Goal: Task Accomplishment & Management: Use online tool/utility

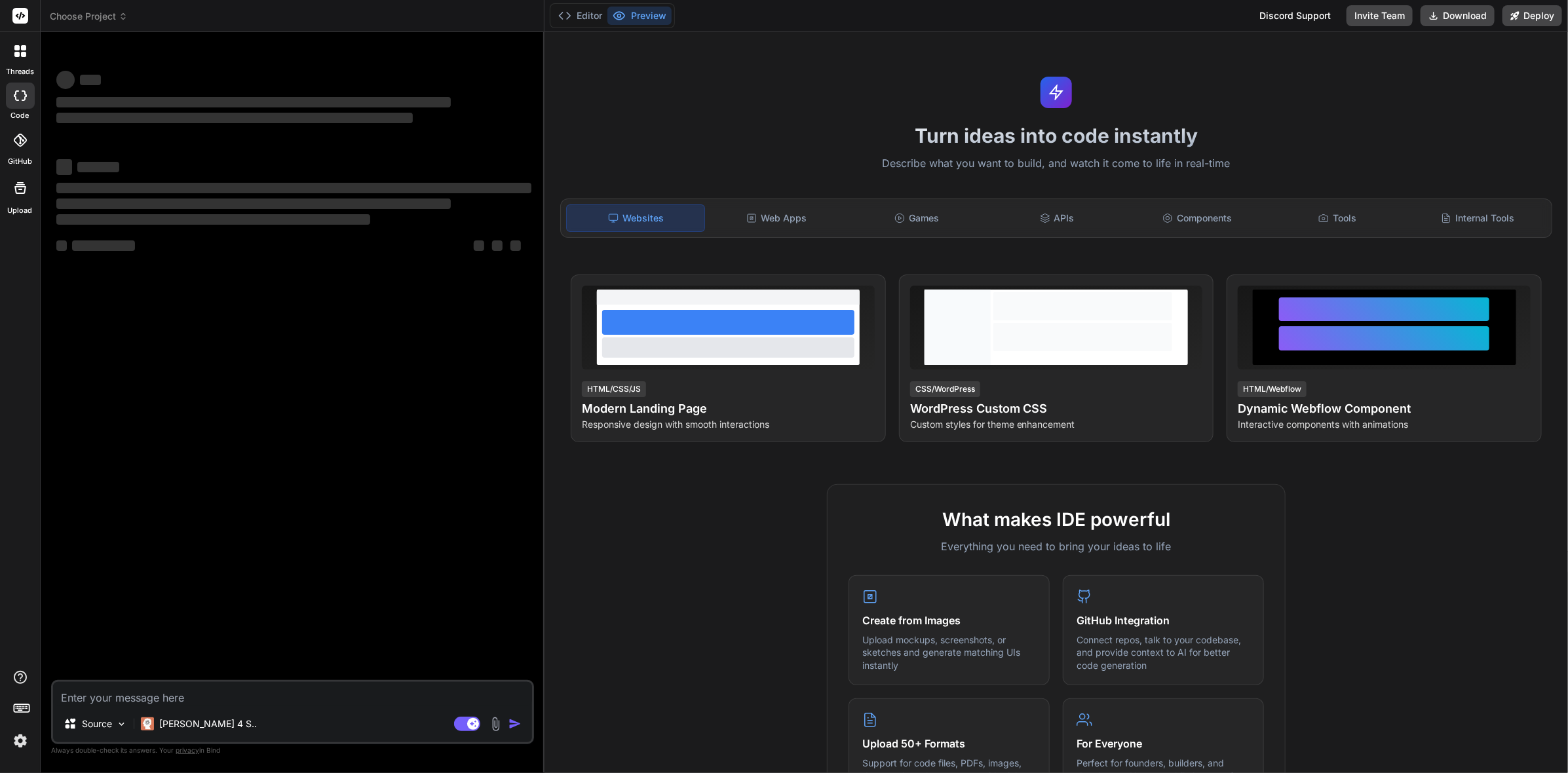
click at [23, 737] on img at bounding box center [20, 740] width 22 height 22
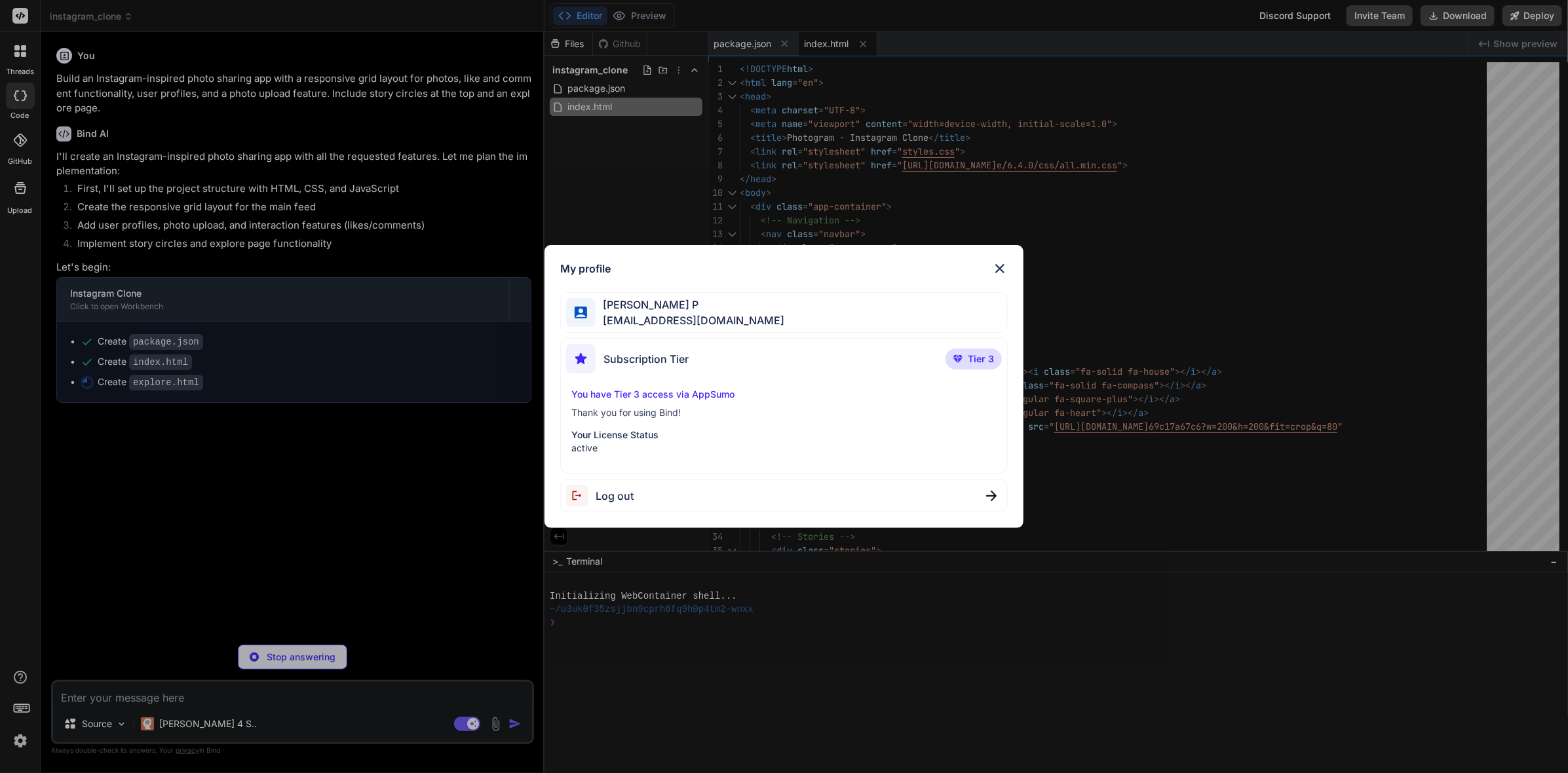
click at [1000, 271] on img at bounding box center [1000, 268] width 16 height 16
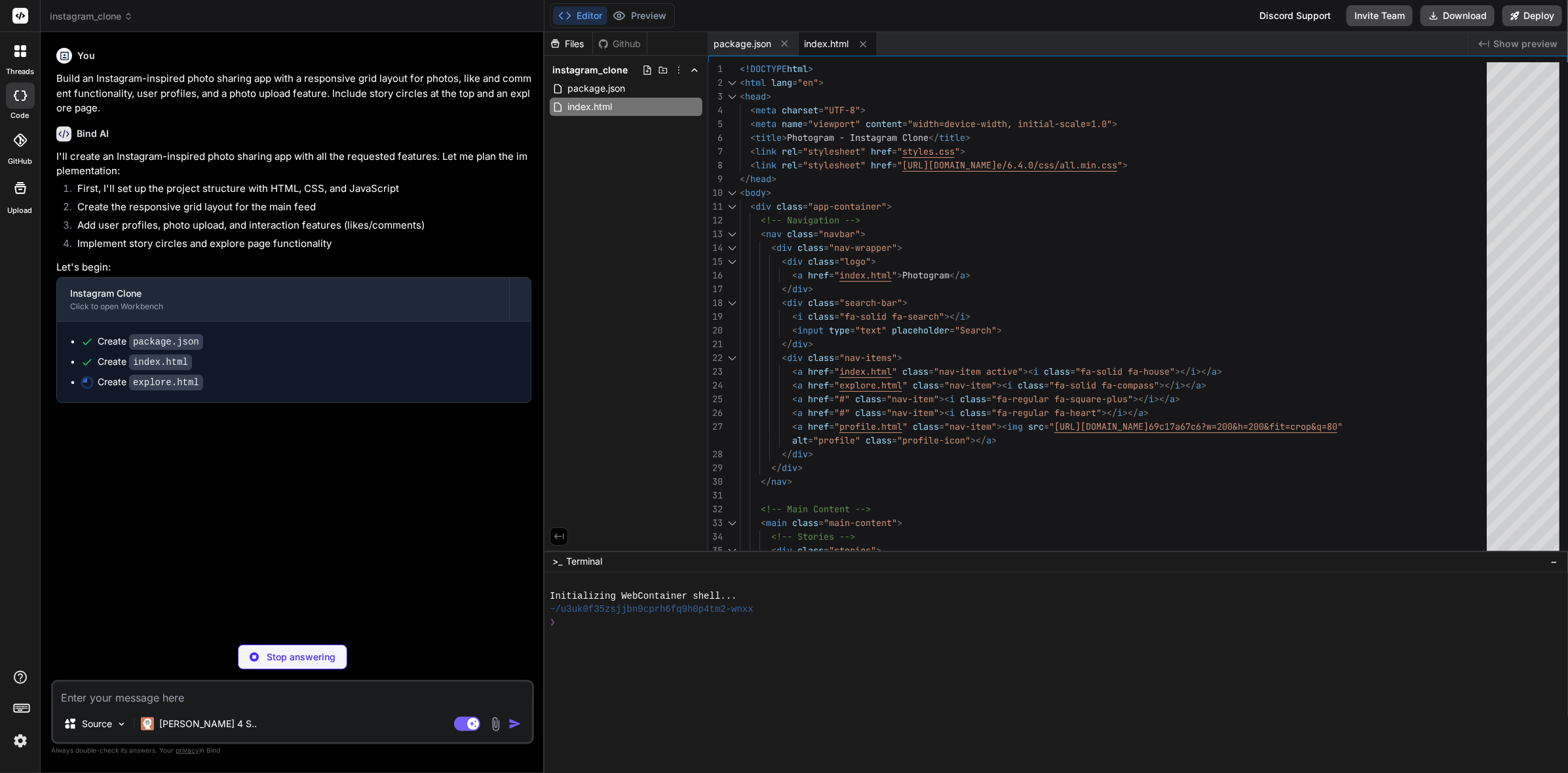
click at [325, 650] on p "Stop answering" at bounding box center [301, 656] width 69 height 13
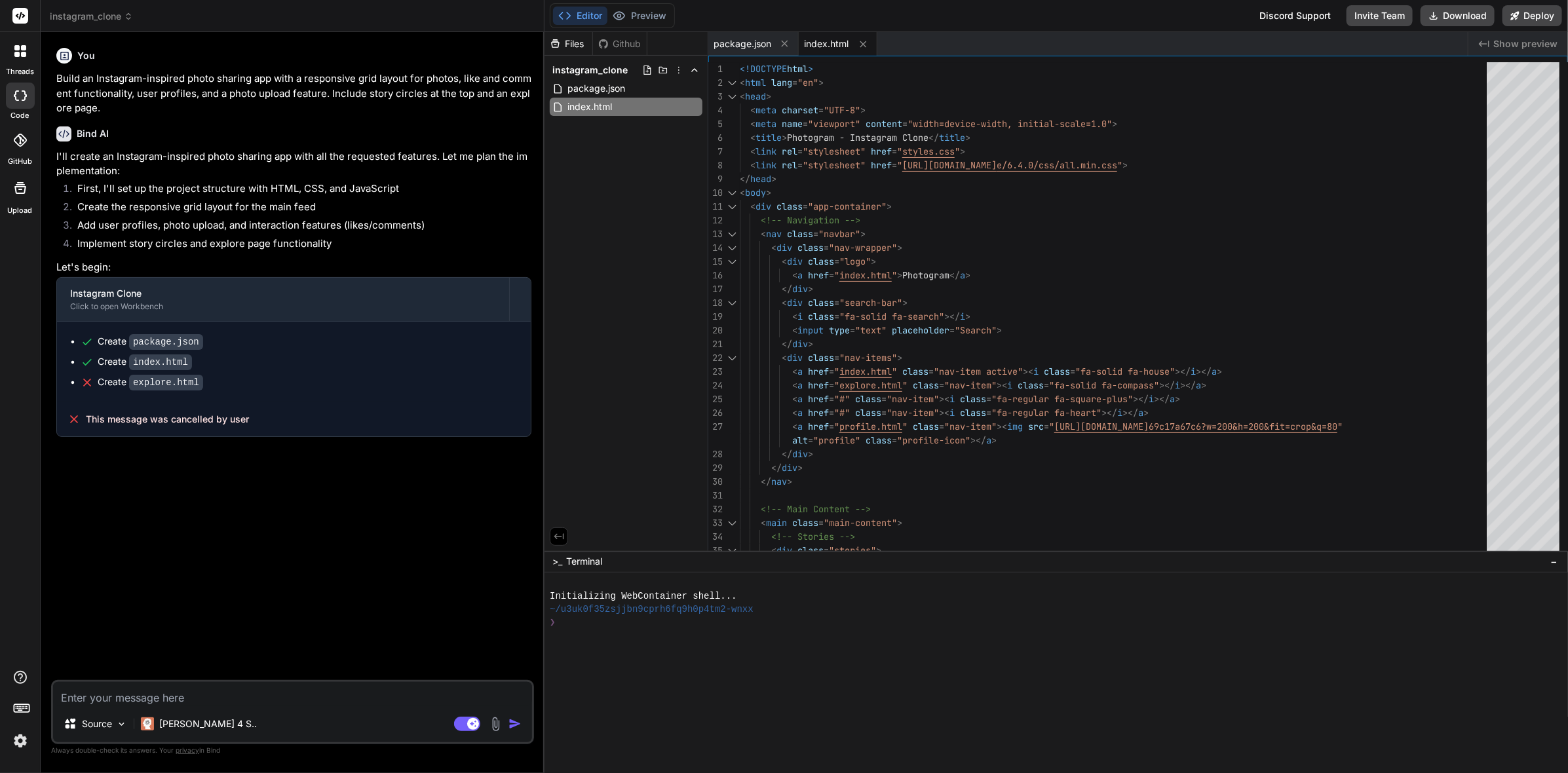
click at [21, 51] on icon at bounding box center [20, 52] width 12 height 12
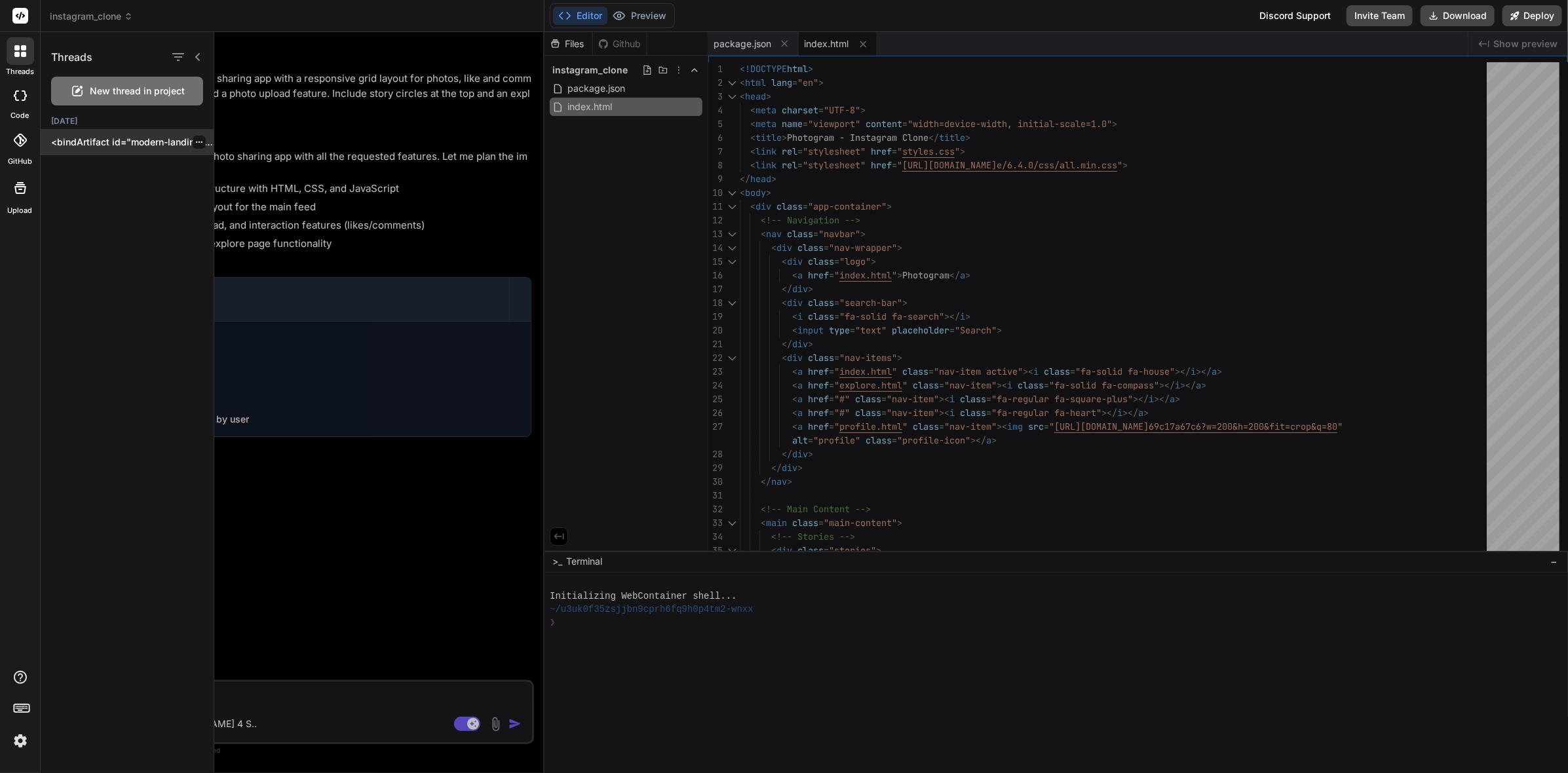
click at [198, 142] on div at bounding box center [199, 142] width 13 height 13
click at [199, 89] on div "New thread in project" at bounding box center [127, 91] width 152 height 29
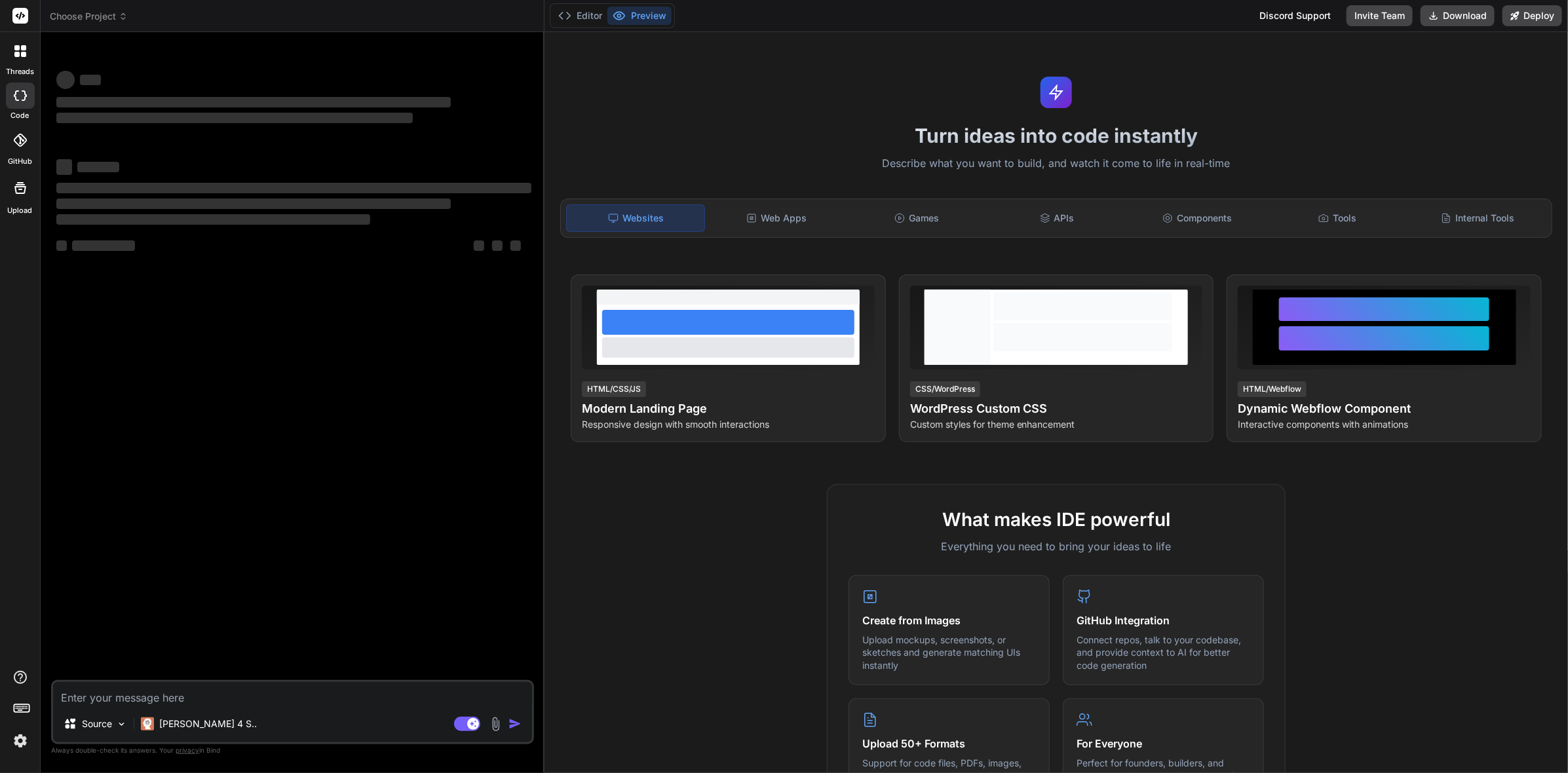
type textarea "x"
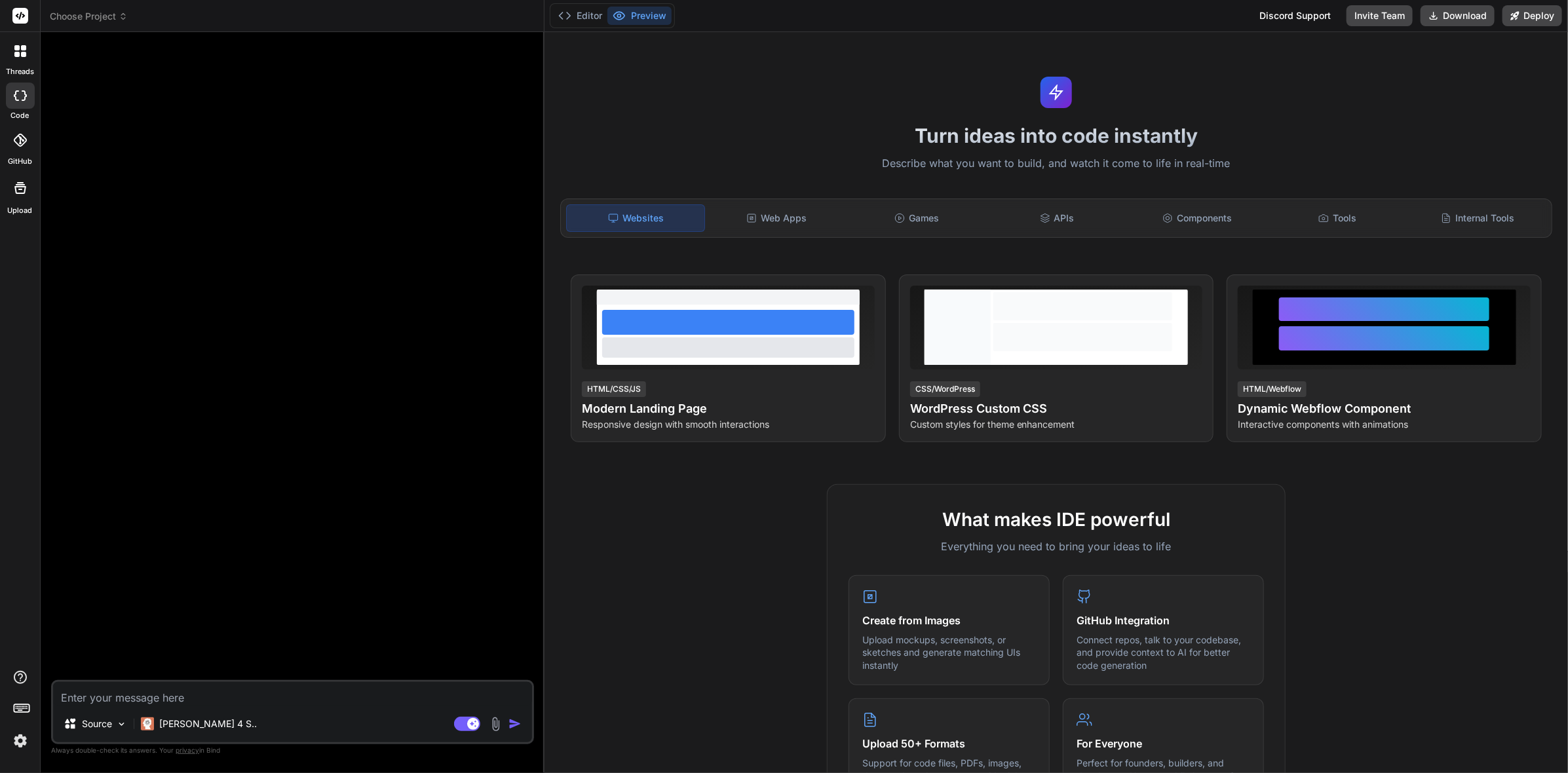
click at [219, 700] on textarea at bounding box center [293, 693] width 479 height 23
click at [231, 687] on textarea at bounding box center [293, 693] width 479 height 23
paste textarea "Context I’m building a centralized internal web app that lets users securely lo…"
type textarea "Context I’m building a centralized internal web app that lets users securely lo…"
type textarea "x"
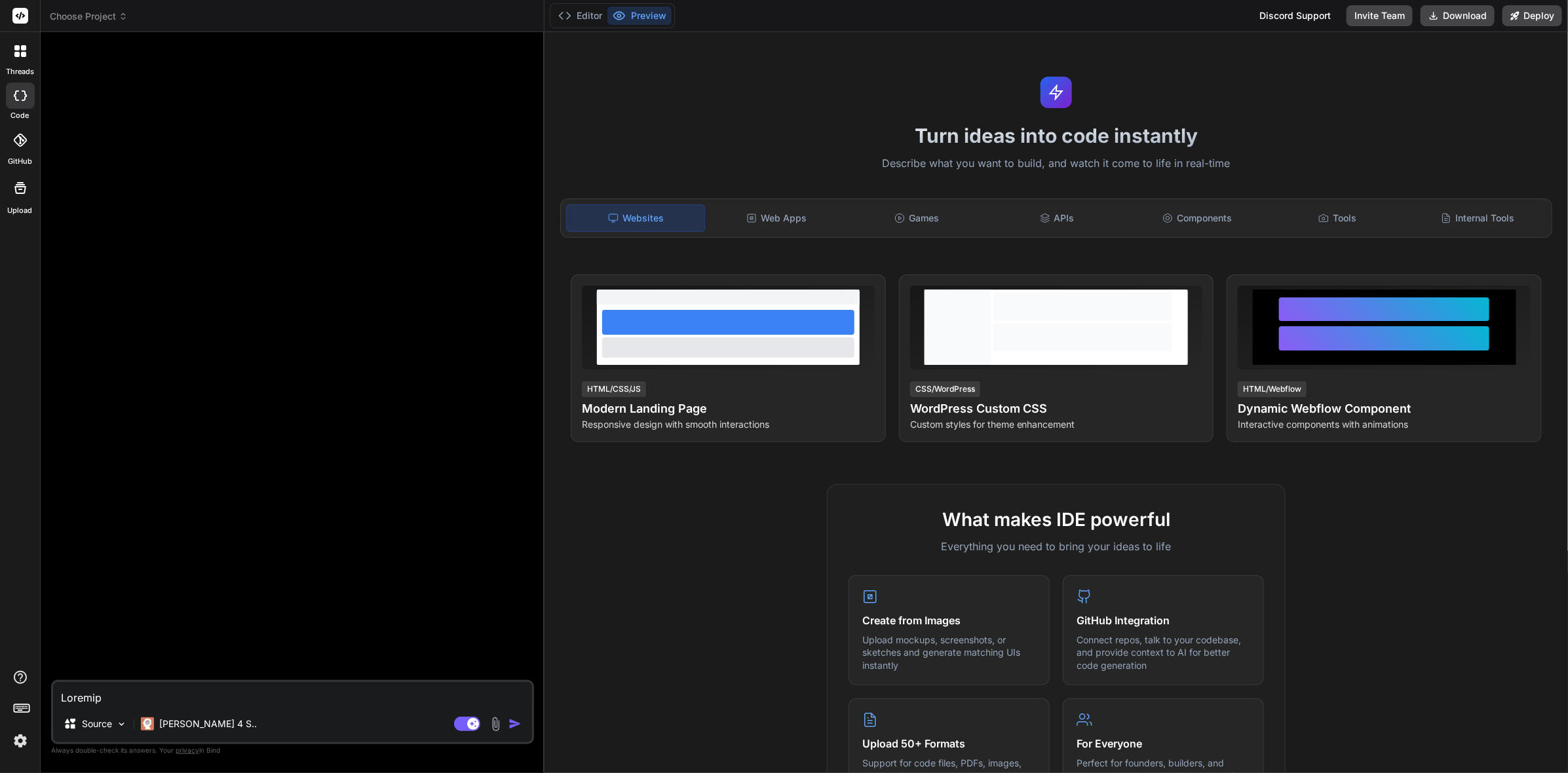
scroll to position [740, 0]
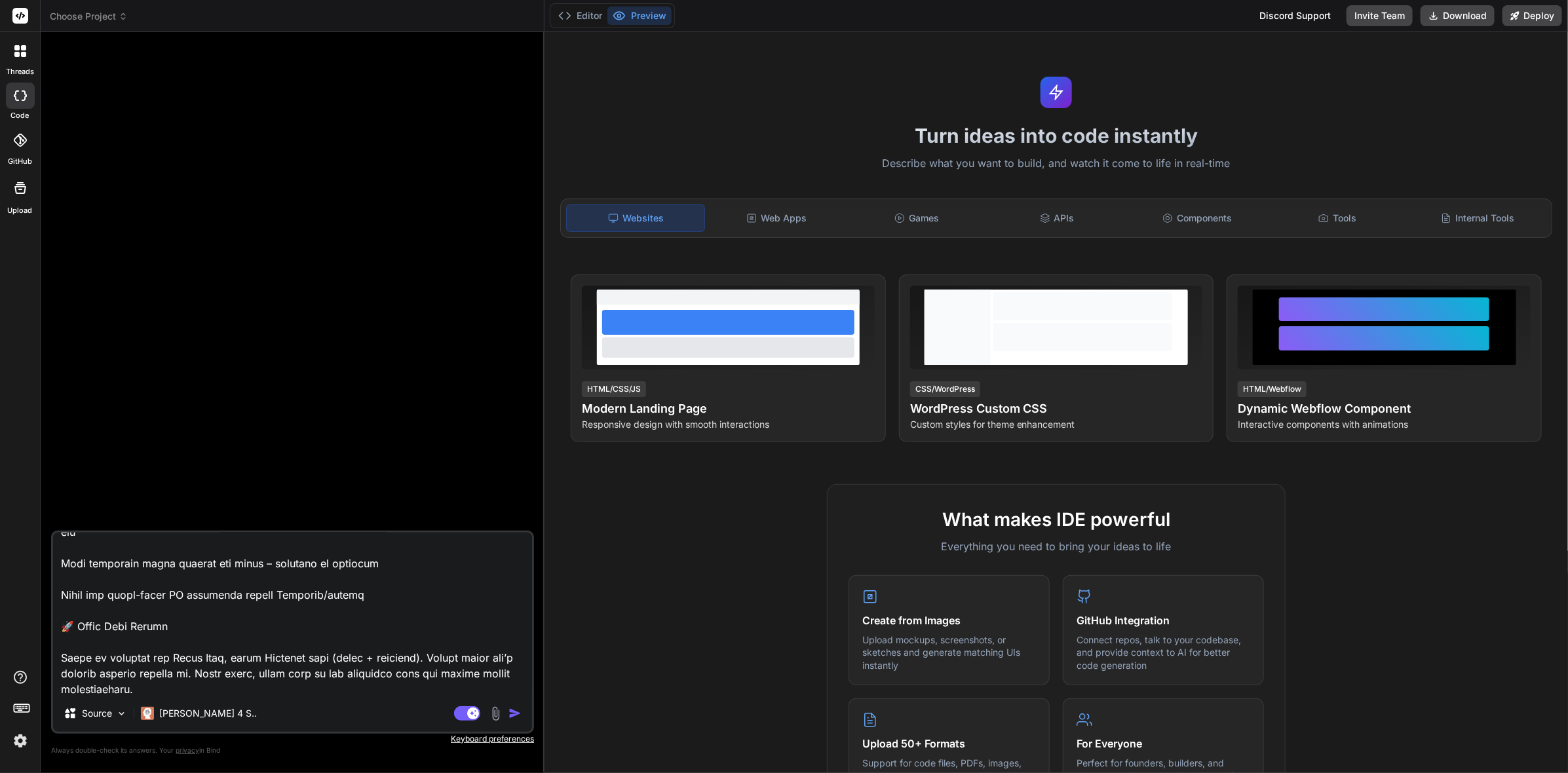
type textarea "Context I’m building a centralized internal web app that lets users securely lo…"
click at [512, 713] on img "button" at bounding box center [515, 713] width 13 height 13
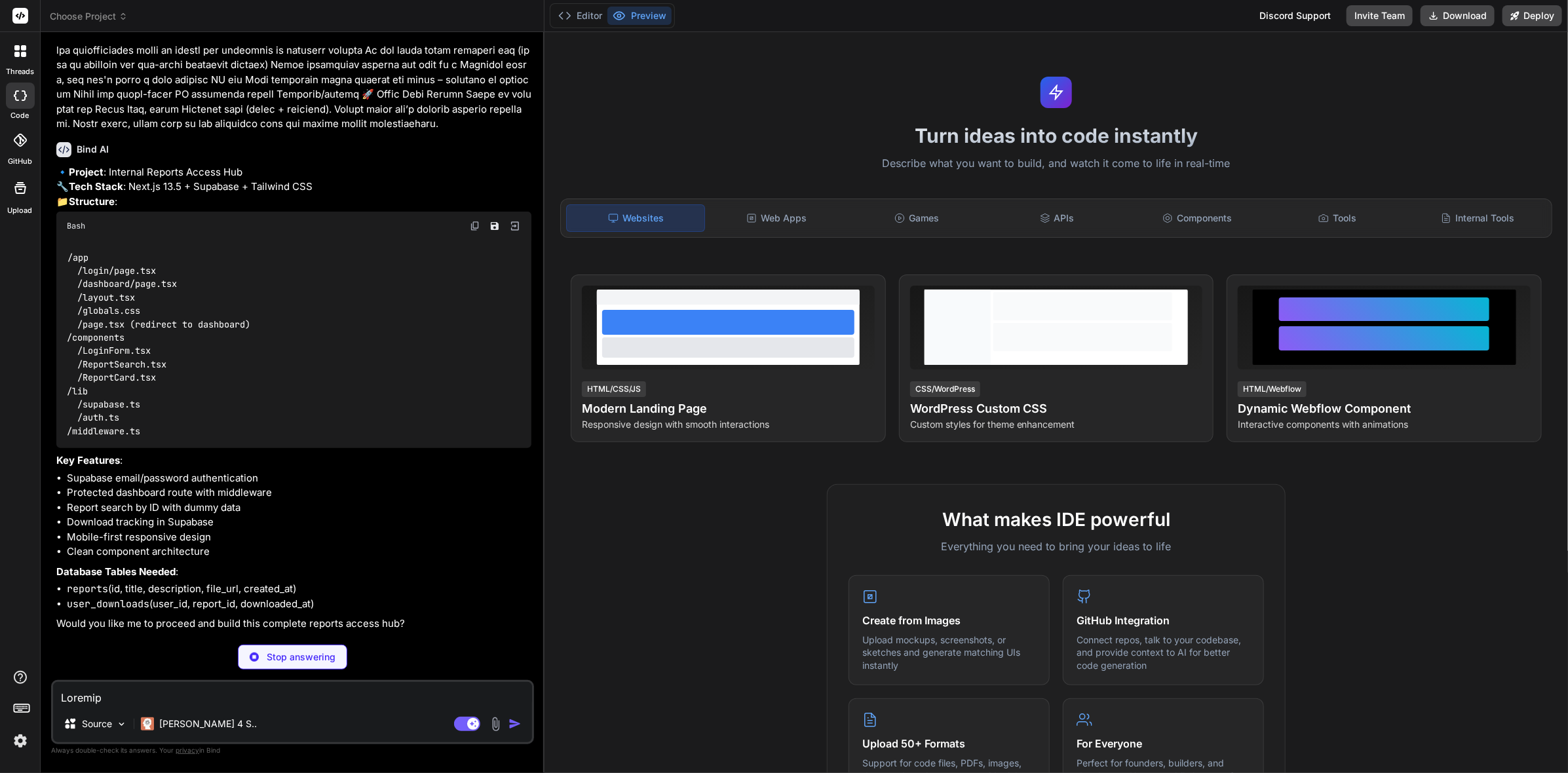
scroll to position [174, 0]
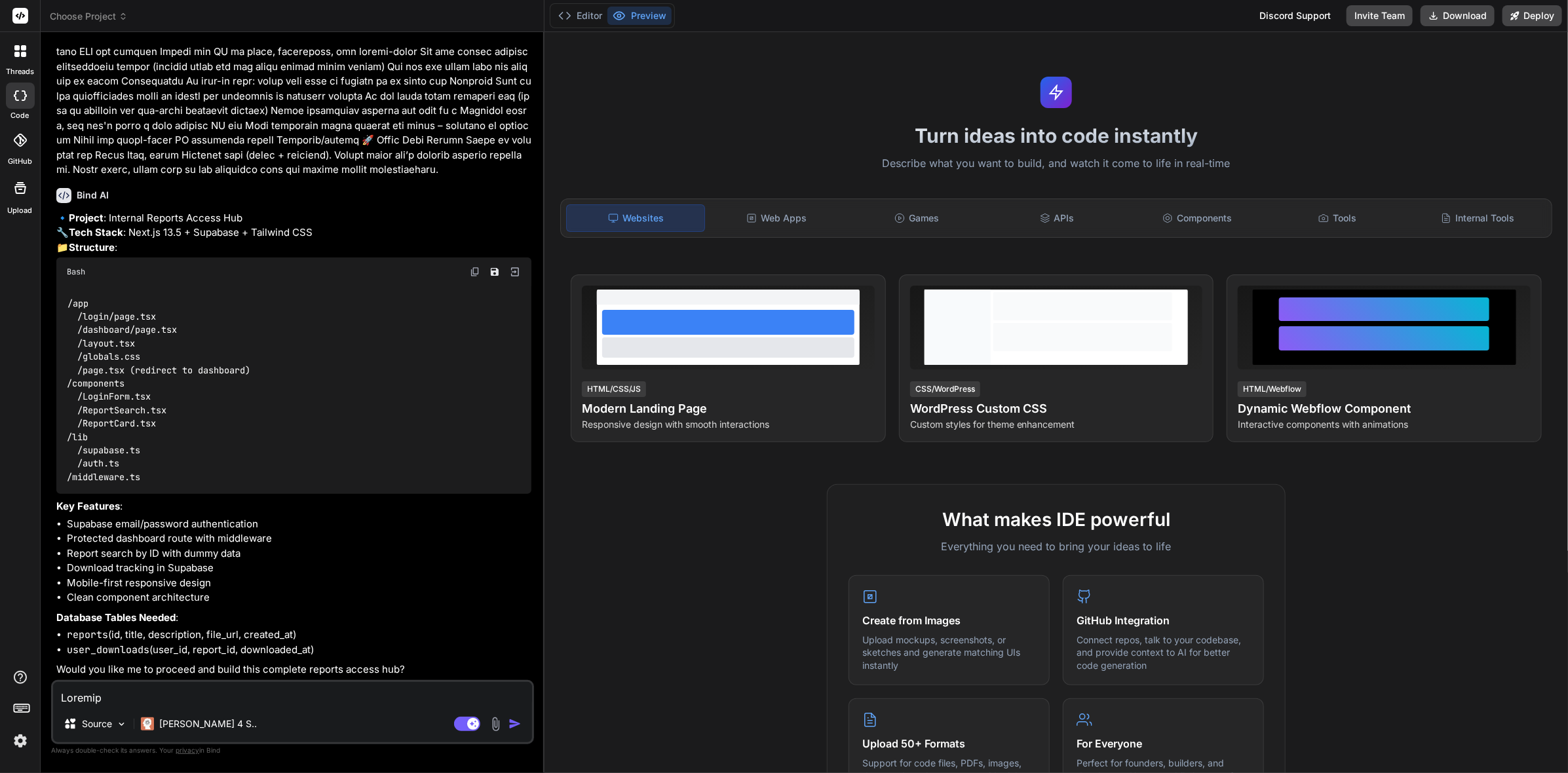
type textarea "x"
click at [360, 696] on textarea at bounding box center [293, 693] width 479 height 23
type textarea "p"
type textarea "x"
type textarea "pr"
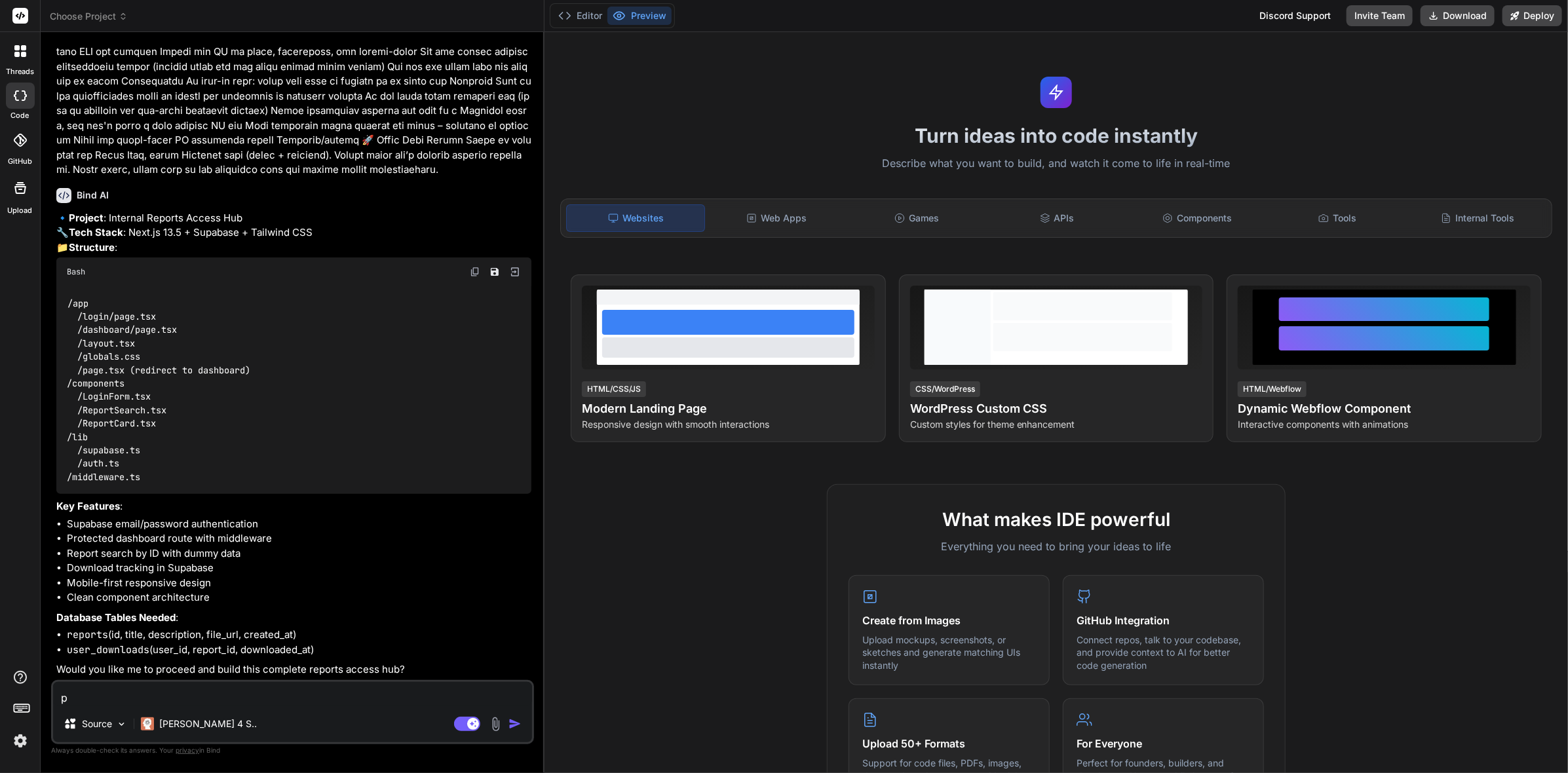
type textarea "x"
type textarea "pro"
type textarea "x"
type textarea "proc"
type textarea "x"
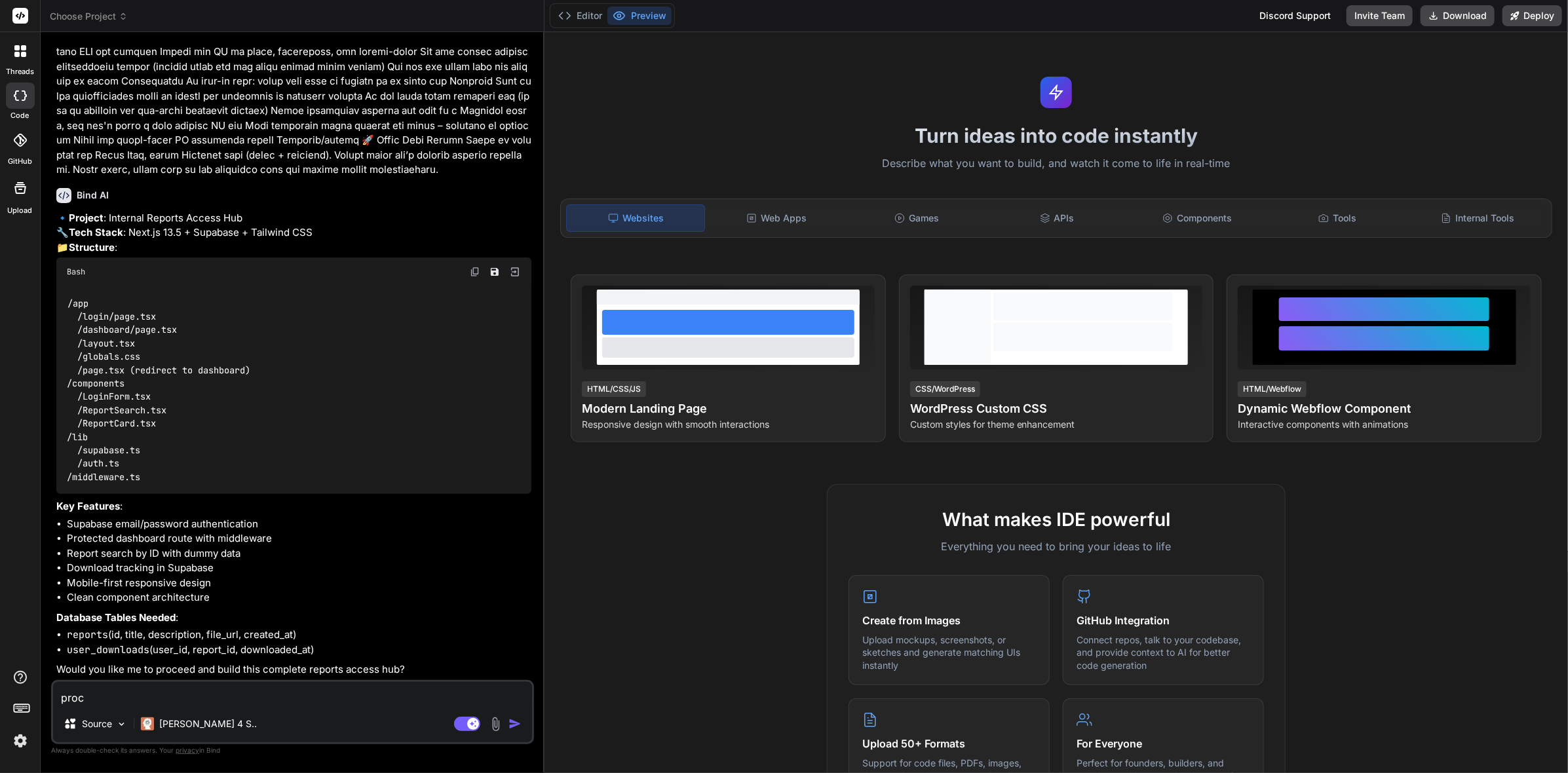
type textarea "proce"
type textarea "x"
type textarea "procee"
type textarea "x"
type textarea "proceed"
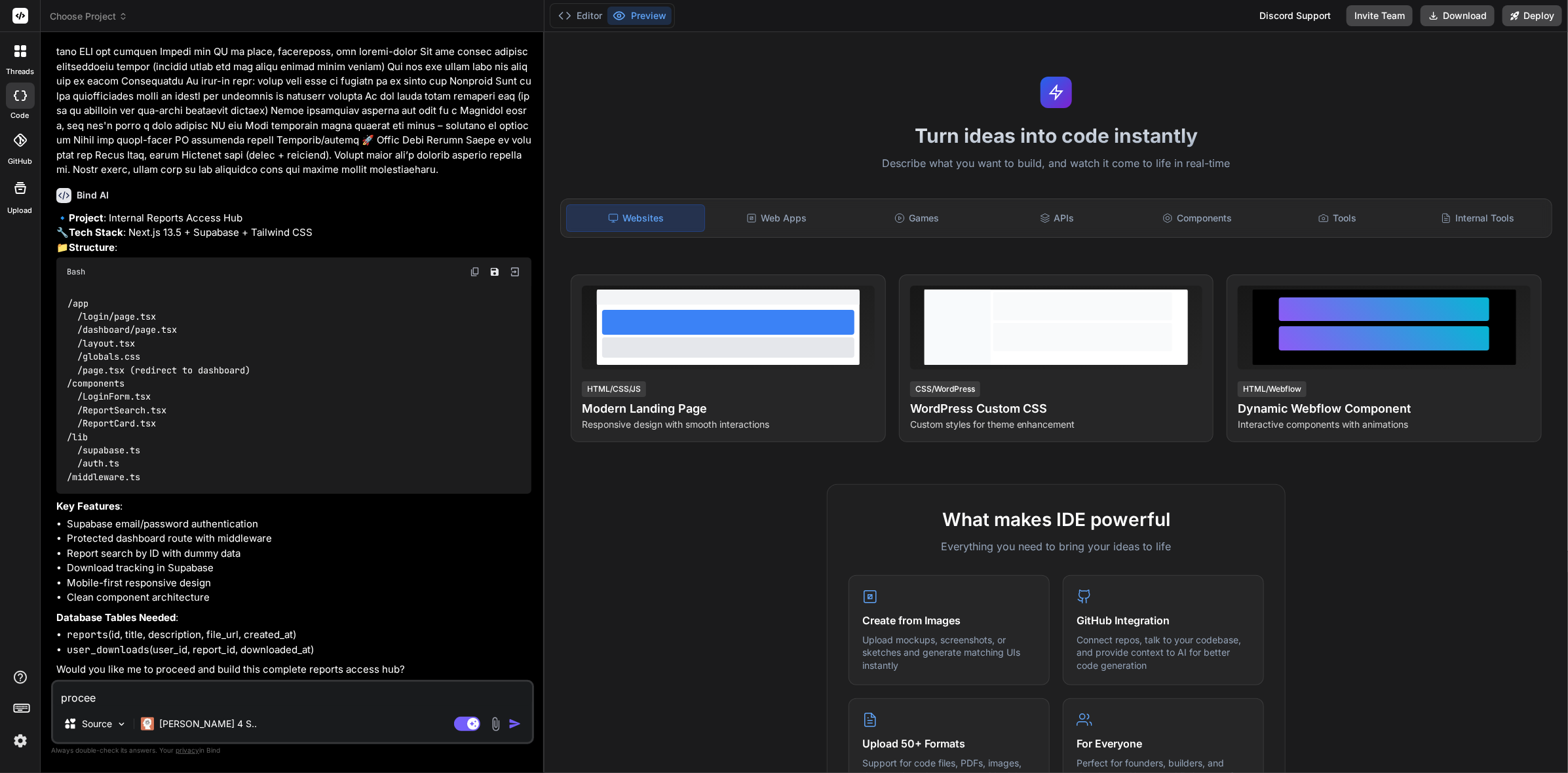
type textarea "x"
type textarea "proceed"
type textarea "x"
type textarea "proceed w"
type textarea "x"
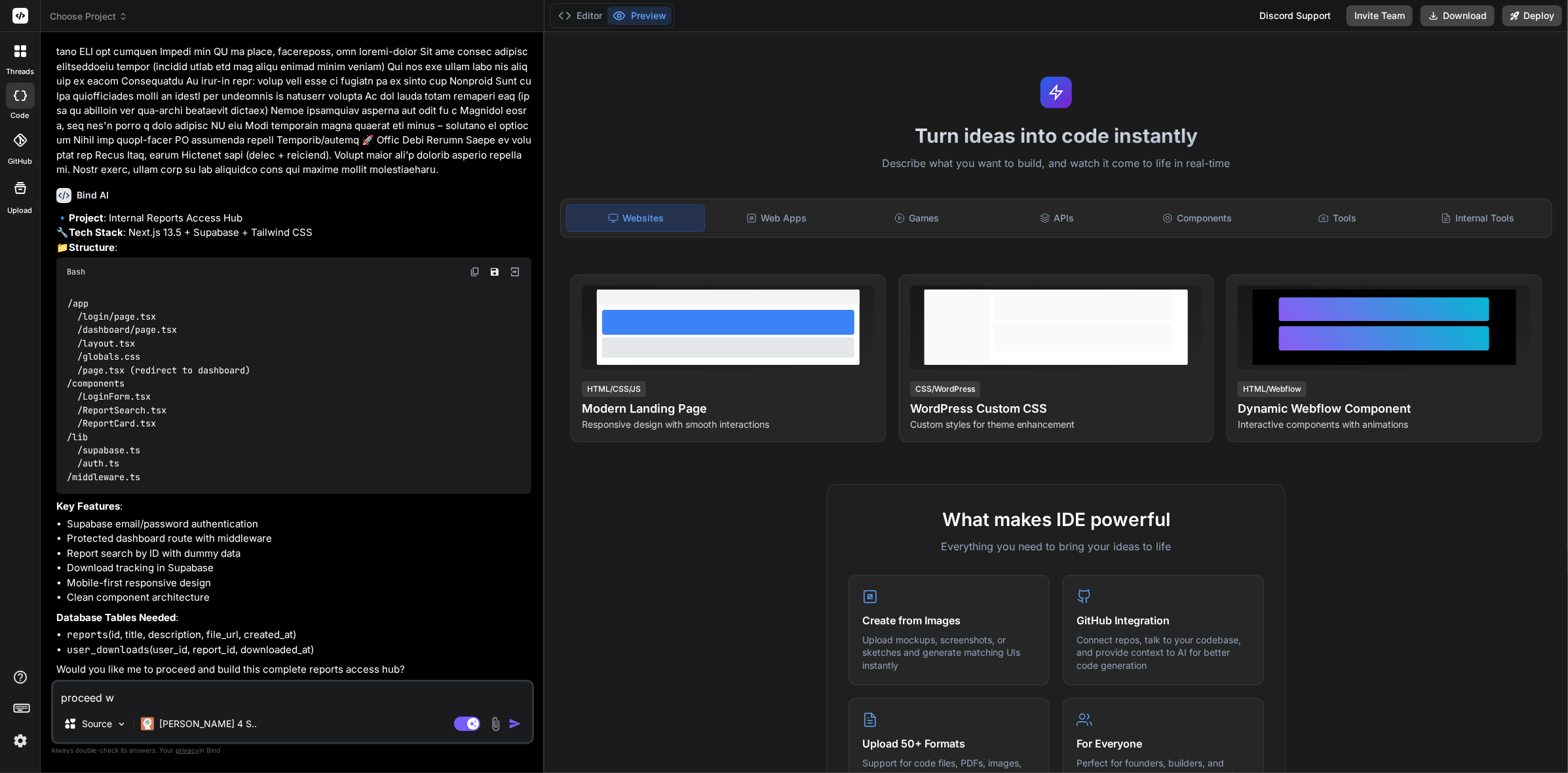
type textarea "proceed wh"
type textarea "x"
type textarea "proceed whn"
type textarea "x"
type textarea "proceed wh"
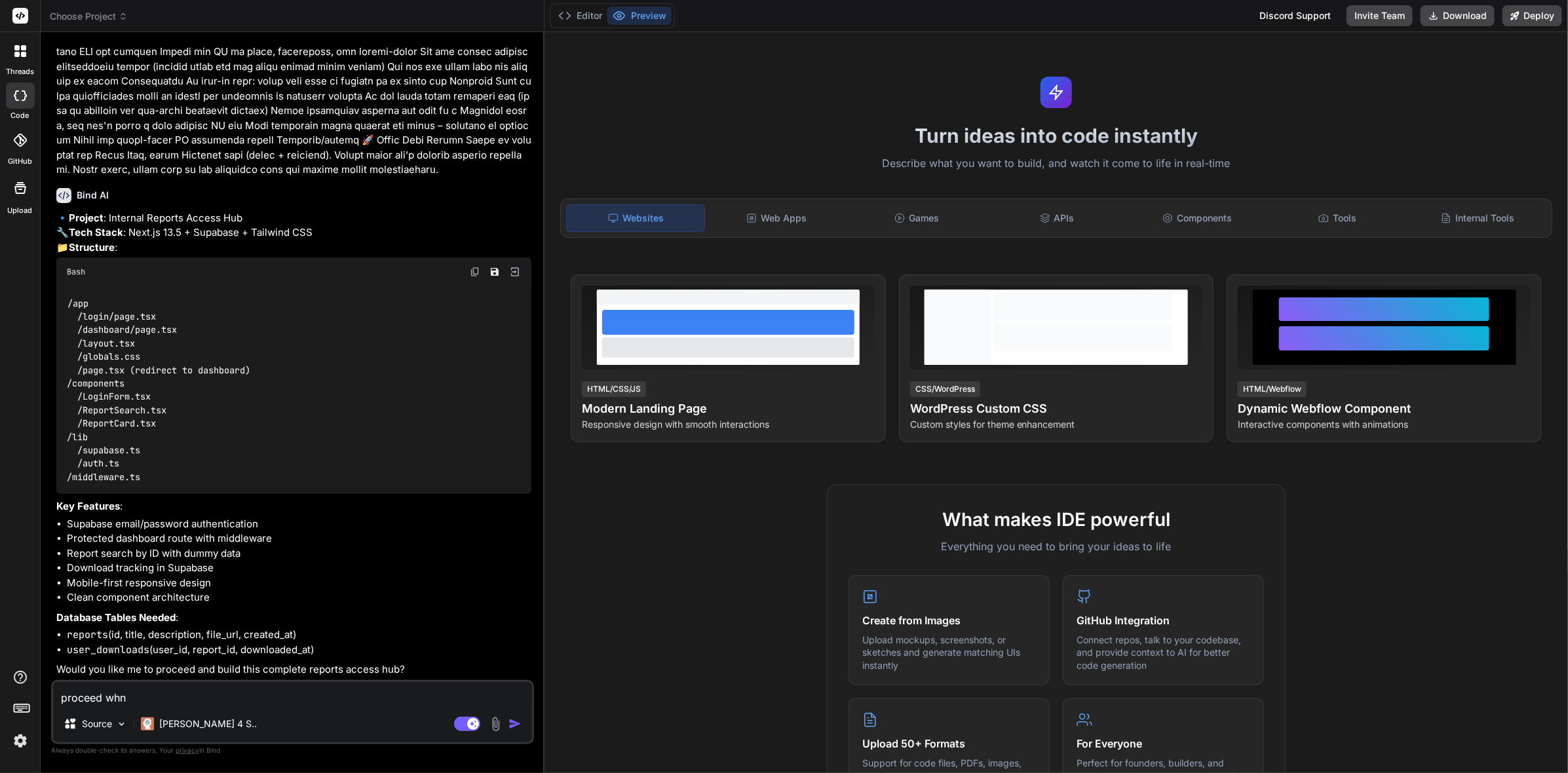
type textarea "x"
type textarea "proceed w"
type textarea "x"
type textarea "proceed"
type textarea "x"
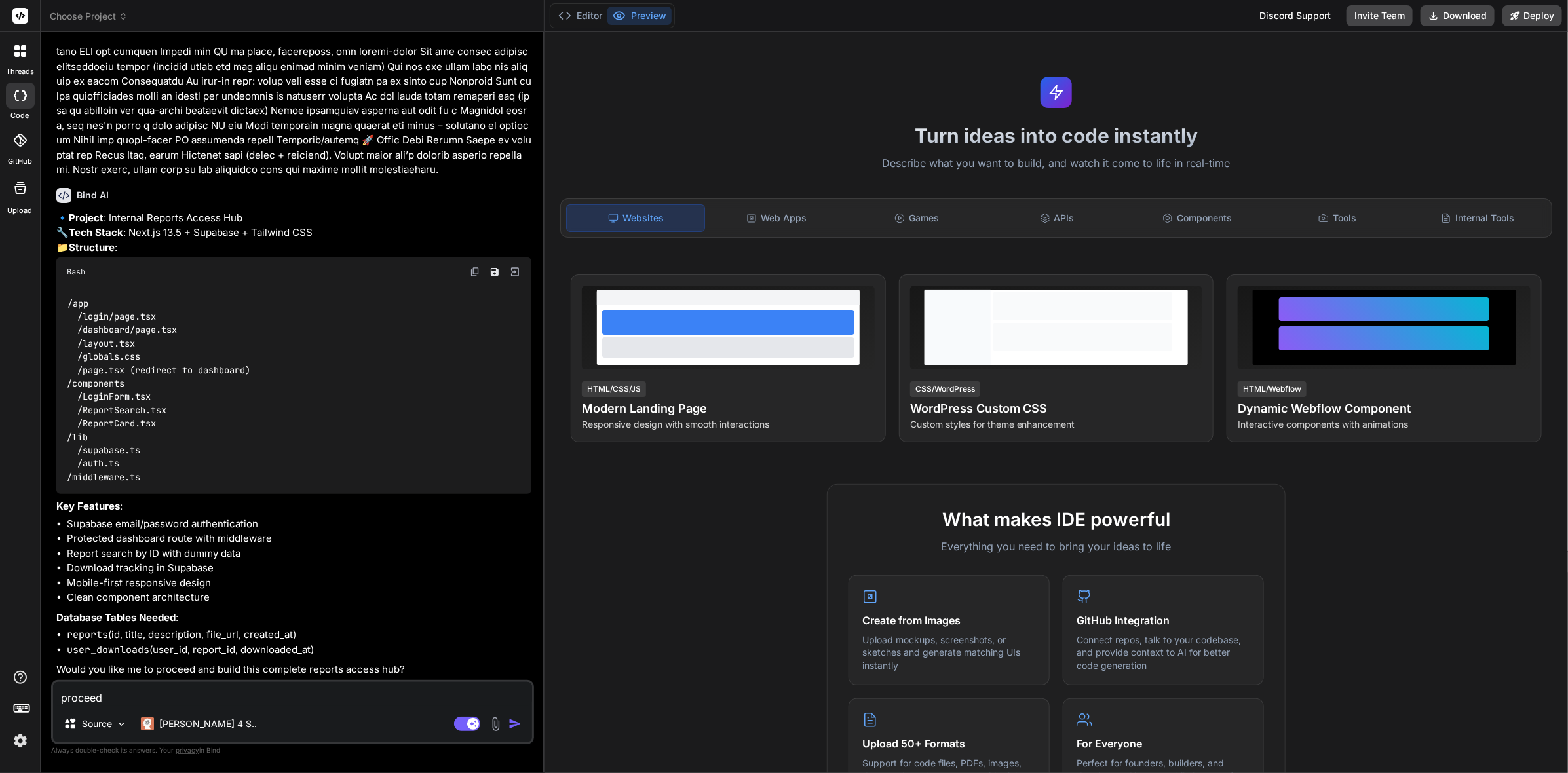
type textarea "proceed"
type textarea "x"
type textarea "proceed."
type textarea "x"
type textarea "proceed."
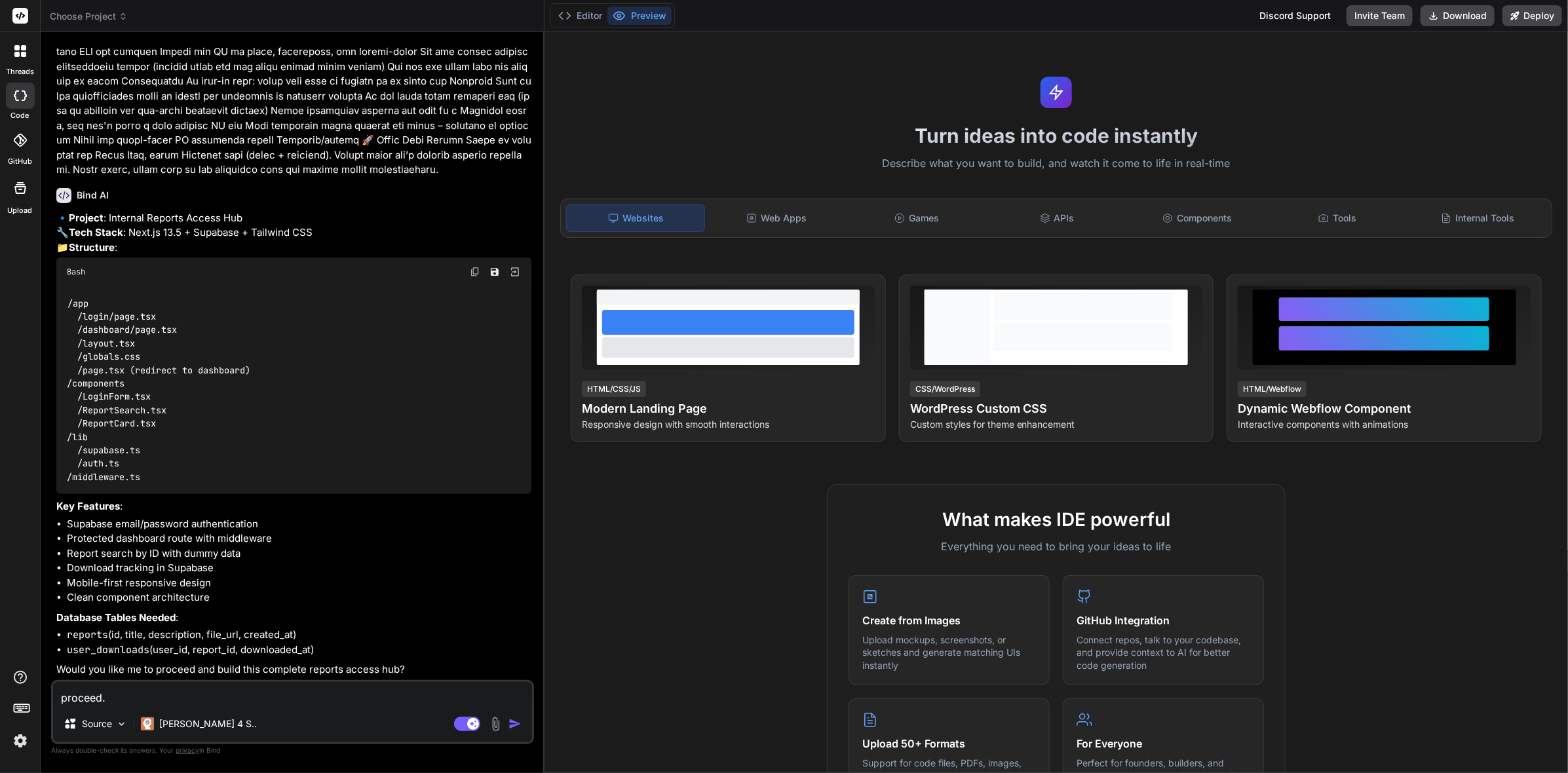
type textarea "x"
type textarea "proceed. w"
type textarea "x"
type textarea "proceed. wh"
type textarea "x"
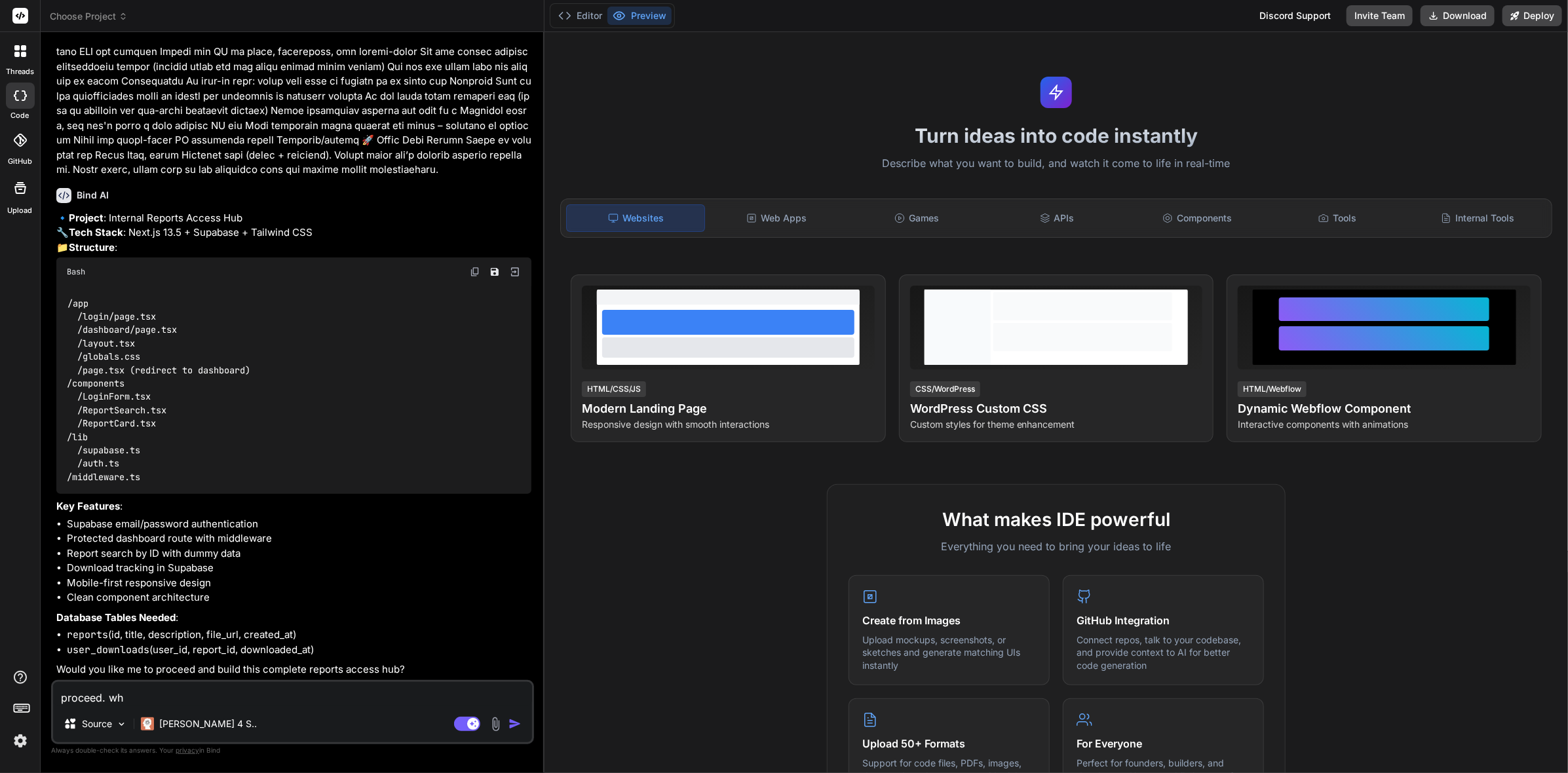
type textarea "proceed. whe"
type textarea "x"
type textarea "proceed. when"
type textarea "x"
type textarea "proceed. when"
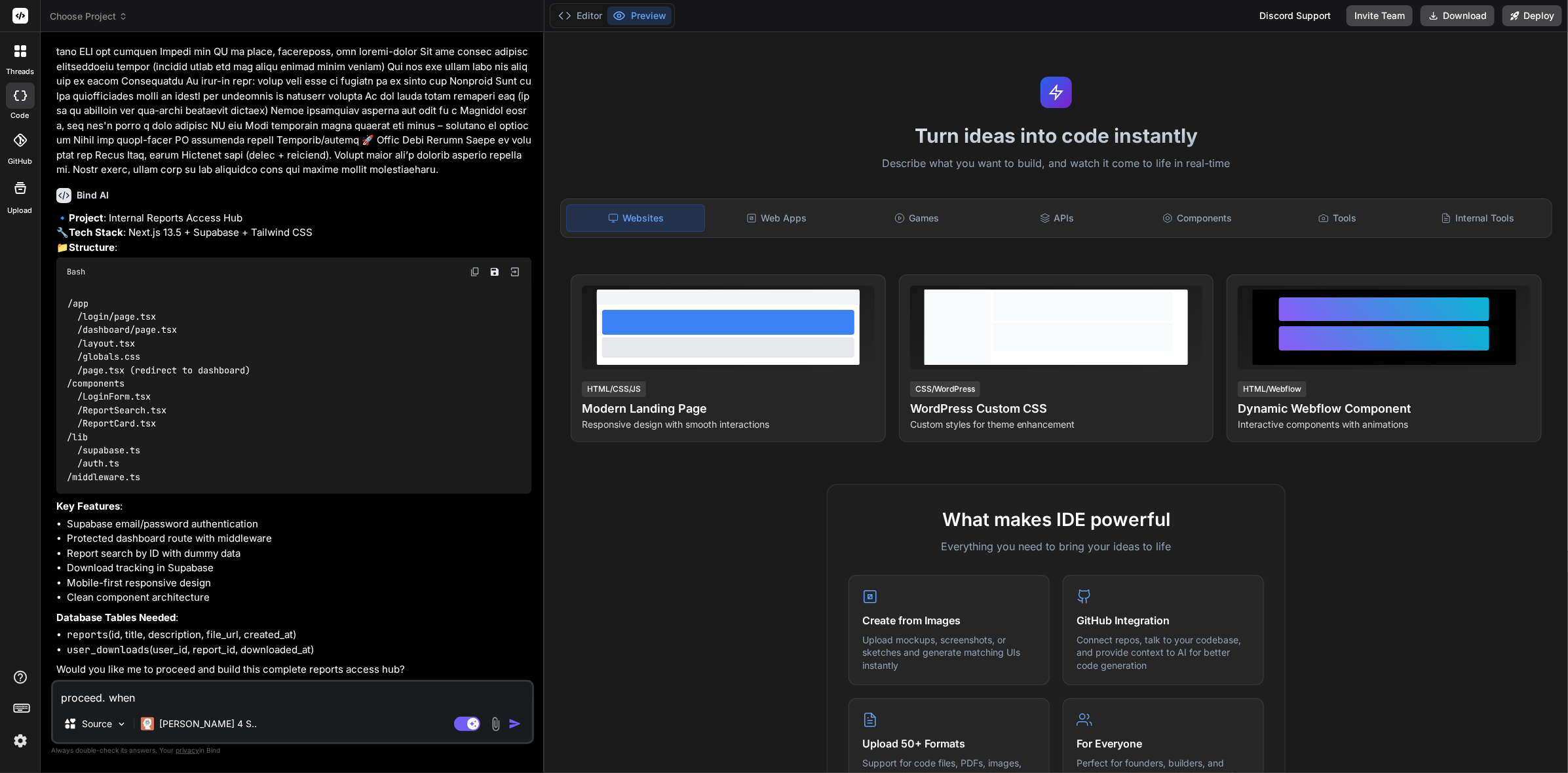
type textarea "x"
type textarea "proceed. when n"
type textarea "x"
type textarea "proceed. when ne"
type textarea "x"
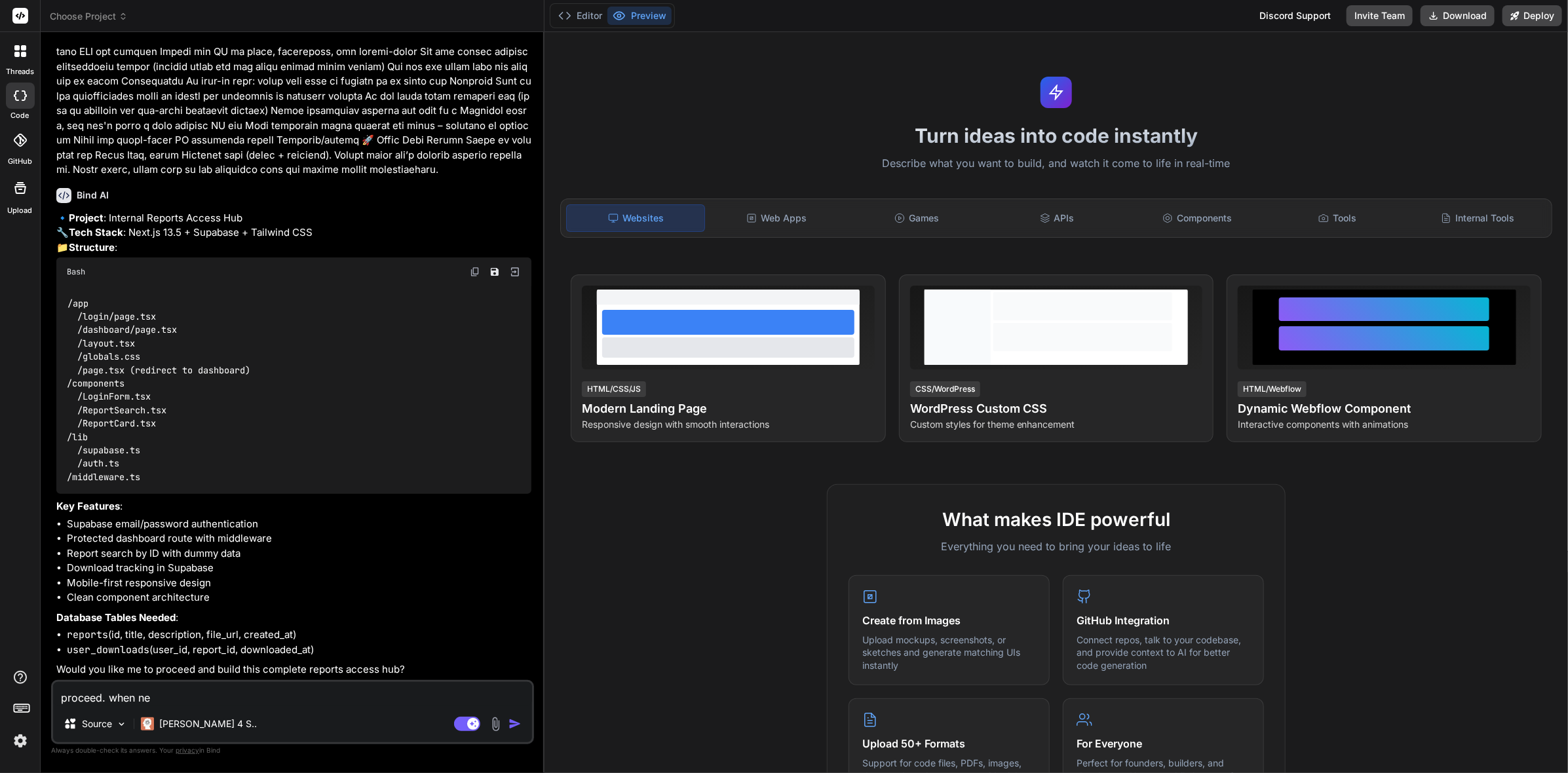
type textarea "proceed. when nee"
type textarea "x"
type textarea "proceed. when need"
type textarea "x"
type textarea "proceed. when neede"
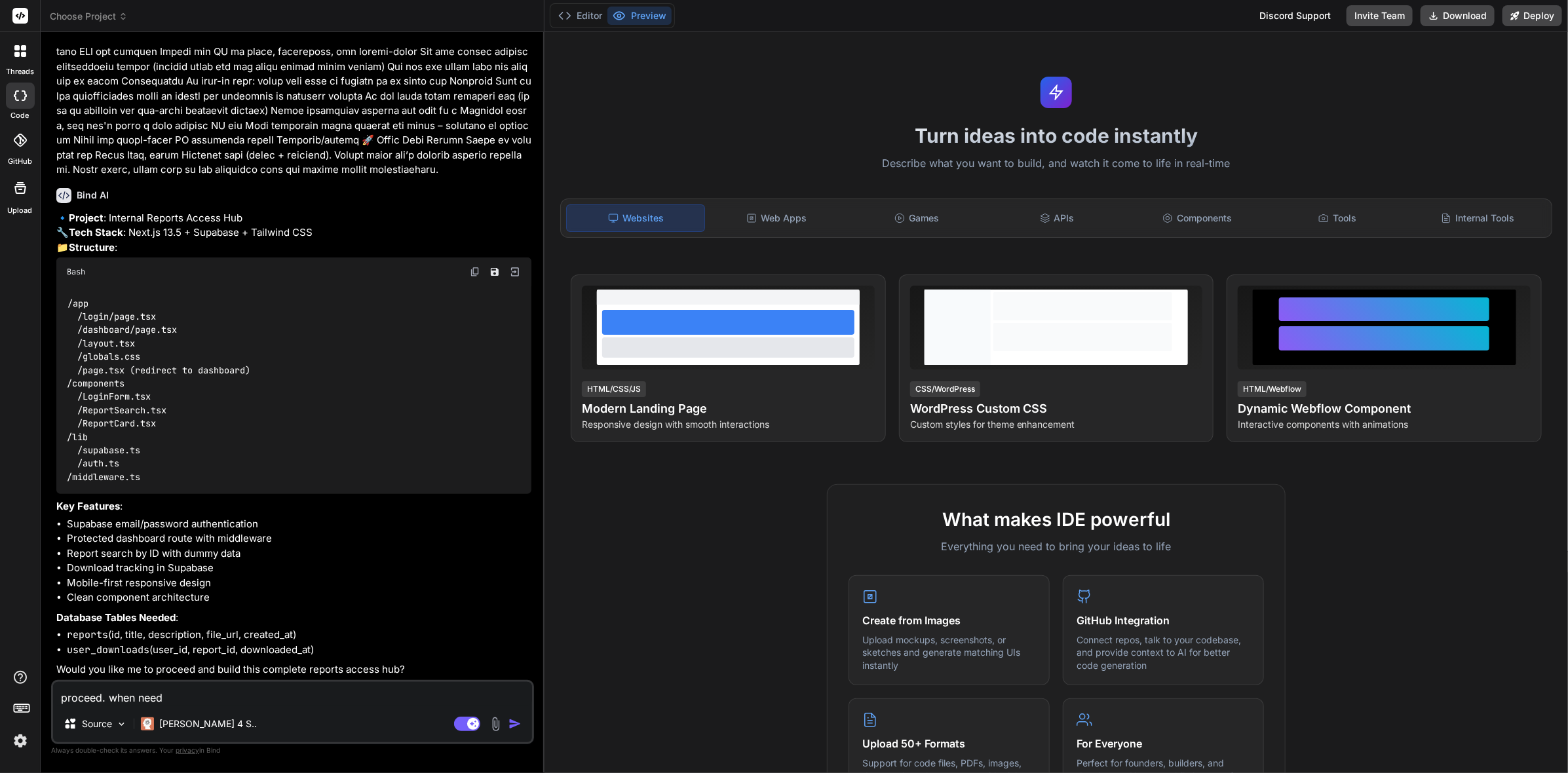
type textarea "x"
type textarea "proceed. when needed"
type textarea "x"
type textarea "proceed. when needed"
type textarea "x"
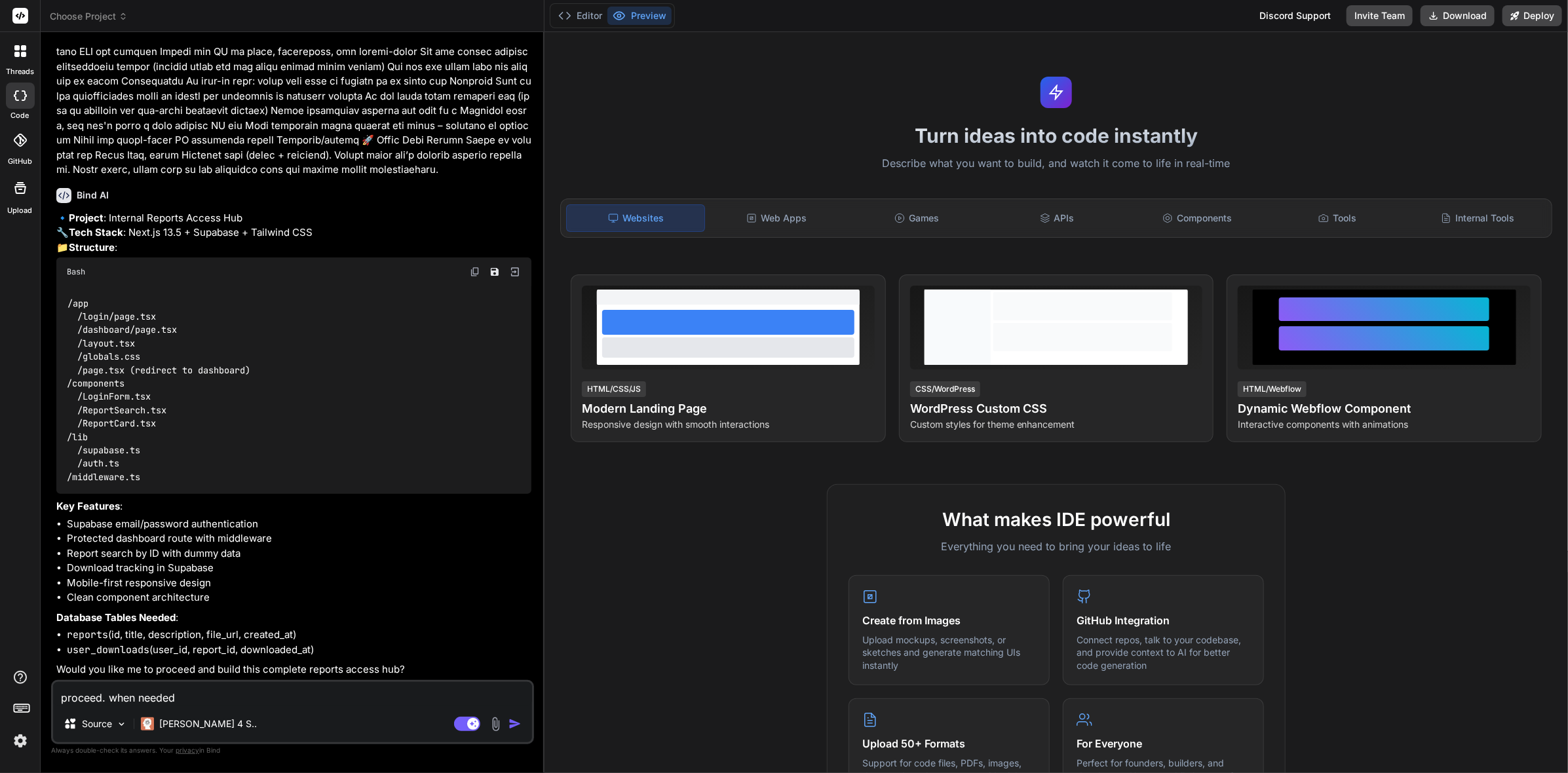
type textarea "proceed. when needed a"
type textarea "x"
type textarea "proceed. when needed as"
type textarea "x"
type textarea "proceed. when needed ask"
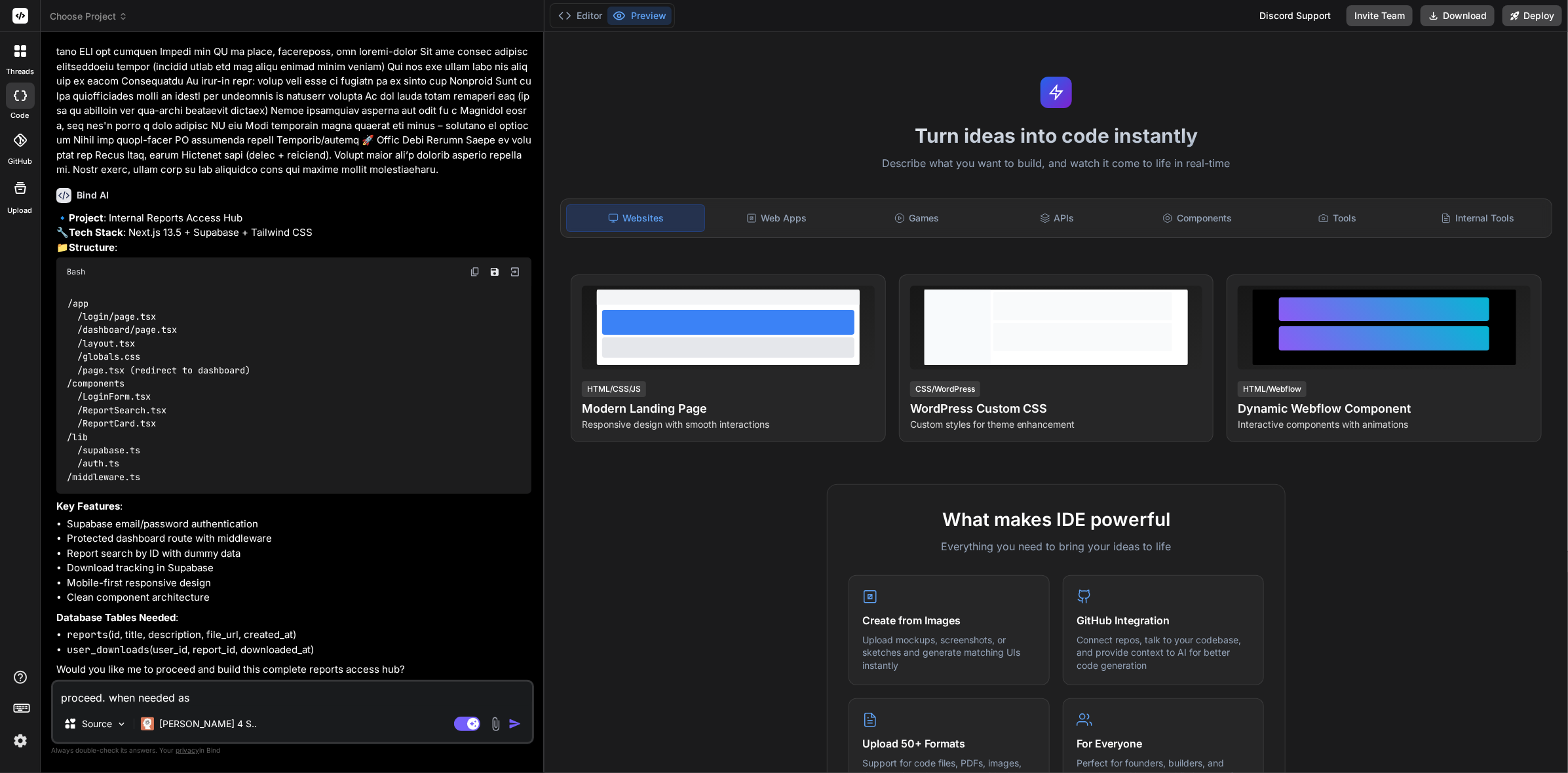
type textarea "x"
type textarea "proceed. when needed ask"
type textarea "x"
type textarea "proceed. when needed ask m"
type textarea "x"
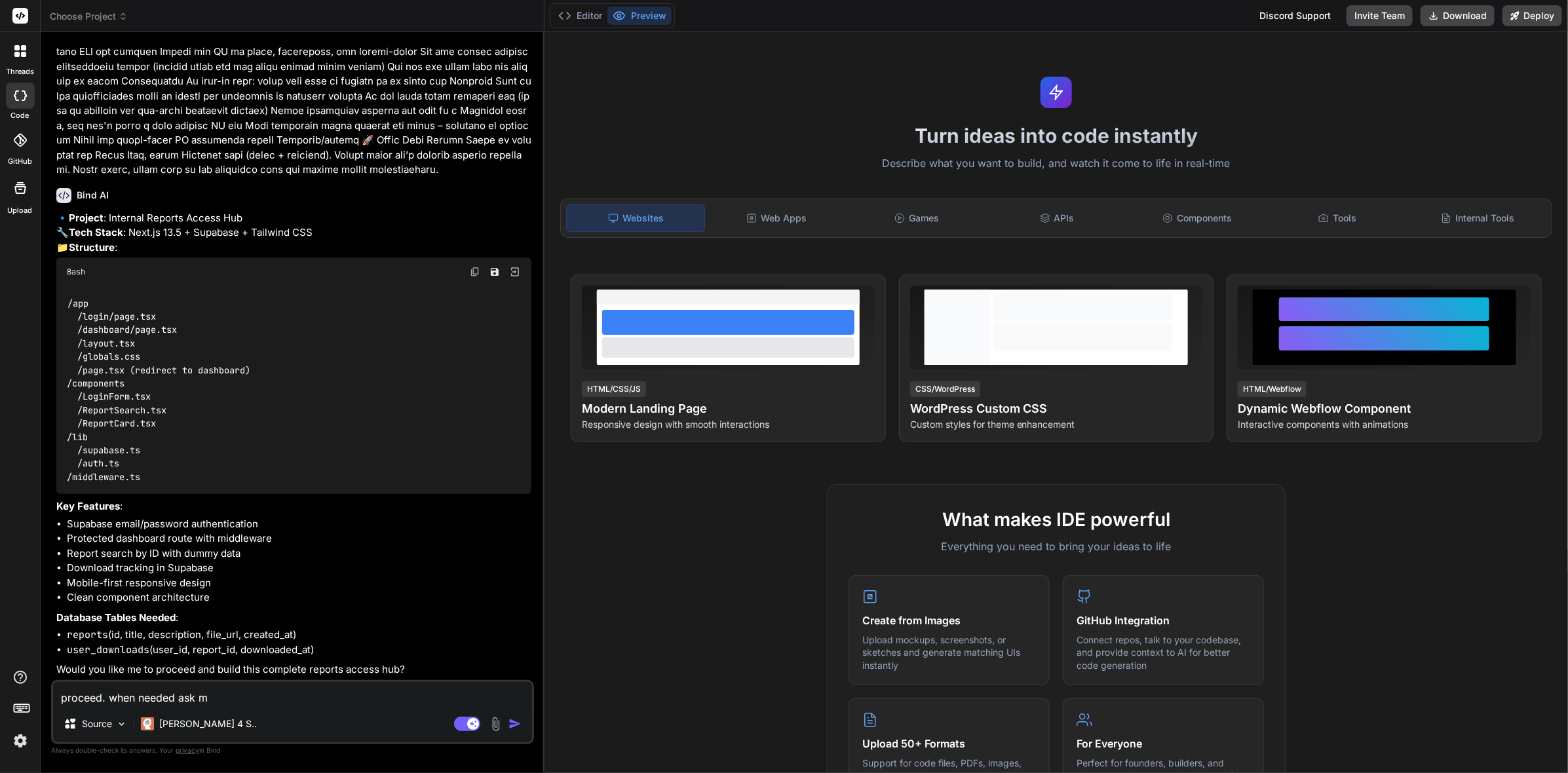
type textarea "proceed. when needed ask me"
type textarea "x"
type textarea "proceed. when needed ask me"
type textarea "x"
type textarea "proceed. when needed ask me f"
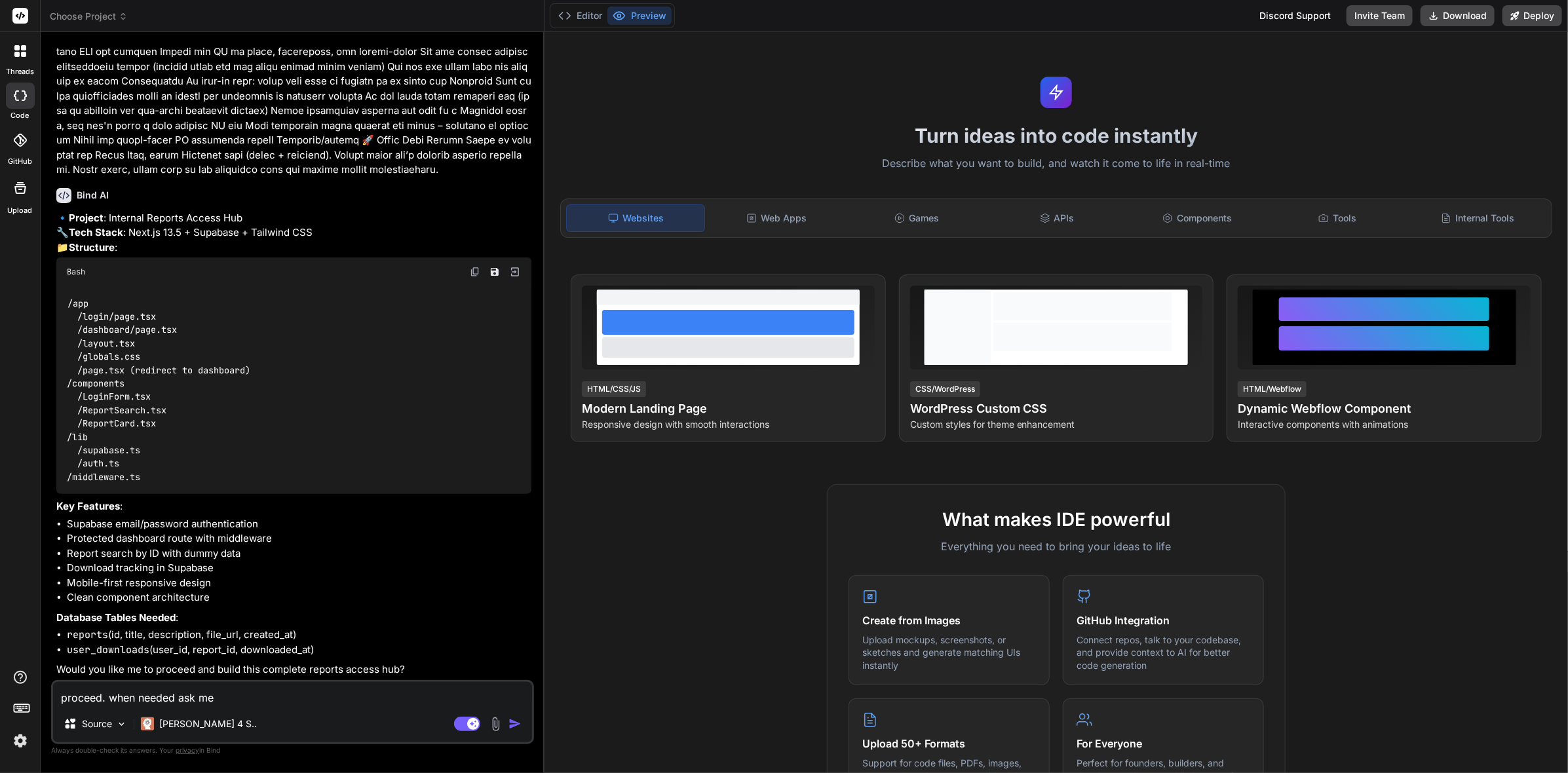
type textarea "x"
type textarea "proceed. when needed ask me fo"
type textarea "x"
type textarea "proceed. when needed ask me for"
type textarea "x"
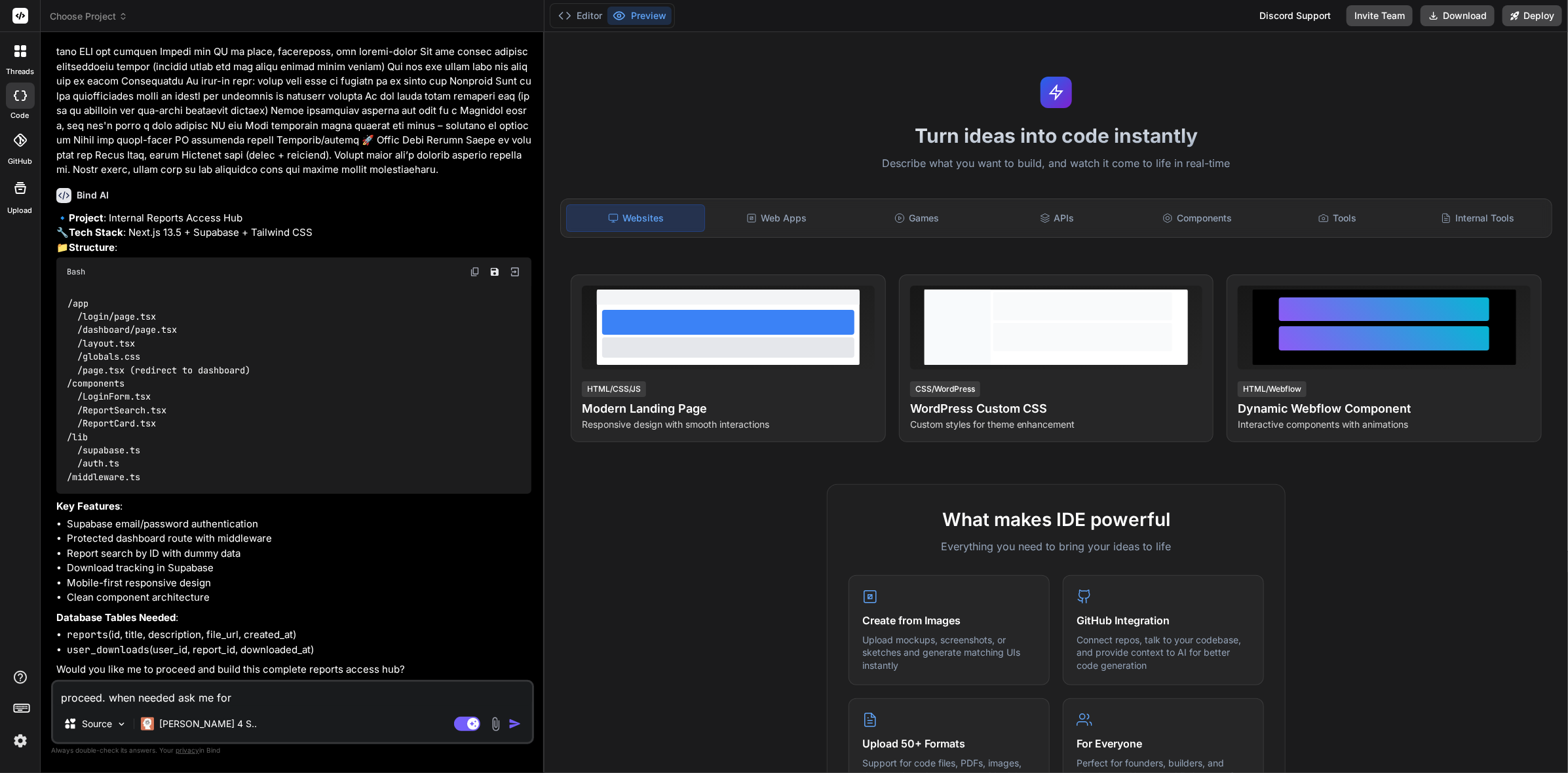
type textarea "proceed. when needed ask me for"
type textarea "x"
type textarea "proceed. when needed ask me for s"
type textarea "x"
type textarea "proceed. when needed ask me for su"
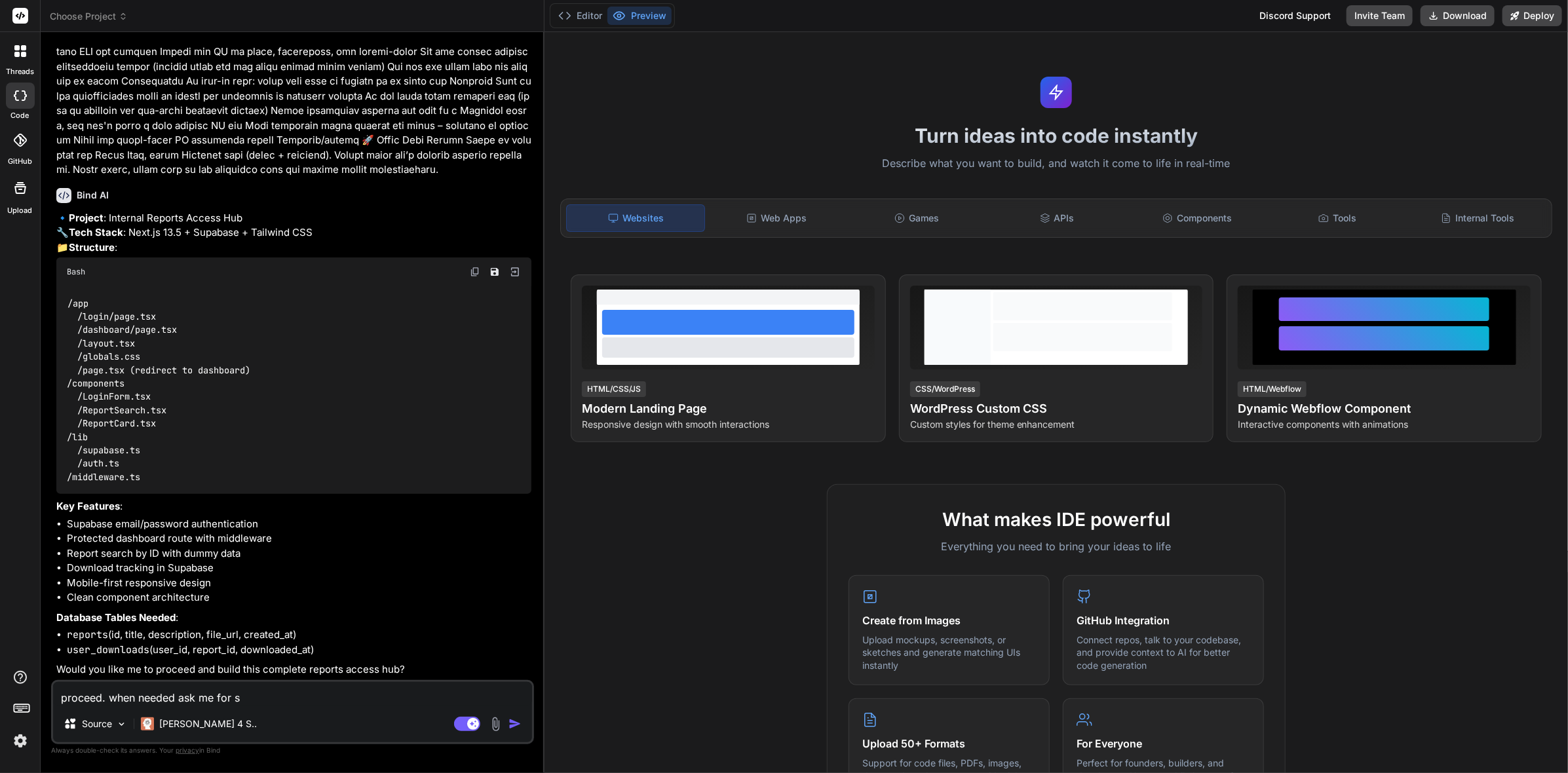
type textarea "x"
type textarea "proceed. when needed ask me for sup"
type textarea "x"
type textarea "proceed. when needed ask me for supb"
type textarea "x"
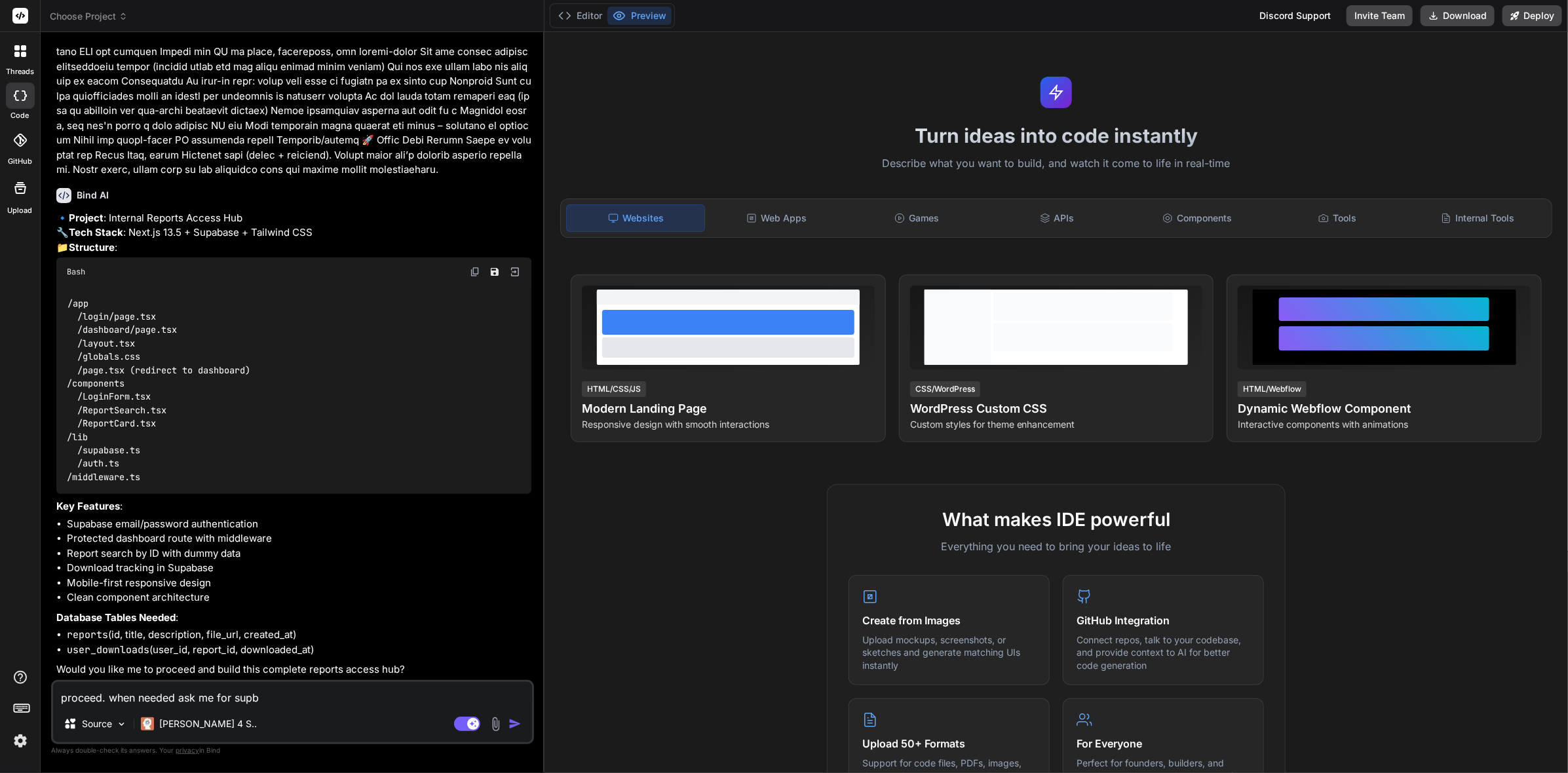
type textarea "proceed. when needed ask me for supba"
type textarea "x"
type textarea "proceed. when needed ask me for supbas"
type textarea "x"
type textarea "proceed. when needed ask me for supbase"
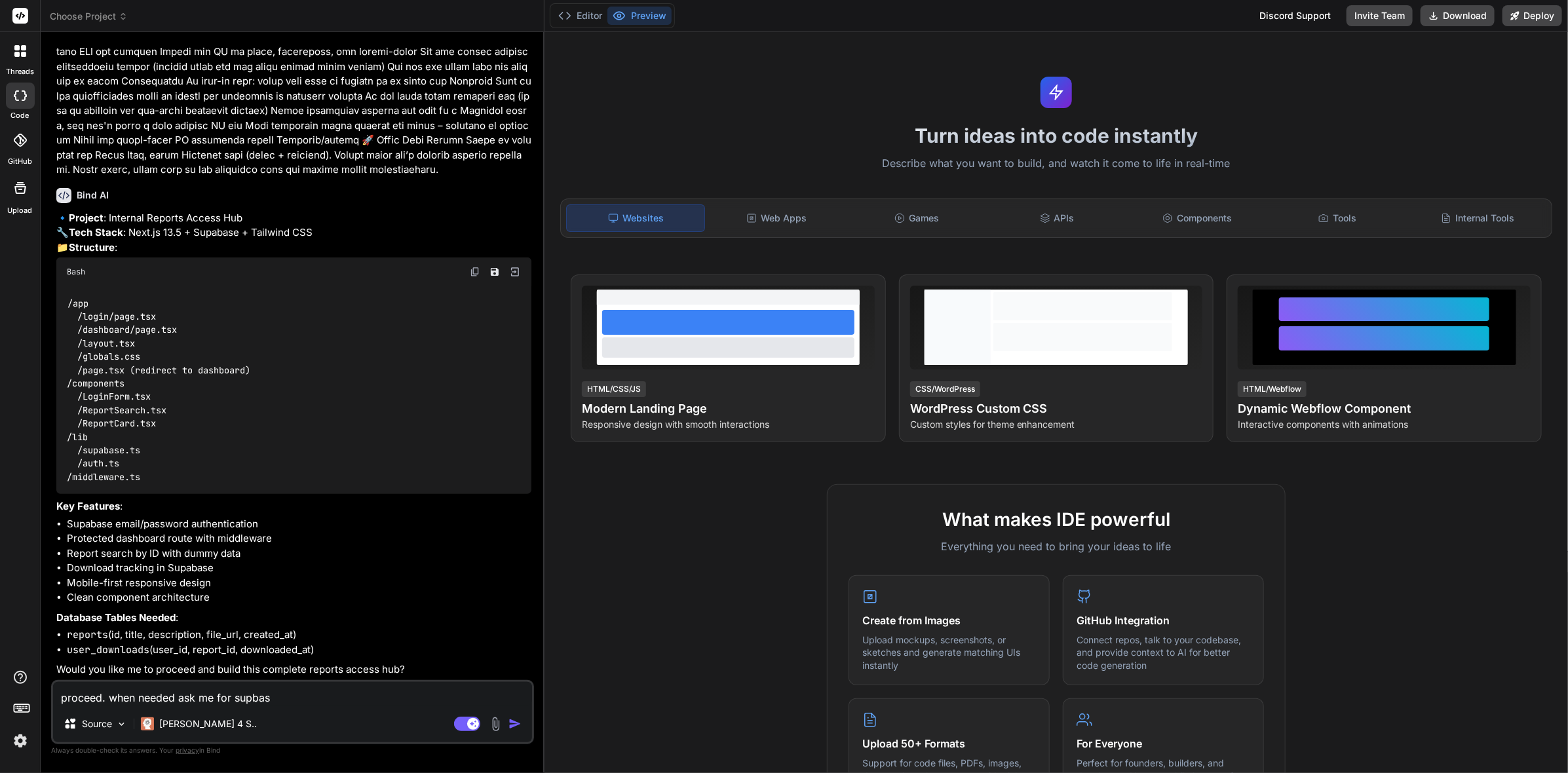
type textarea "x"
type textarea "proceed. when needed ask me for supbas"
type textarea "x"
type textarea "proceed. when needed ask me for supba"
type textarea "x"
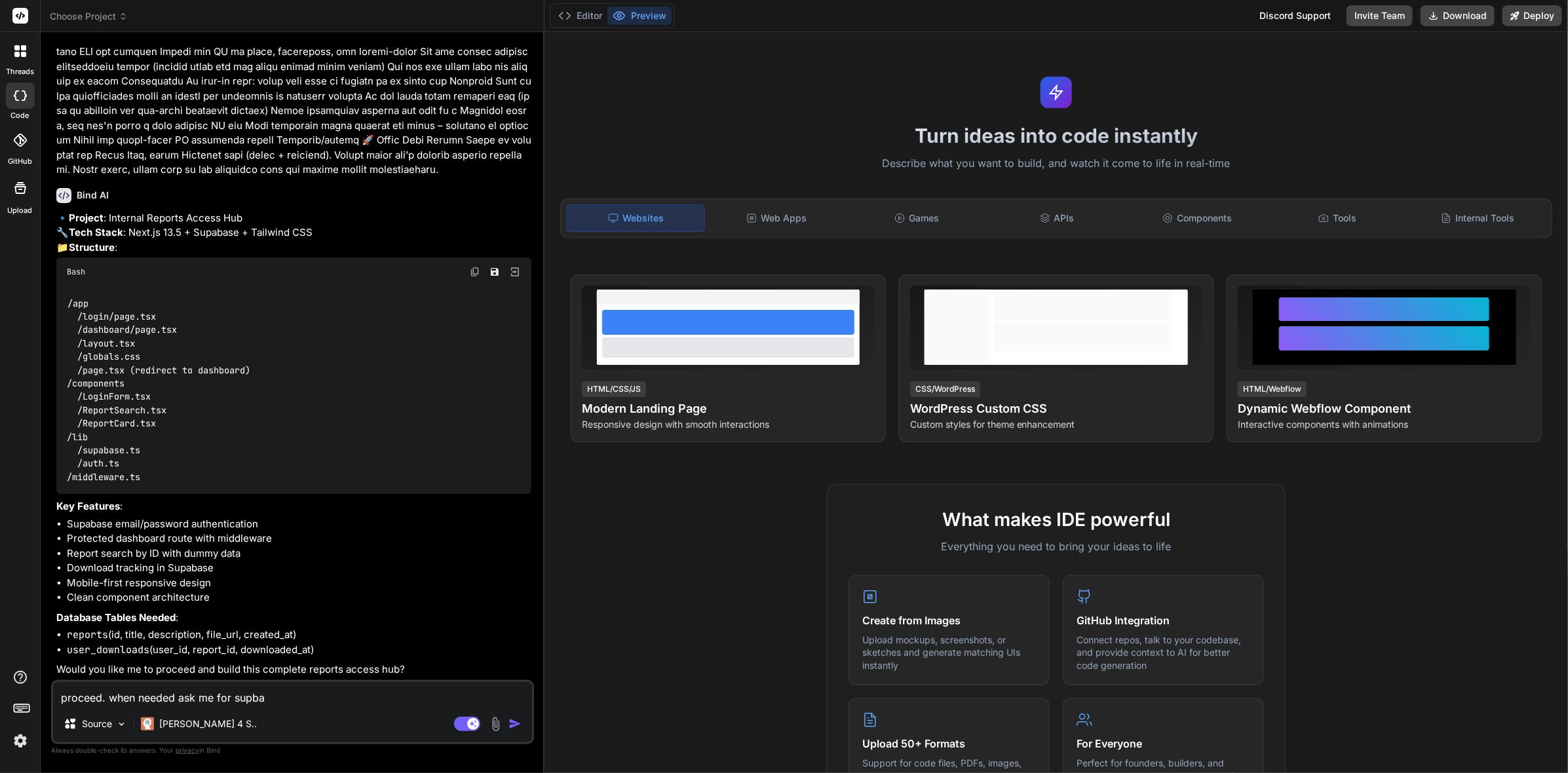
type textarea "proceed. when needed ask me for supb"
type textarea "x"
type textarea "proceed. when needed ask me for sup"
type textarea "x"
type textarea "proceed. when needed ask me for supa"
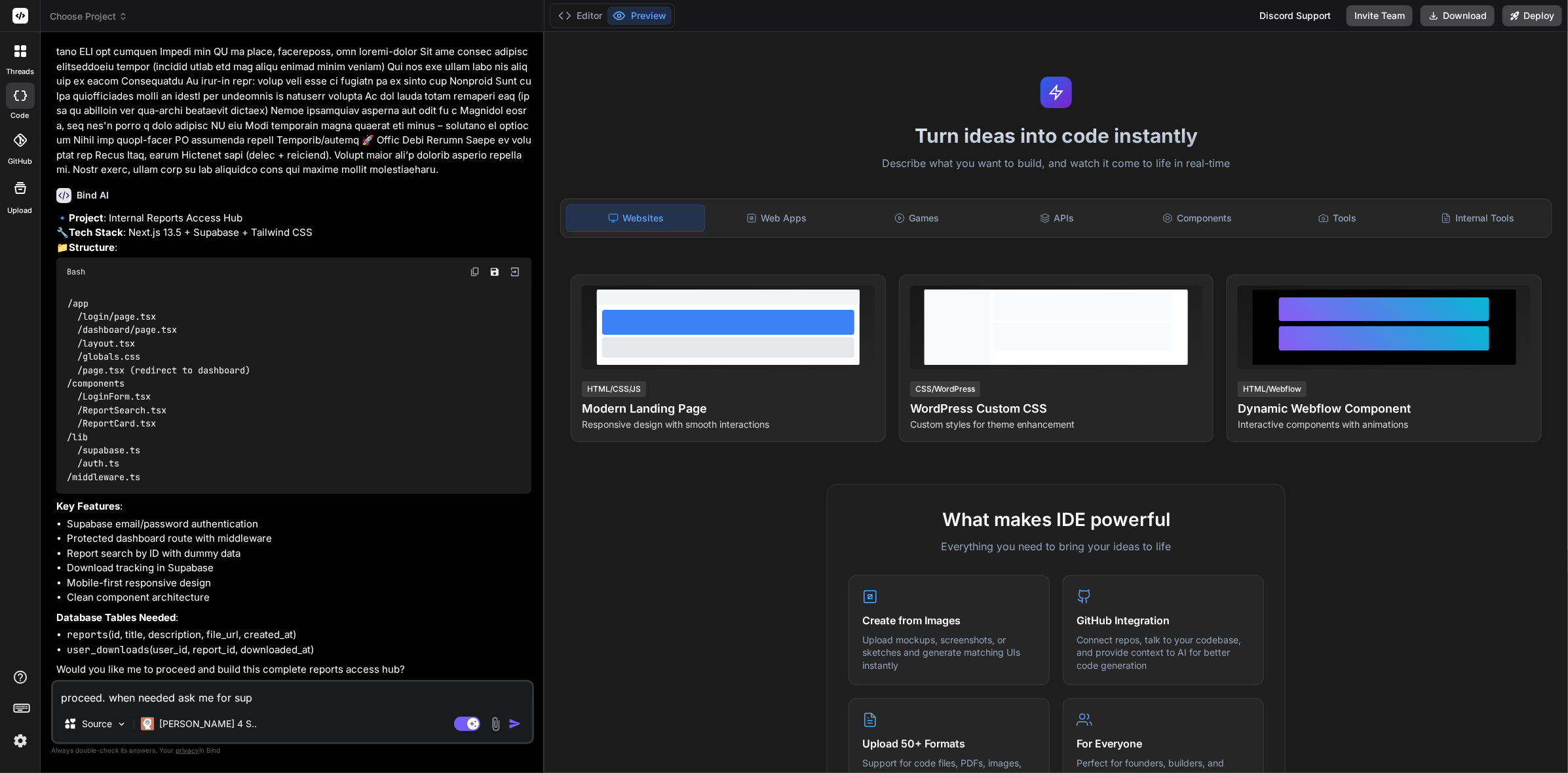
type textarea "x"
type textarea "proceed. when needed ask me for supap"
type textarea "x"
type textarea "proceed. when needed ask me for supa"
type textarea "x"
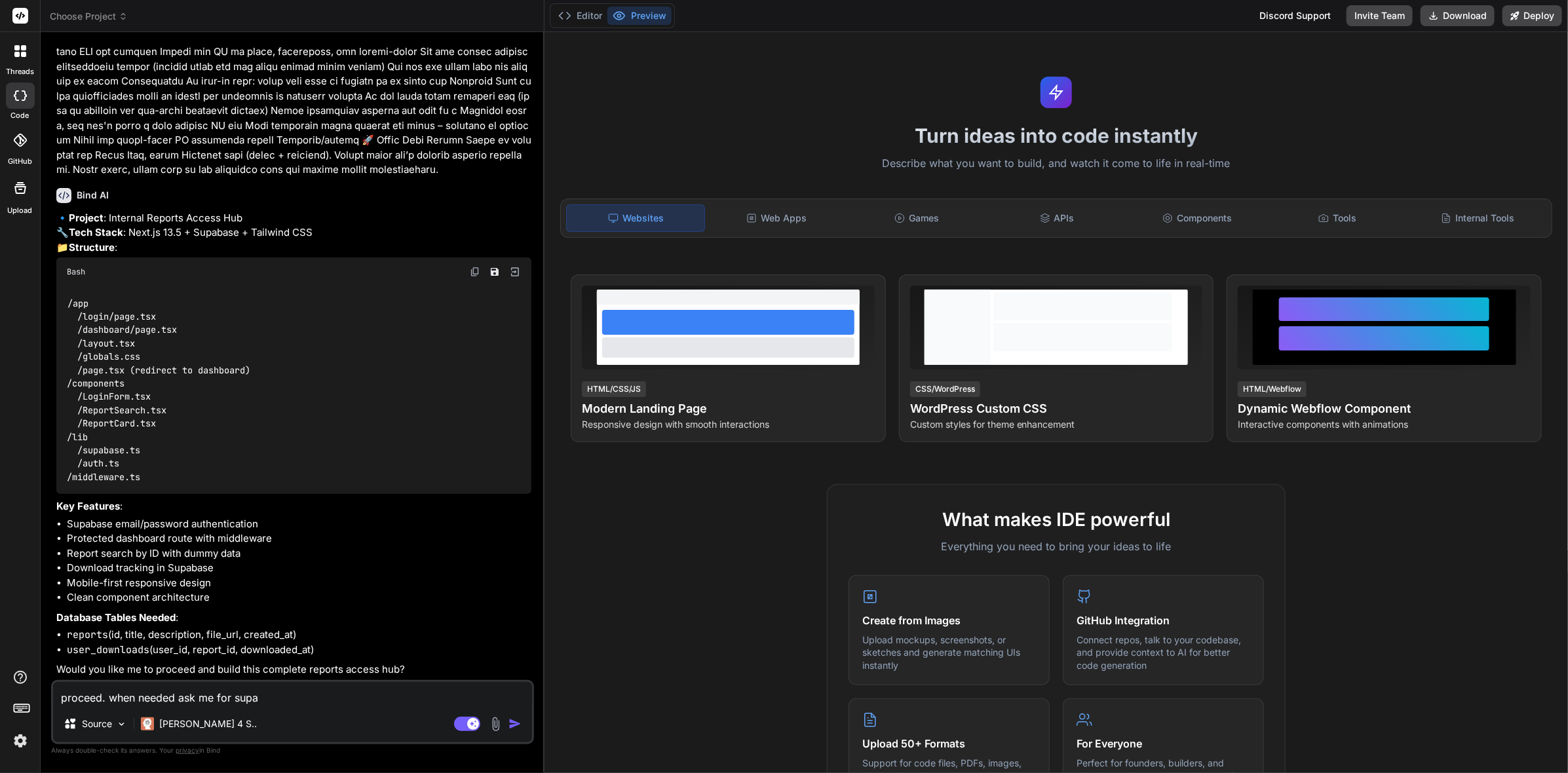
type textarea "proceed. when needed ask me for supab"
type textarea "x"
type textarea "proceed. when needed ask me for supaba"
type textarea "x"
type textarea "proceed. when needed ask me for supabas"
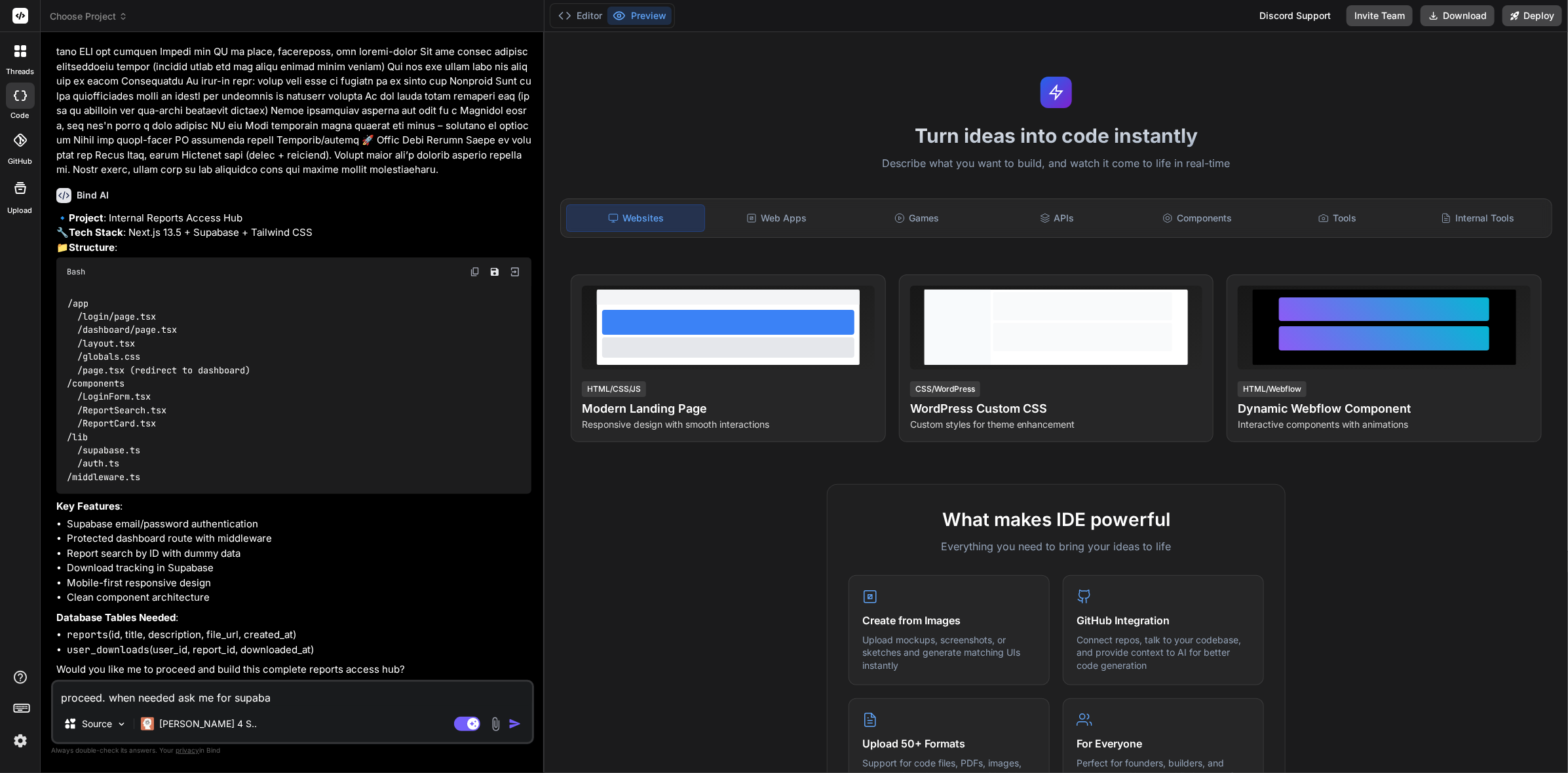
type textarea "x"
type textarea "proceed. when needed ask me for supabase"
type textarea "x"
type textarea "proceed. when needed ask me for supabase"
type textarea "x"
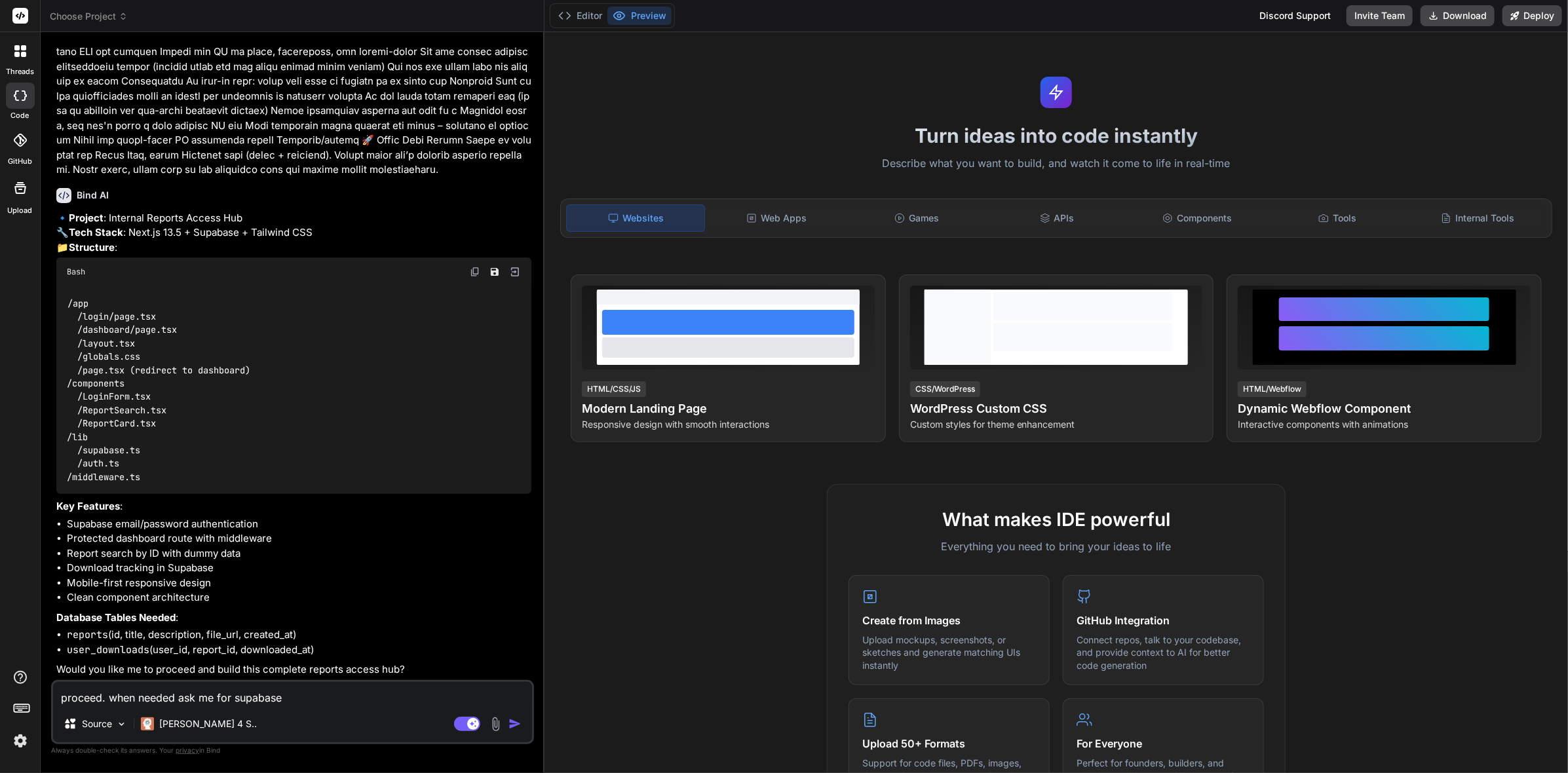
type textarea "proceed. when needed ask me for supabase c"
type textarea "x"
type textarea "proceed. when needed ask me for supabase cr"
type textarea "x"
type textarea "proceed. when needed ask me for supabase cre"
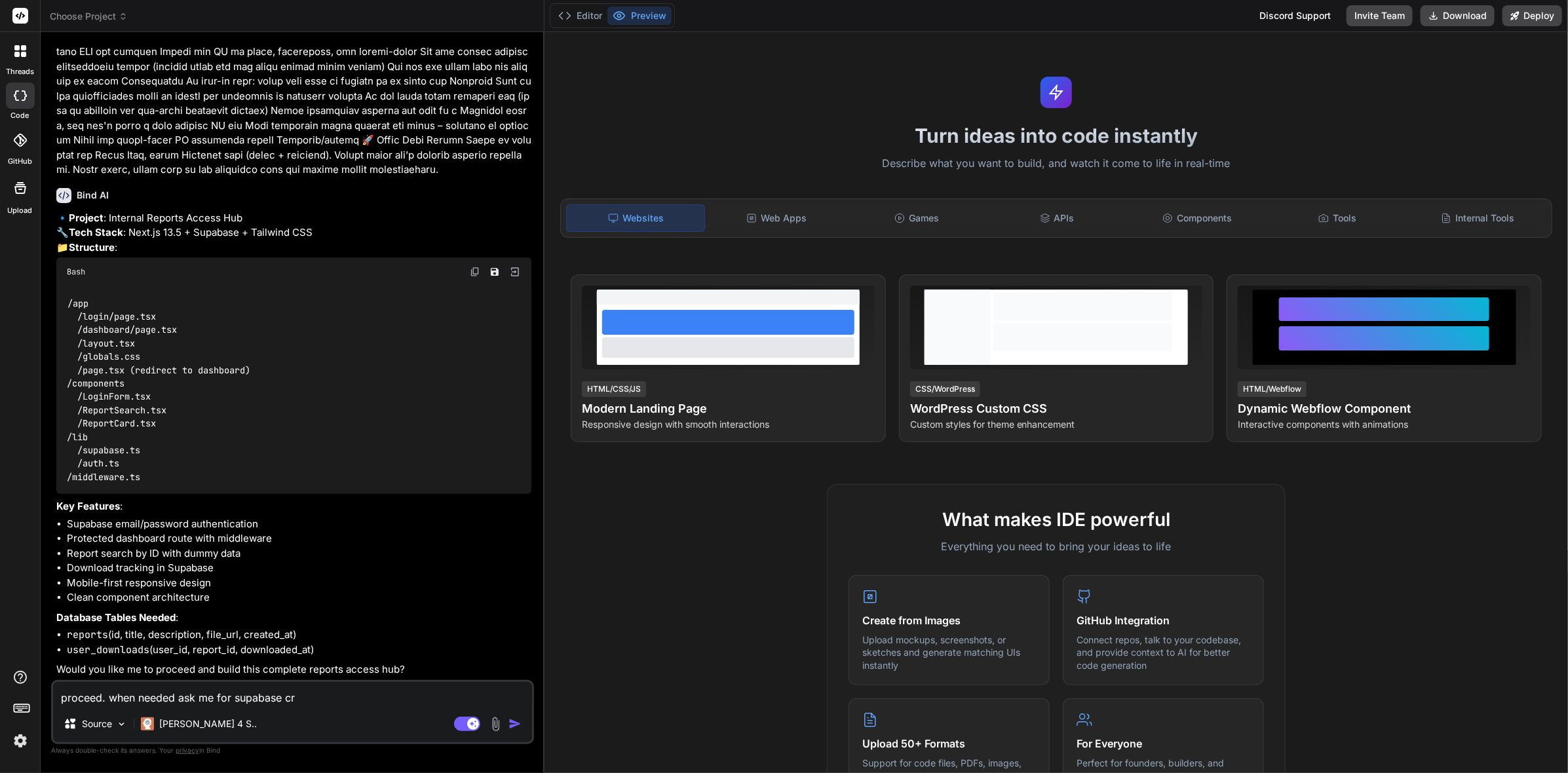
type textarea "x"
type textarea "proceed. when needed ask me for supabase crea"
type textarea "x"
type textarea "proceed. when needed ask me for supabase cread"
type textarea "x"
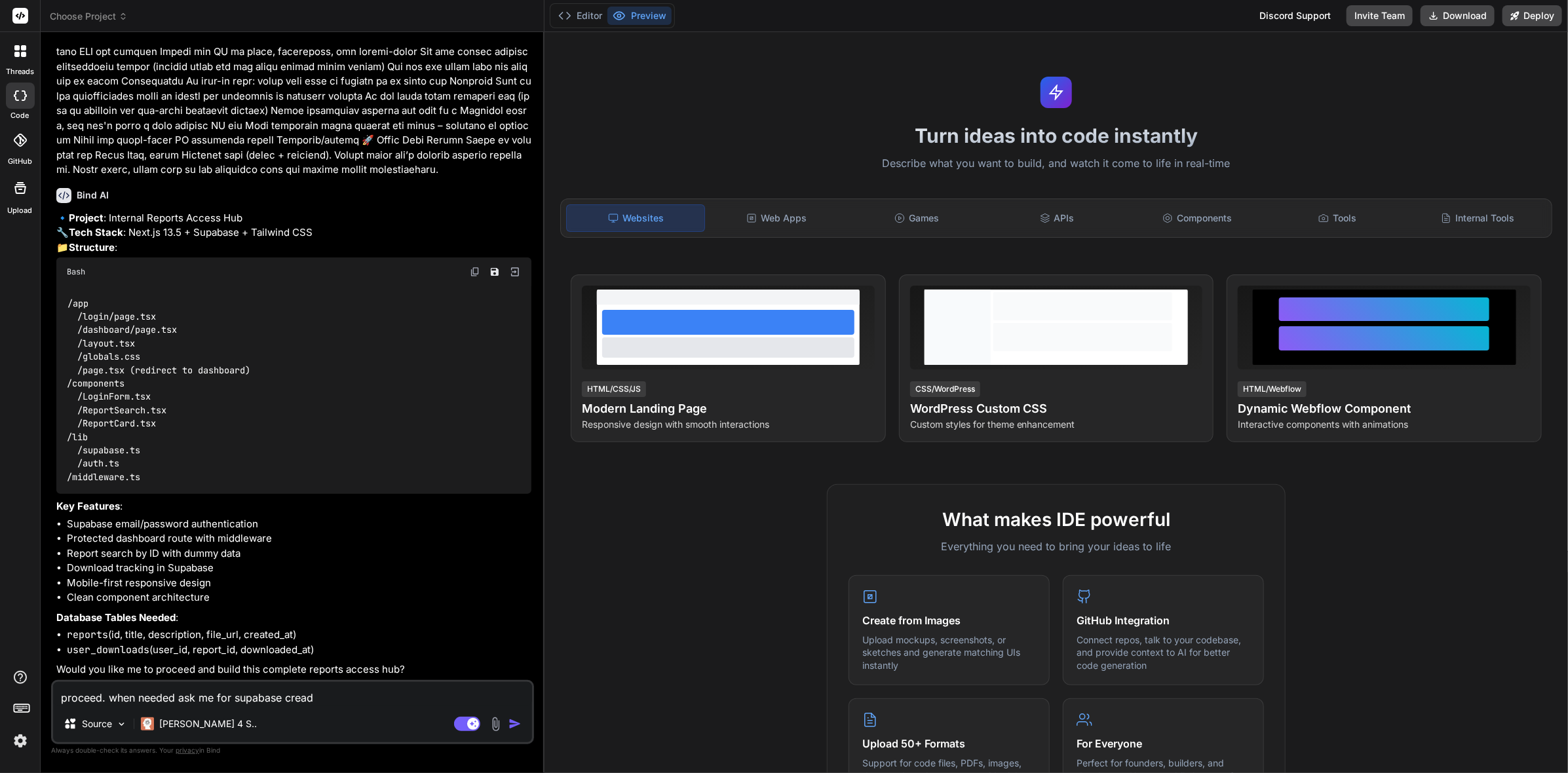
type textarea "proceed. when needed ask me for supabase creade"
type textarea "x"
type textarea "proceed. when needed ask me for supabase creaden"
type textarea "x"
type textarea "proceed. when needed ask me for supabase creadent"
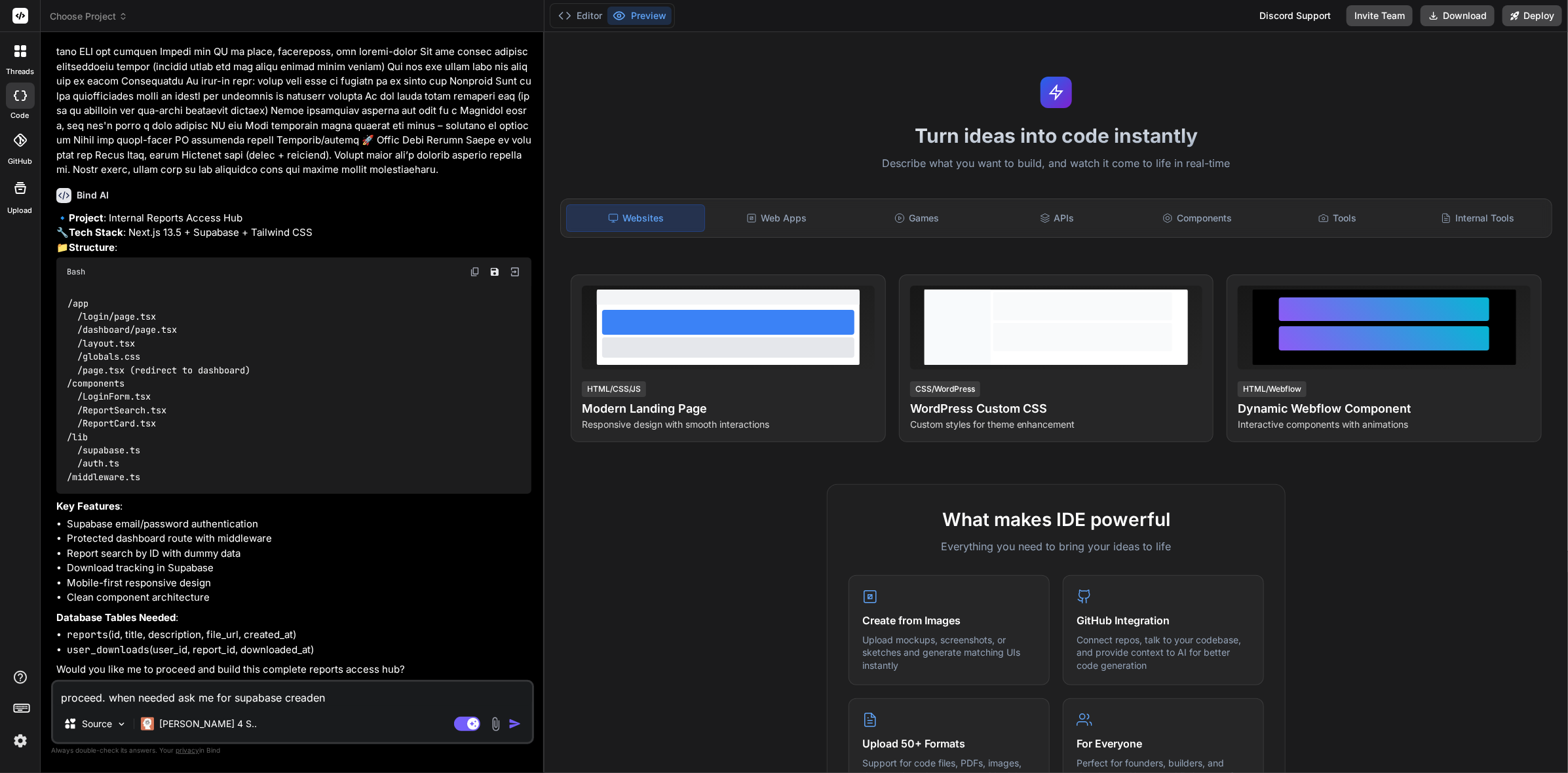
type textarea "x"
type textarea "proceed. when needed ask me for supabase creadenti"
type textarea "x"
type textarea "proceed. when needed ask me for supabase creadent"
type textarea "x"
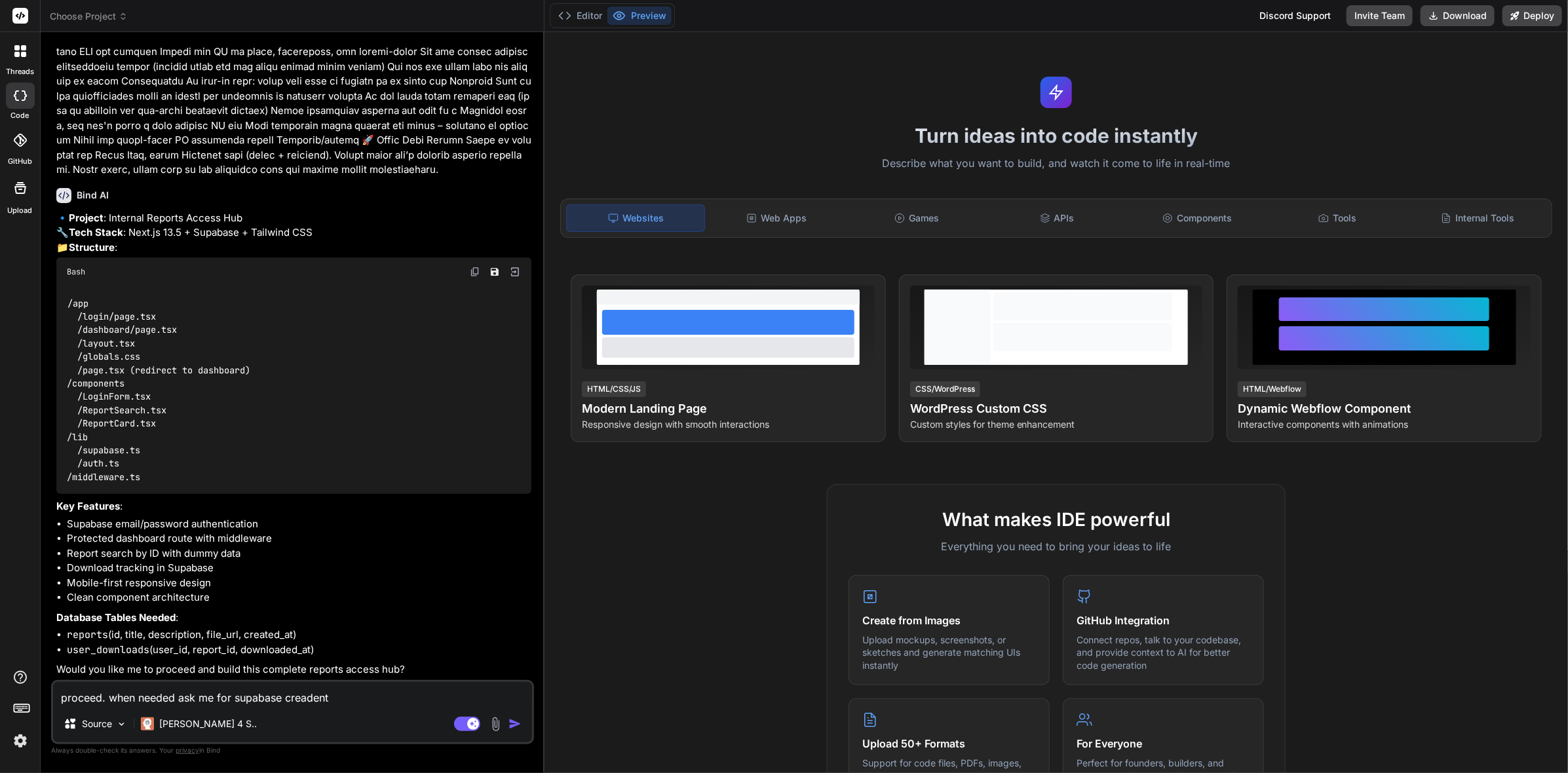
type textarea "proceed. when needed ask me for supabase creaden"
type textarea "x"
type textarea "proceed. when needed ask me for supabase creade"
type textarea "x"
type textarea "proceed. when needed ask me for supabase cread"
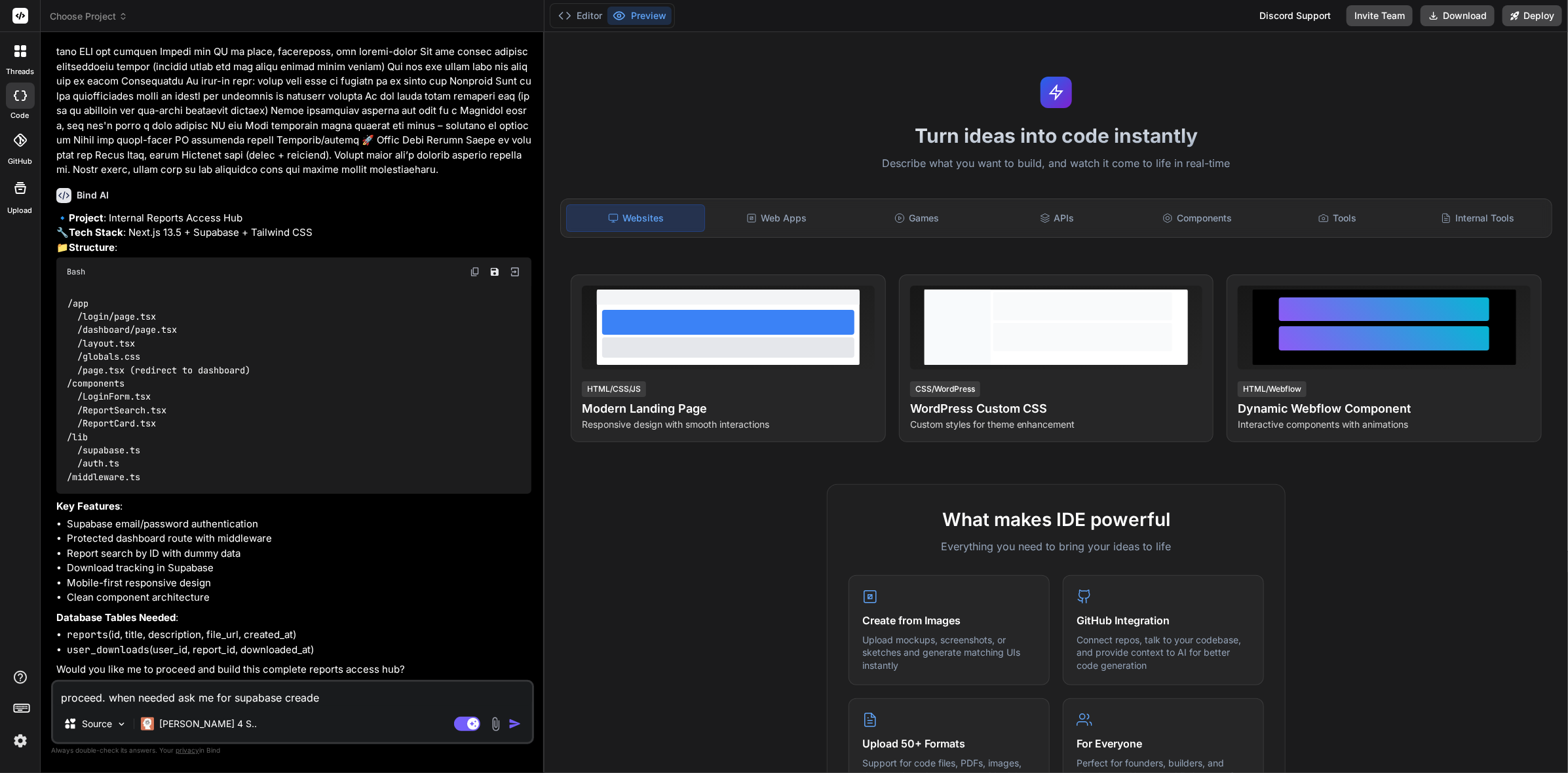
type textarea "x"
type textarea "proceed. when needed ask me for supabase crea"
type textarea "x"
type textarea "proceed. when needed ask me for supabase cre"
type textarea "x"
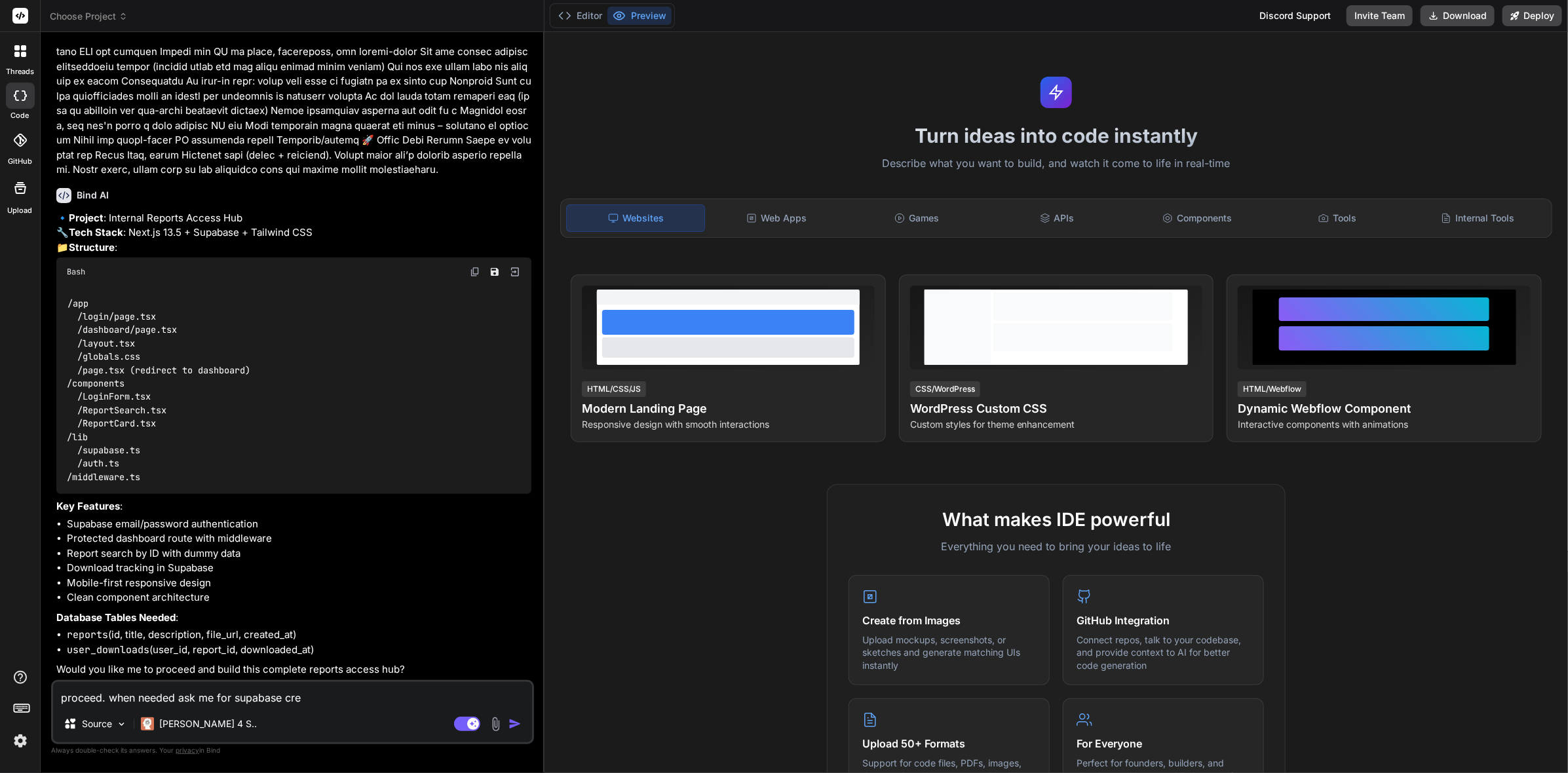
type textarea "proceed. when needed ask me for supabase cred"
type textarea "x"
type textarea "proceed. when needed ask me for supabase crede"
type textarea "x"
type textarea "proceed. when needed ask me for supabase creden"
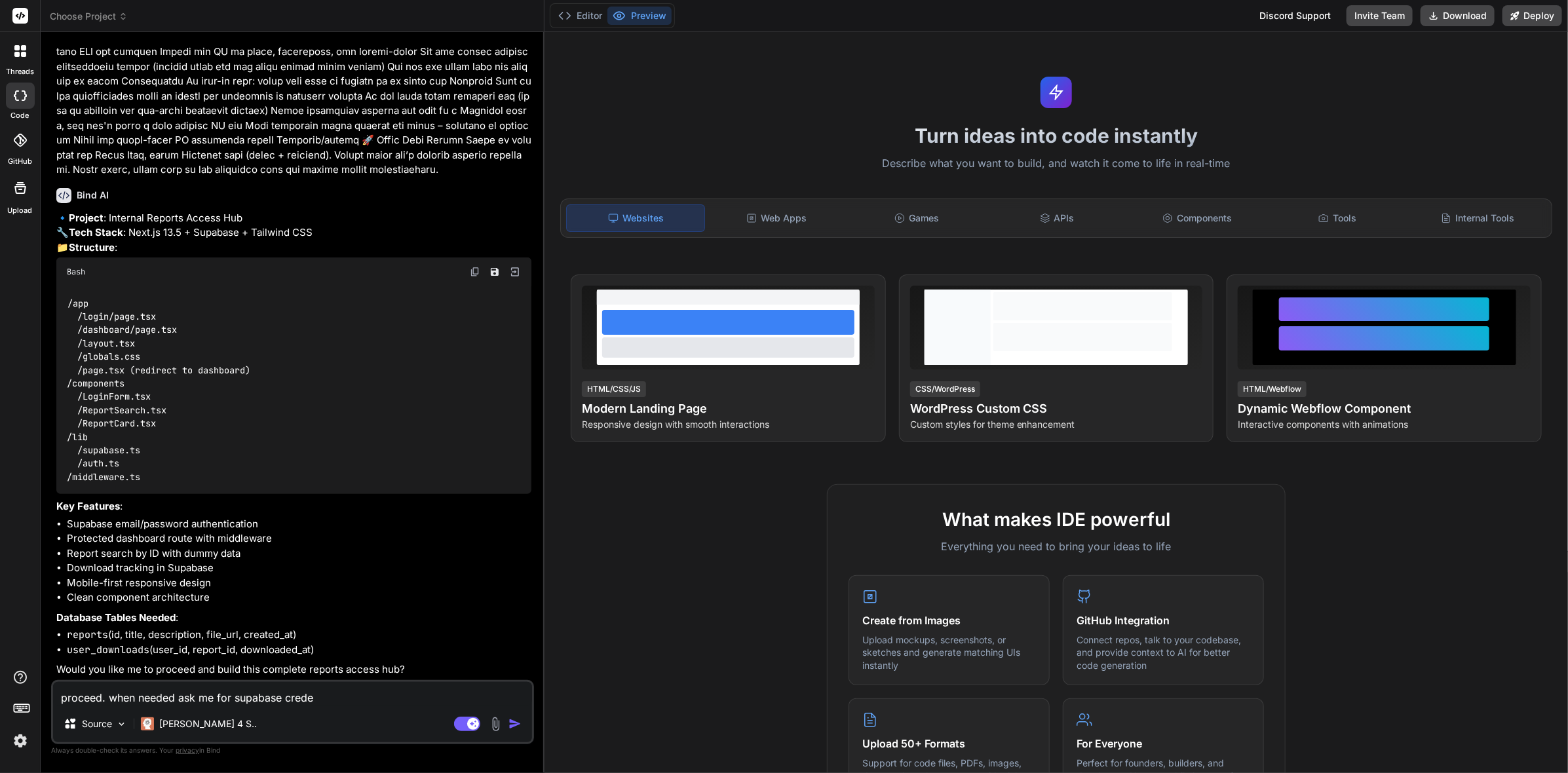
type textarea "x"
type textarea "proceed. when needed ask me for supabase credent"
type textarea "x"
type textarea "proceed. when needed ask me for supabase credenti"
type textarea "x"
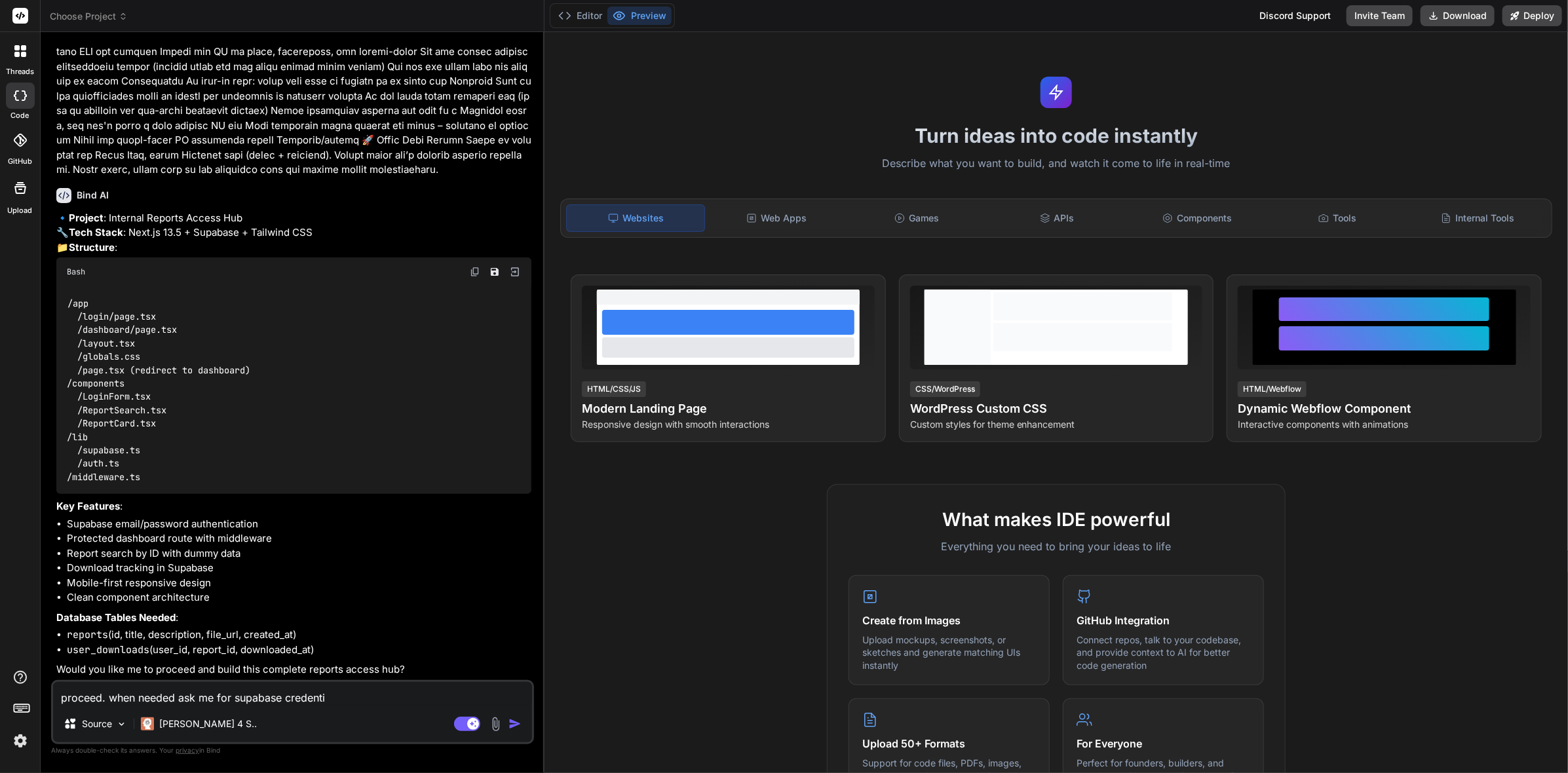
type textarea "proceed. when needed ask me for supabase credentia"
type textarea "x"
type textarea "proceed. when needed ask me for supabase credentias"
type textarea "x"
type textarea "proceed. when needed ask me for supabase credentiasl"
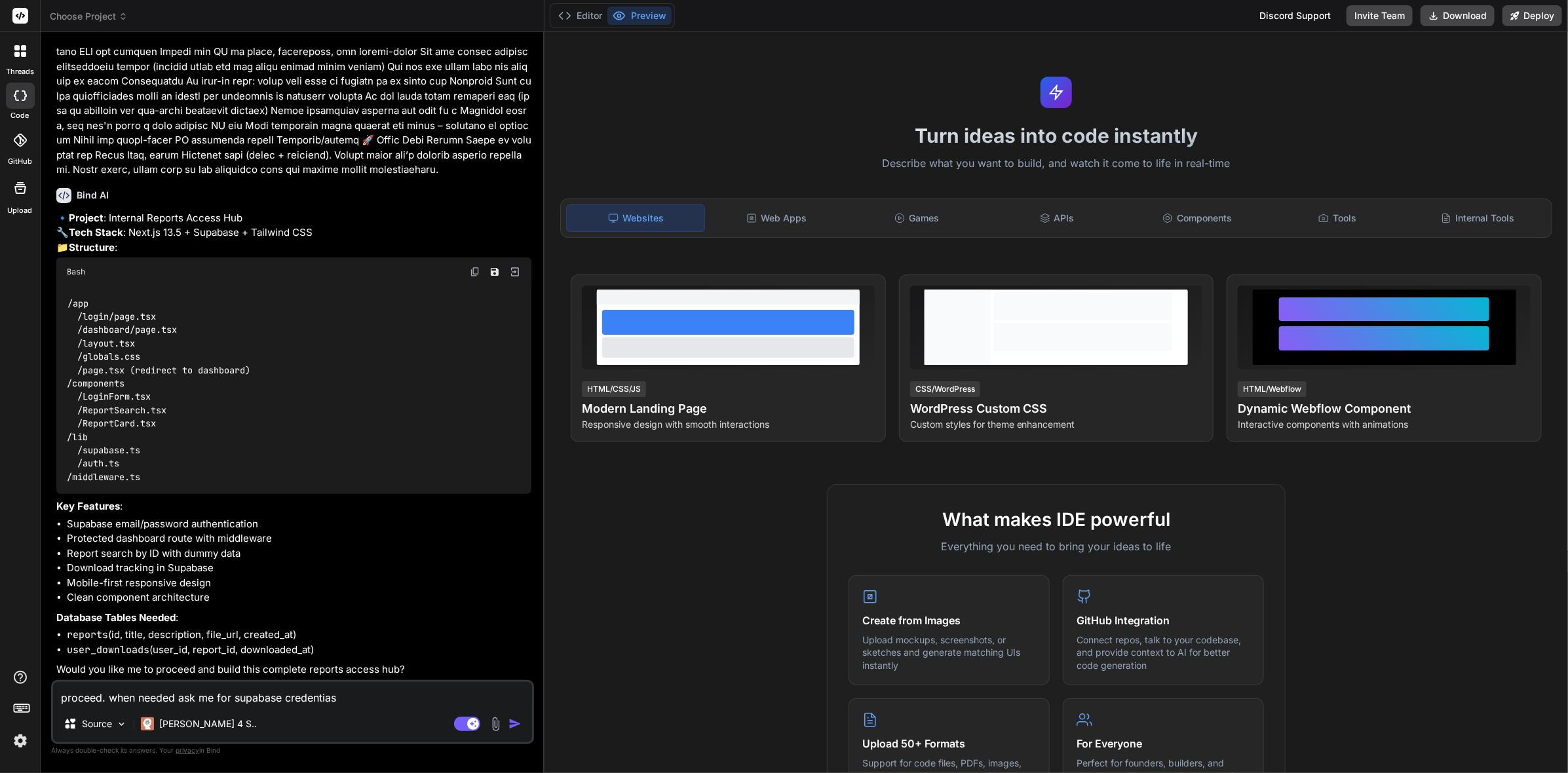
type textarea "x"
type textarea "proceed. when needed ask me for supabase credentias"
type textarea "x"
type textarea "proceed. when needed ask me for supabase credentia"
type textarea "x"
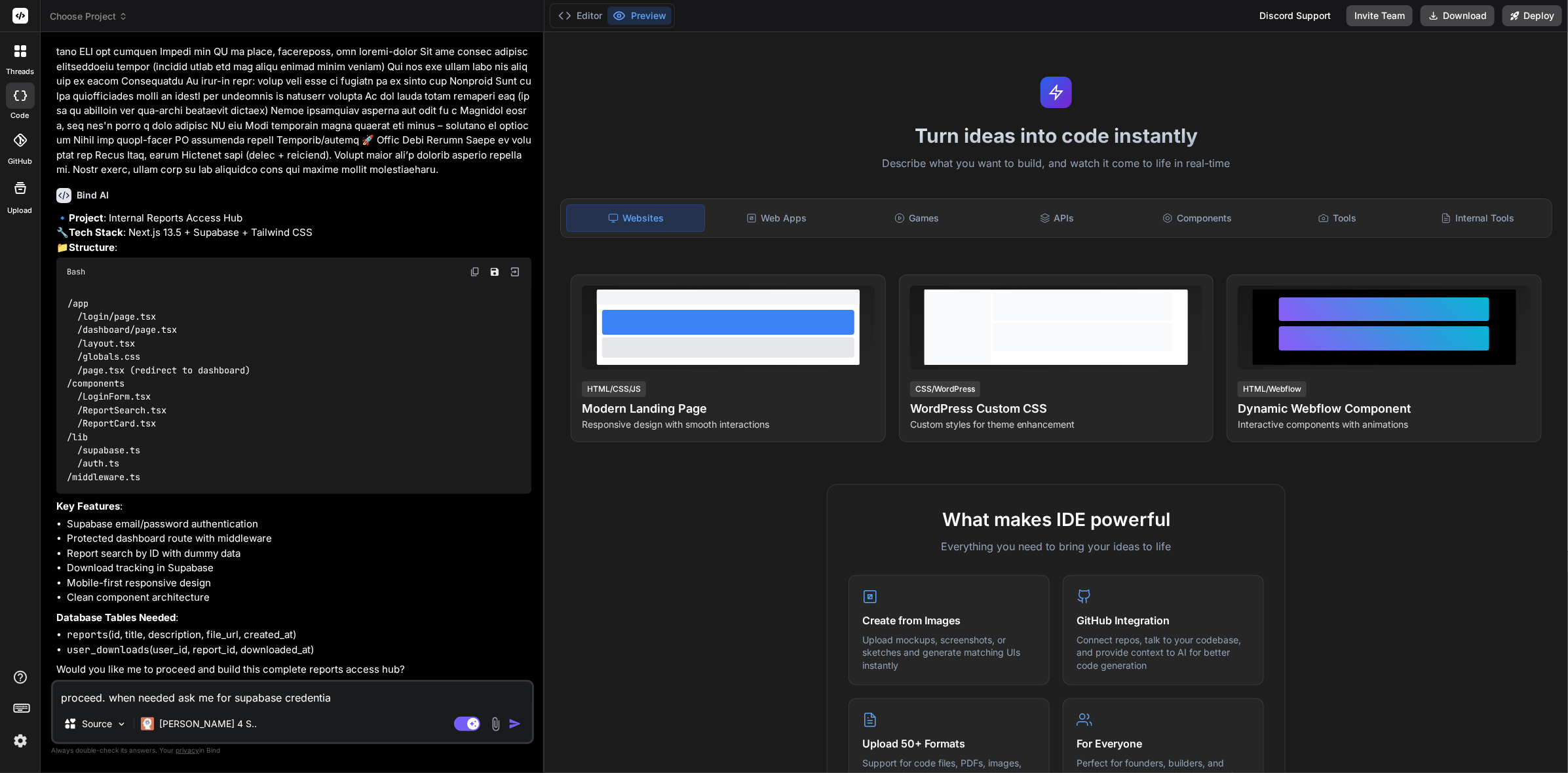
type textarea "proceed. when needed ask me for supabase credential"
type textarea "x"
type textarea "proceed. when needed ask me for supabase credentials"
type textarea "x"
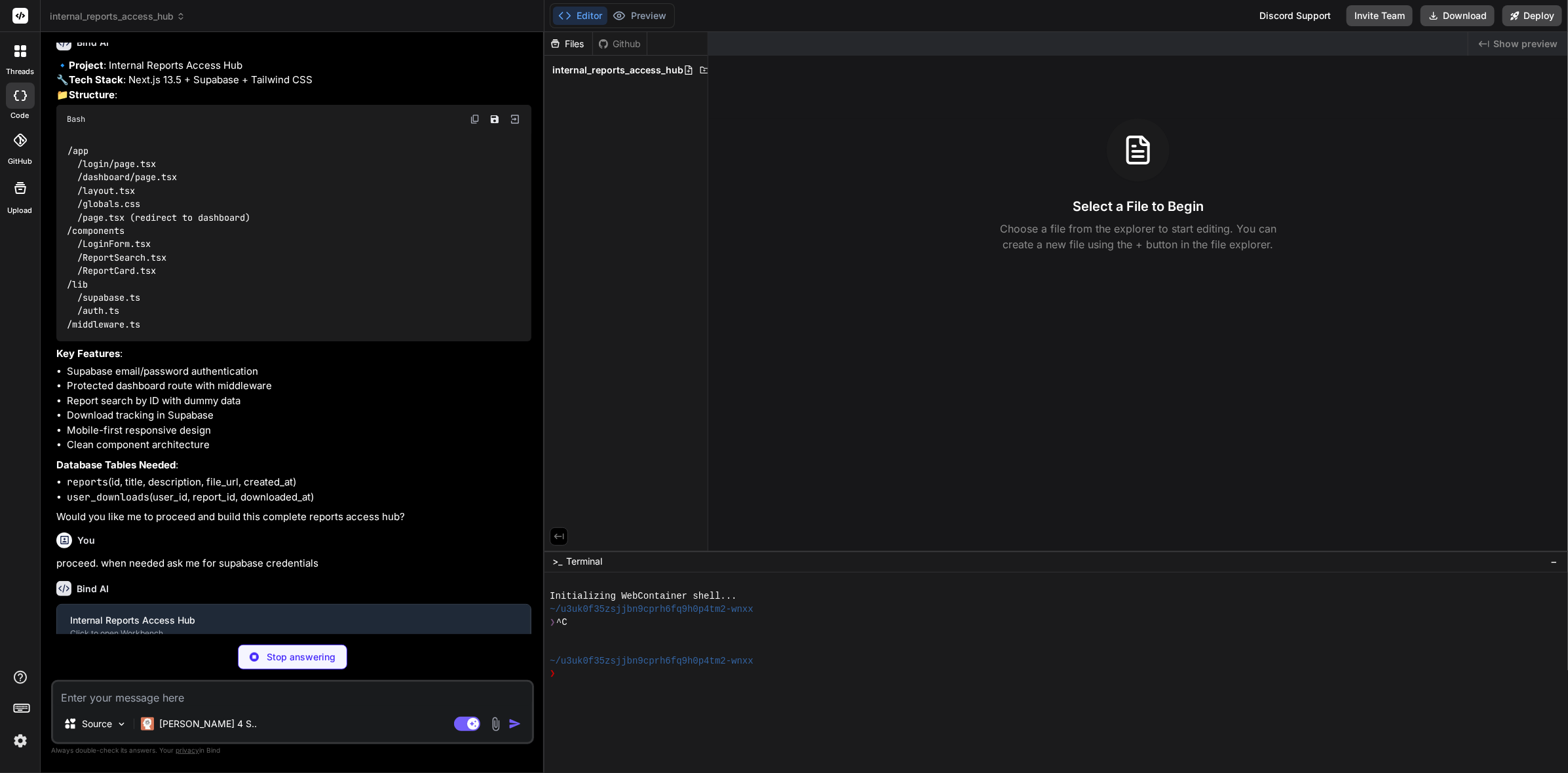
scroll to position [309, 0]
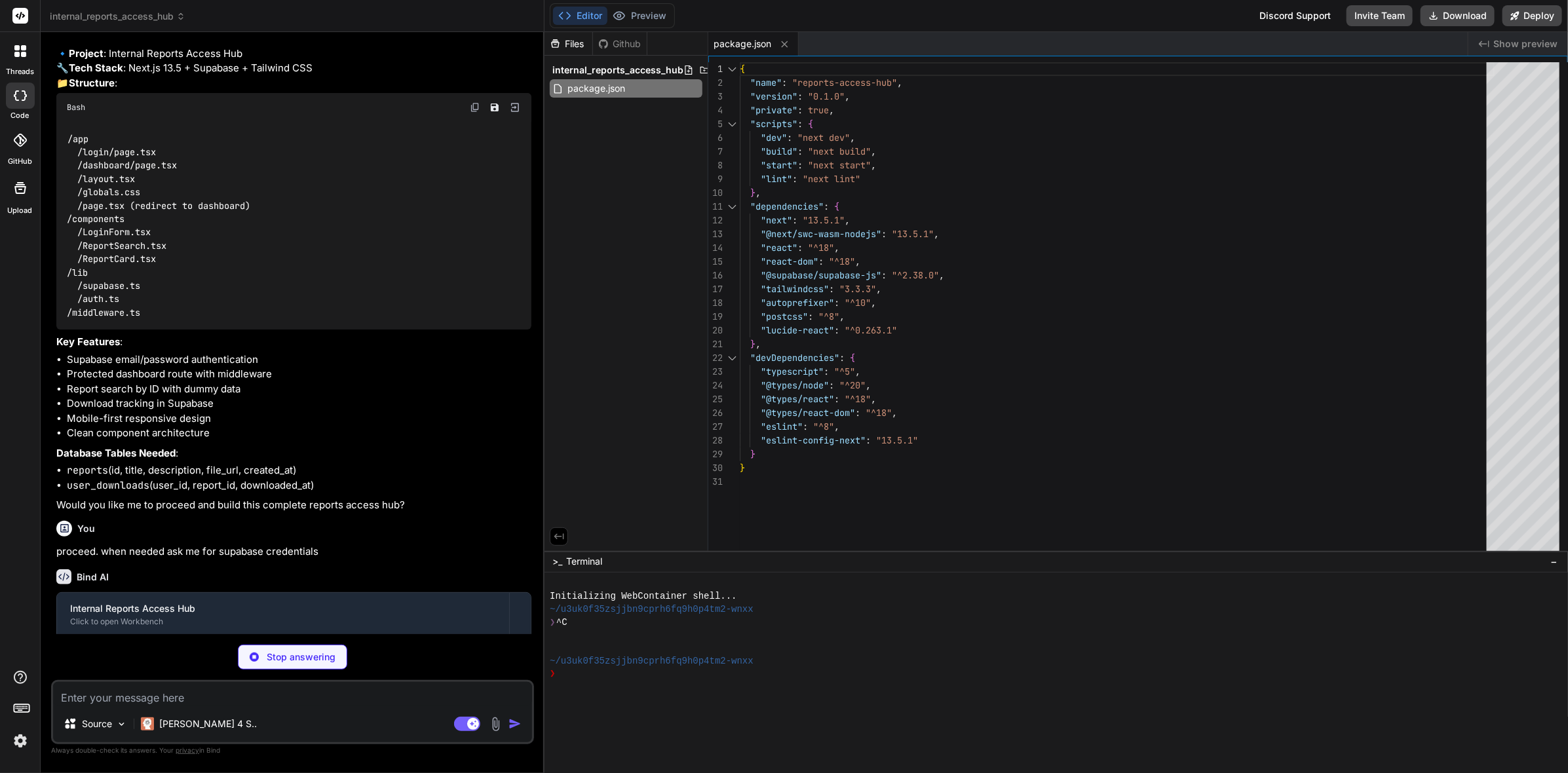
type textarea "x"
type textarea "/** @type {import('next').NextConfig} */ const nextConfig = { experimental: { a…"
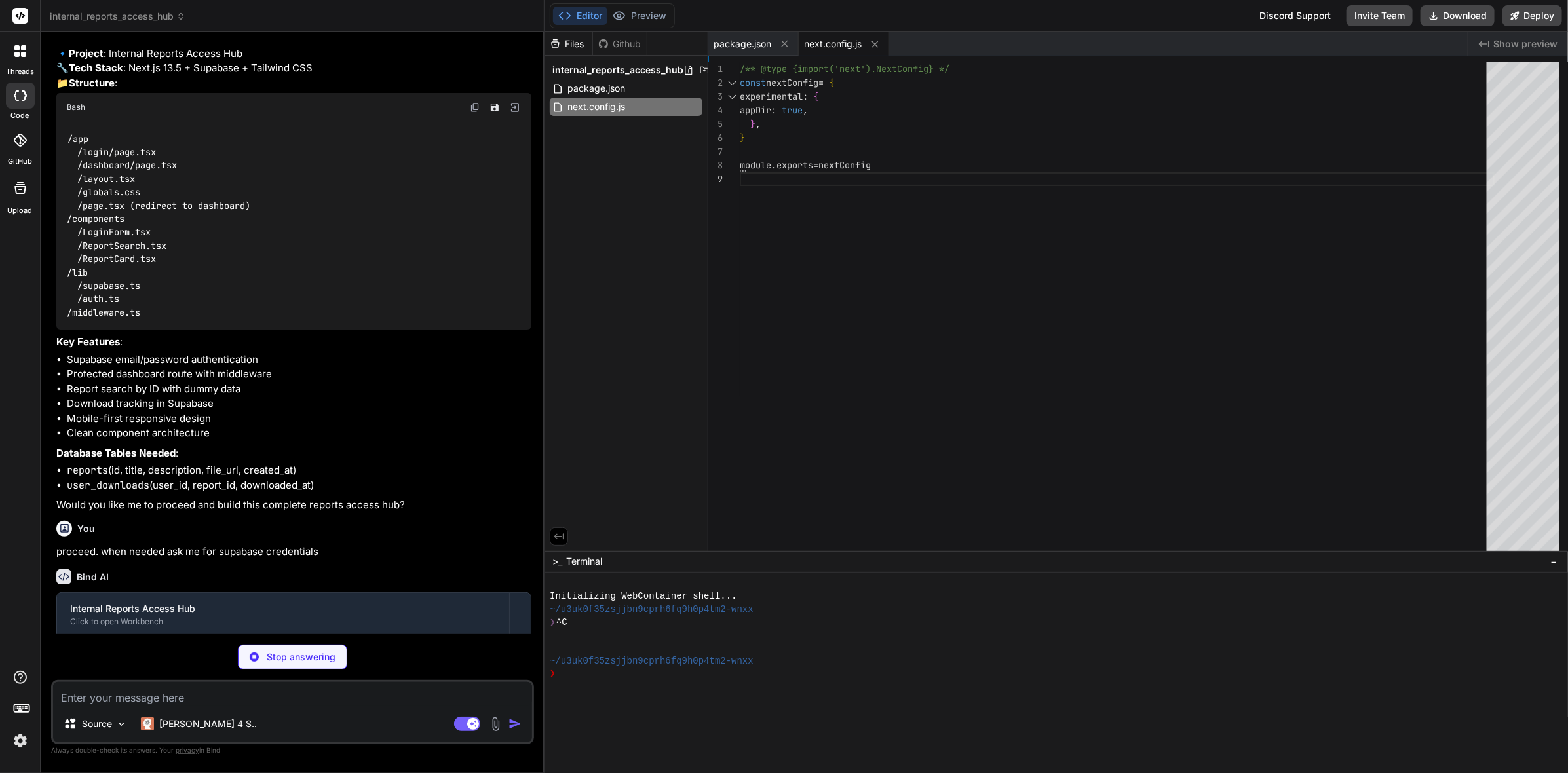
type textarea "x"
type textarea "plugins: [], }"
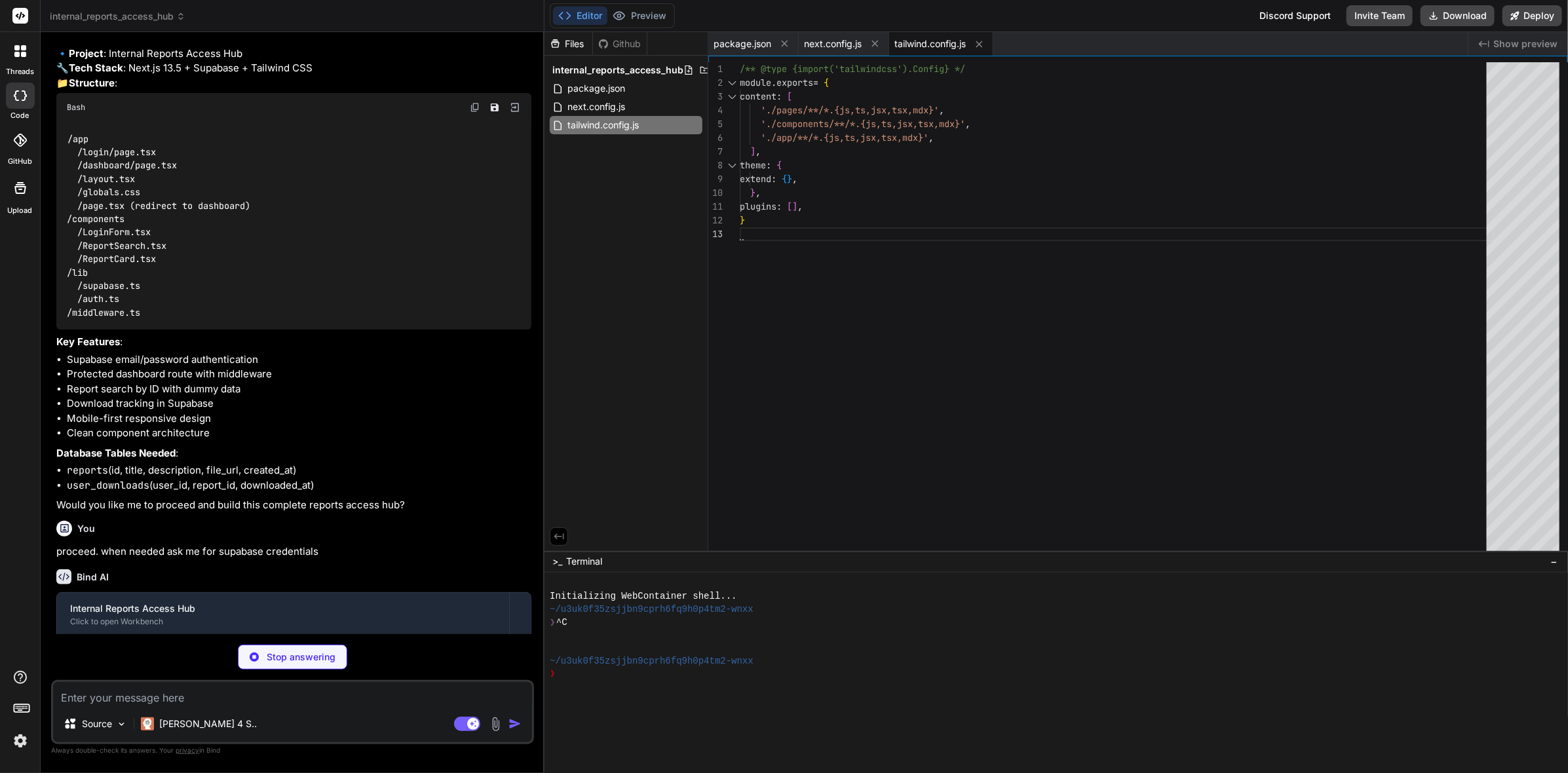
type textarea "x"
type textarea "module.exports = { plugins: { tailwindcss: {}, autoprefixer: {}, }, }"
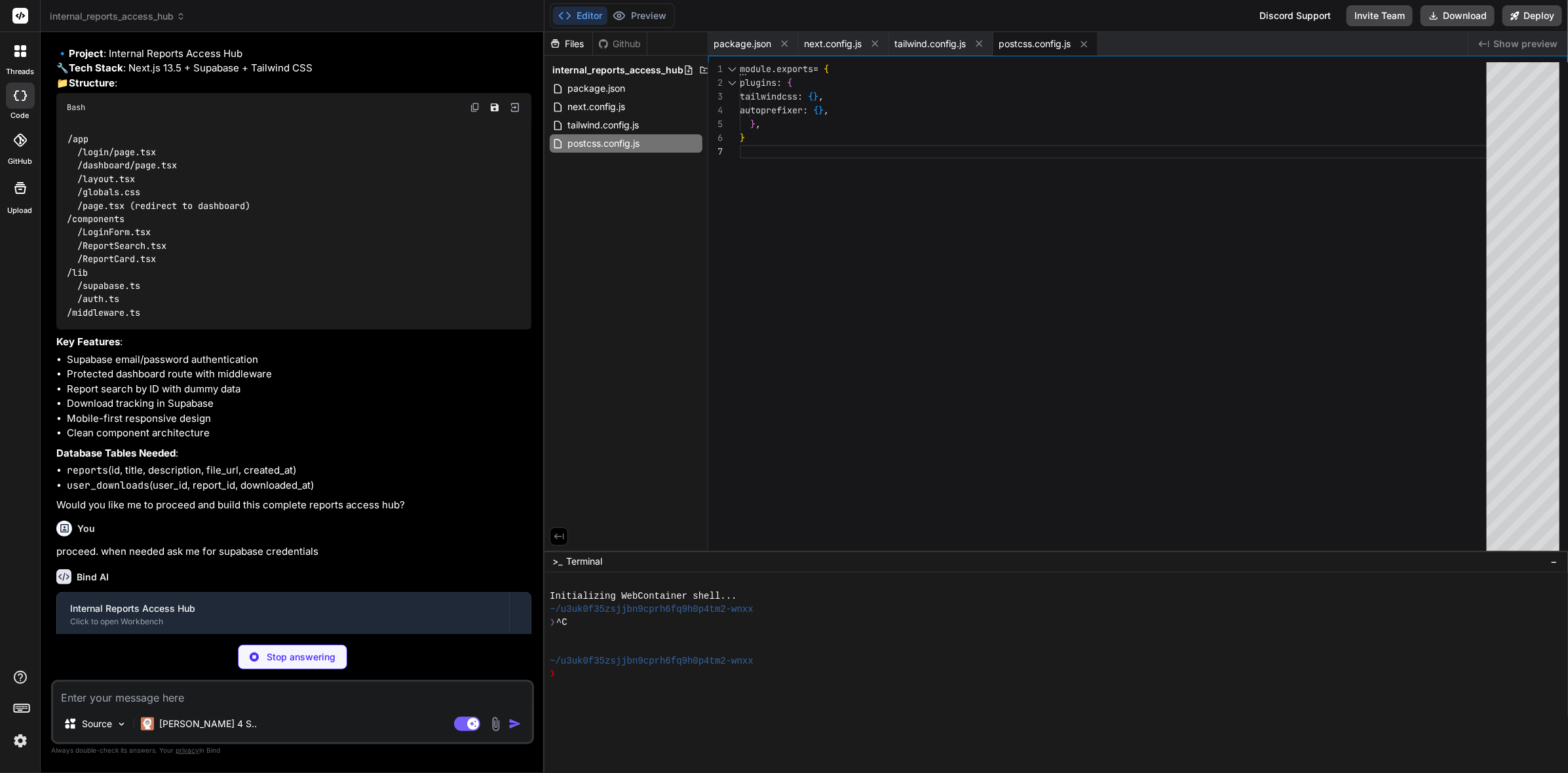
type textarea "x"
type textarea ""baseUrl": ".", "paths": { "@/*": ["./*"] } }, "include": ["next-env.d.ts", "**…"
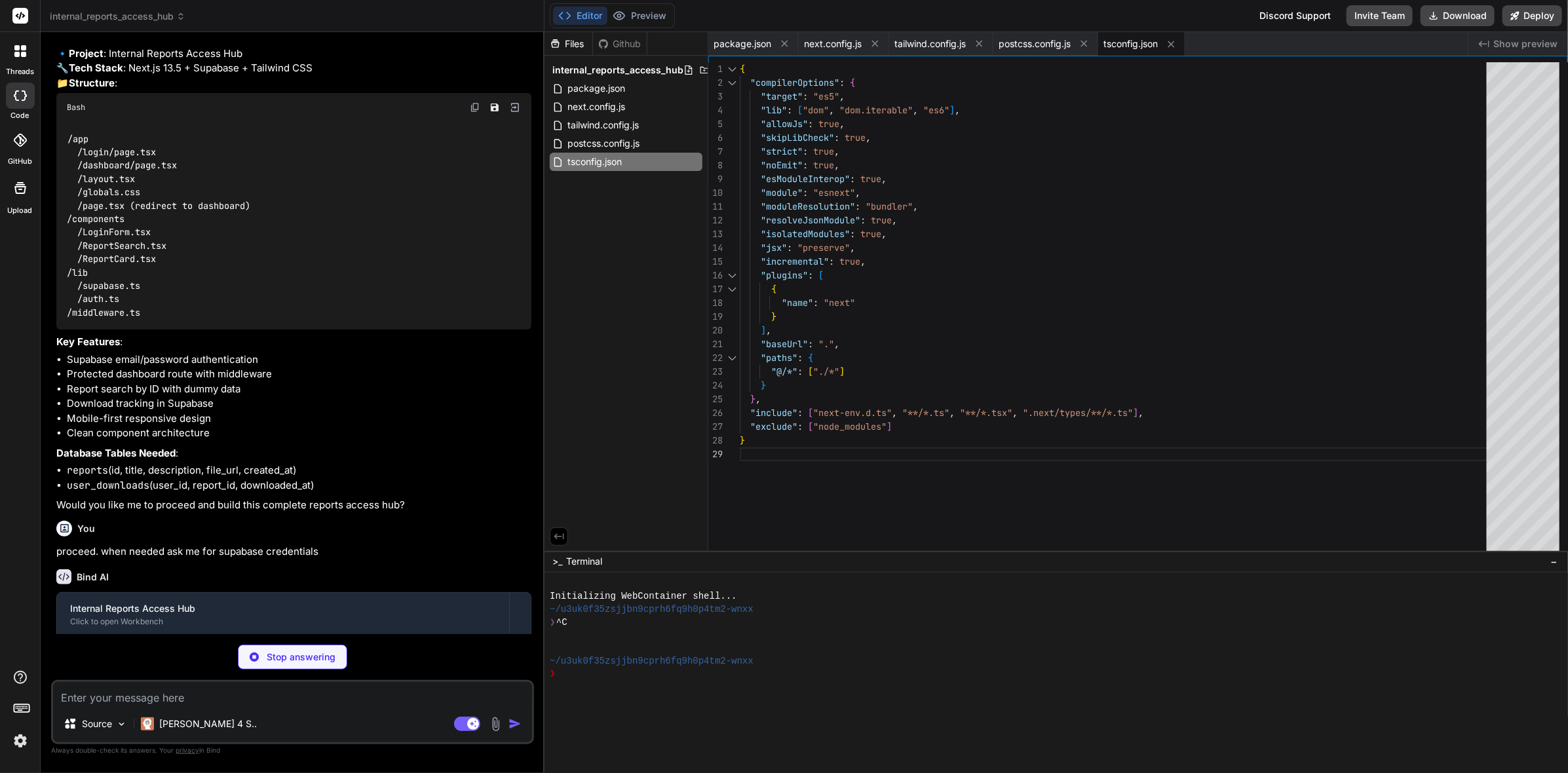
type textarea "x"
type textarea "# Supabase Configuration NEXT_PUBLIC_SUPABASE_URL=your_supabase_url_here NEXT_P…"
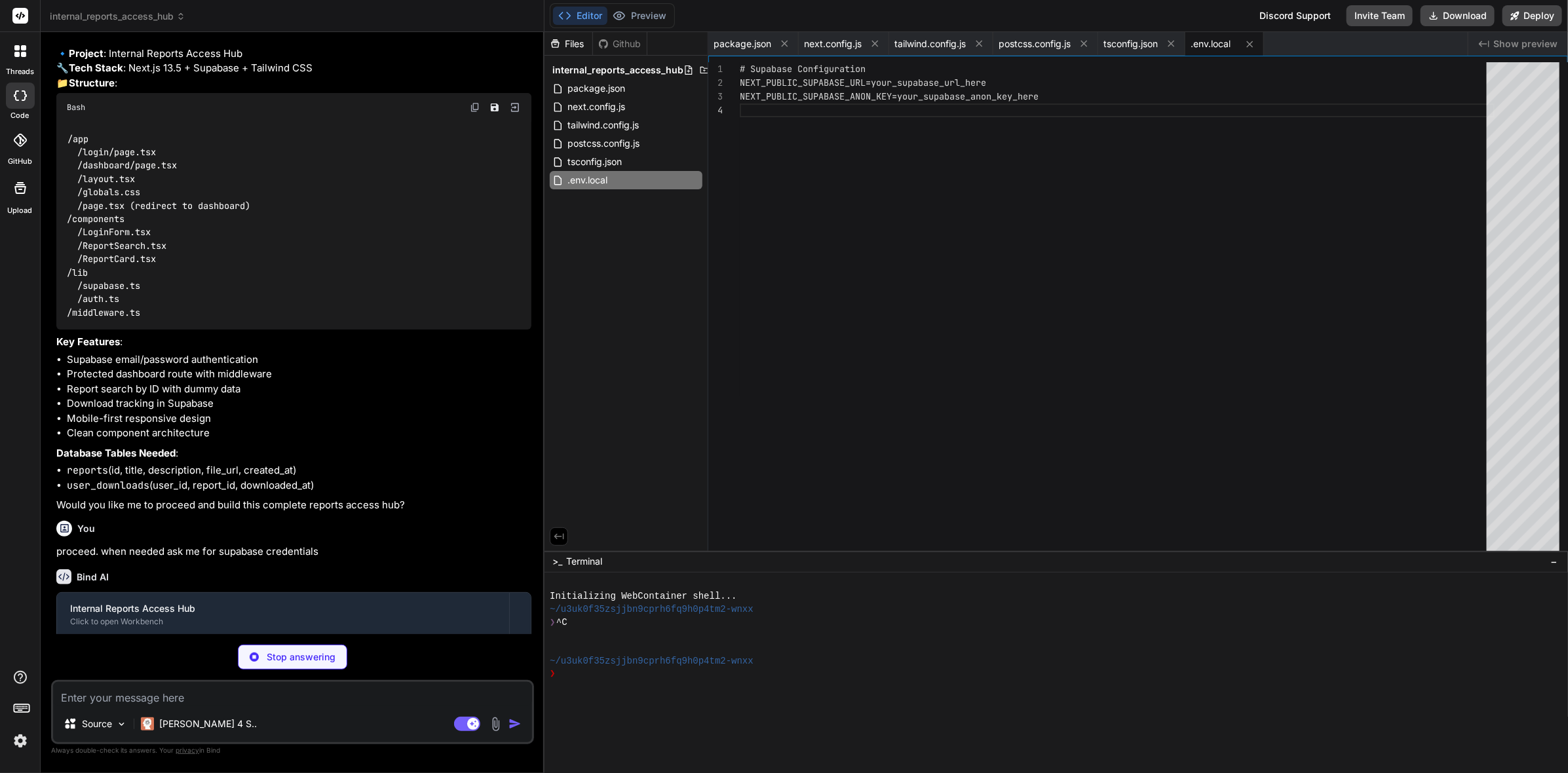
type textarea "x"
type textarea "import { createClient } from '@supabase/supabase-js' const supabaseUrl = proces…"
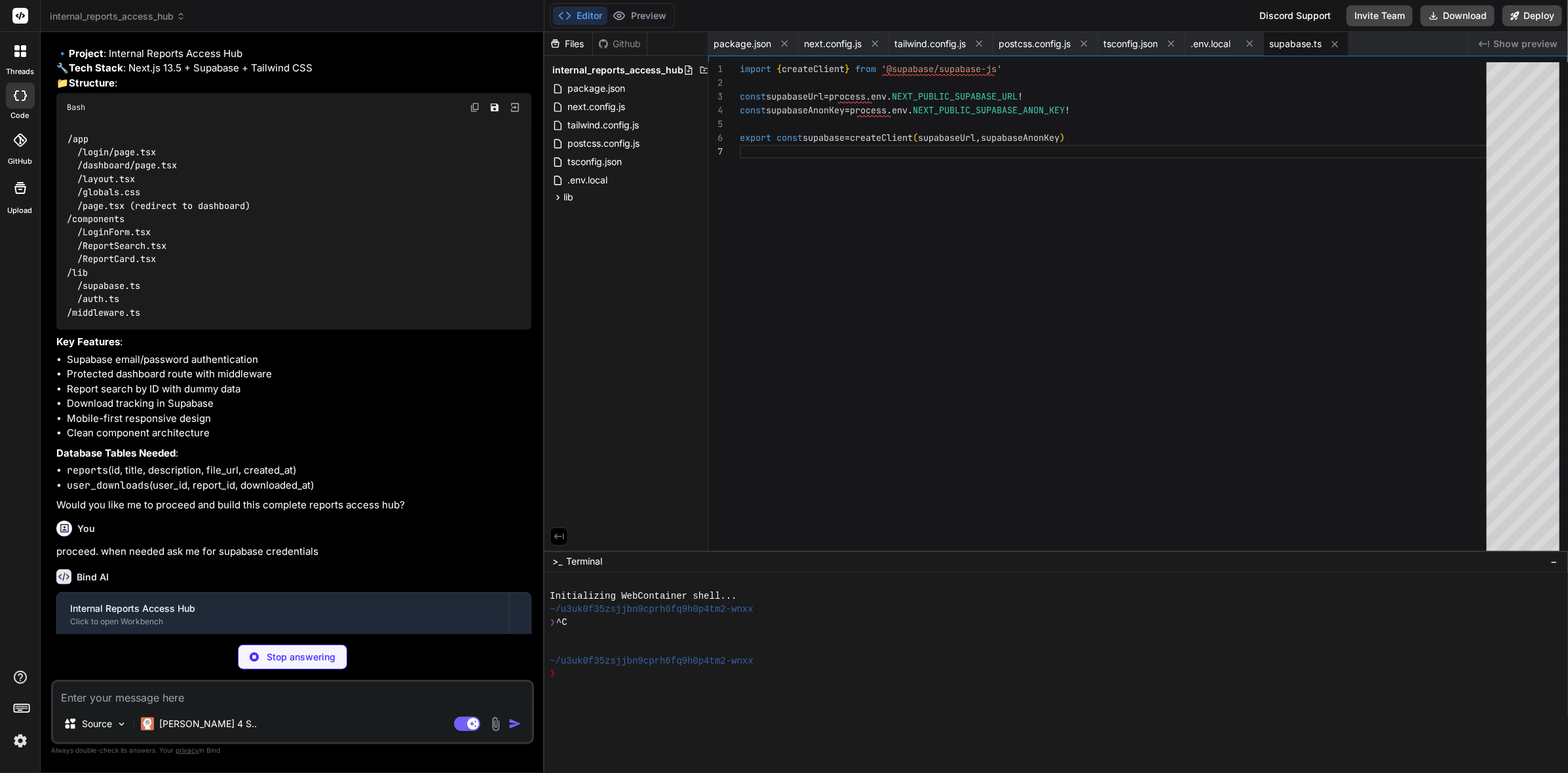
type textarea "x"
type textarea "export const signOut = async () => { const { error } = await supabase.auth.sign…"
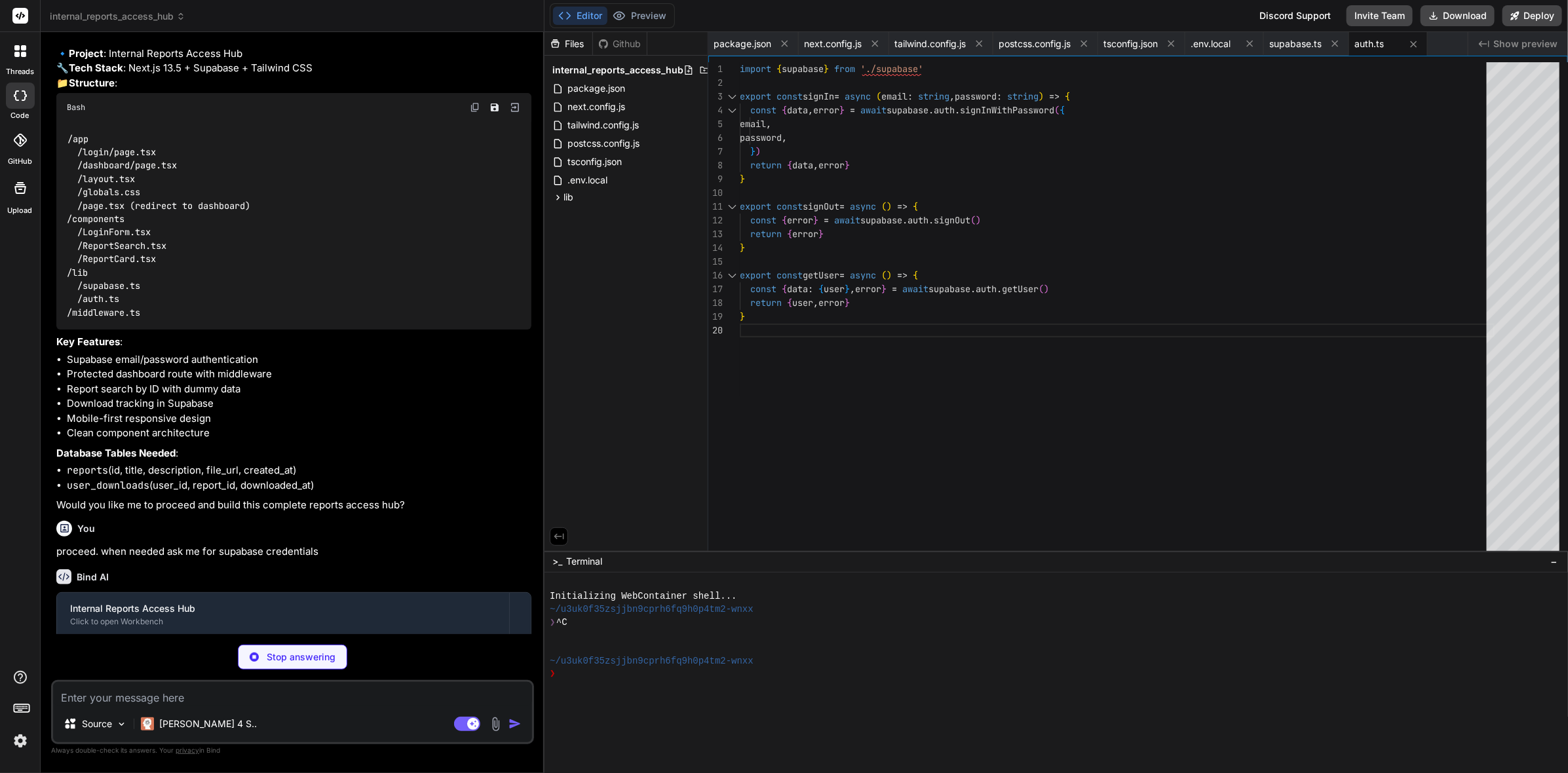
click at [21, 17] on rect at bounding box center [20, 15] width 16 height 16
type textarea "x"
type textarea "} return res } export const config = { matcher: ['/((?!api|_next/static|_next/i…"
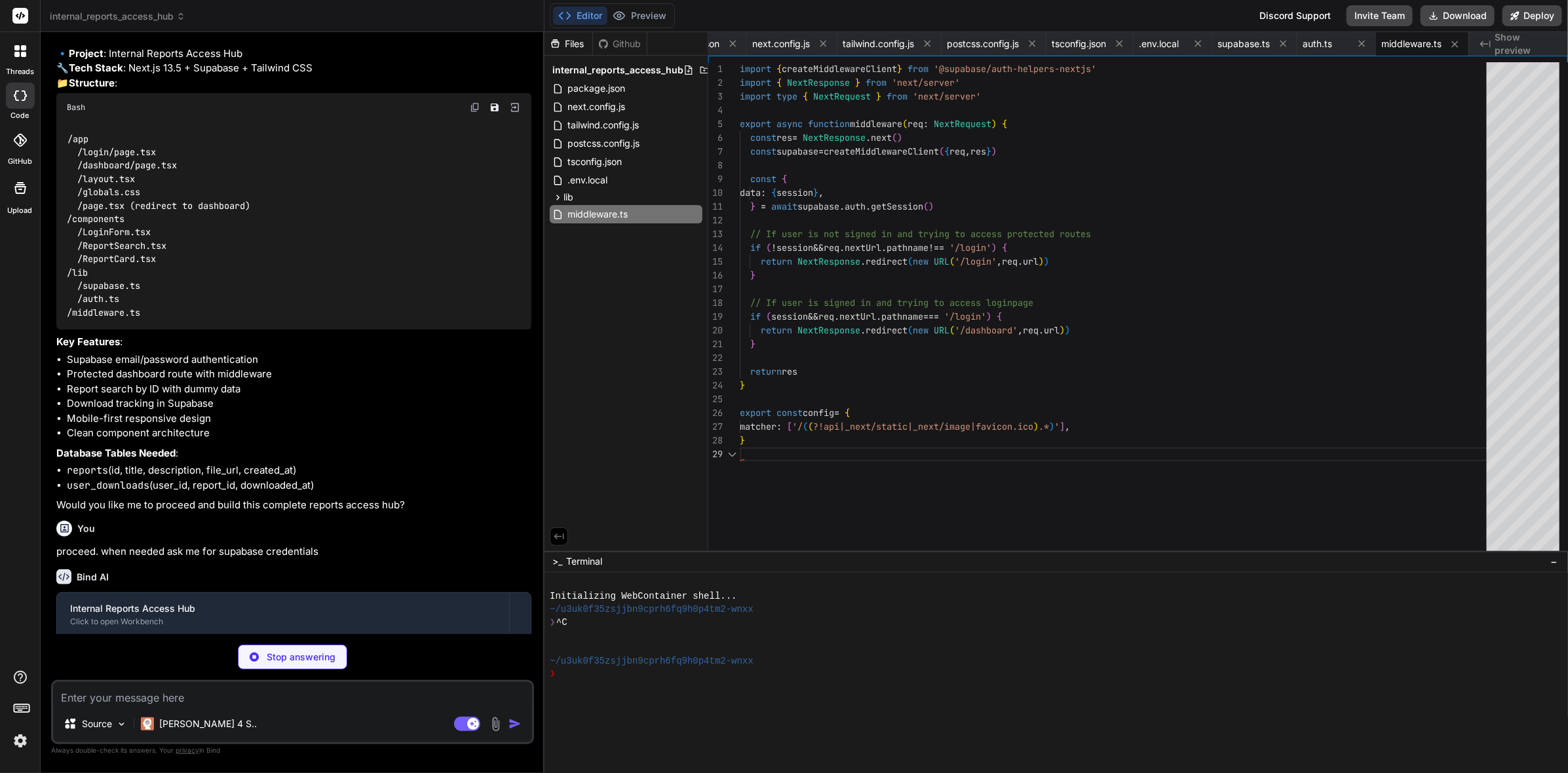
type textarea "x"
type textarea "@tailwind base; @tailwind components; @tailwind utilities;"
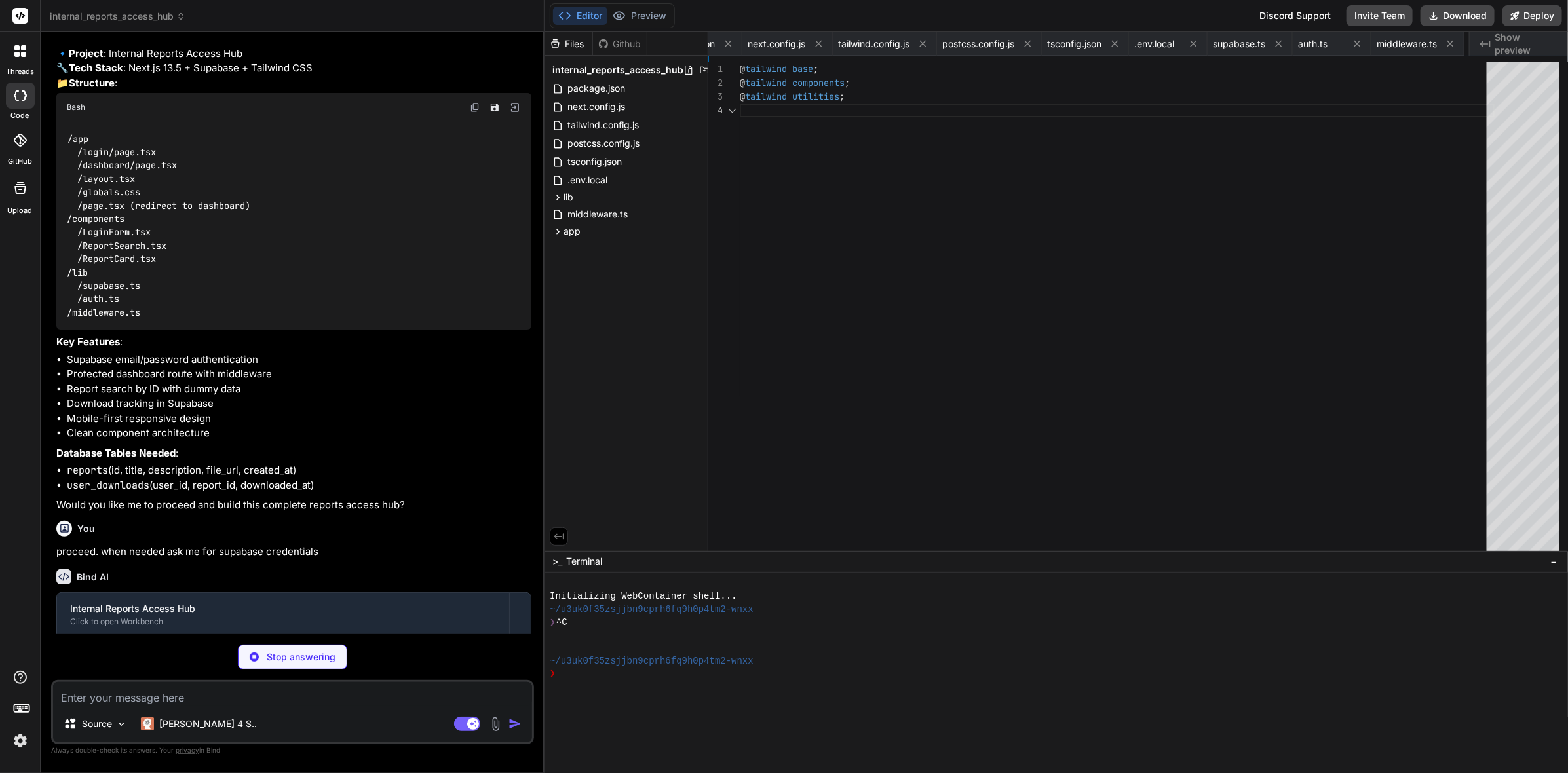
scroll to position [0, 139]
type textarea "x"
type textarea "</div> </body> </html> ) }"
type textarea "x"
type textarea "import { redirect } from 'next/navigation' export default function Home() { red…"
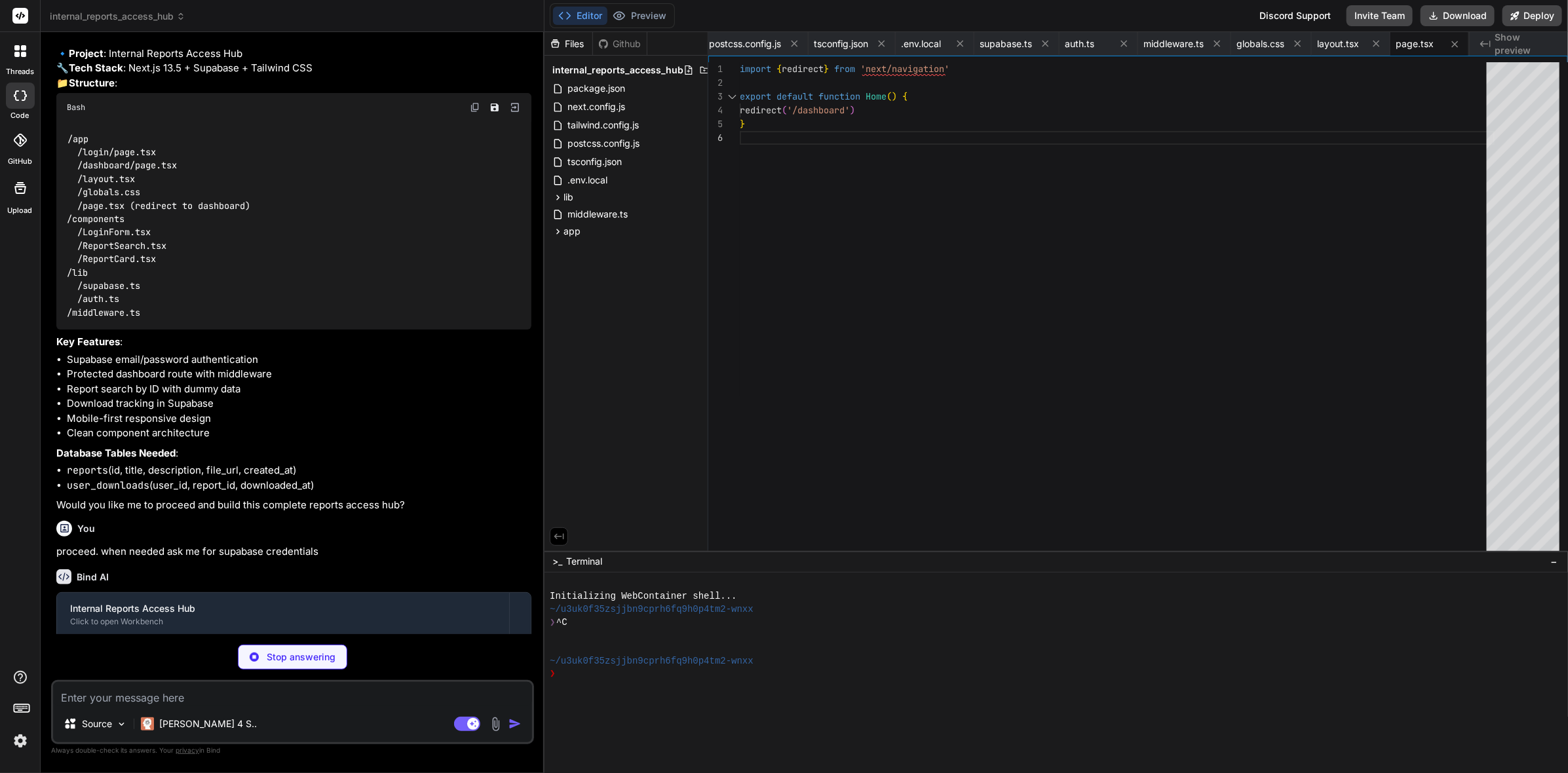
scroll to position [0, 374]
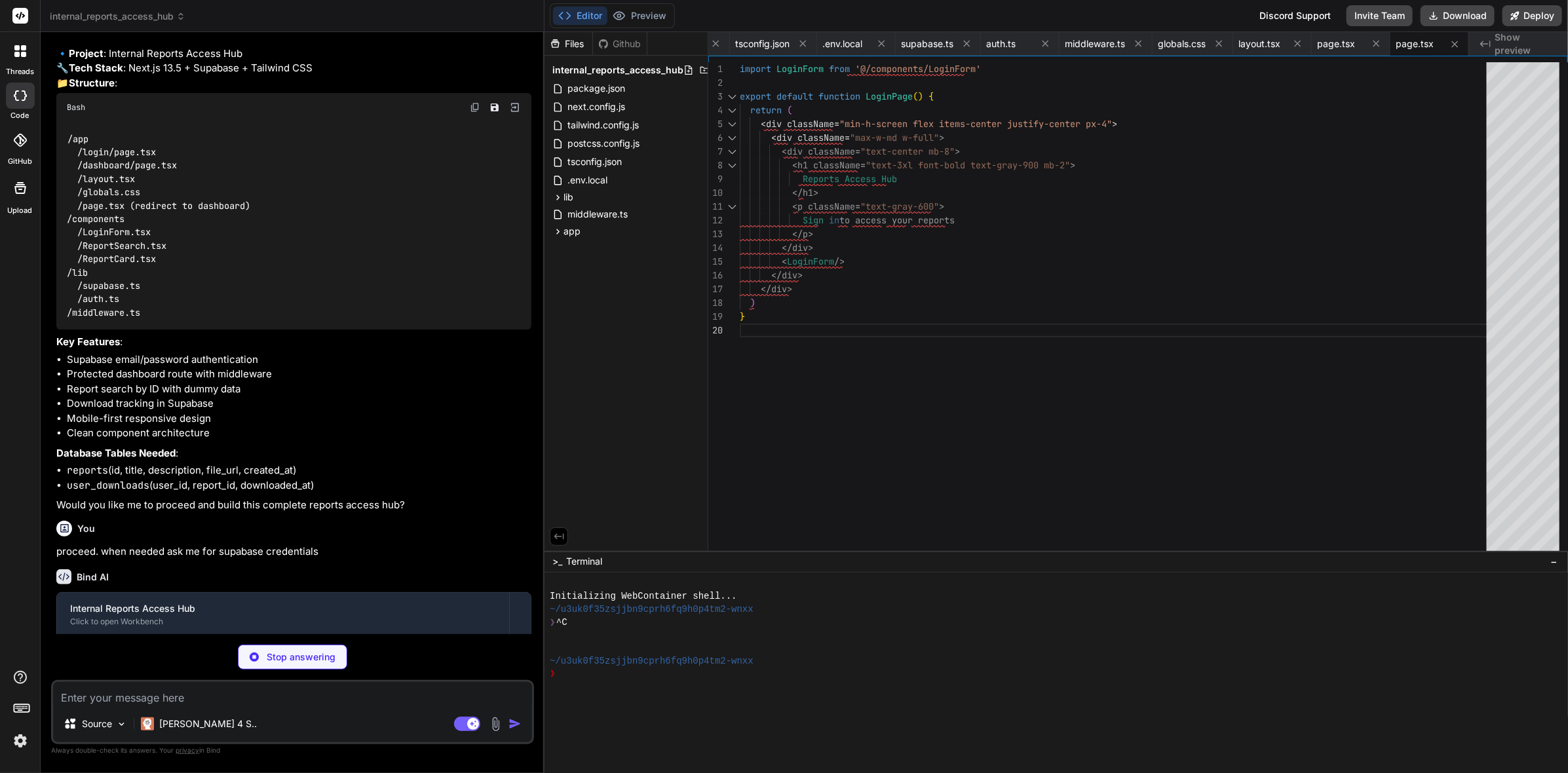
click at [17, 742] on img at bounding box center [20, 740] width 22 height 22
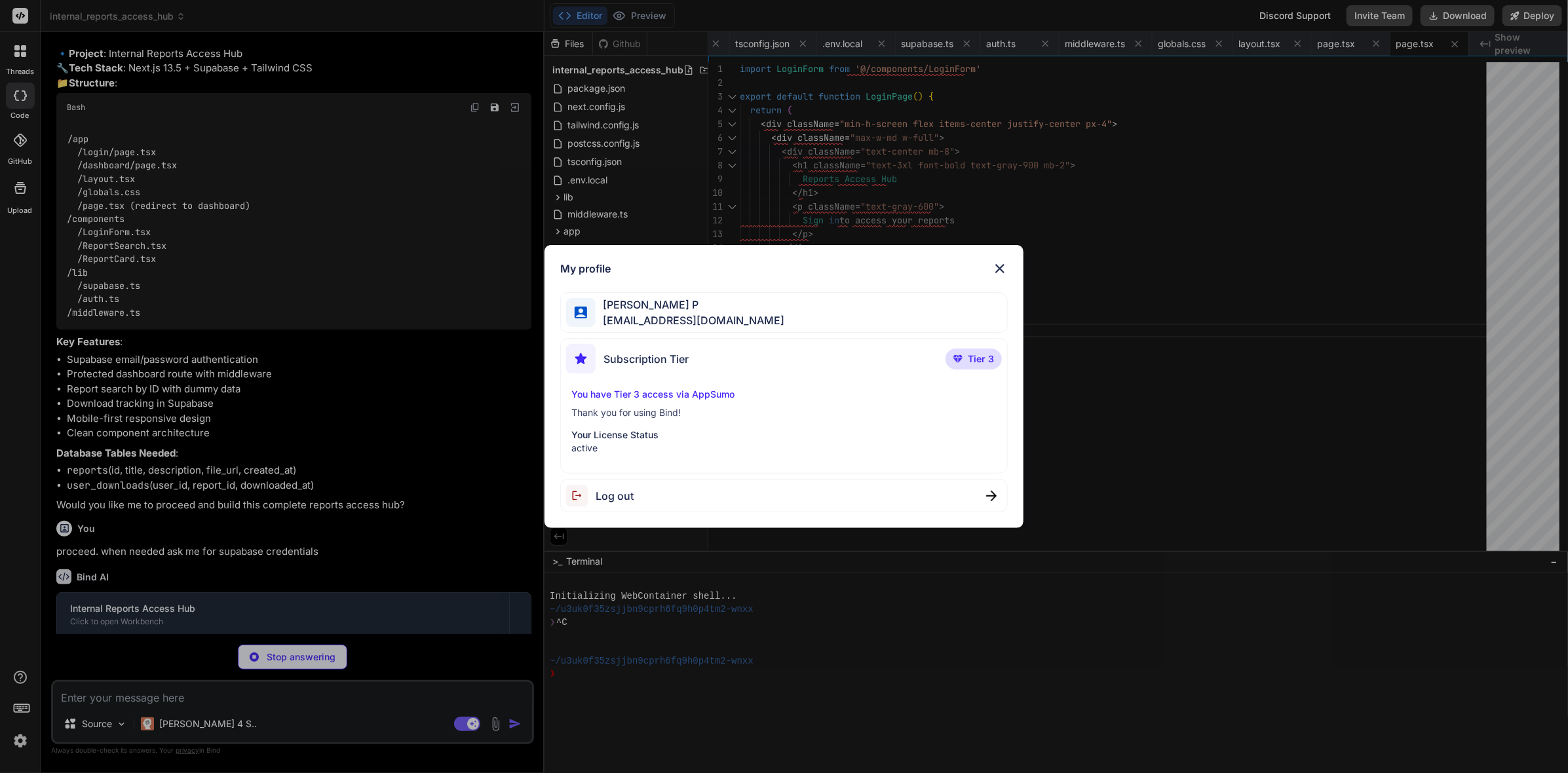
click at [17, 742] on div "My profile Mallikarjun P thinkbridgespace@gmail.com Subscription Tier Tier 3 Yo…" at bounding box center [784, 386] width 1568 height 773
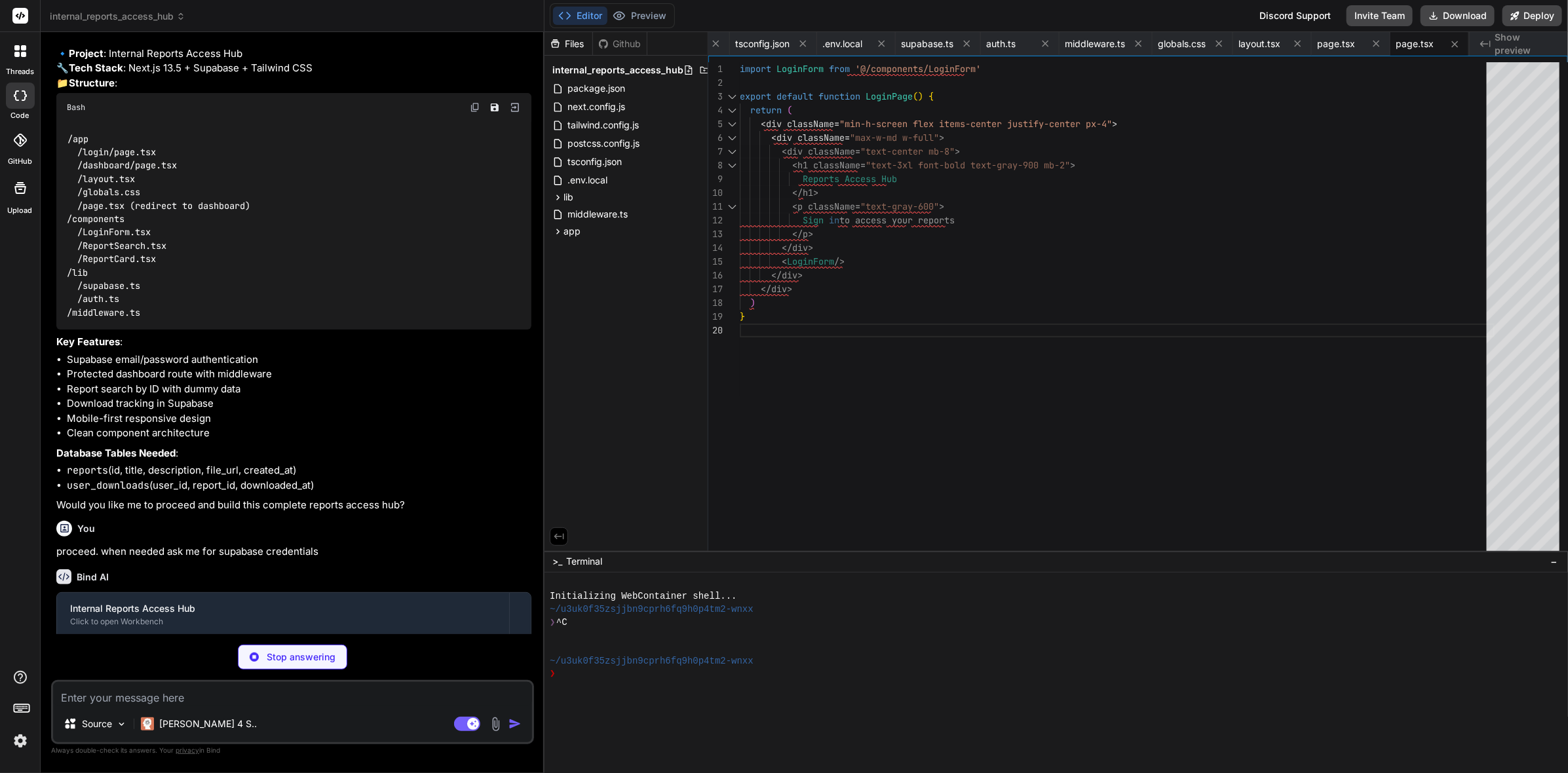
click at [27, 710] on icon at bounding box center [21, 707] width 18 height 18
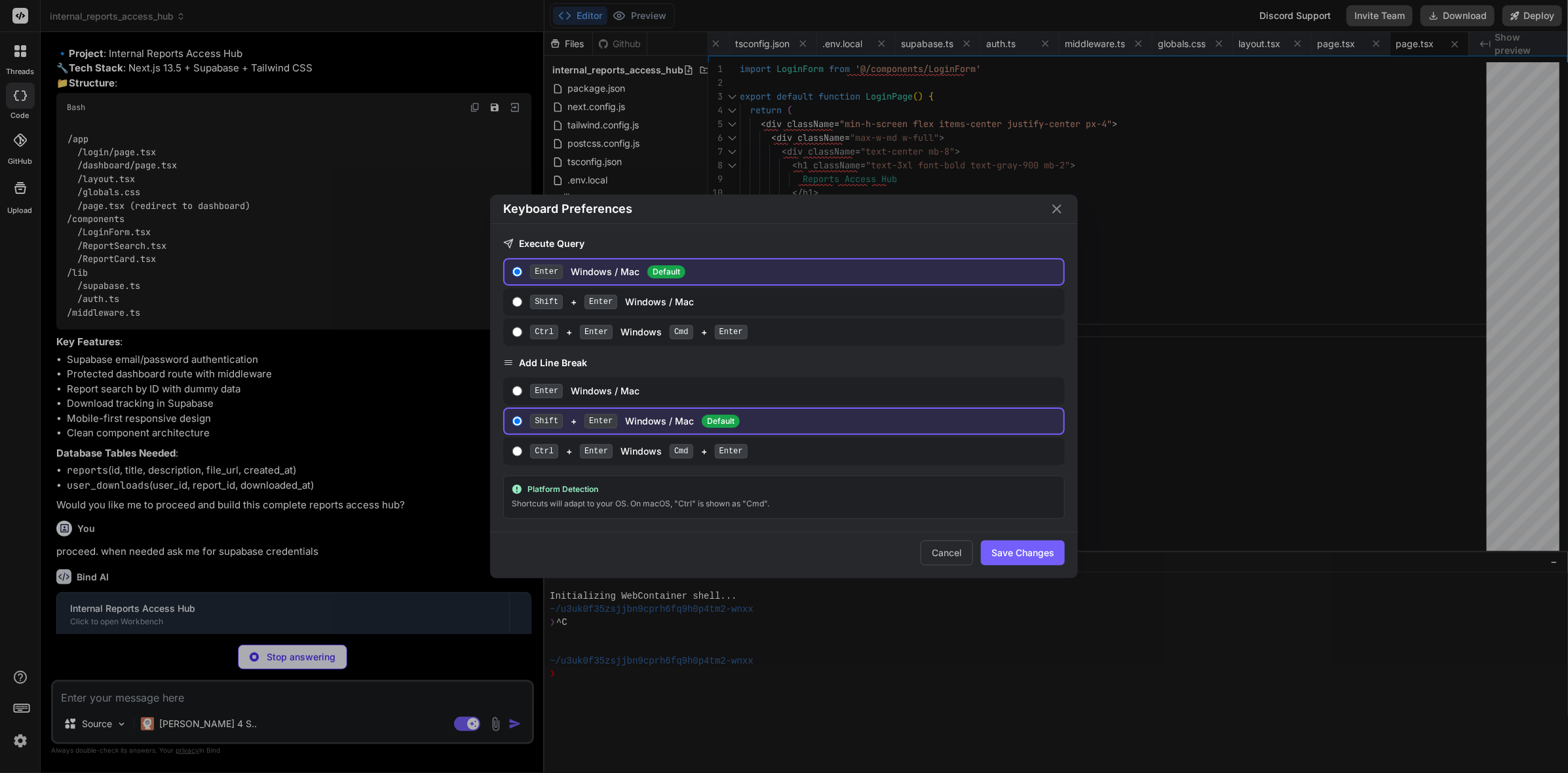
click at [27, 710] on div "Keyboard Preferences Execute Query Enter Windows / Mac Default Shift + Enter Wi…" at bounding box center [784, 386] width 1568 height 773
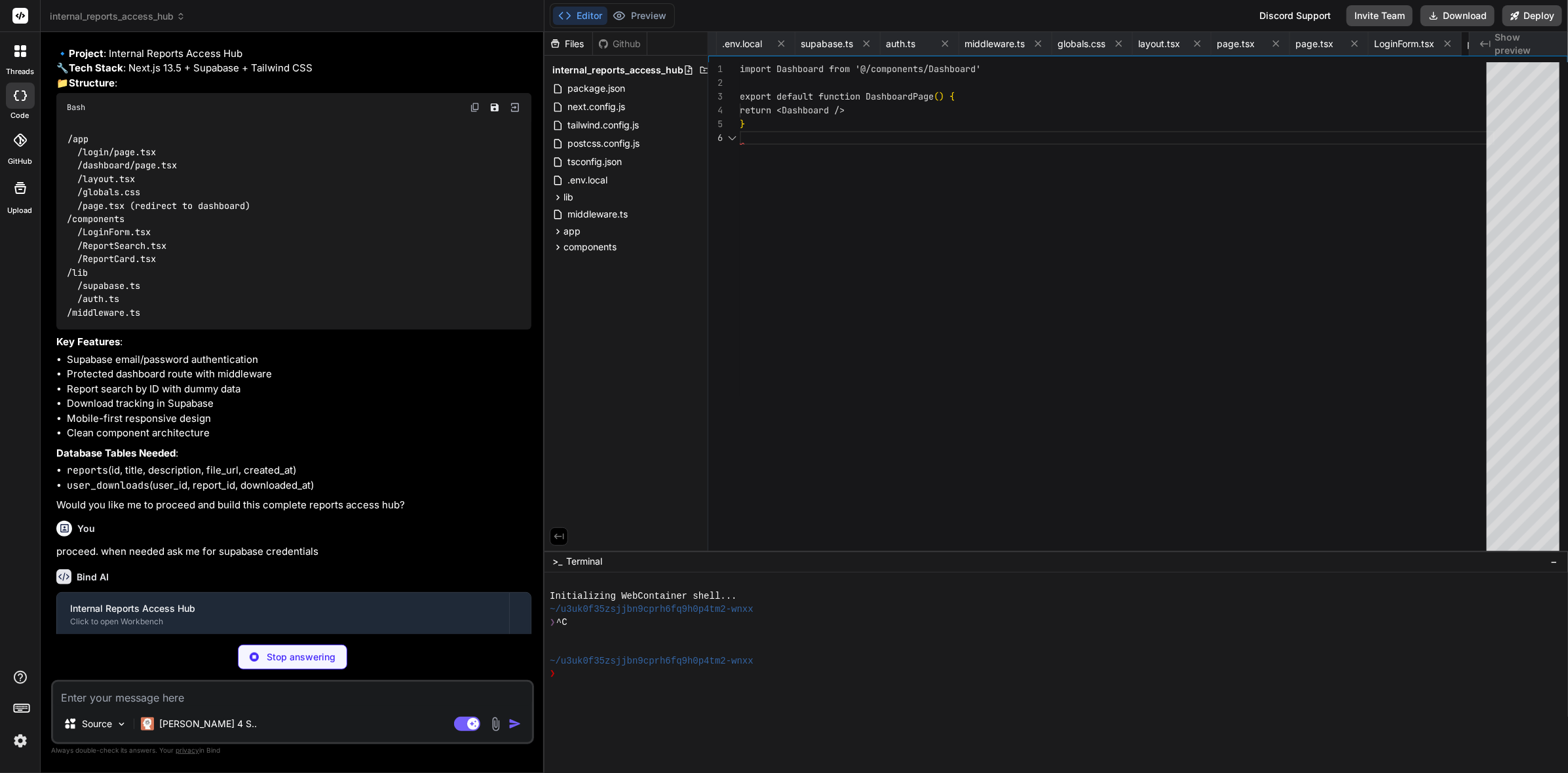
scroll to position [0, 547]
click at [18, 145] on icon at bounding box center [19, 139] width 13 height 13
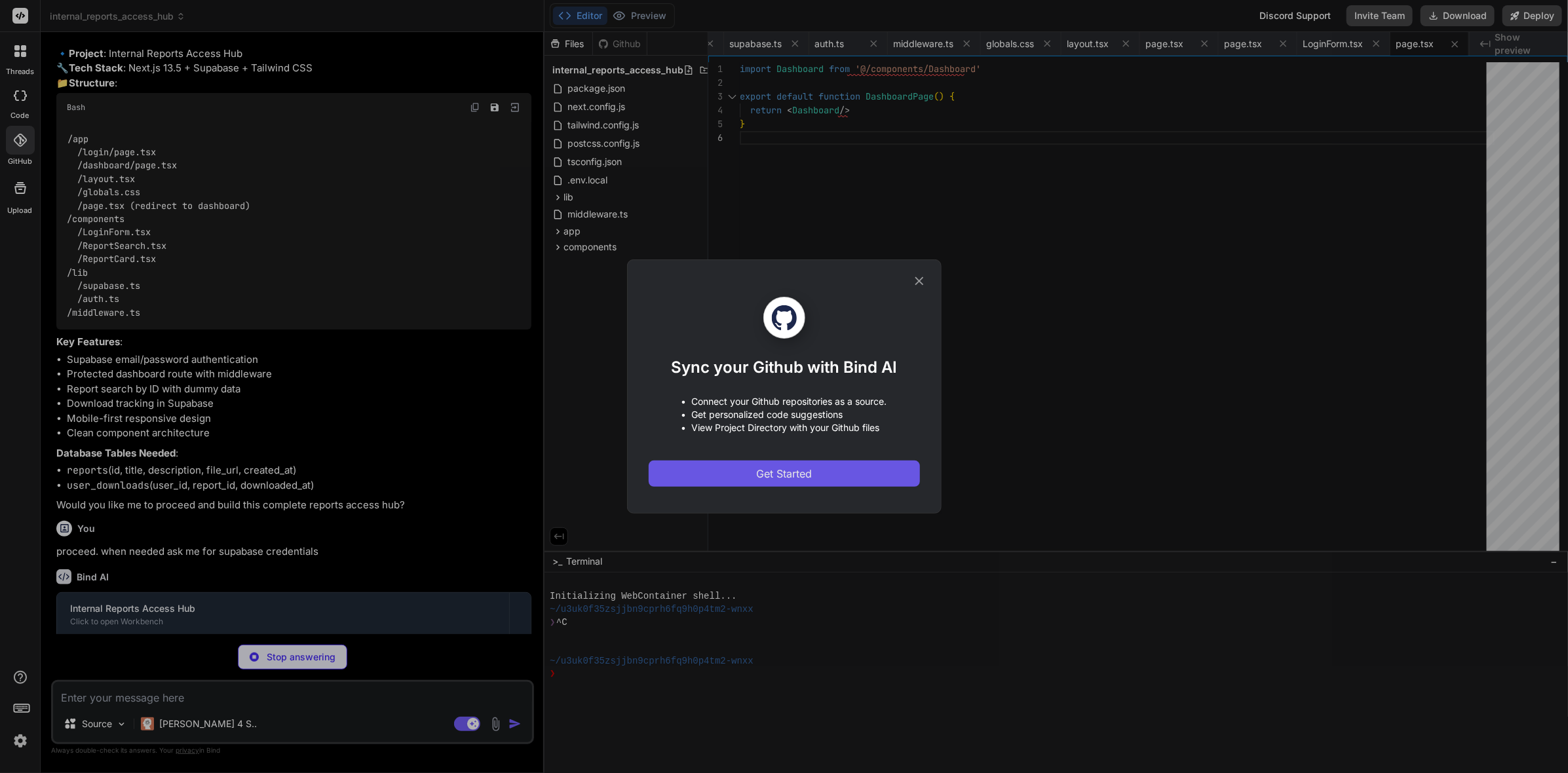
click at [715, 479] on button "Get Started" at bounding box center [784, 474] width 271 height 27
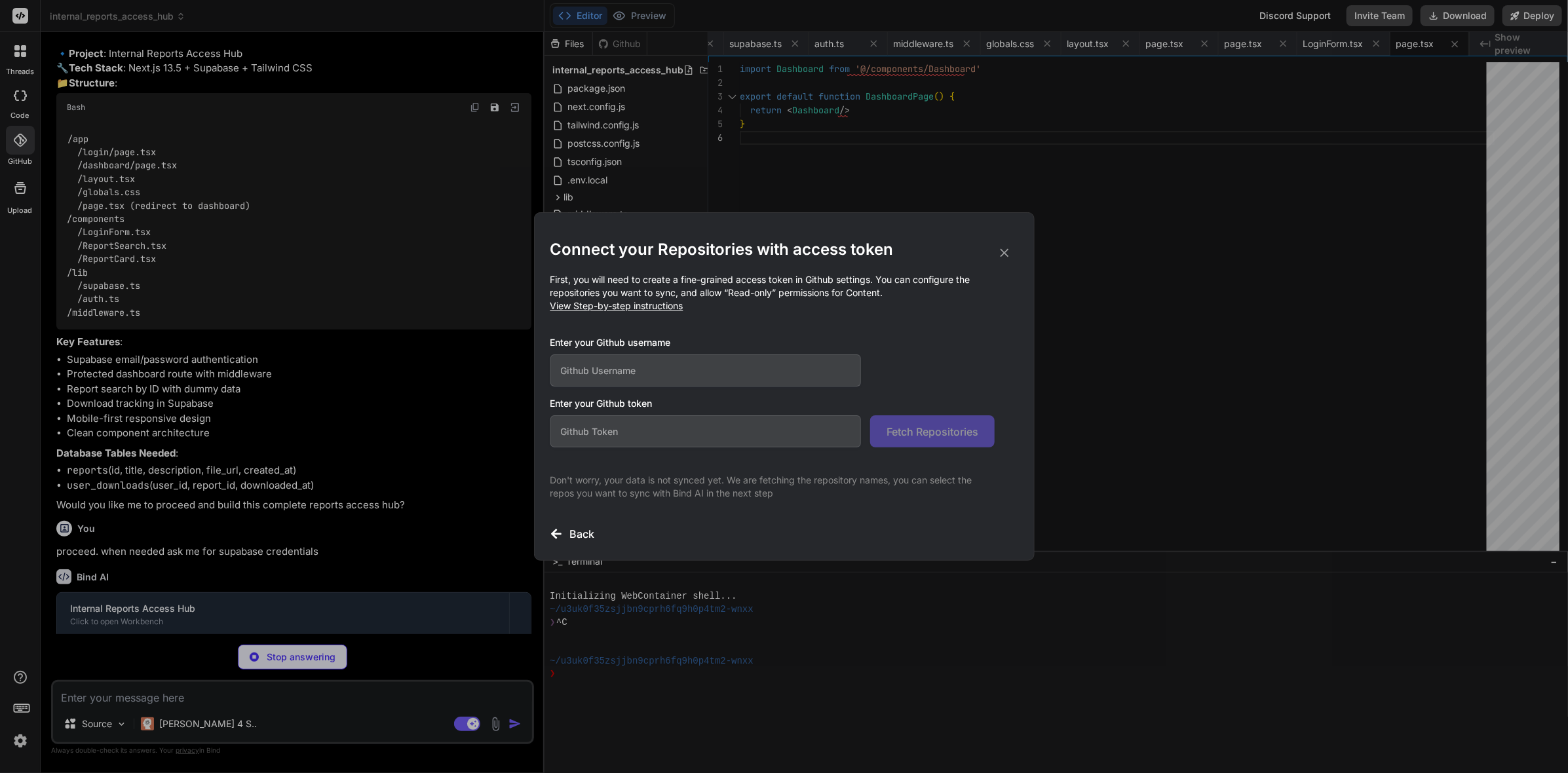
click at [715, 380] on input "text" at bounding box center [706, 371] width 311 height 32
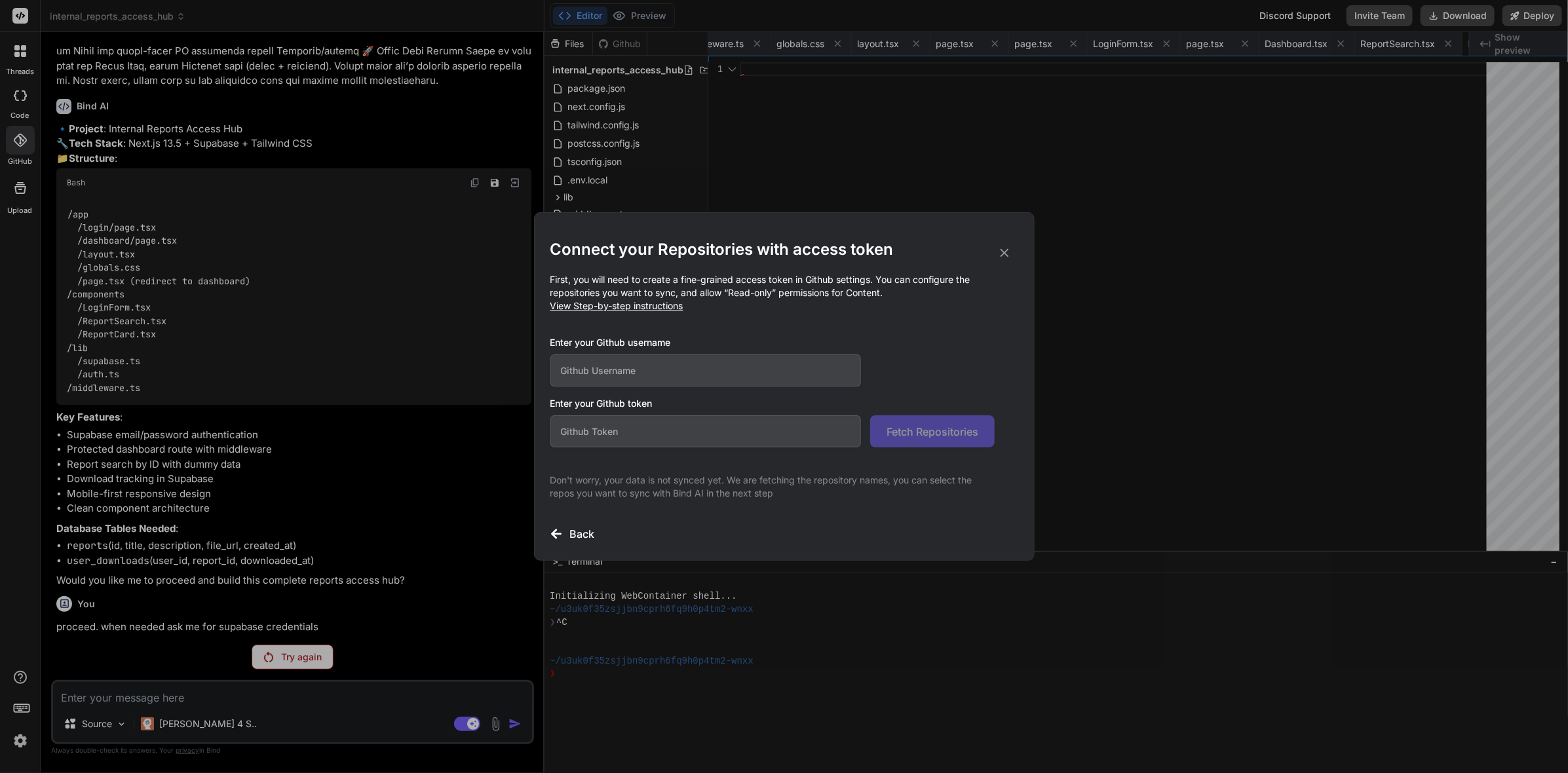
scroll to position [264, 0]
click at [655, 443] on input "text" at bounding box center [706, 431] width 311 height 32
paste input "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"
click at [649, 364] on input "text" at bounding box center [706, 371] width 311 height 32
click at [949, 421] on button "Fetch Repositories" at bounding box center [932, 431] width 124 height 32
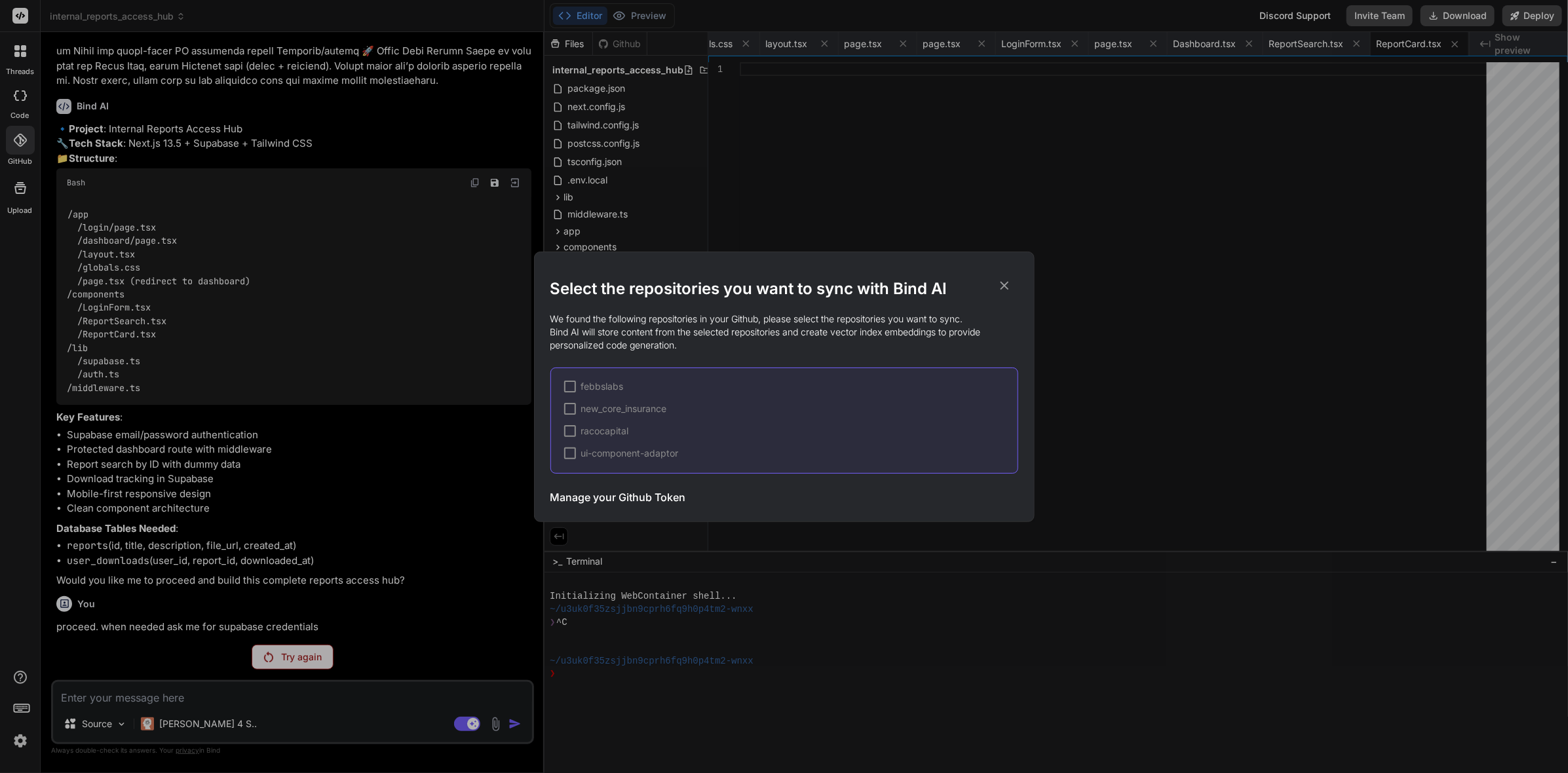
click at [1006, 287] on icon at bounding box center [1003, 285] width 8 height 8
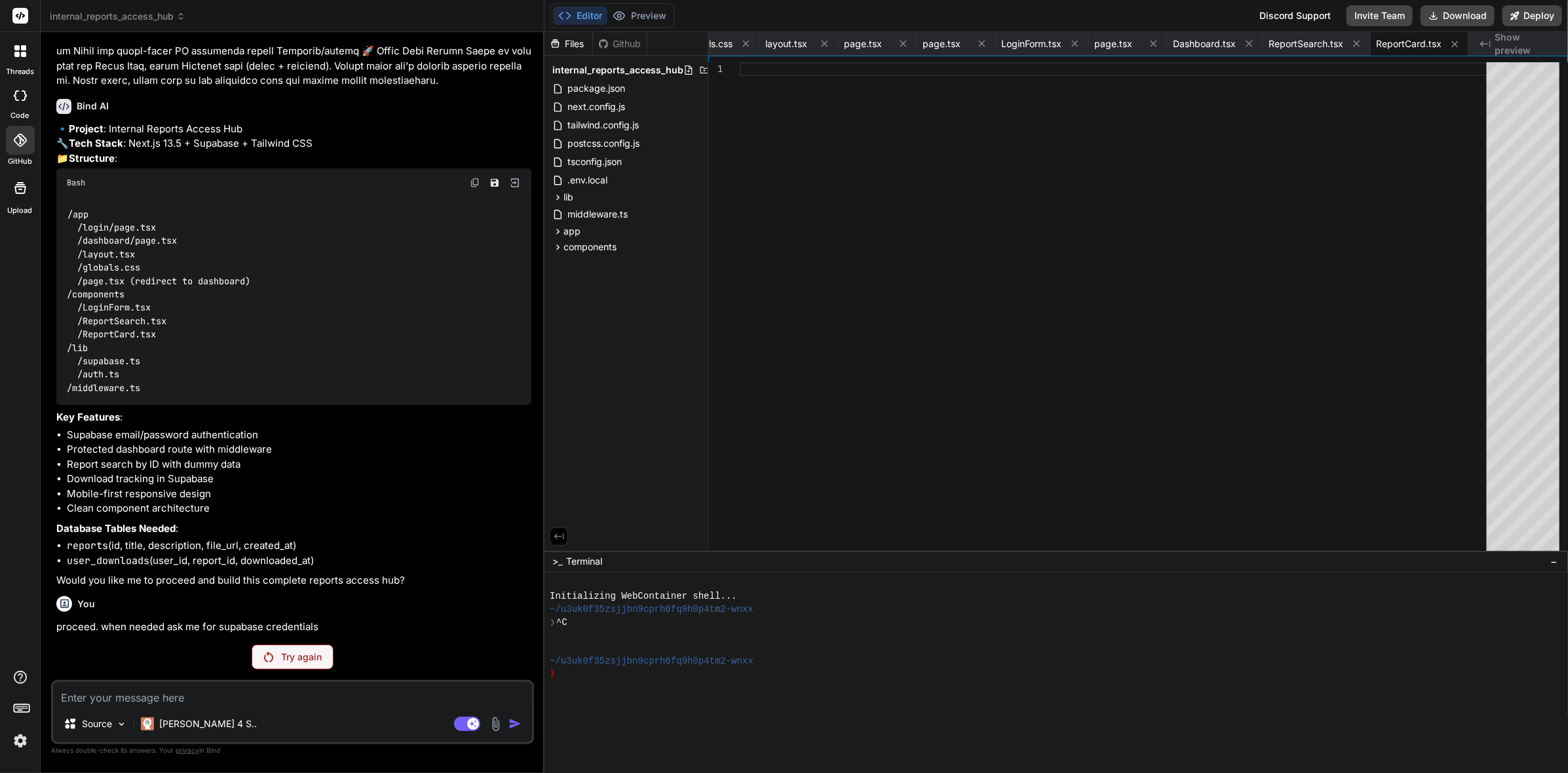
click at [14, 133] on icon at bounding box center [20, 139] width 13 height 13
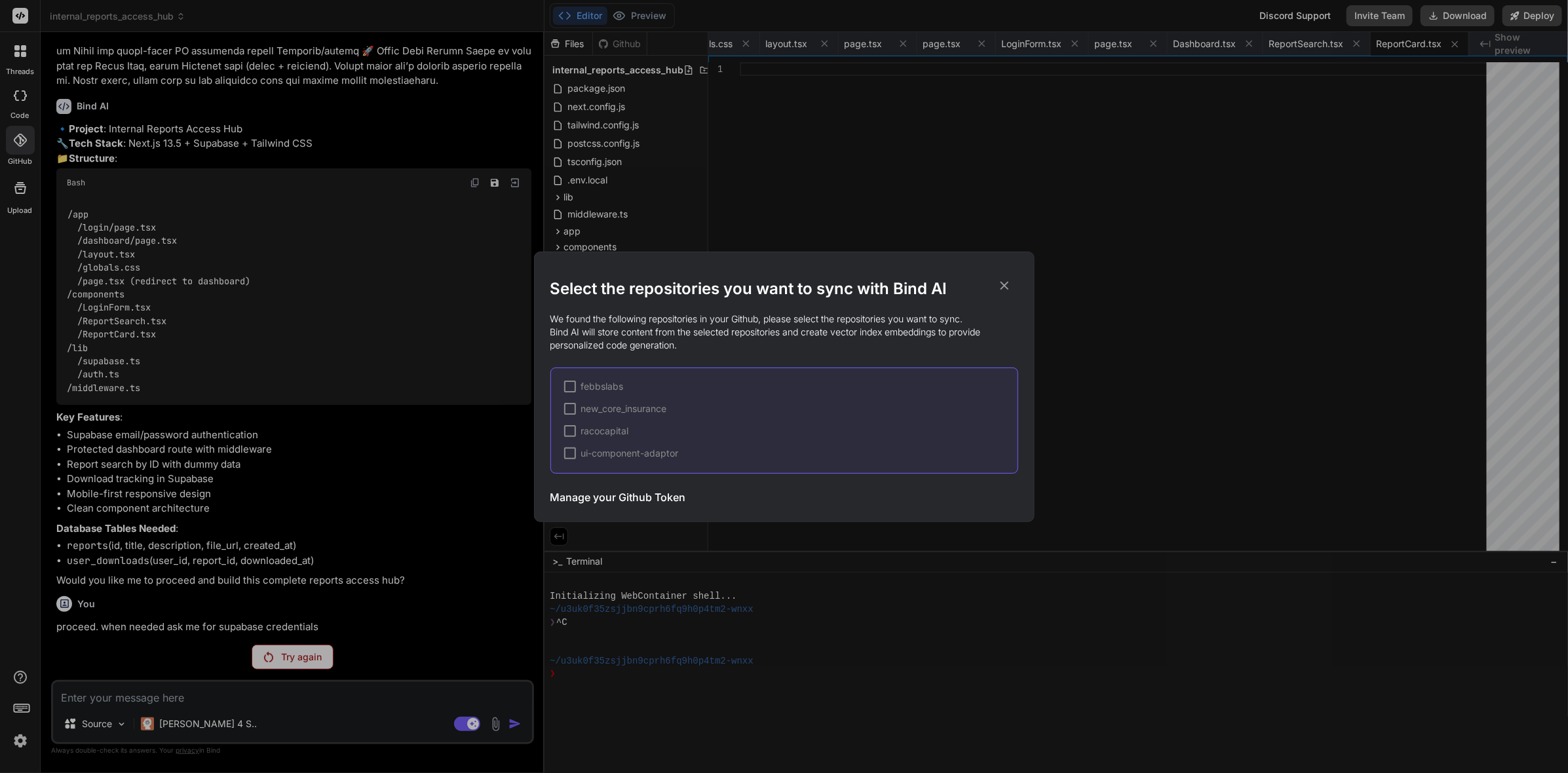
click at [999, 285] on icon at bounding box center [1004, 285] width 14 height 14
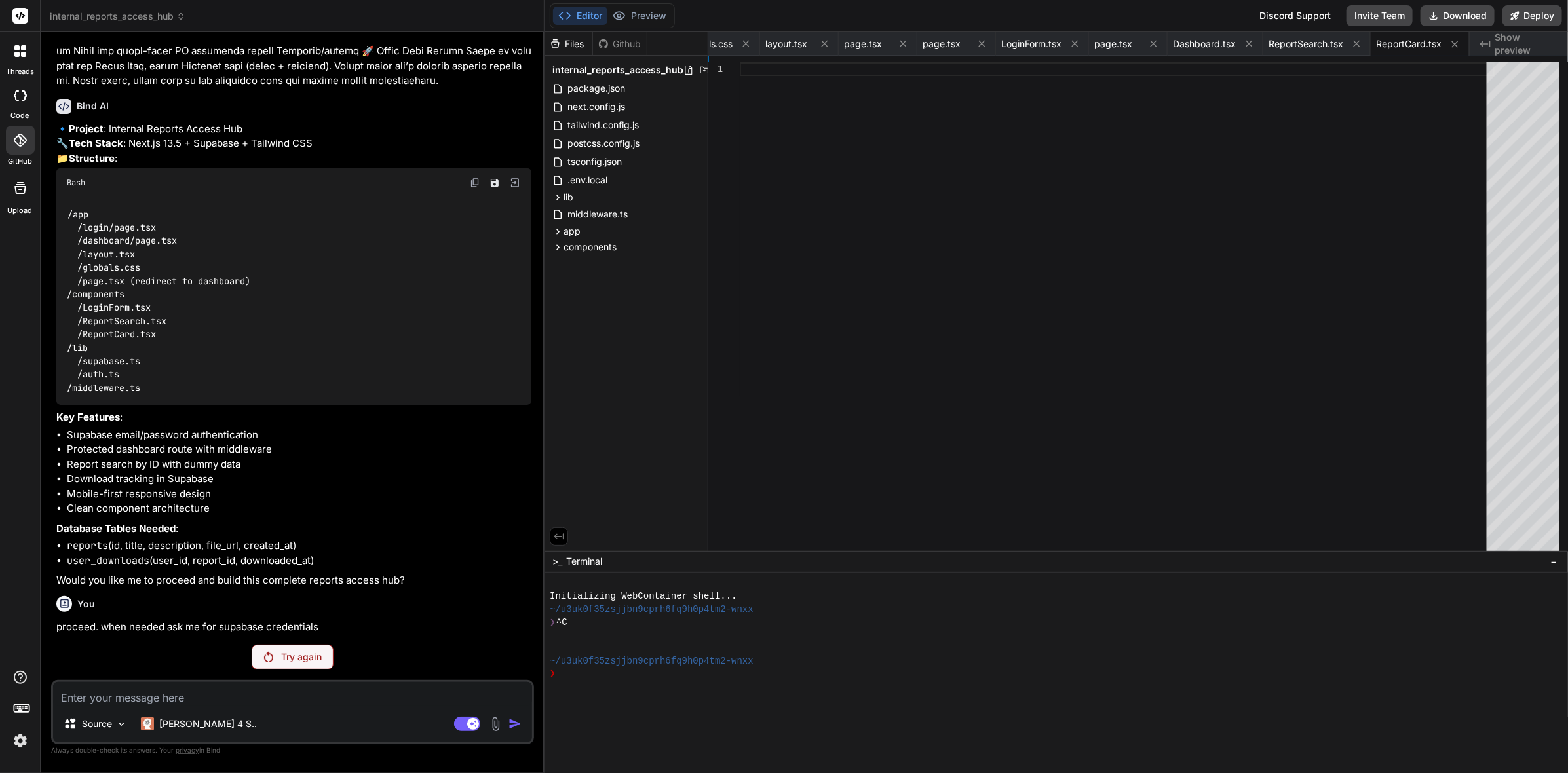
click at [315, 653] on p "Try again" at bounding box center [302, 656] width 41 height 13
click at [310, 656] on p "Try again" at bounding box center [302, 656] width 41 height 13
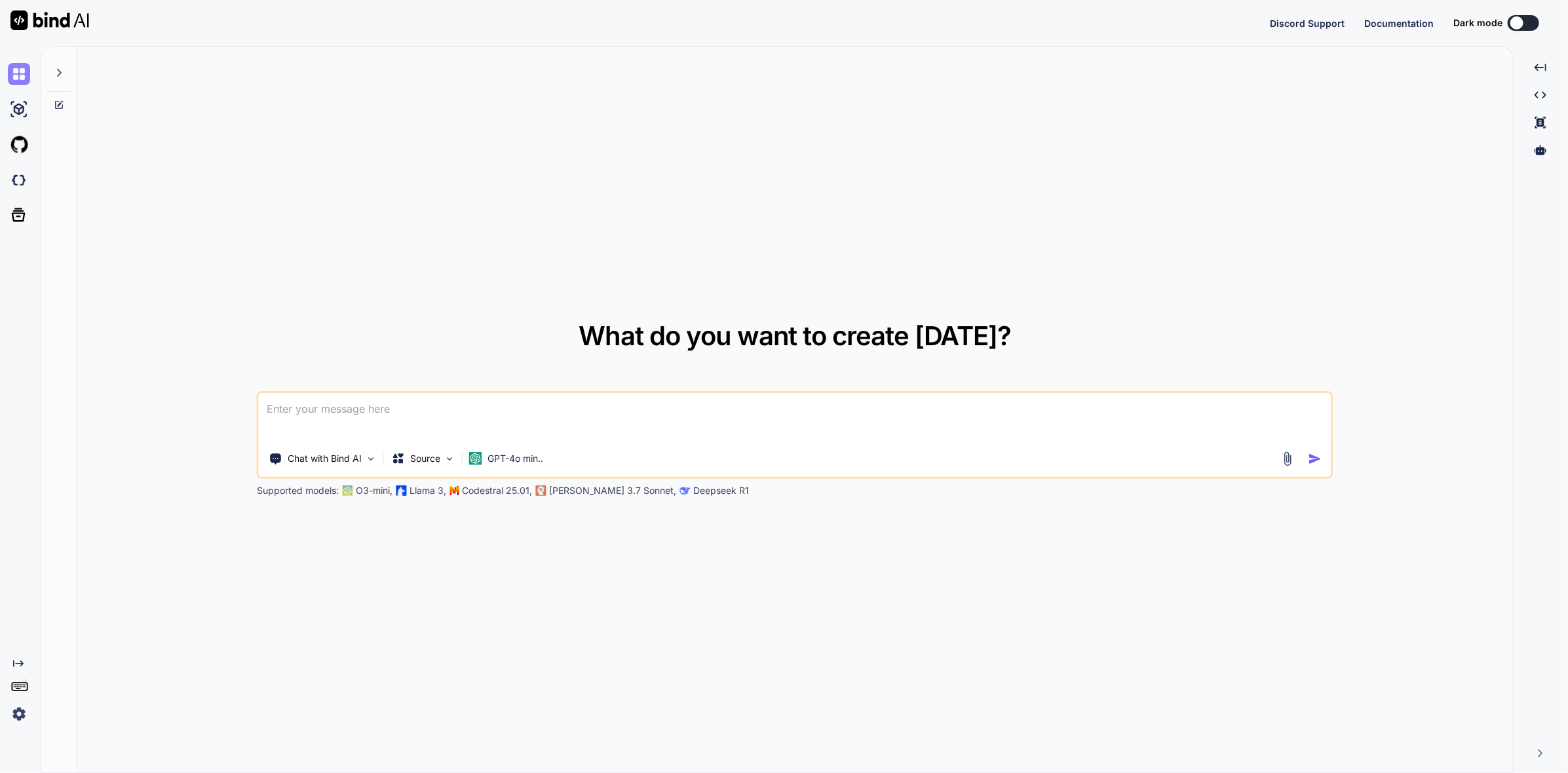
click at [20, 70] on img at bounding box center [18, 74] width 22 height 22
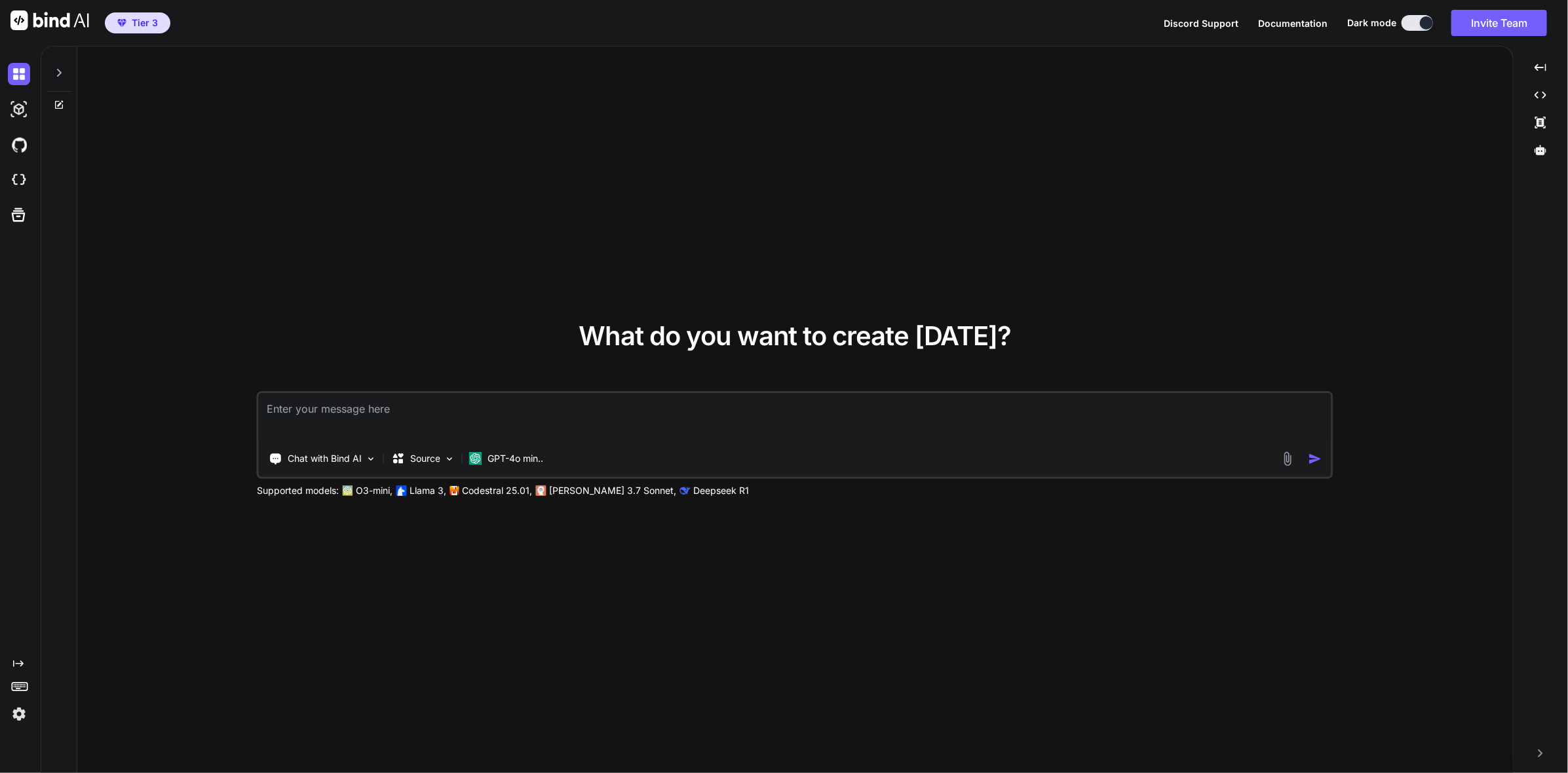
click at [59, 73] on icon at bounding box center [59, 73] width 11 height 11
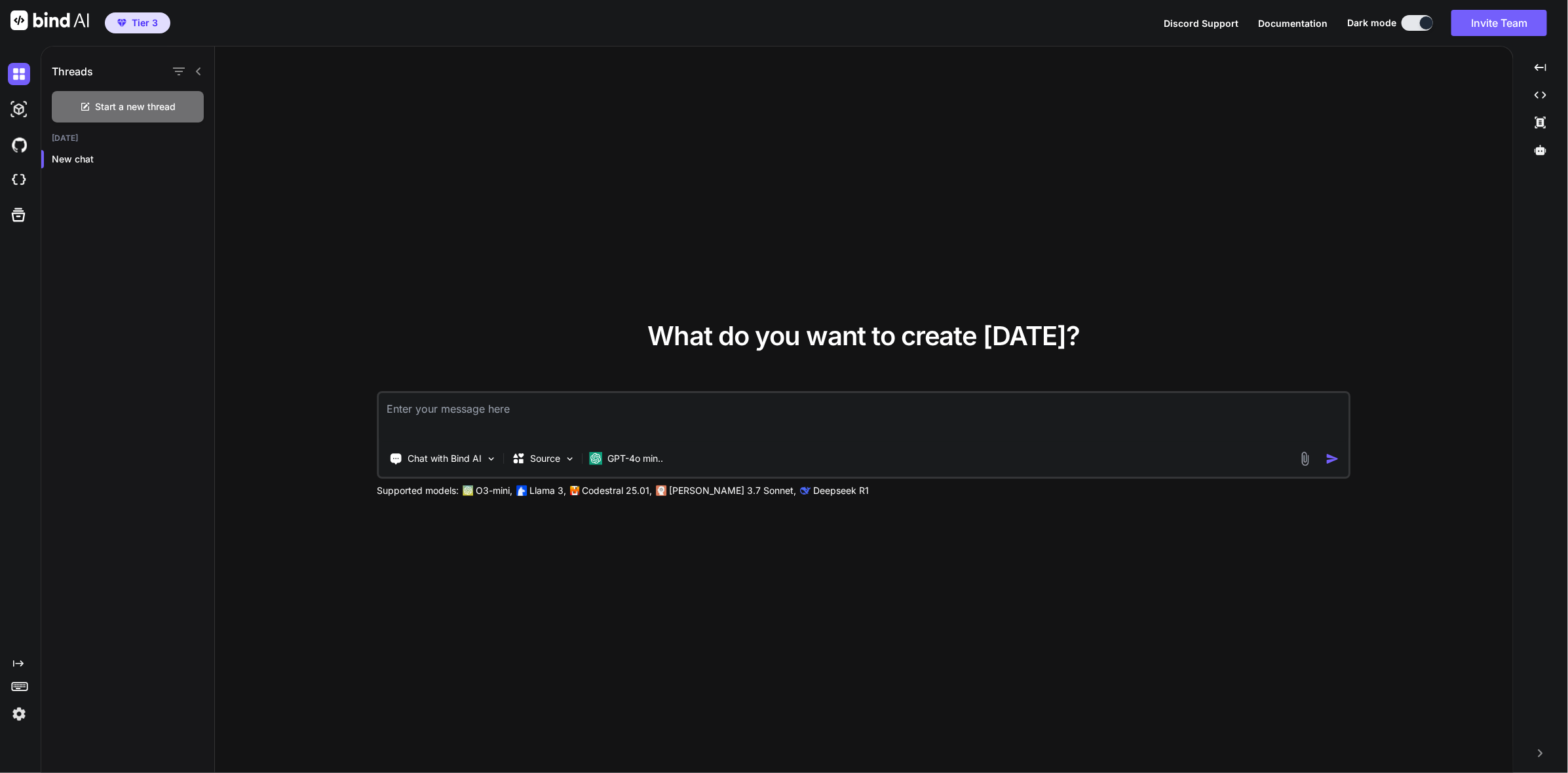
click at [480, 224] on div "What do you want to create today? Chat with Bind AI Source GPT-4o min.. Support…" at bounding box center [864, 410] width 1297 height 728
click at [11, 109] on img at bounding box center [18, 109] width 22 height 22
type textarea "x"
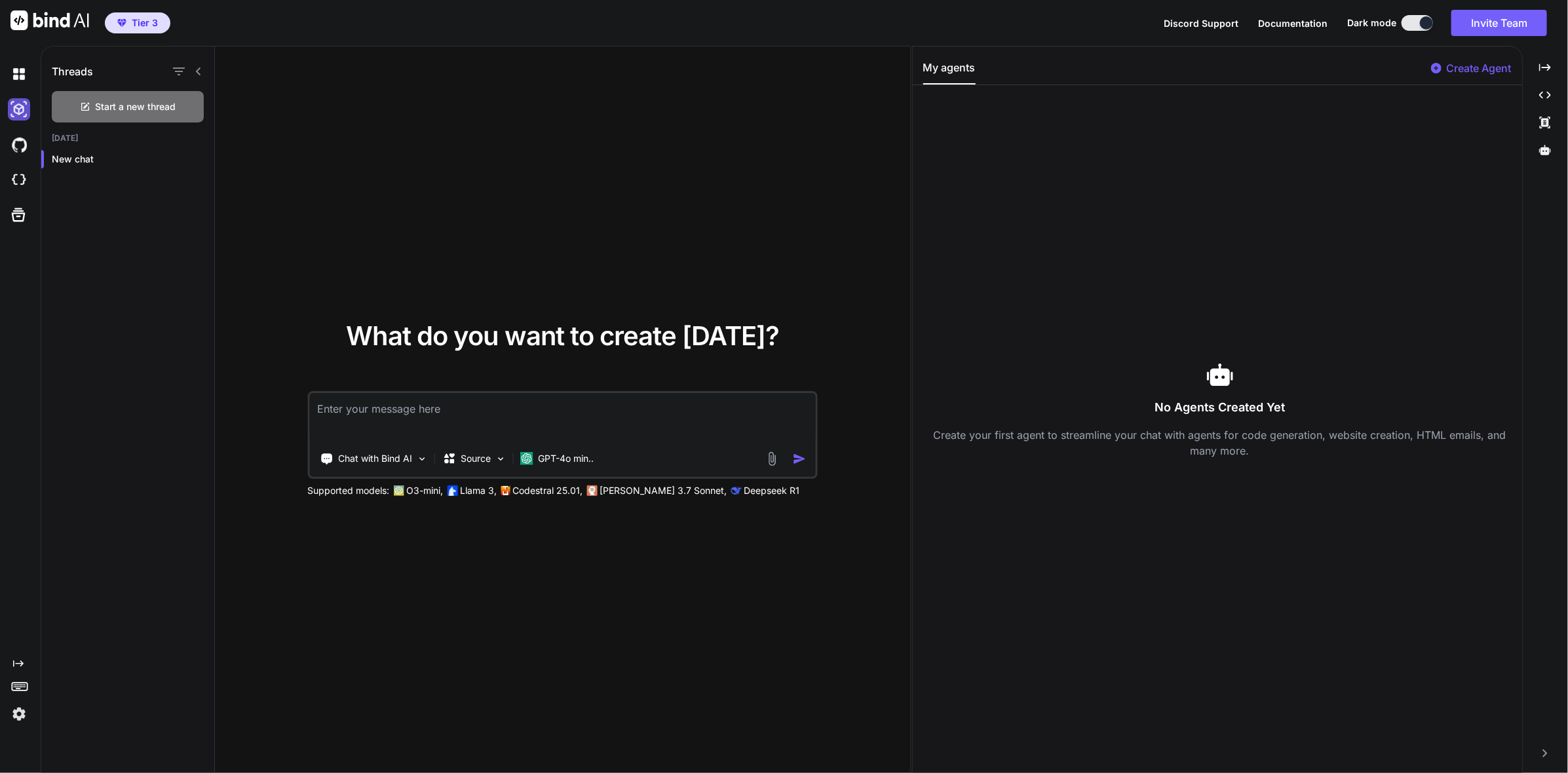
click at [12, 109] on img at bounding box center [18, 109] width 22 height 22
click at [19, 180] on img at bounding box center [18, 180] width 22 height 22
click at [502, 454] on img at bounding box center [500, 458] width 11 height 11
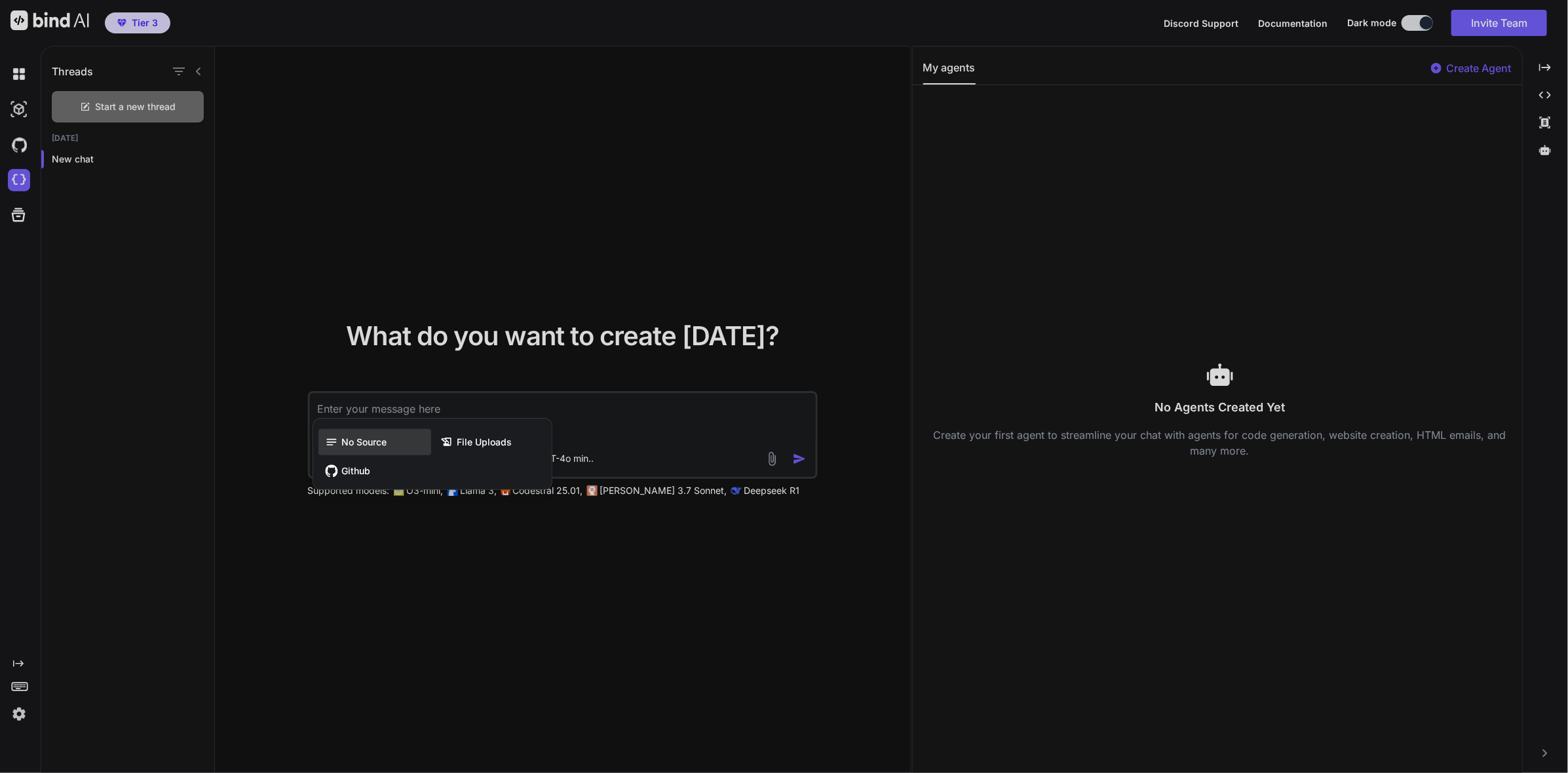
click at [393, 447] on div "No Source" at bounding box center [374, 442] width 113 height 27
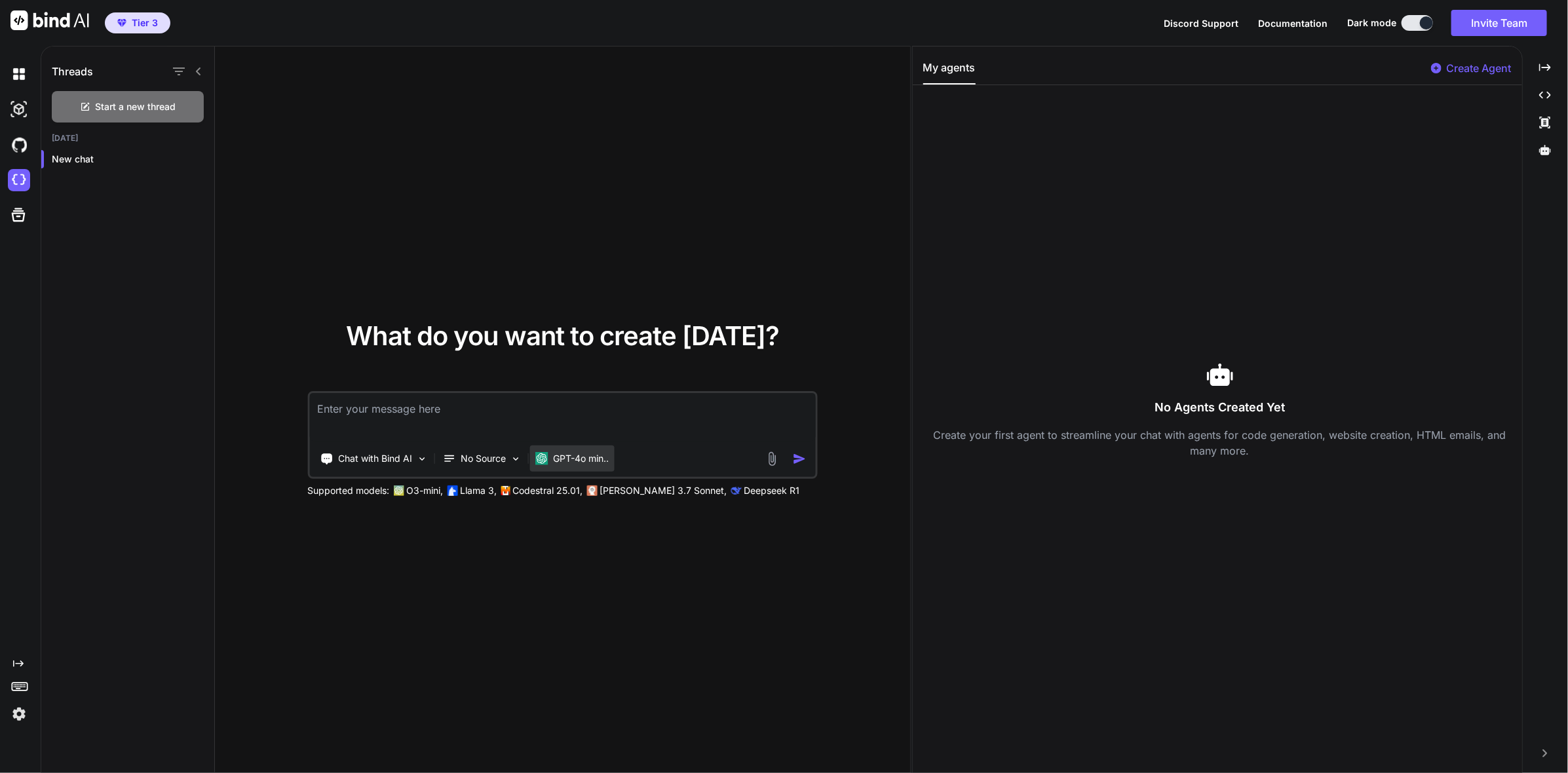
click at [580, 463] on p "GPT-4o min.." at bounding box center [581, 458] width 55 height 13
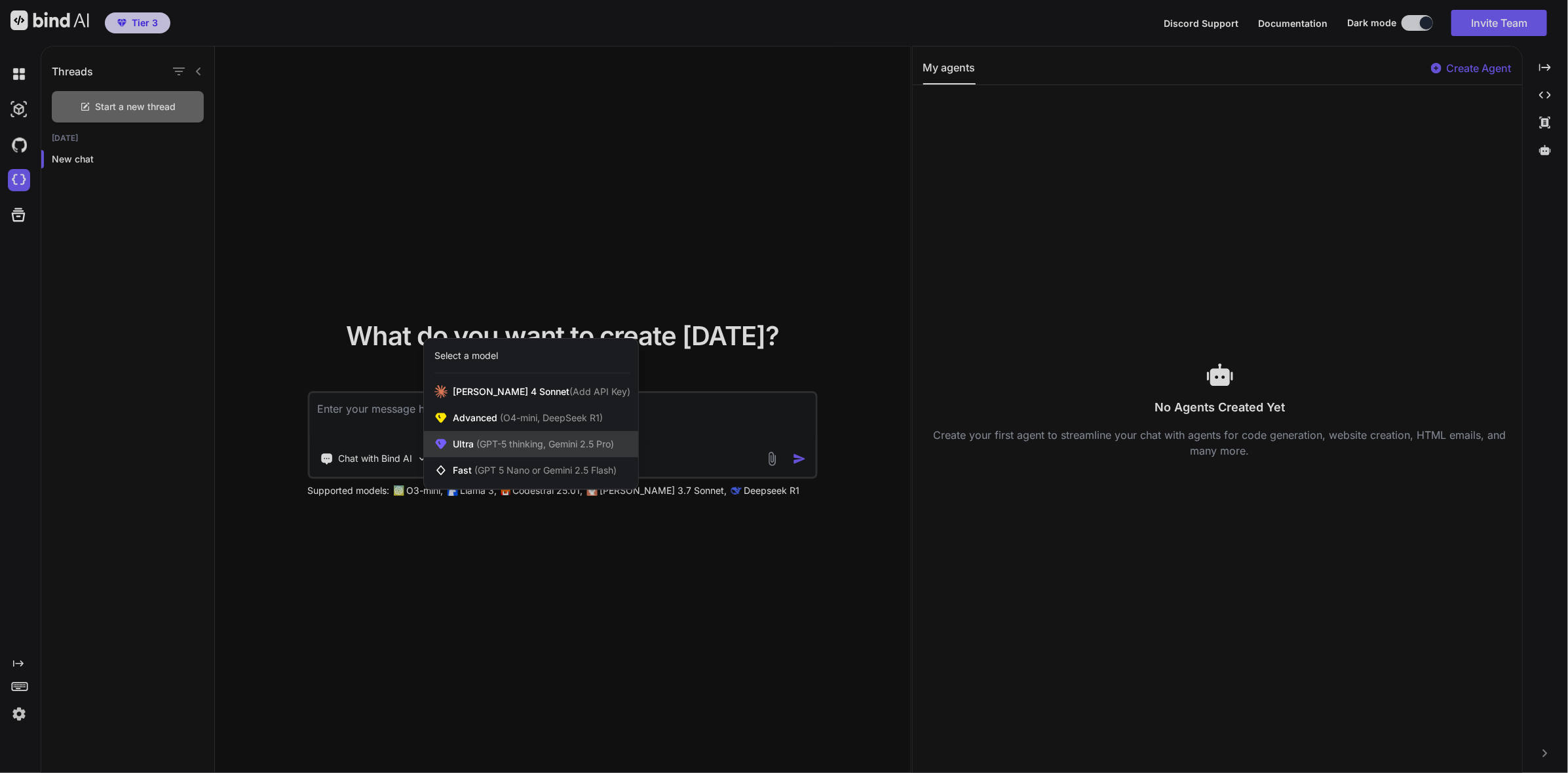
click at [578, 437] on span "Ultra (GPT-5 thinking, Gemini 2.5 Pro)" at bounding box center [533, 443] width 161 height 13
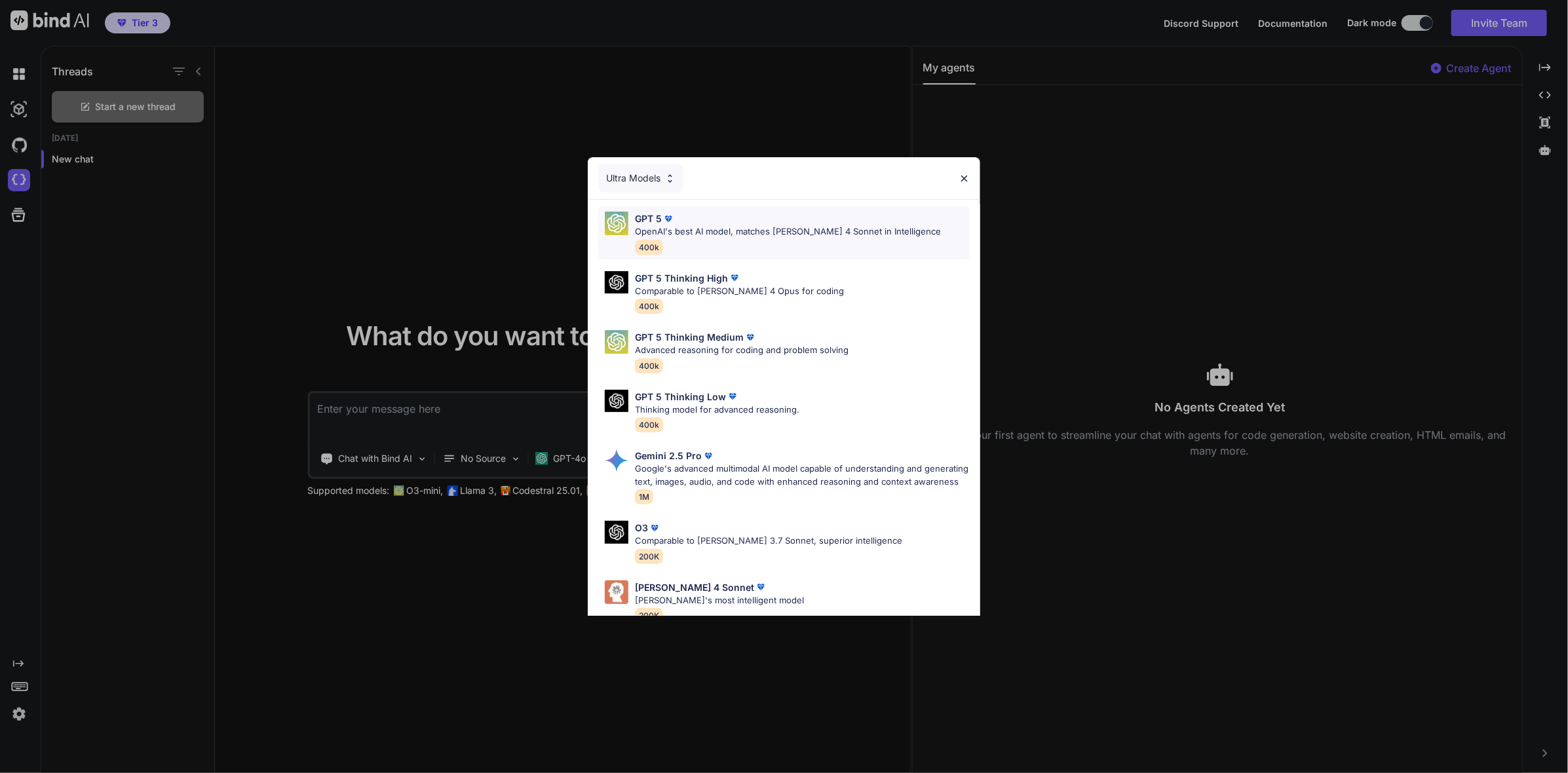
click at [706, 228] on p "OpenAI's best AI model, matches Claude 4 Sonnet in Intelligence" at bounding box center [788, 231] width 306 height 13
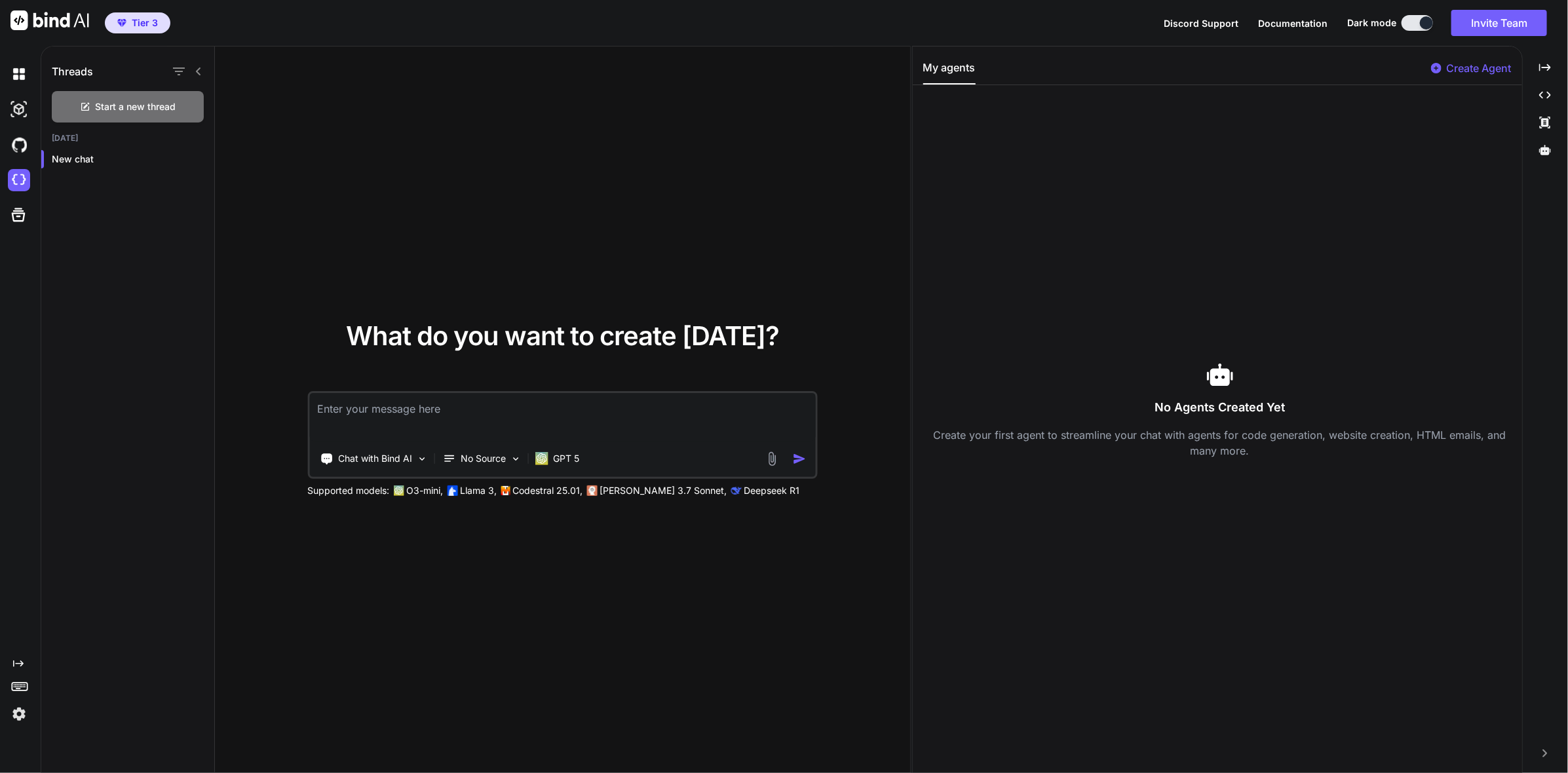
click at [590, 409] on textarea at bounding box center [562, 418] width 505 height 49
click at [408, 414] on textarea at bounding box center [562, 418] width 505 height 49
paste textarea "Build a minimal web app called Core Center. Purpose: a curated trade resources …"
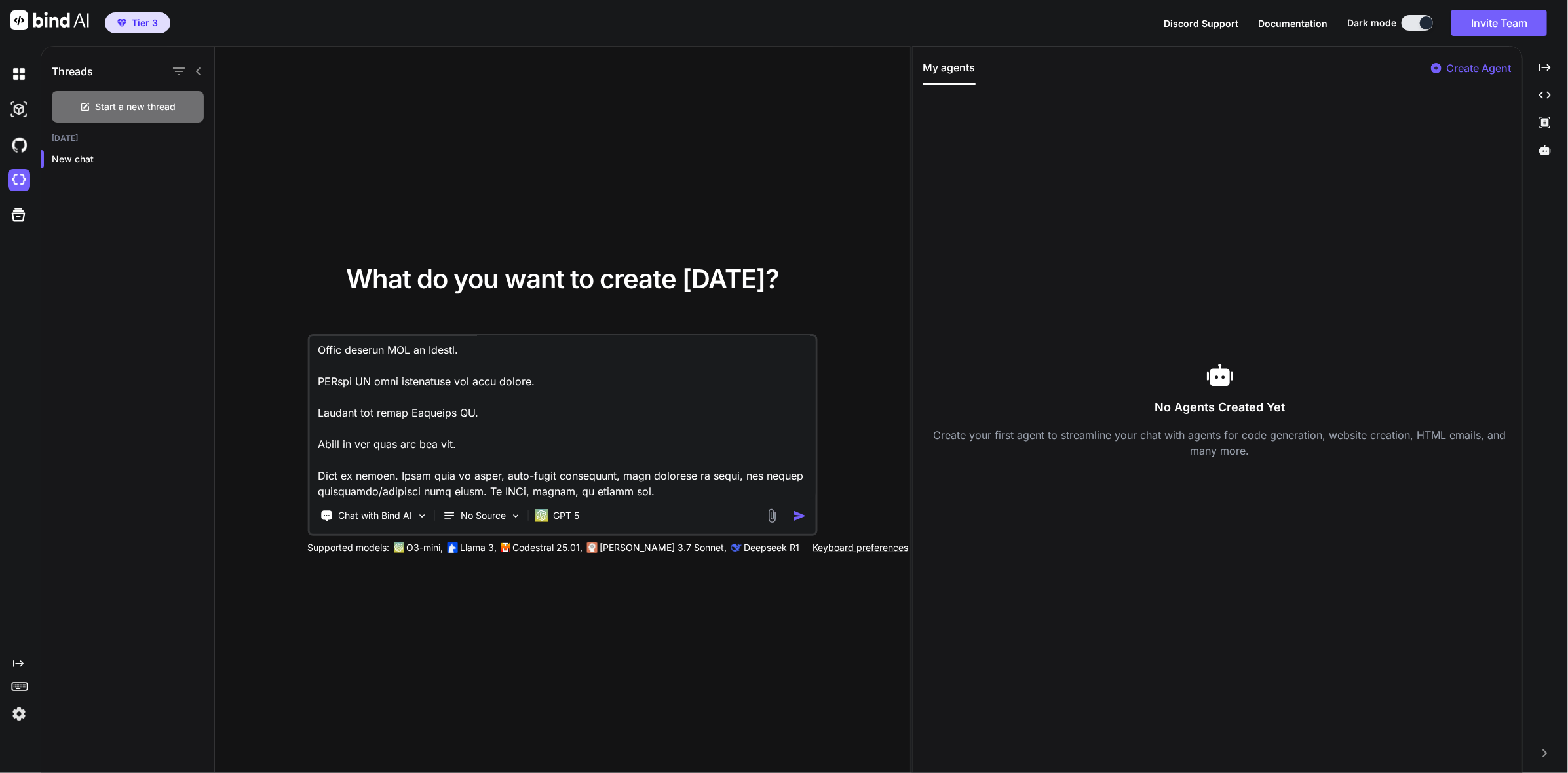
type textarea "Build a minimal web app called Core Center. Purpose: a curated trade resources …"
click at [795, 510] on img "button" at bounding box center [800, 516] width 14 height 14
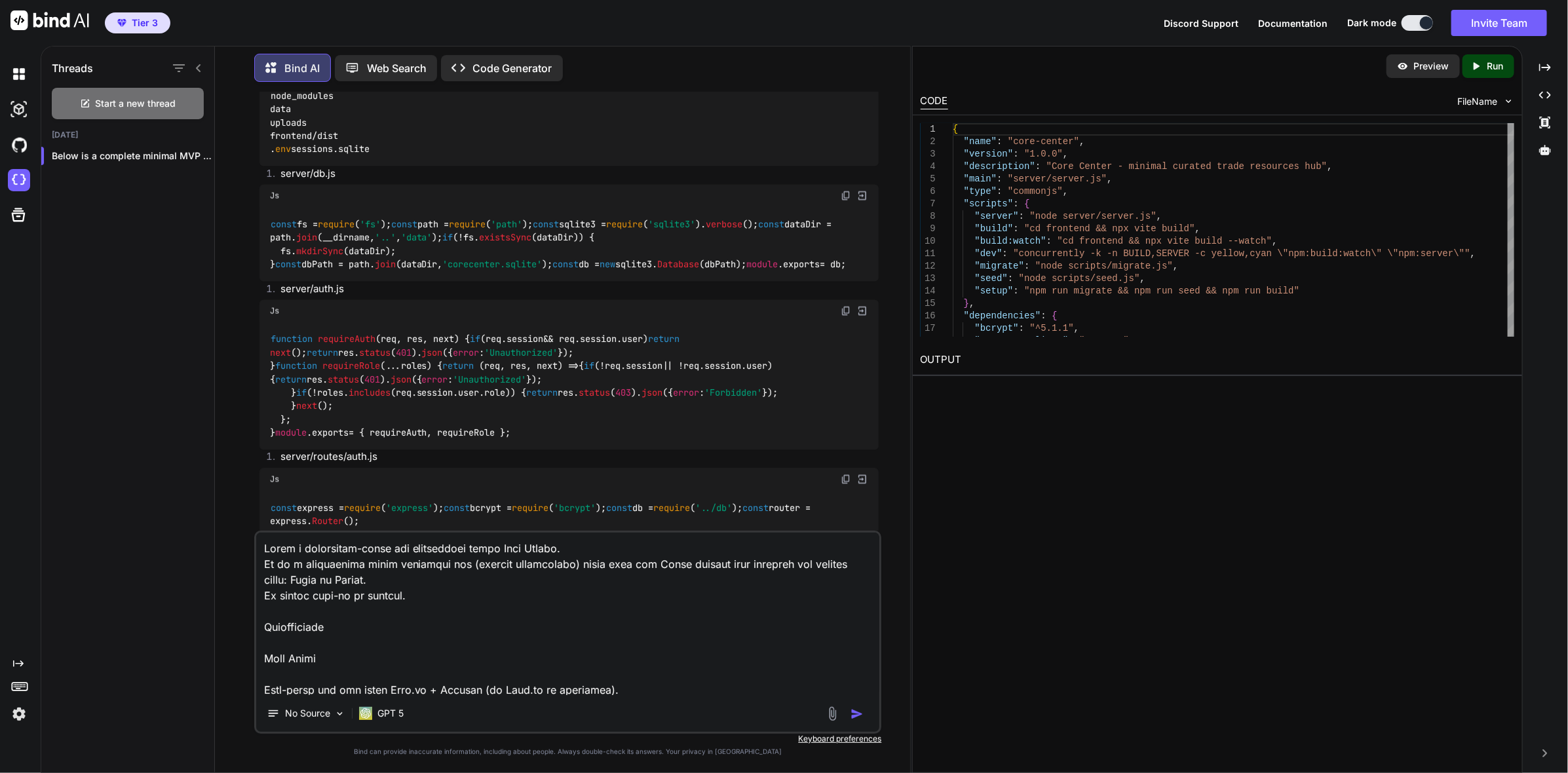
scroll to position [2227, 0]
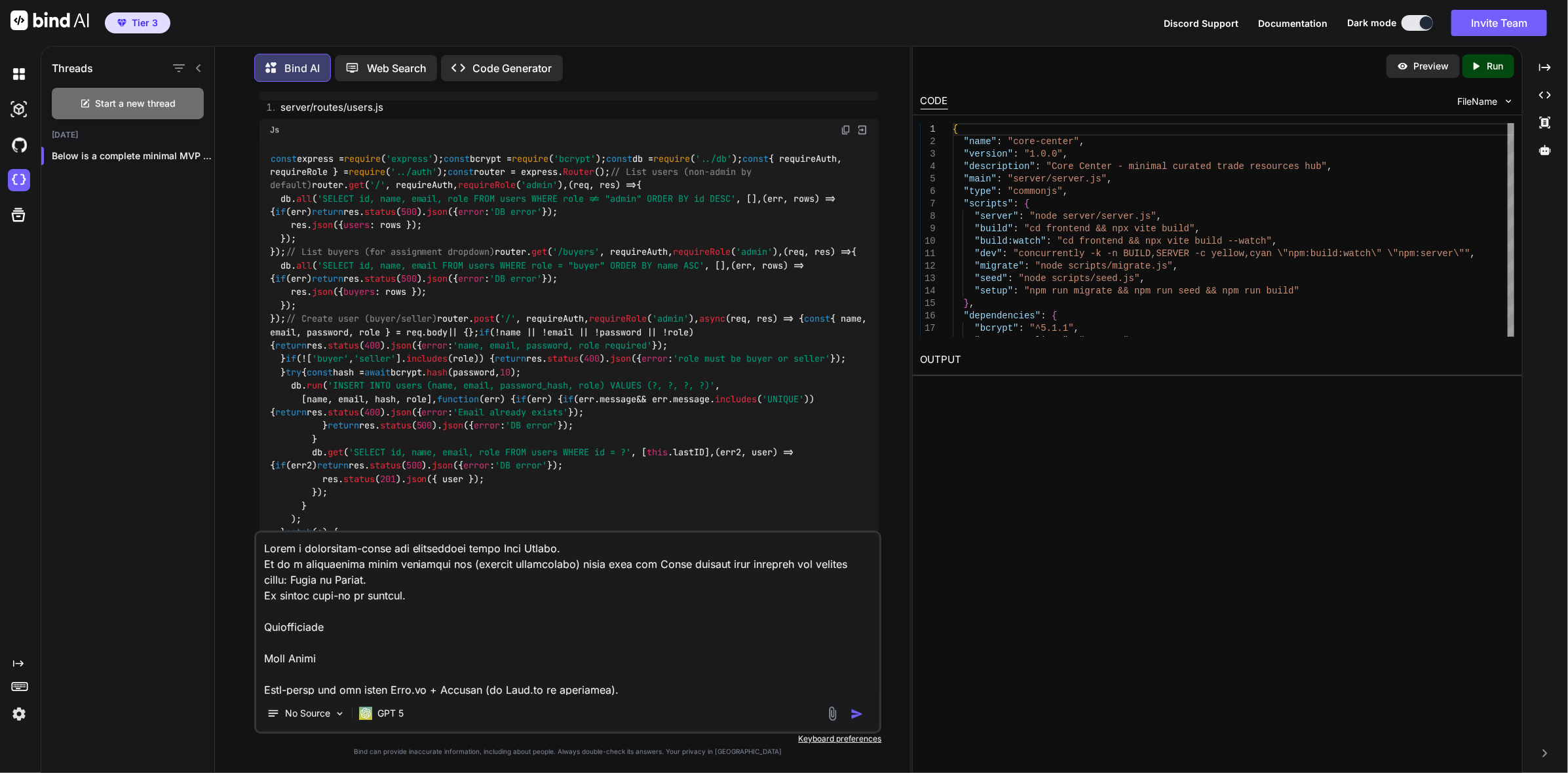
click at [1427, 69] on p "Preview" at bounding box center [1431, 66] width 36 height 13
click at [1504, 69] on div "Created with Pixso. Run" at bounding box center [1488, 66] width 52 height 23
click at [1499, 69] on p "Run" at bounding box center [1495, 66] width 17 height 13
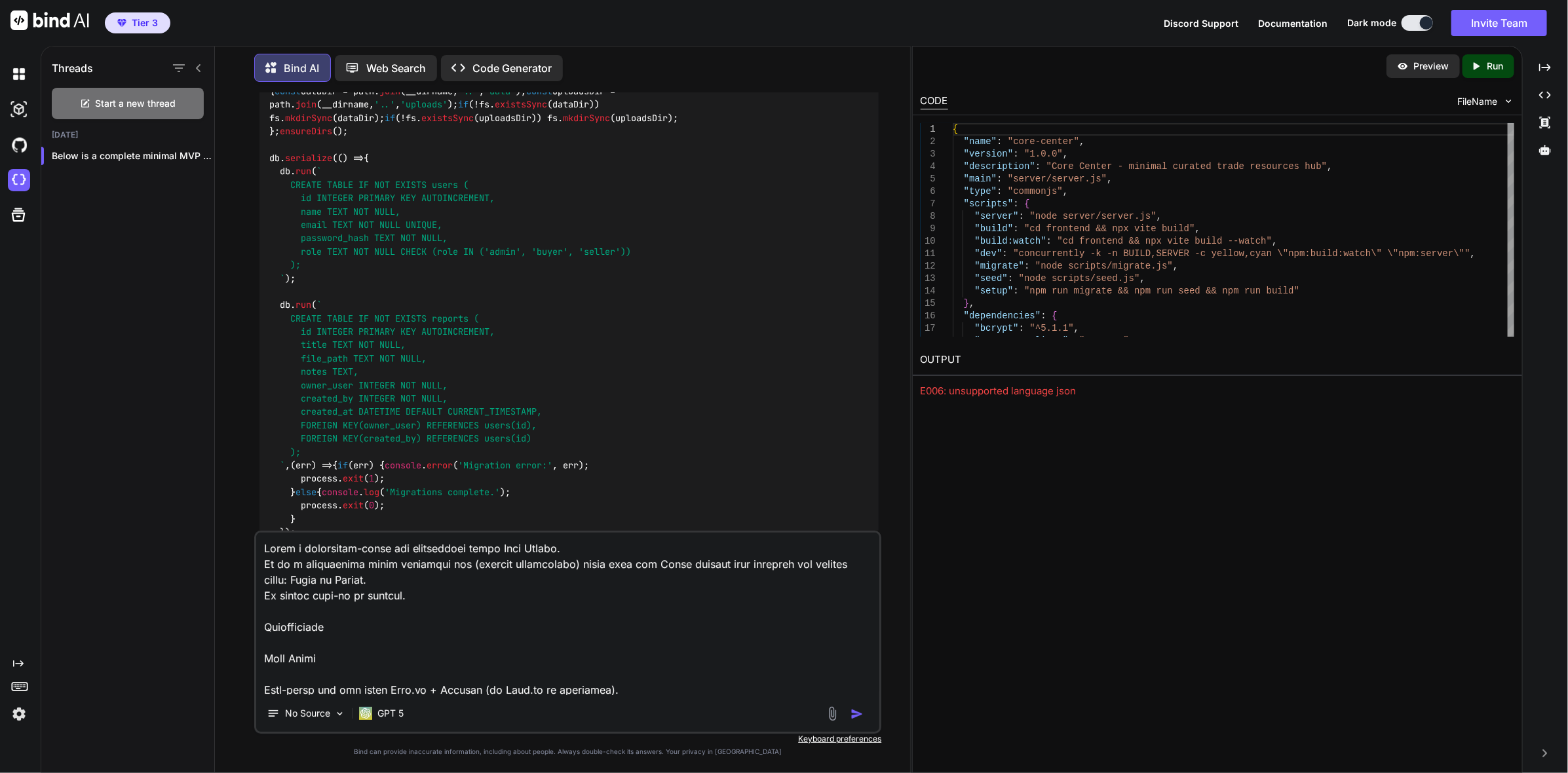
scroll to position [4258, 0]
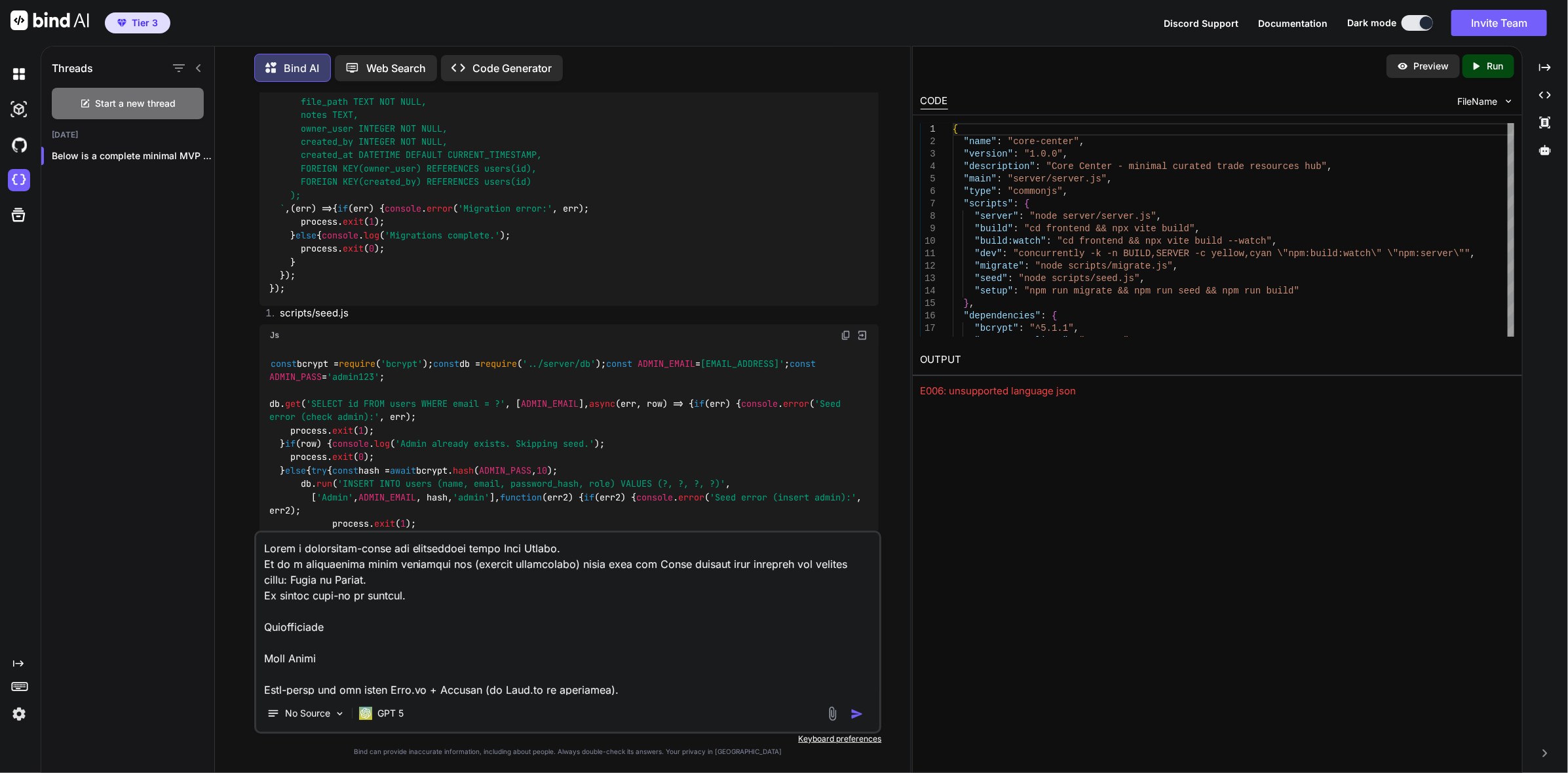
click at [61, 20] on img at bounding box center [50, 20] width 79 height 20
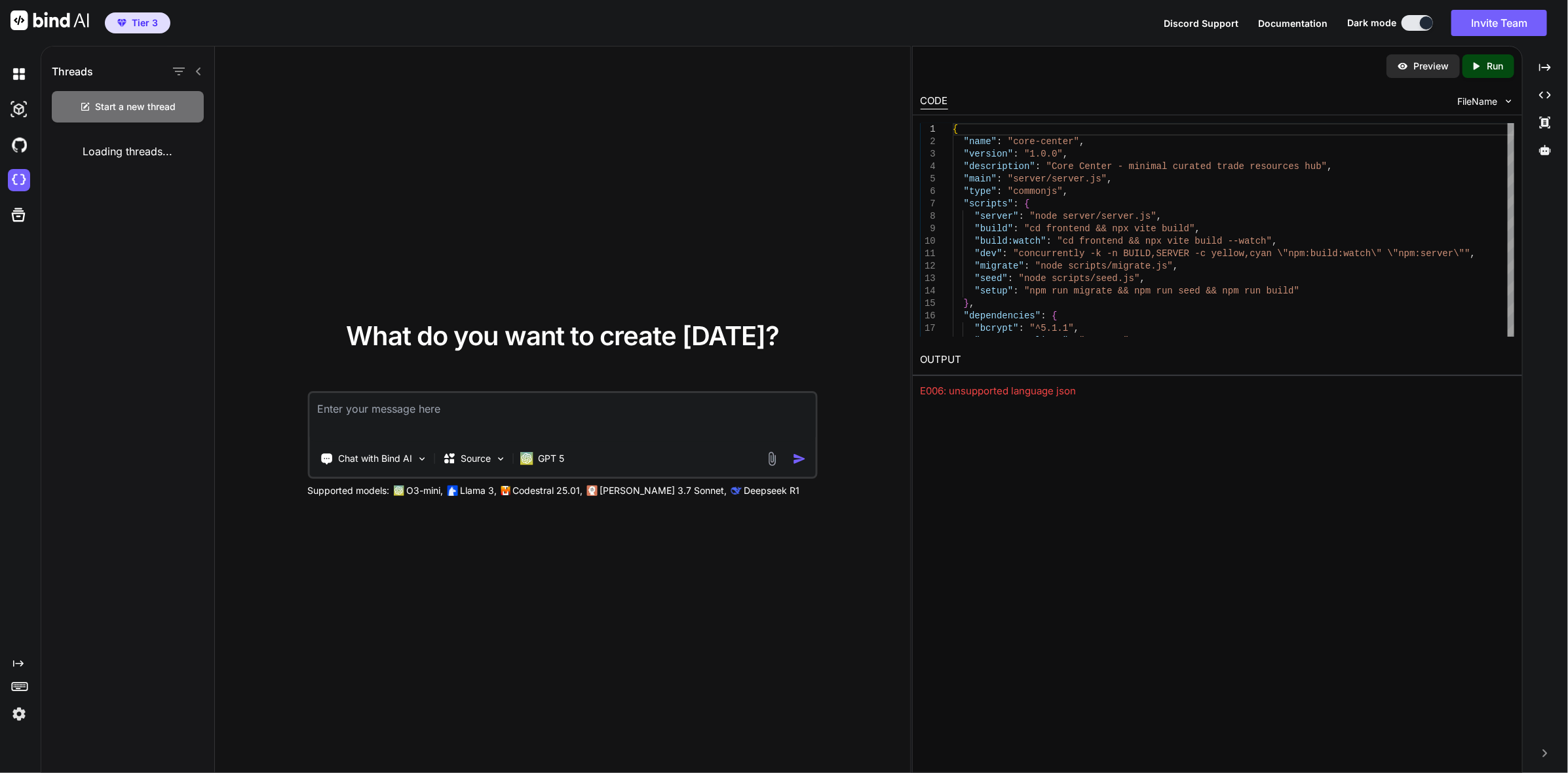
click at [921, 53] on div "Preview Created with Pixso. Run" at bounding box center [1217, 66] width 609 height 39
click at [202, 68] on icon at bounding box center [199, 71] width 11 height 11
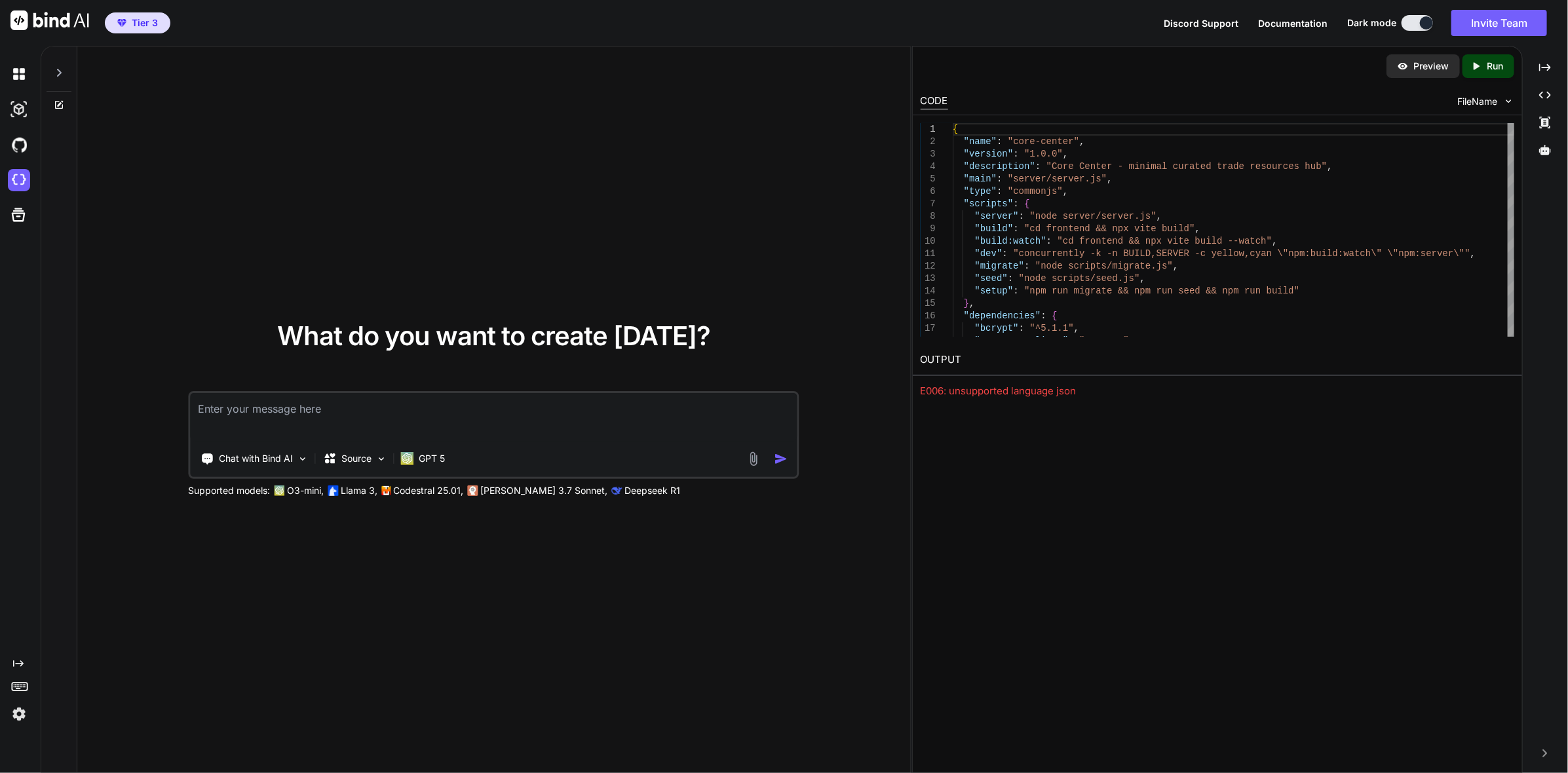
click at [65, 70] on div at bounding box center [58, 69] width 25 height 45
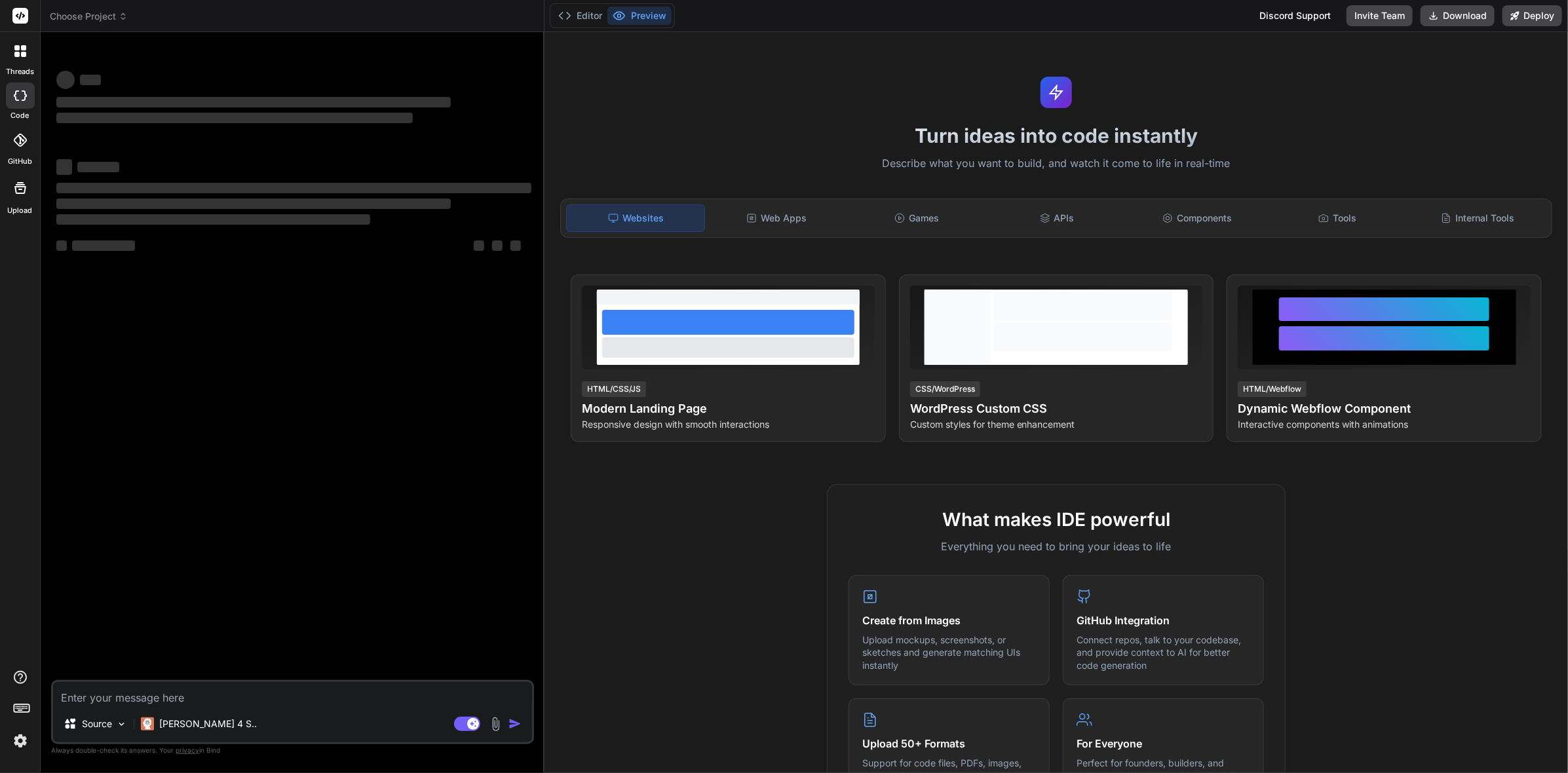
type textarea "x"
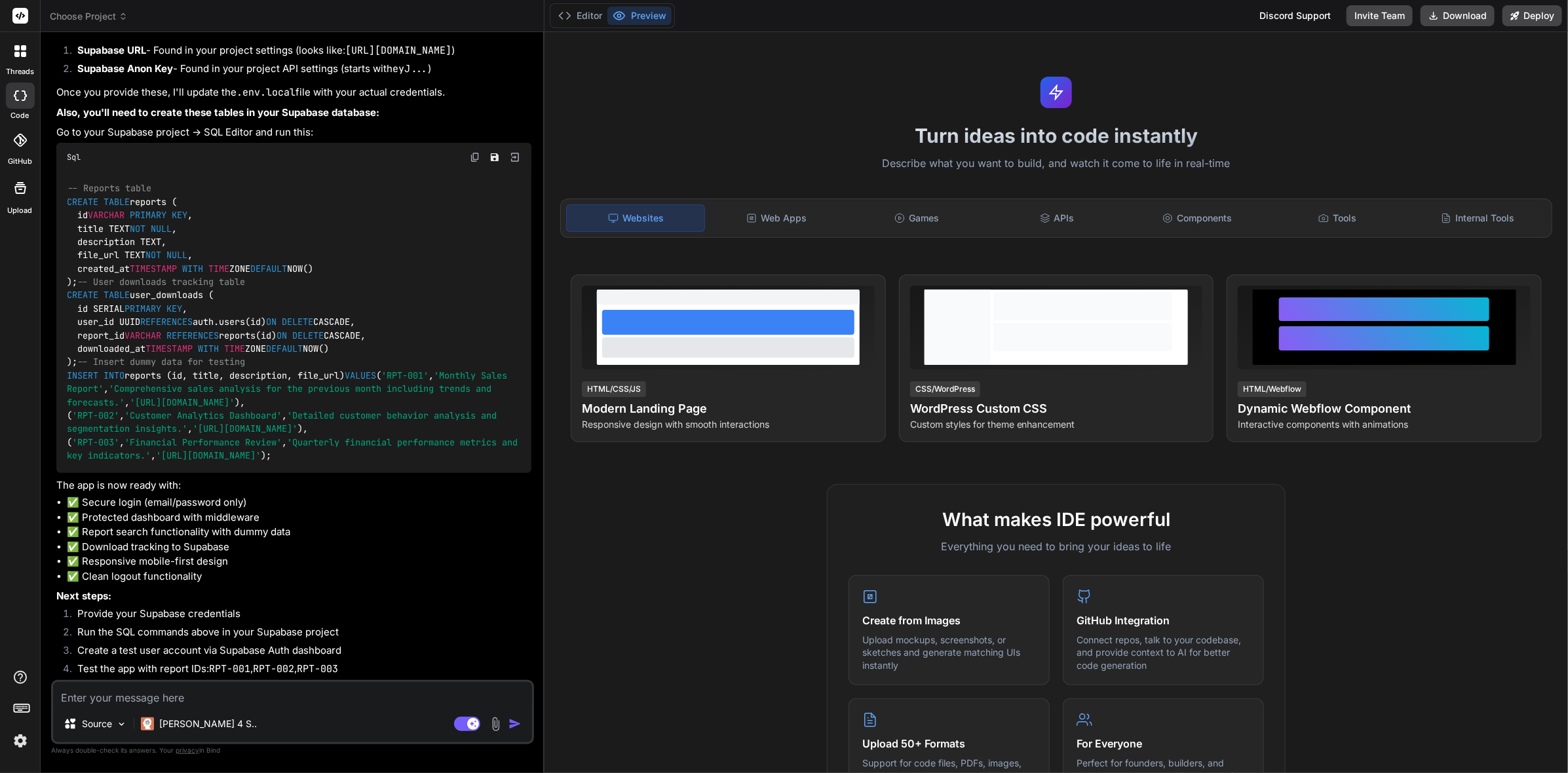
scroll to position [3802, 0]
click at [583, 17] on button "Editor" at bounding box center [581, 16] width 55 height 18
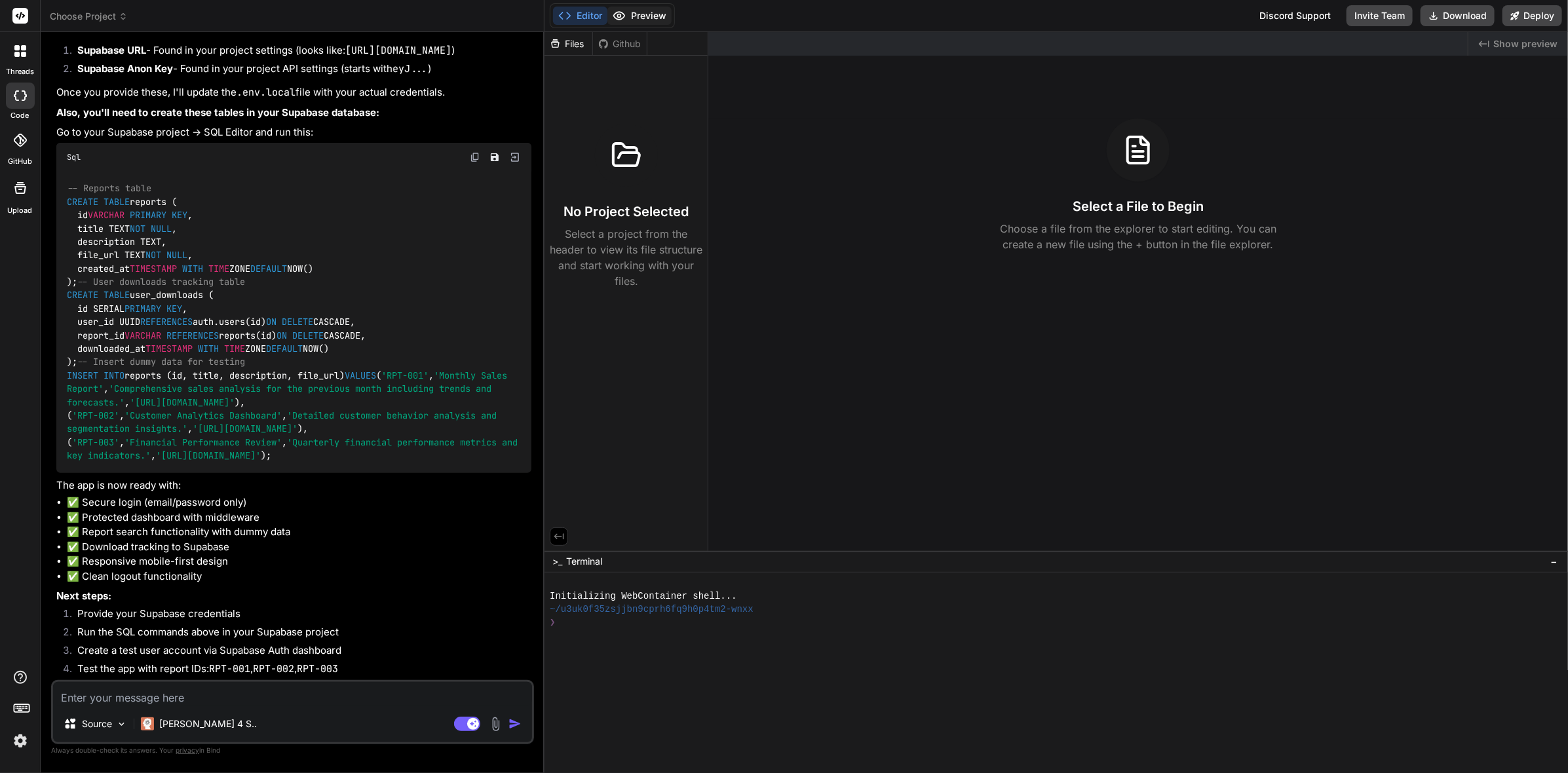
click at [631, 17] on button "Preview" at bounding box center [639, 16] width 64 height 18
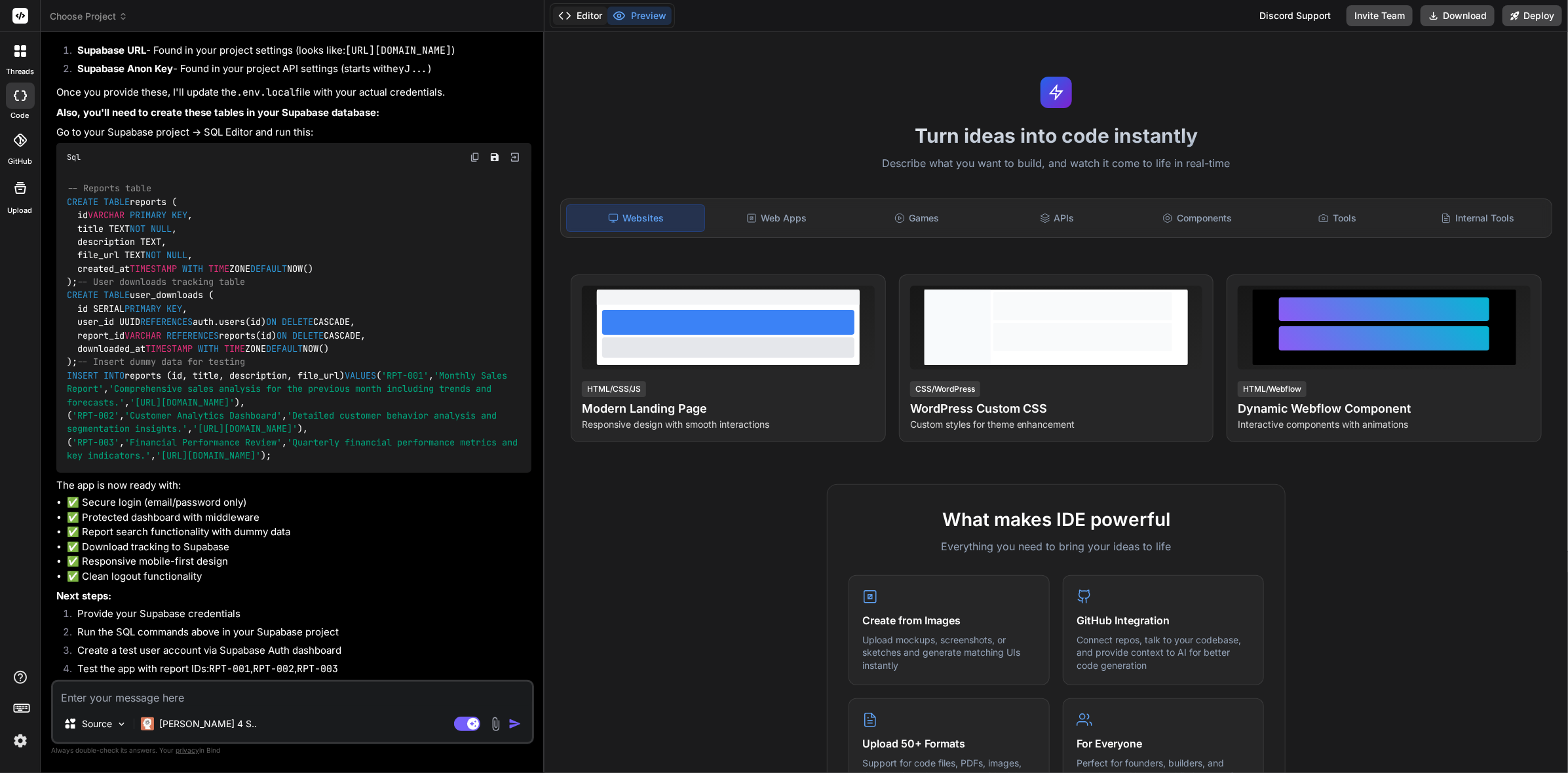
click at [599, 14] on button "Editor" at bounding box center [581, 16] width 55 height 18
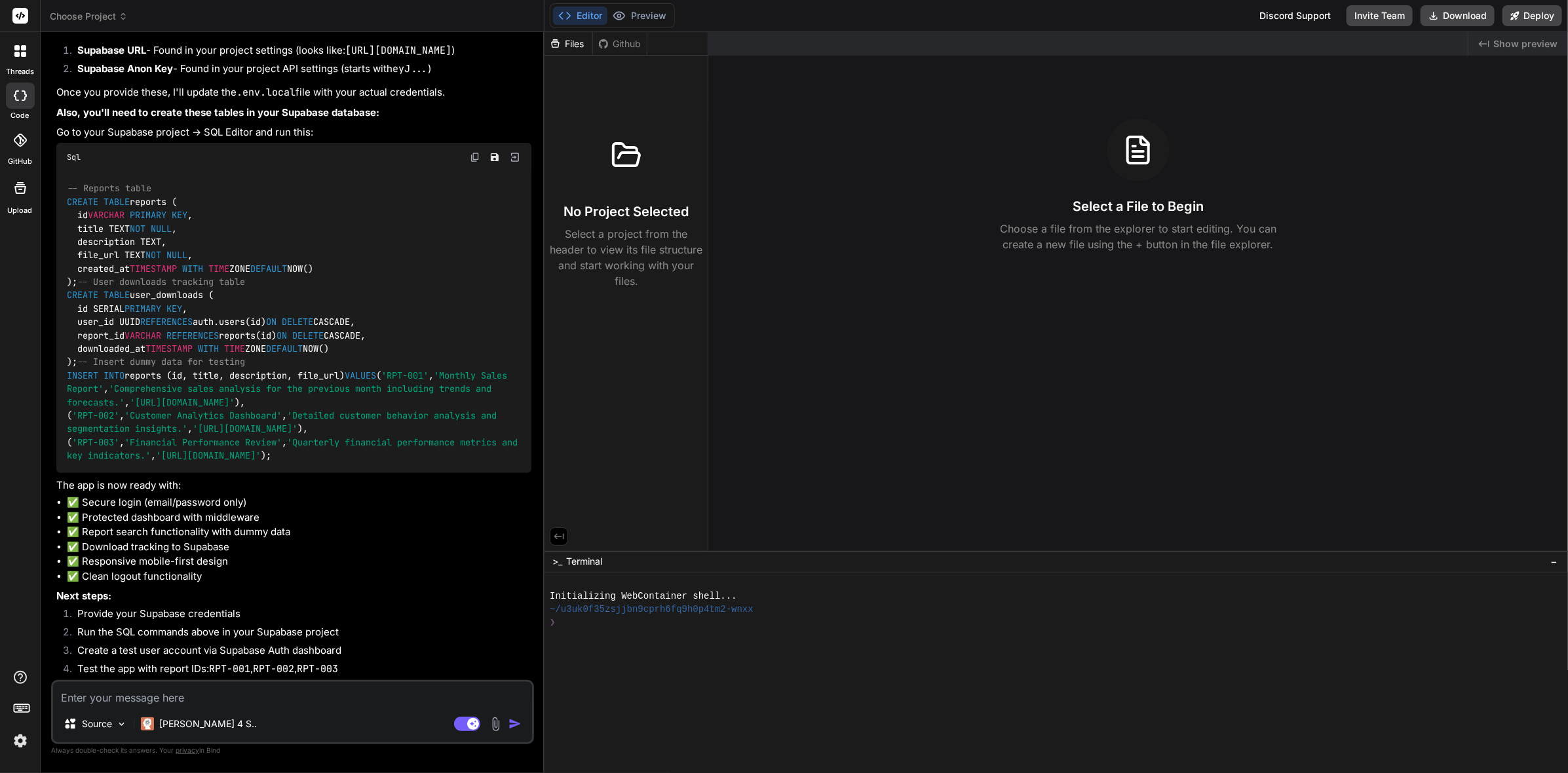
click at [565, 42] on div "Files" at bounding box center [568, 43] width 48 height 13
click at [616, 42] on div "Github" at bounding box center [619, 43] width 54 height 13
click at [559, 42] on icon at bounding box center [555, 43] width 8 height 8
click at [643, 11] on button "Preview" at bounding box center [639, 16] width 64 height 18
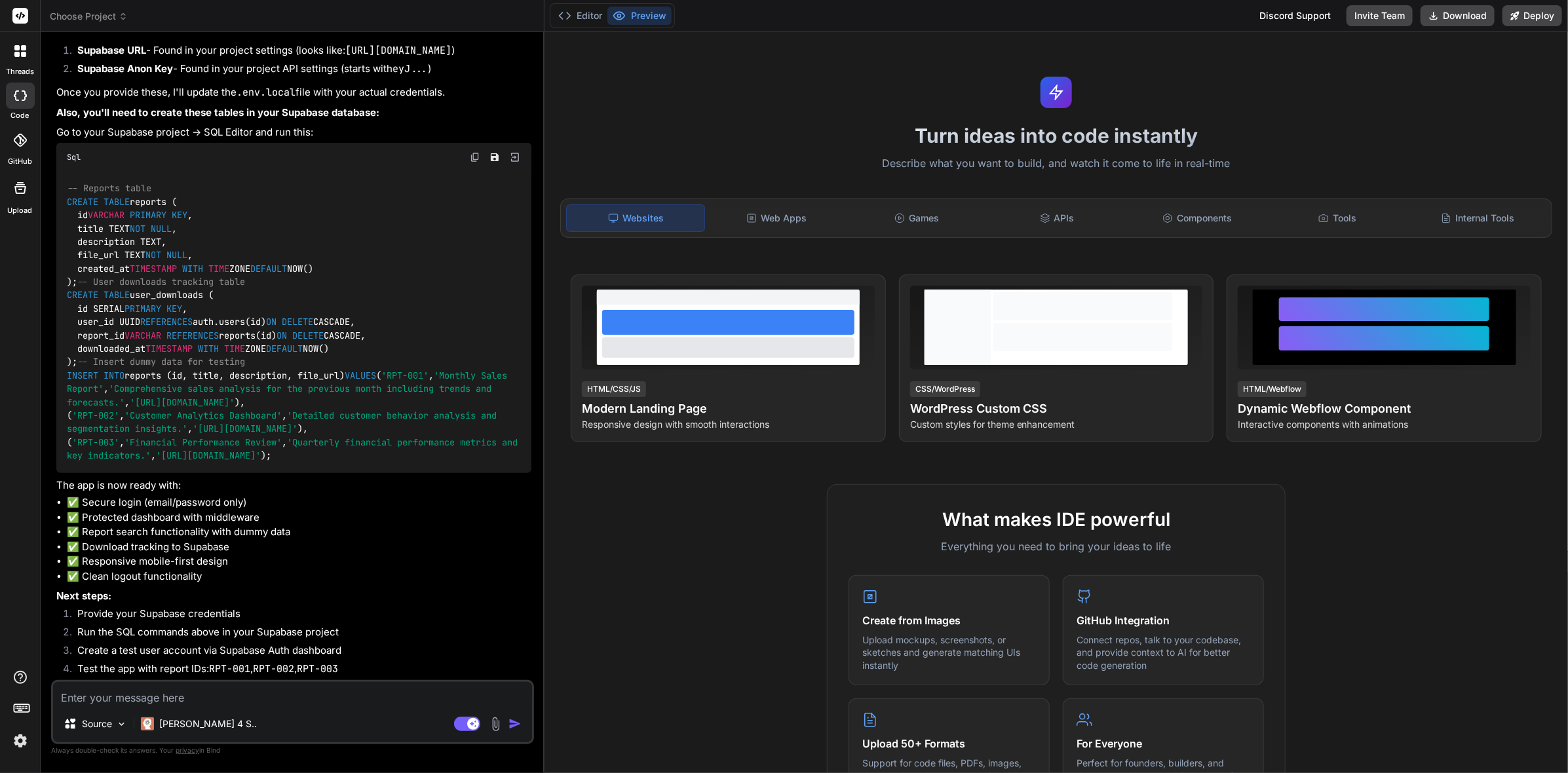
click at [14, 63] on div at bounding box center [20, 51] width 27 height 27
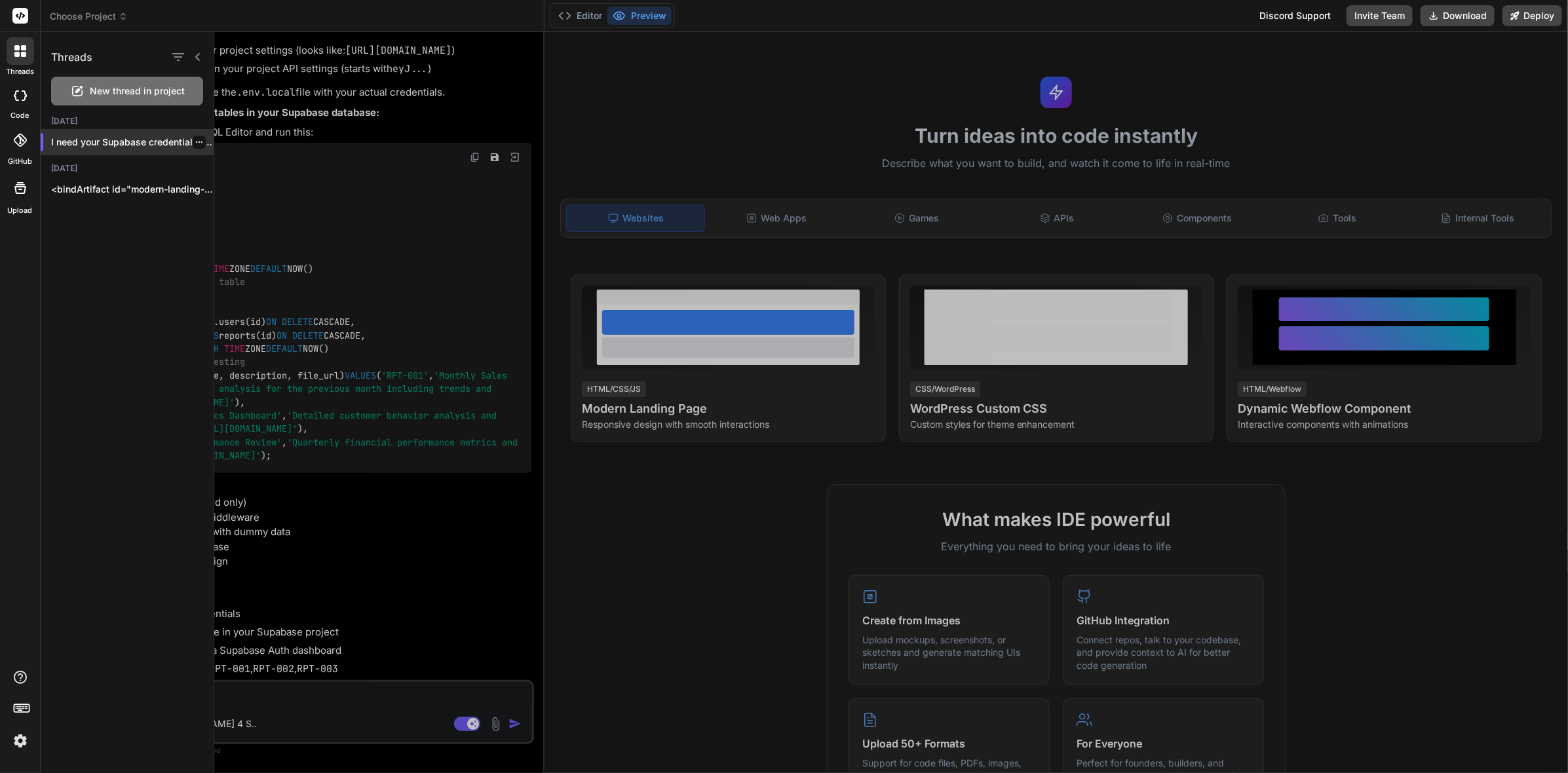
click at [169, 146] on p "I need your Supabase credentials to complete..." at bounding box center [132, 142] width 162 height 13
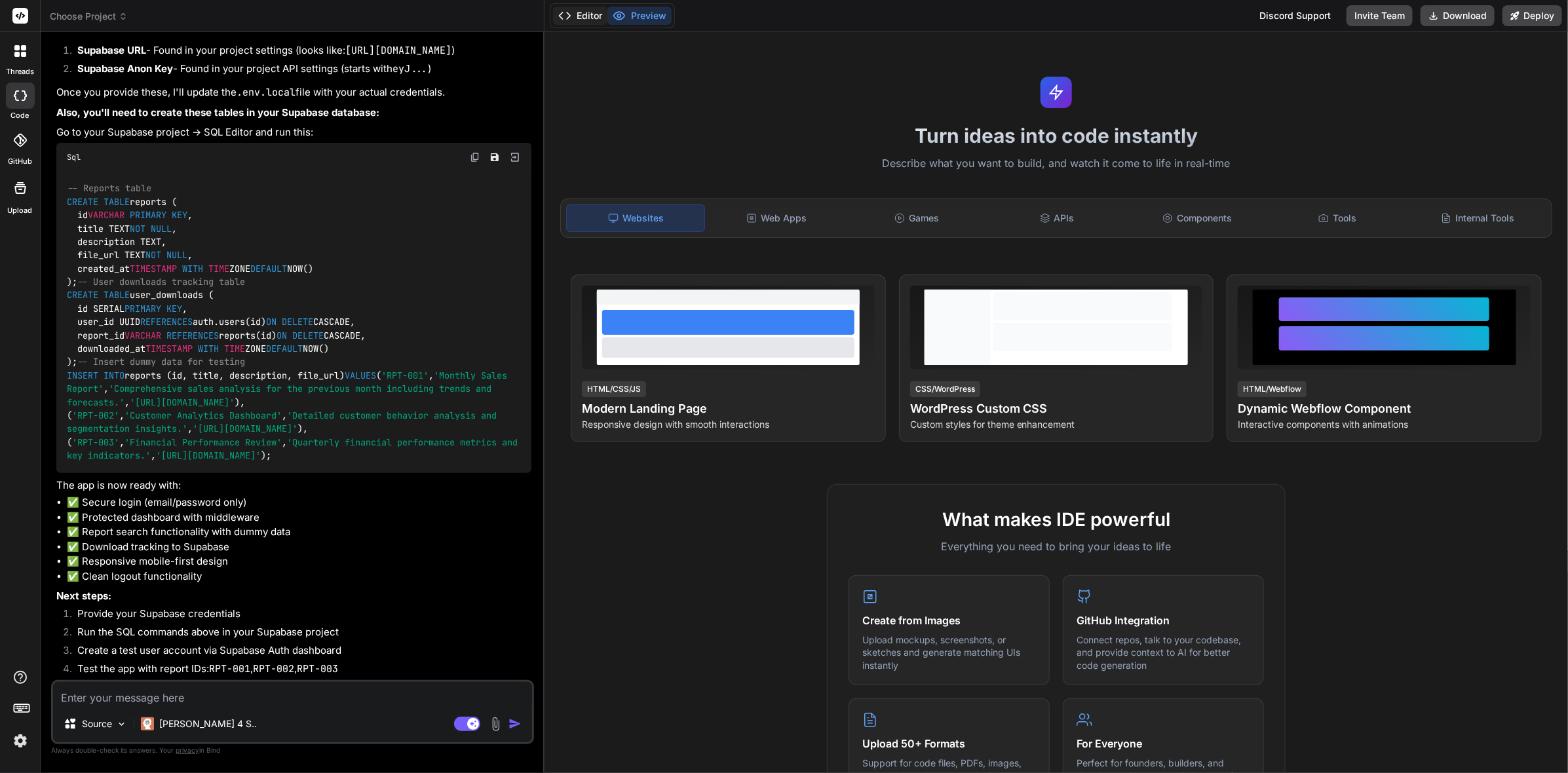
click at [600, 15] on button "Editor" at bounding box center [581, 16] width 55 height 18
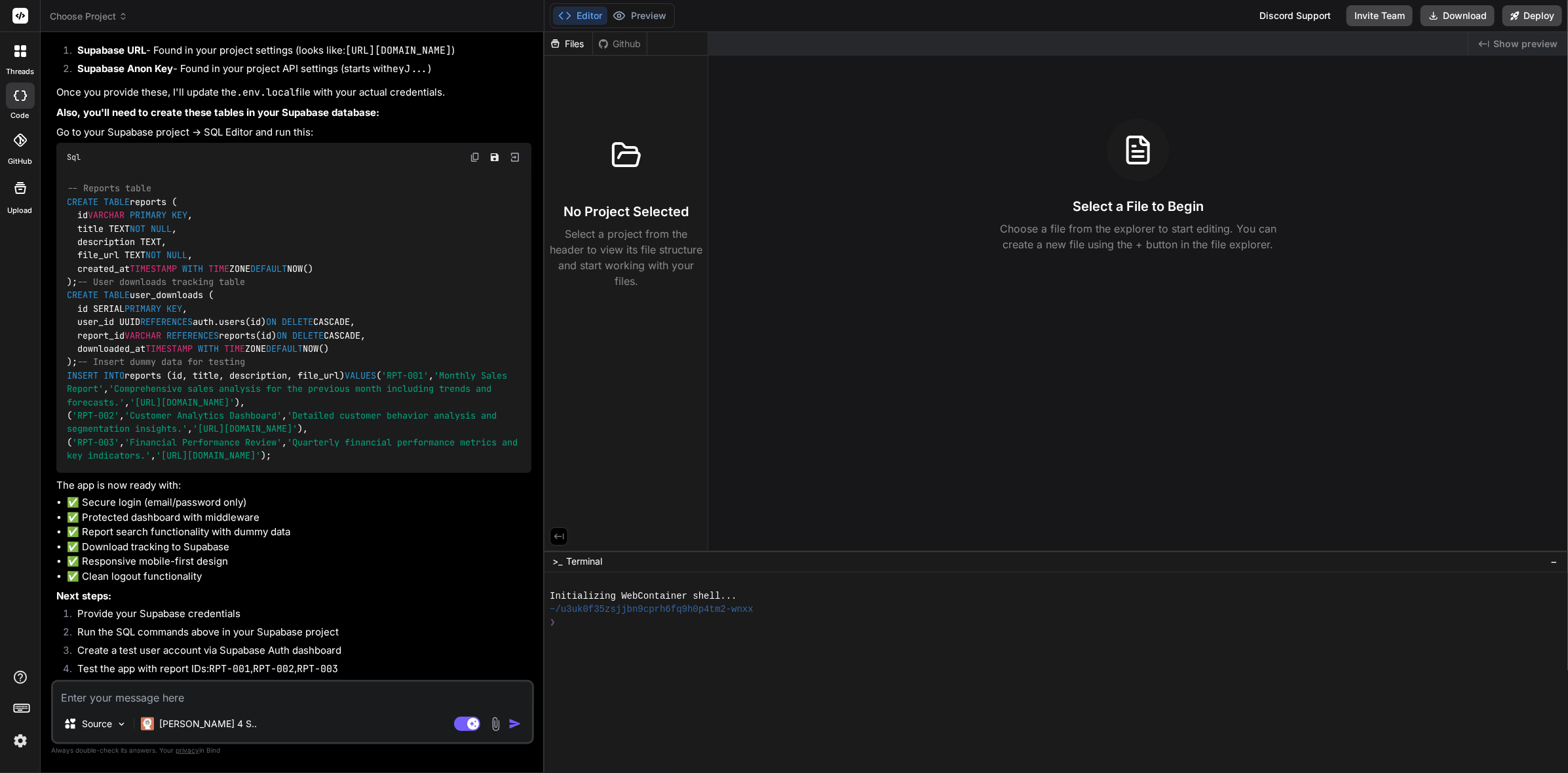
click at [621, 45] on div "Github" at bounding box center [619, 43] width 54 height 13
click at [568, 39] on div "Files" at bounding box center [568, 43] width 48 height 13
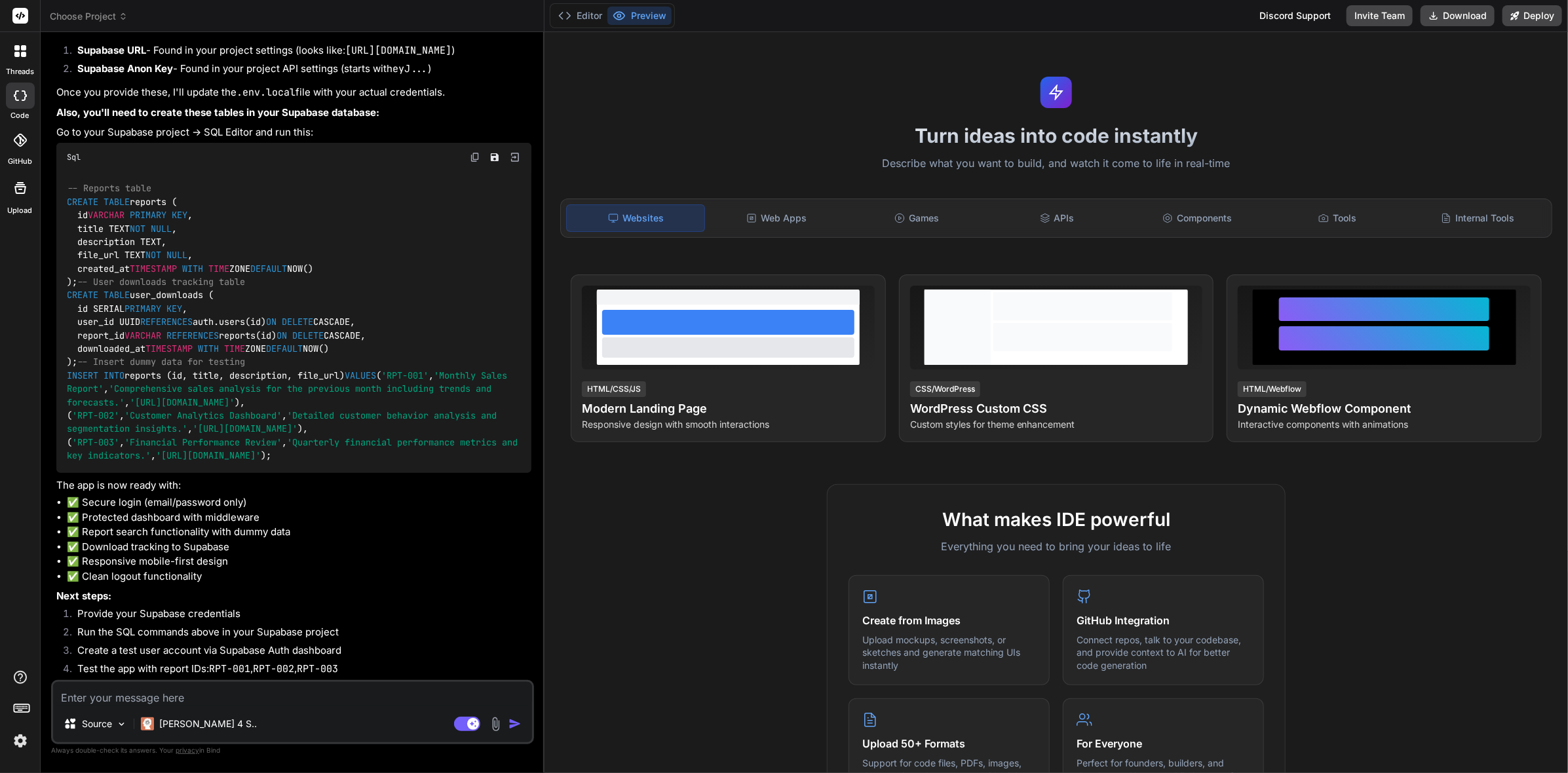
scroll to position [3453, 0]
click at [574, 12] on button "Editor" at bounding box center [581, 16] width 55 height 18
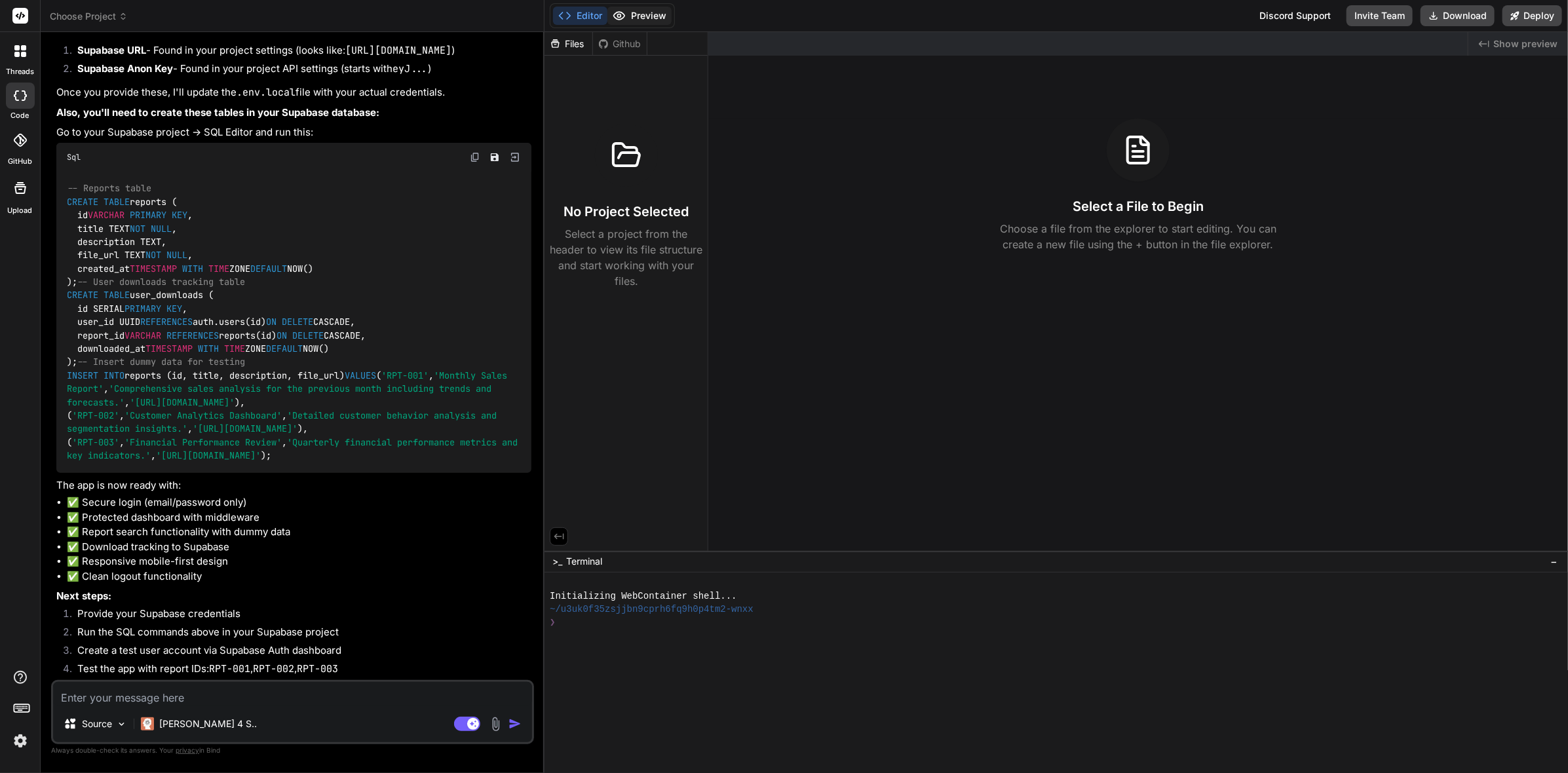
click at [617, 13] on icon at bounding box center [618, 15] width 13 height 13
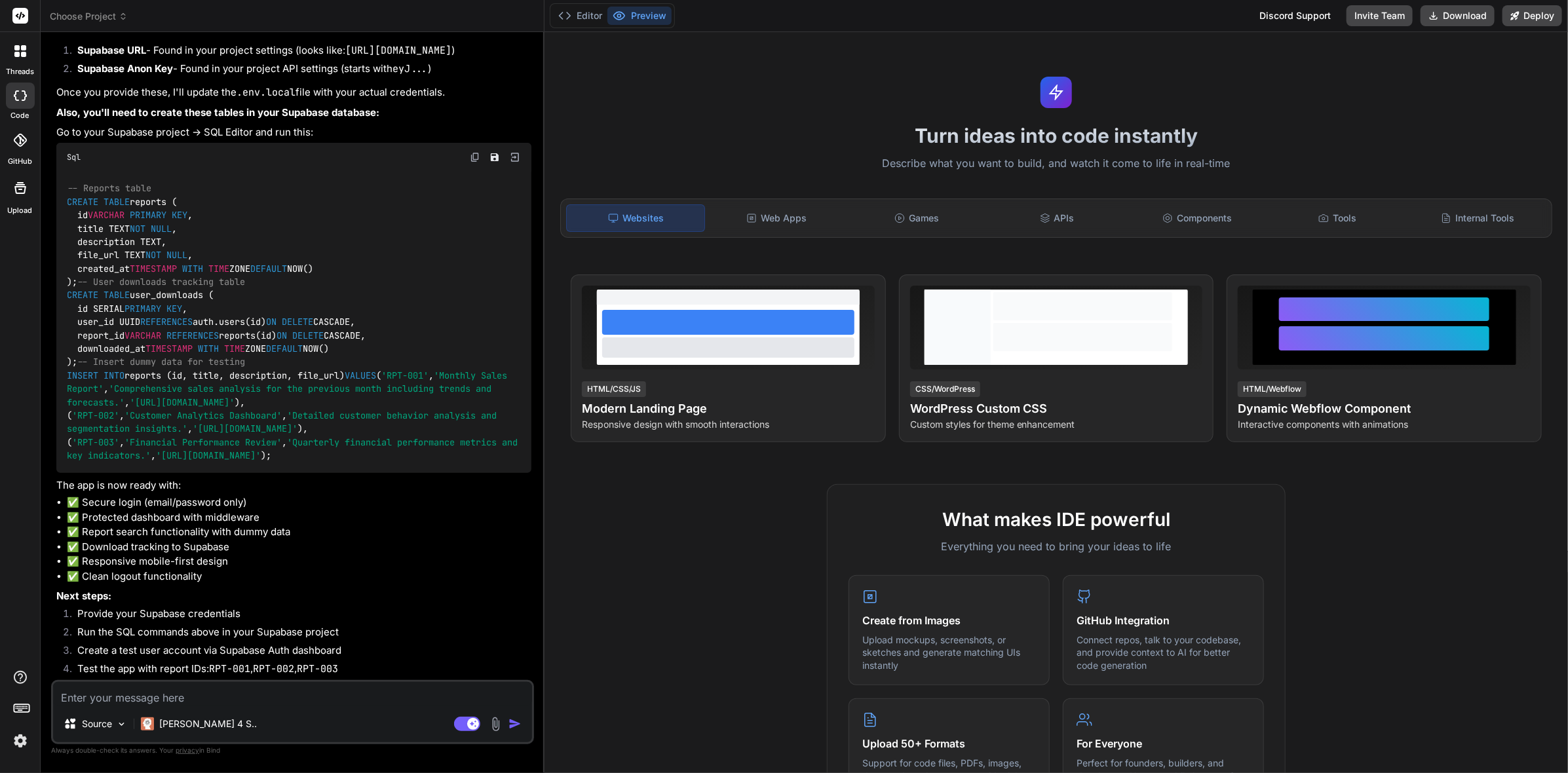
click at [124, 14] on icon at bounding box center [123, 17] width 9 height 9
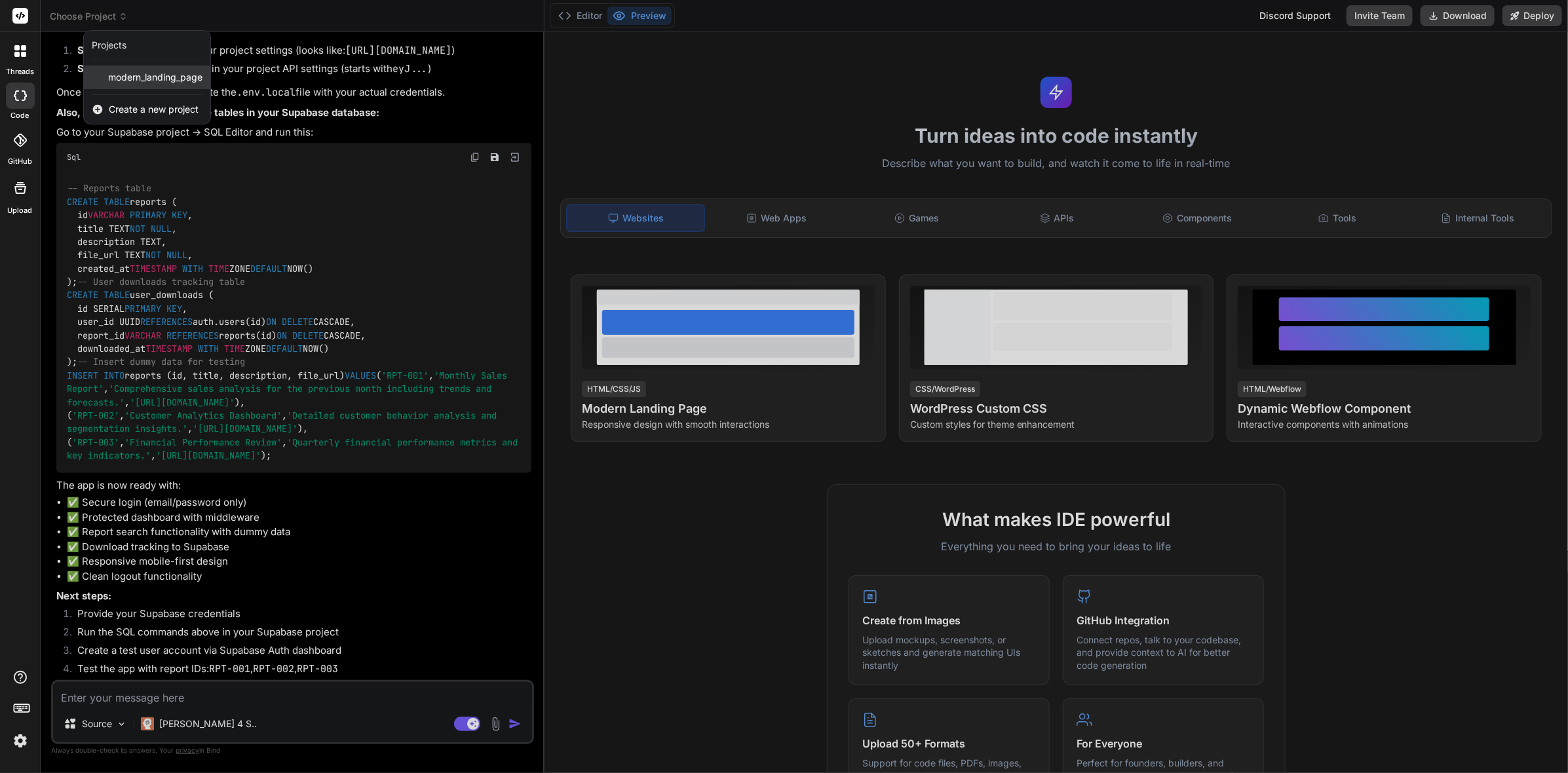
click at [124, 81] on span "modern_landing_page" at bounding box center [155, 77] width 94 height 13
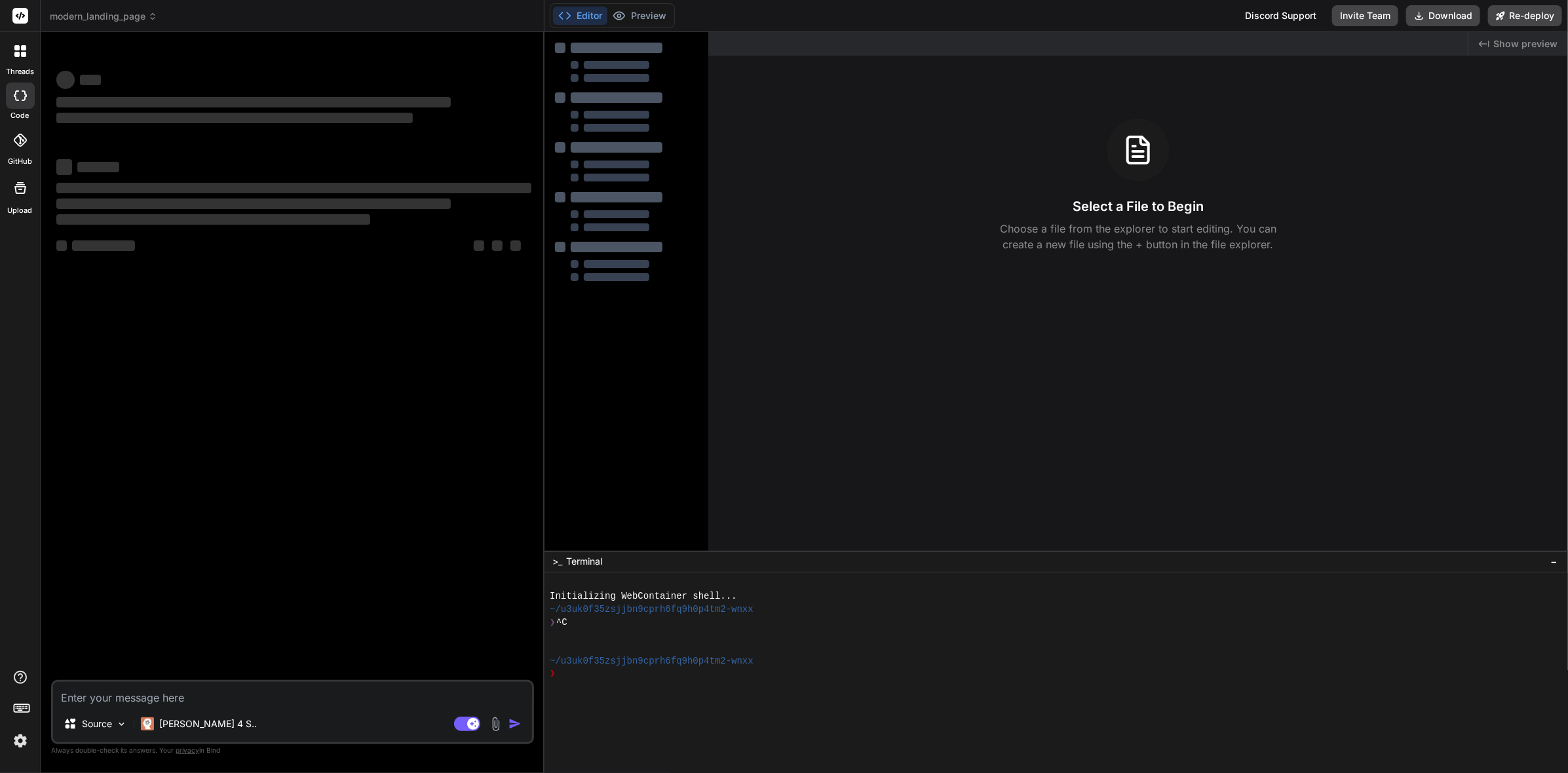
scroll to position [0, 0]
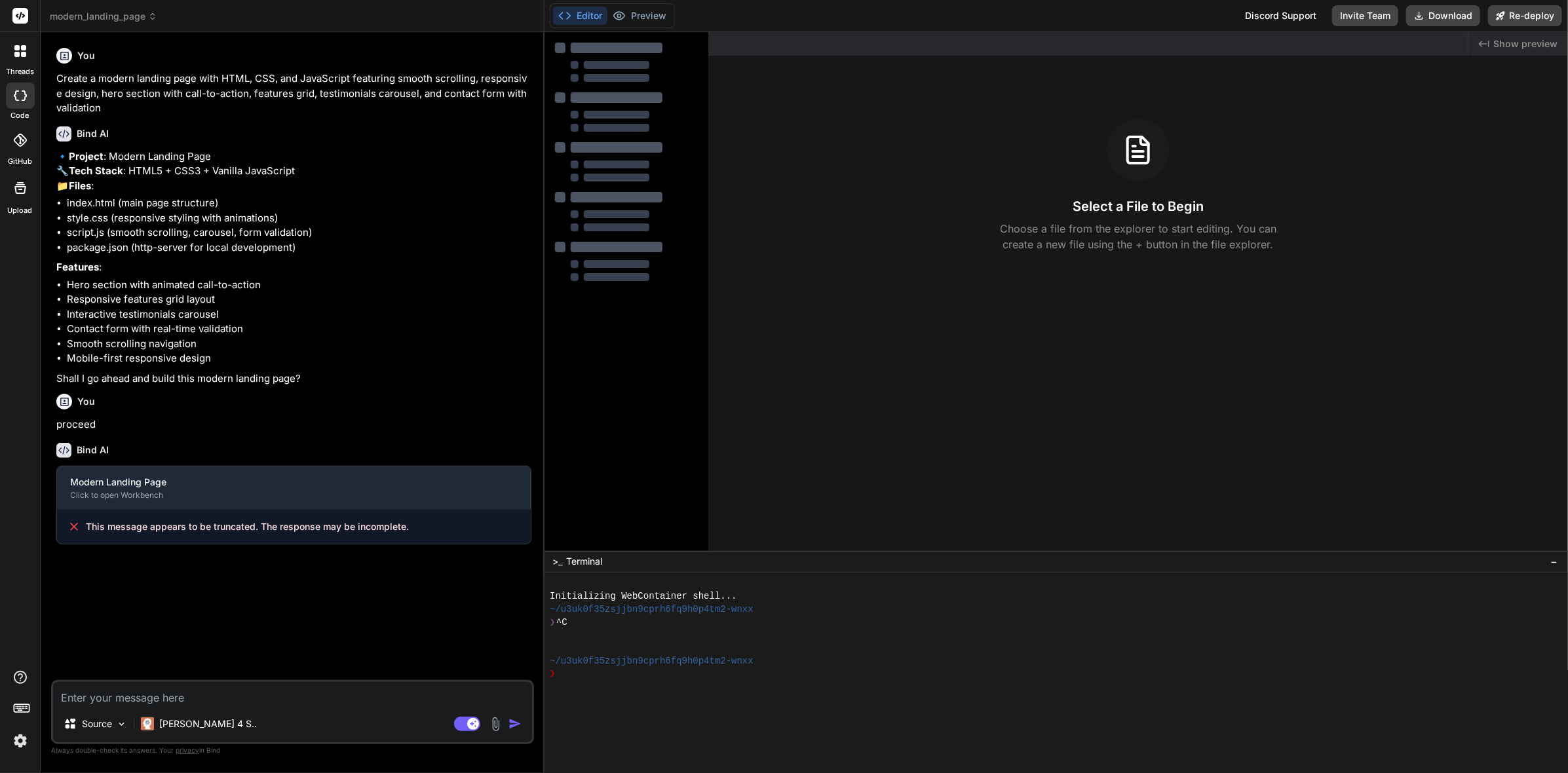
type textarea "x"
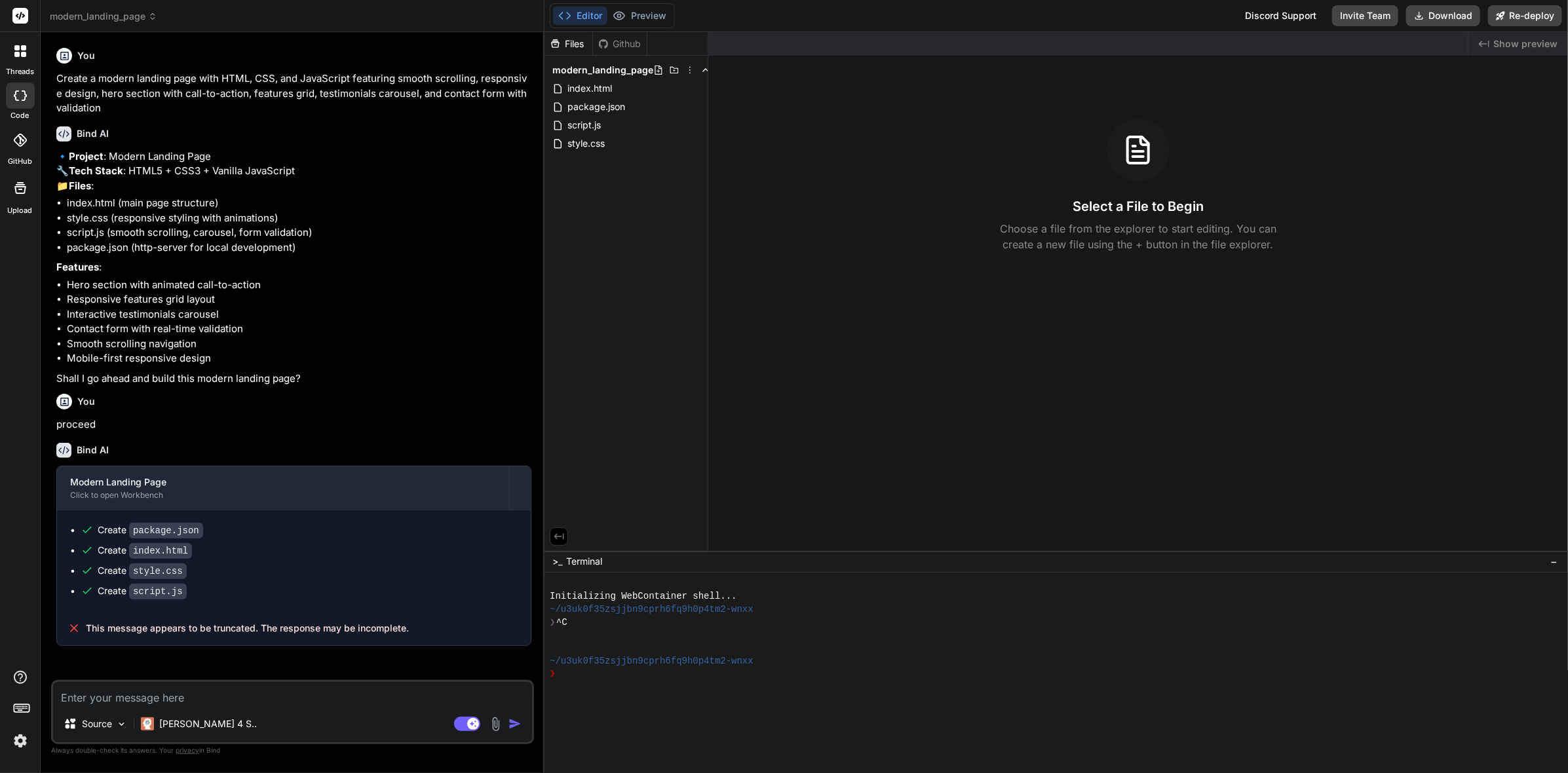
click at [149, 15] on span "modern_landing_page" at bounding box center [104, 16] width 108 height 13
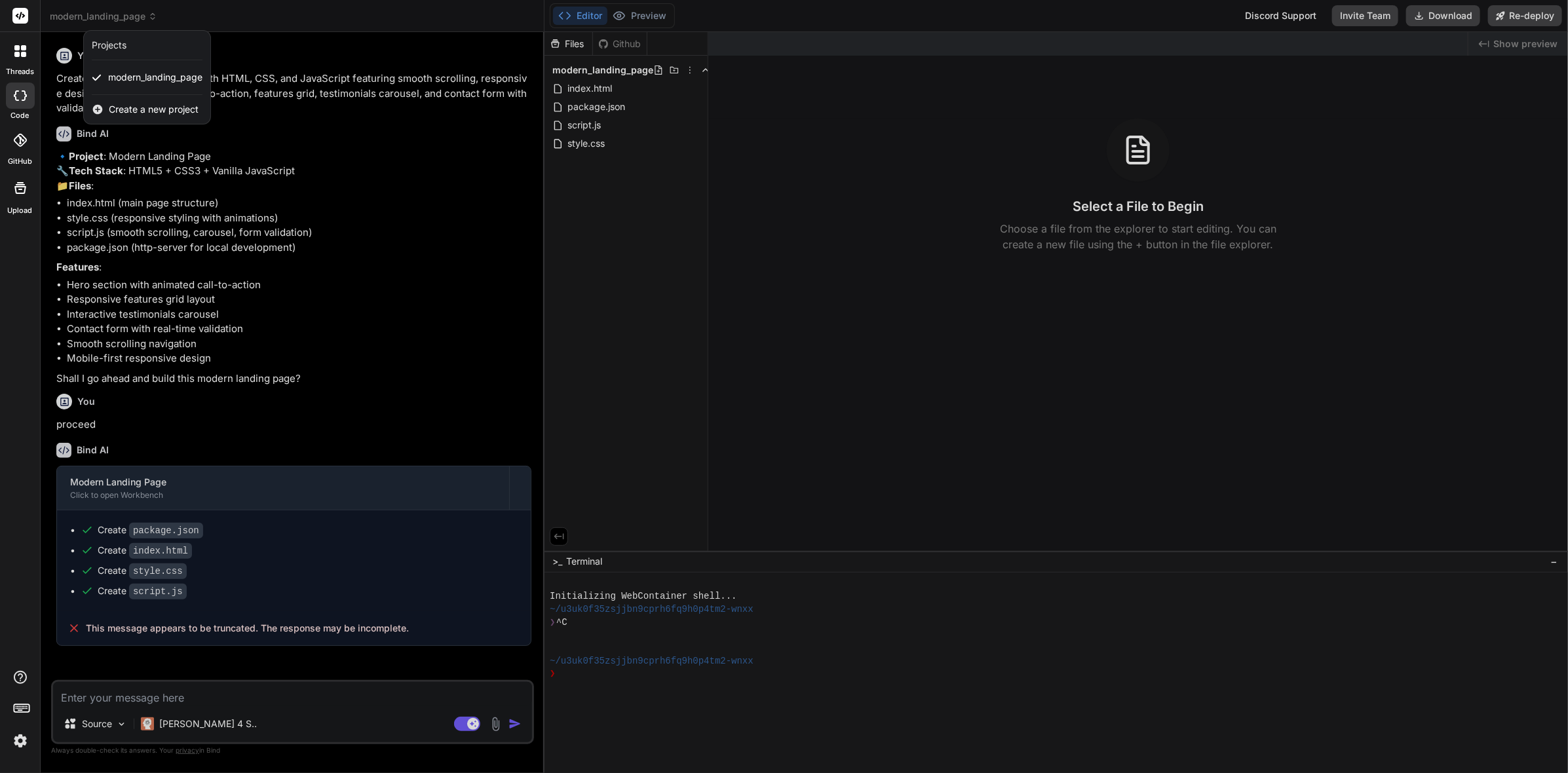
click at [133, 105] on span "Create a new project" at bounding box center [153, 109] width 89 height 13
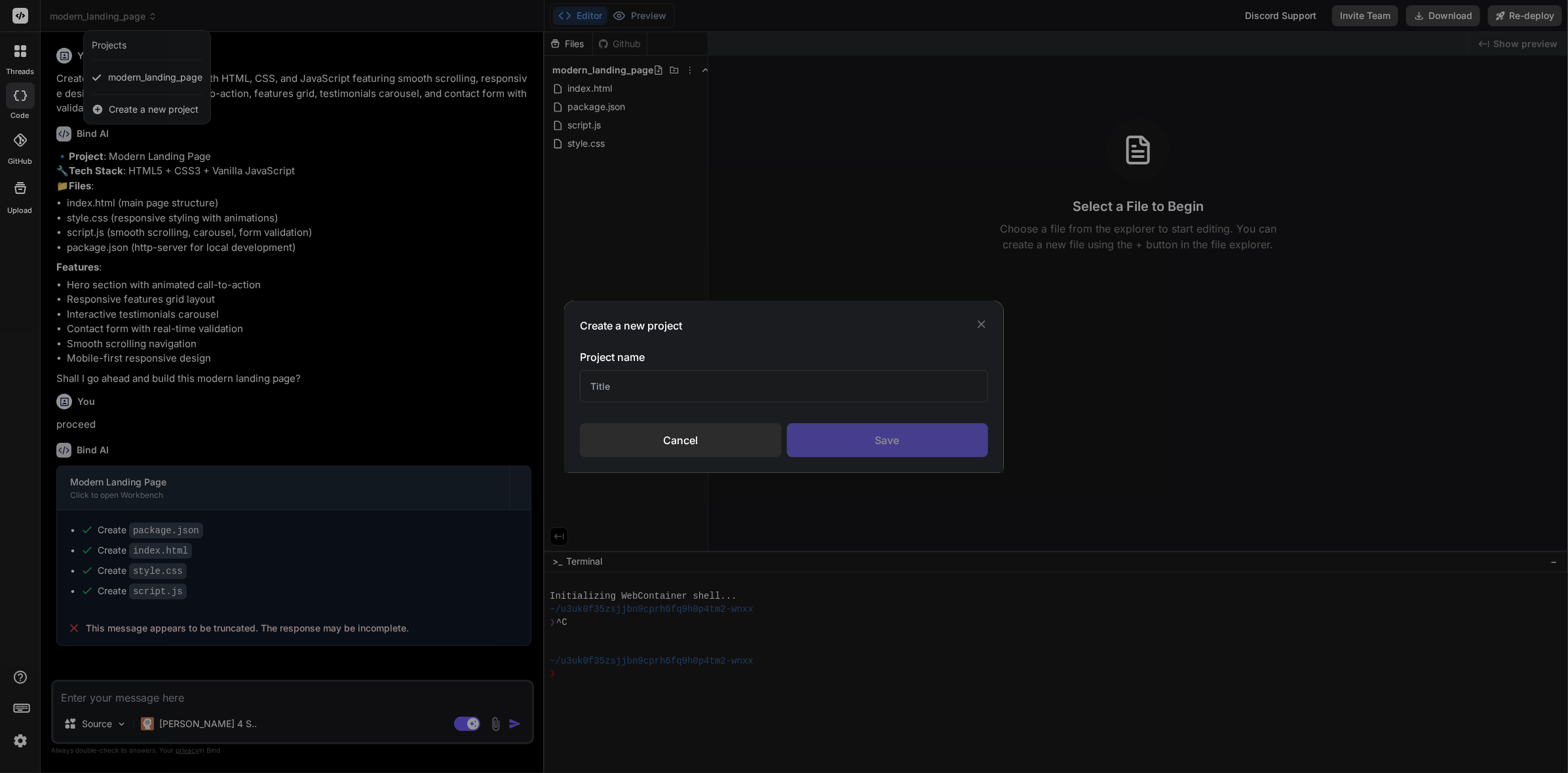
click at [655, 384] on input "text" at bounding box center [784, 386] width 408 height 32
type input "Core Center"
click at [842, 439] on div "Save" at bounding box center [887, 440] width 201 height 34
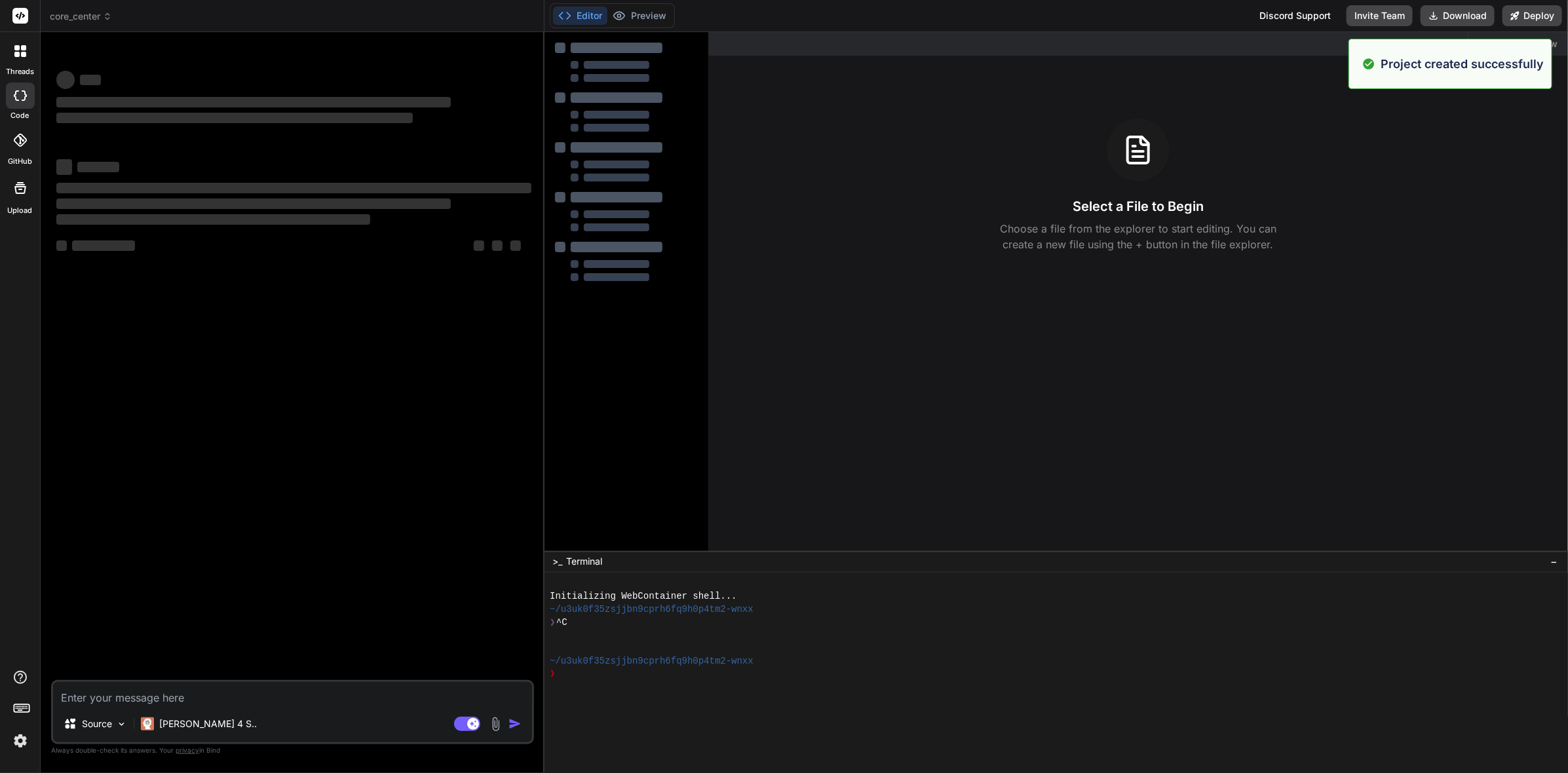
type textarea "x"
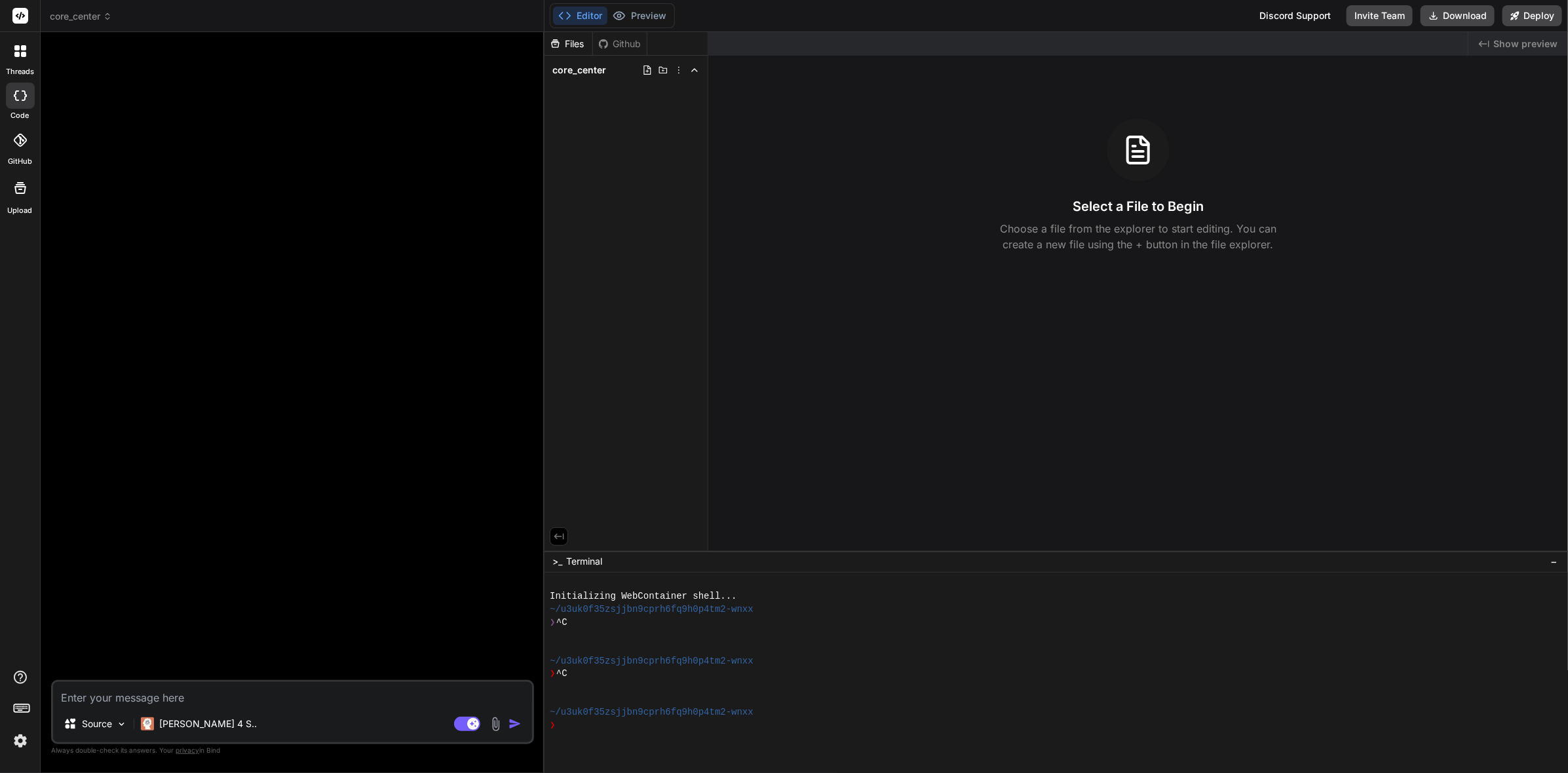
click at [243, 692] on textarea at bounding box center [293, 693] width 479 height 23
paste textarea "Build a production-ready web application named Core Center. It is a centralized…"
type textarea "Build a production-ready web application named Core Center. It is a centralized…"
type textarea "x"
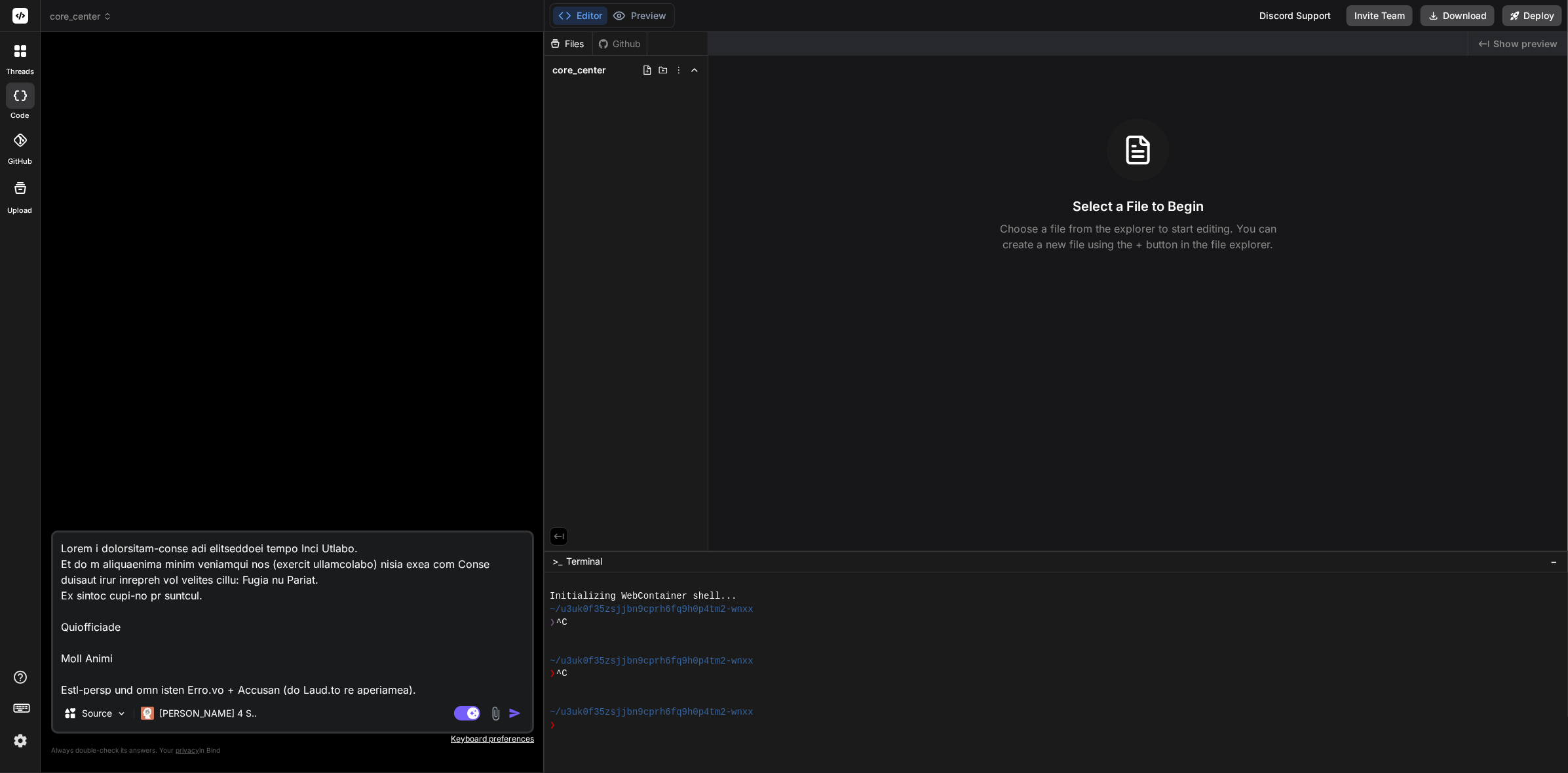
scroll to position [1747, 0]
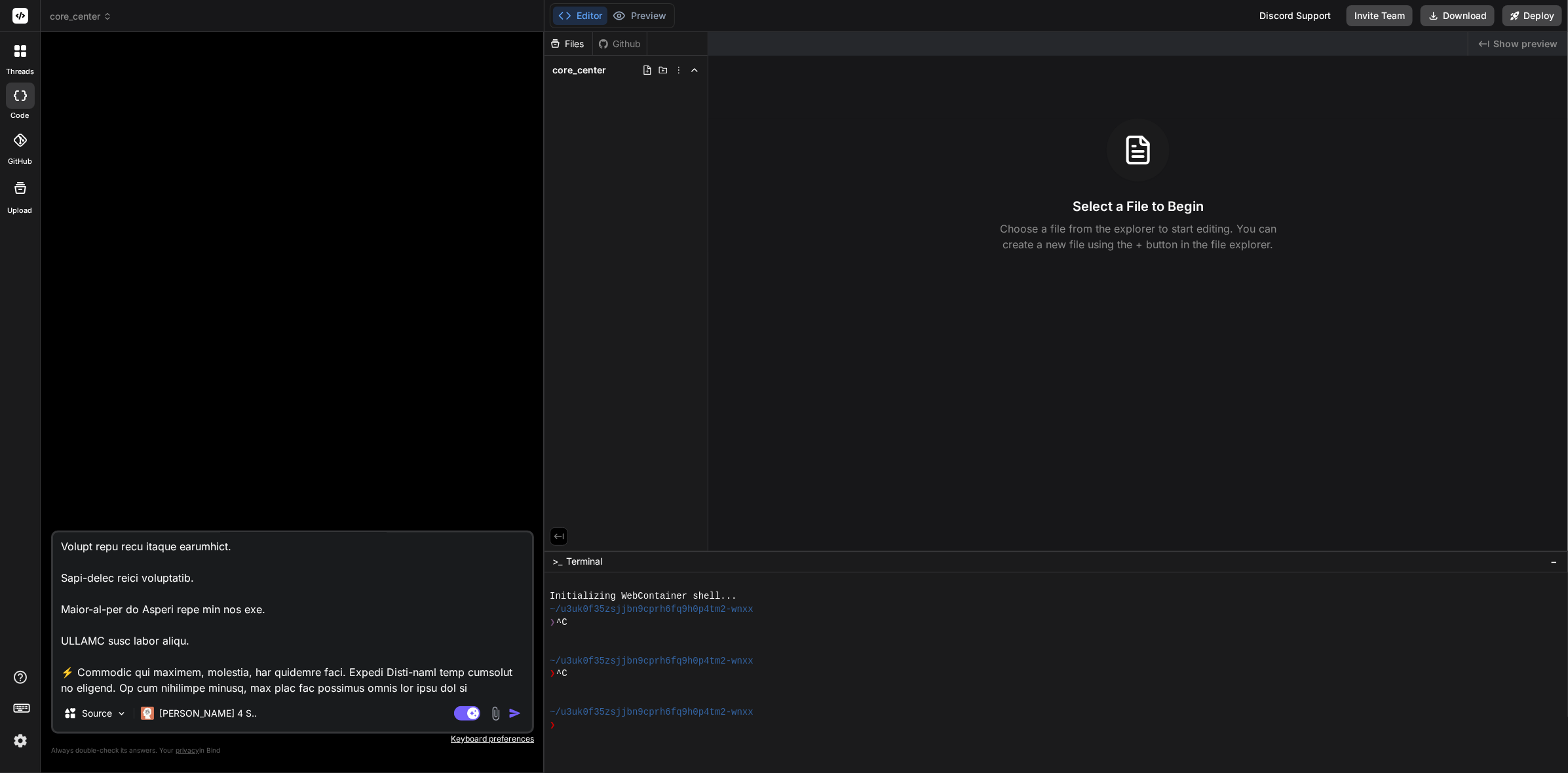
type textarea "Build a production-ready web application named Core Center. It is a centralized…"
click at [517, 715] on img "button" at bounding box center [515, 713] width 13 height 13
type textarea "x"
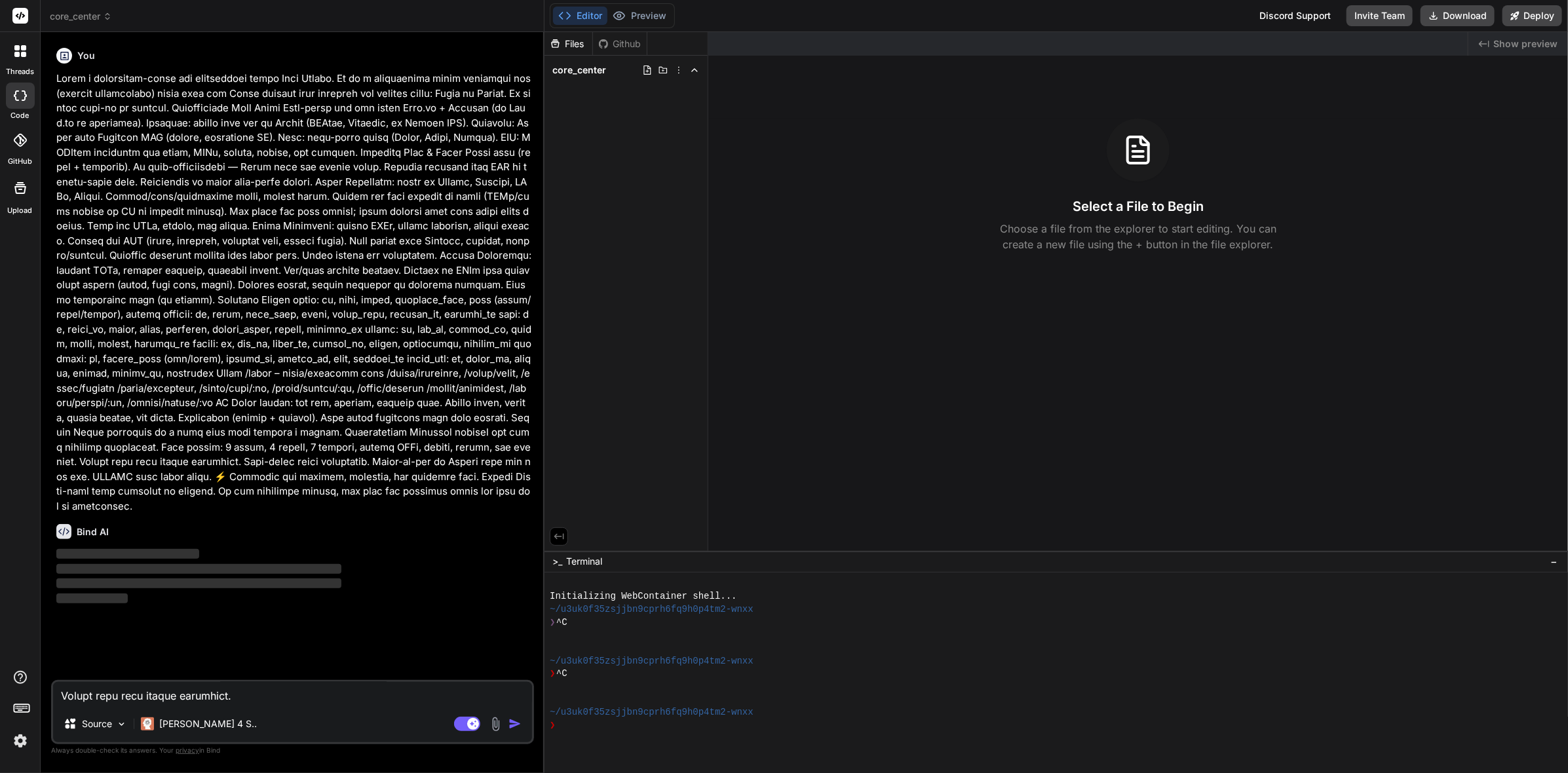
scroll to position [0, 0]
click at [108, 15] on icon at bounding box center [108, 17] width 9 height 9
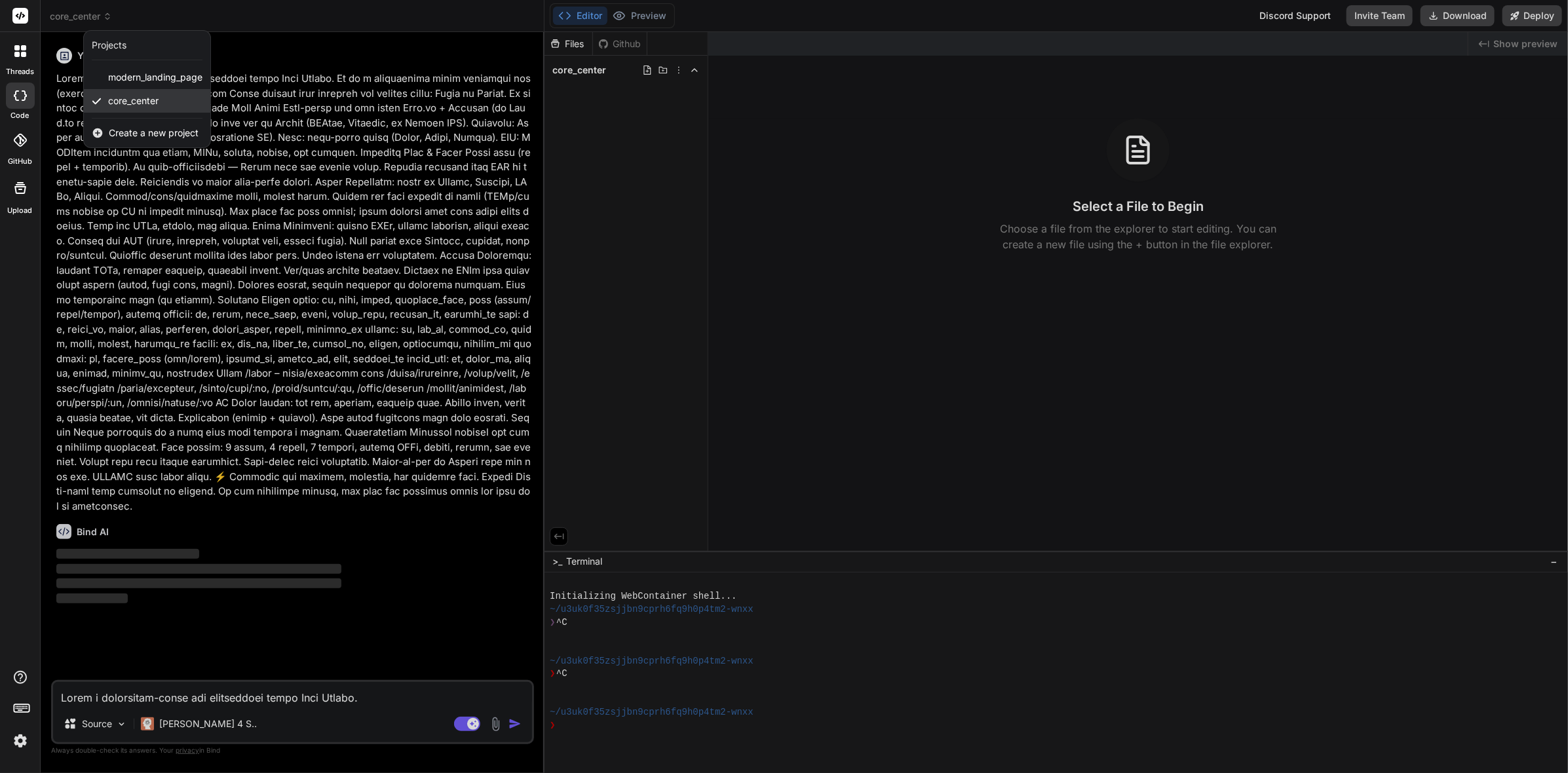
click at [152, 99] on span "core_center" at bounding box center [133, 100] width 51 height 13
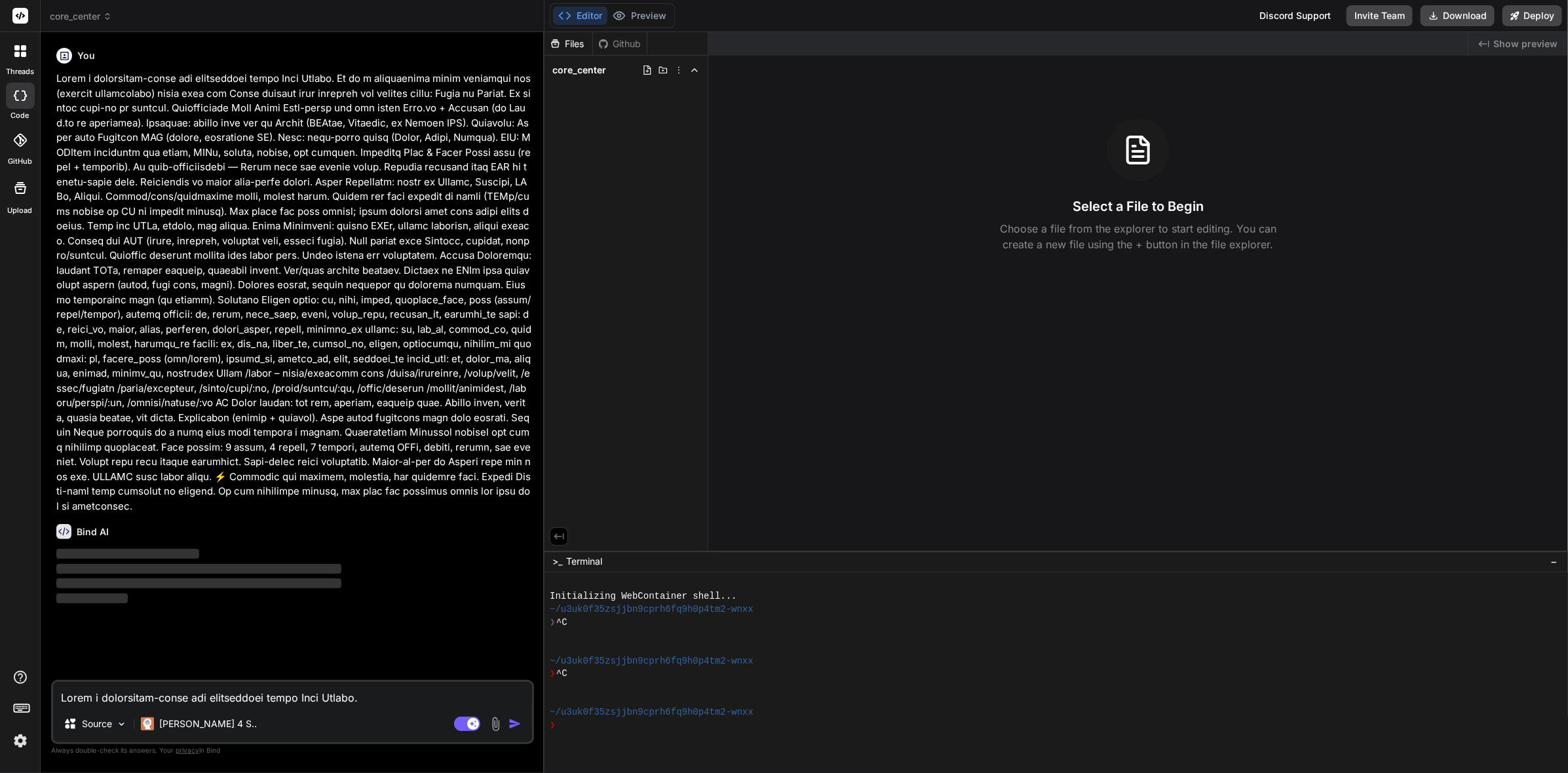
type textarea "x"
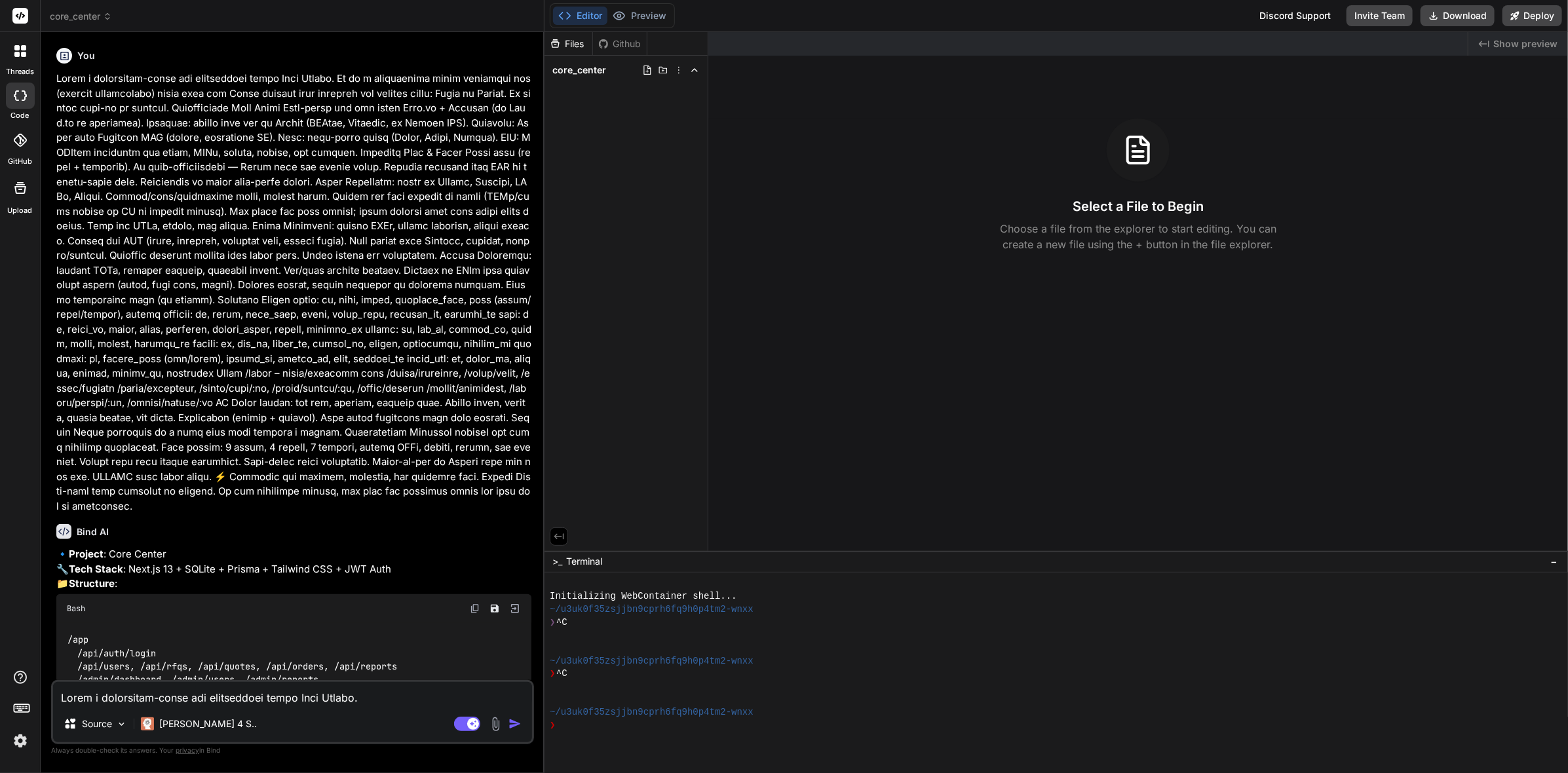
scroll to position [337, 0]
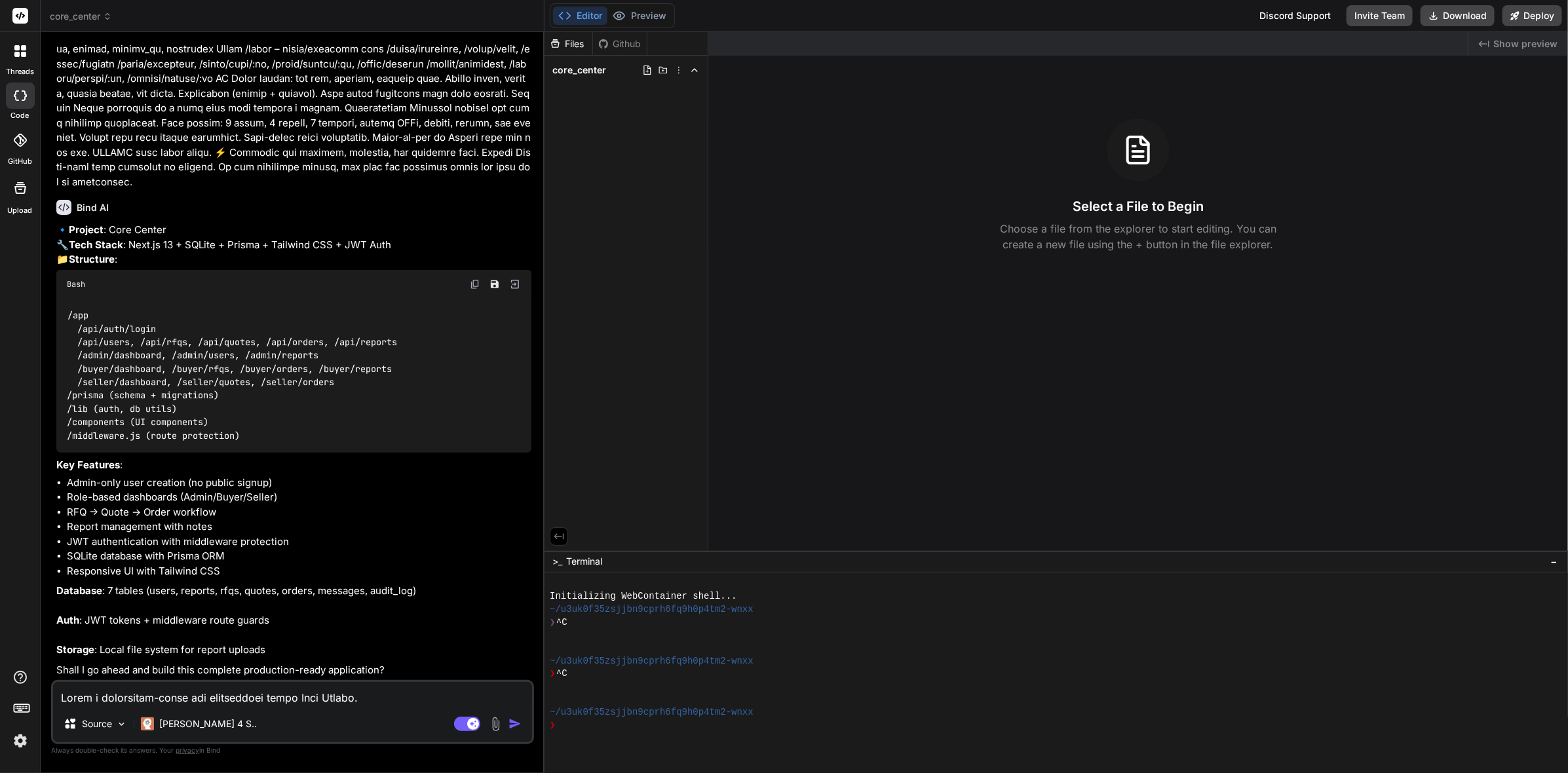
click at [573, 37] on div "Files" at bounding box center [568, 43] width 48 height 13
click at [580, 8] on button "Editor" at bounding box center [581, 16] width 55 height 18
click at [574, 13] on button "Editor" at bounding box center [581, 16] width 55 height 18
click at [587, 16] on button "Editor" at bounding box center [581, 16] width 55 height 18
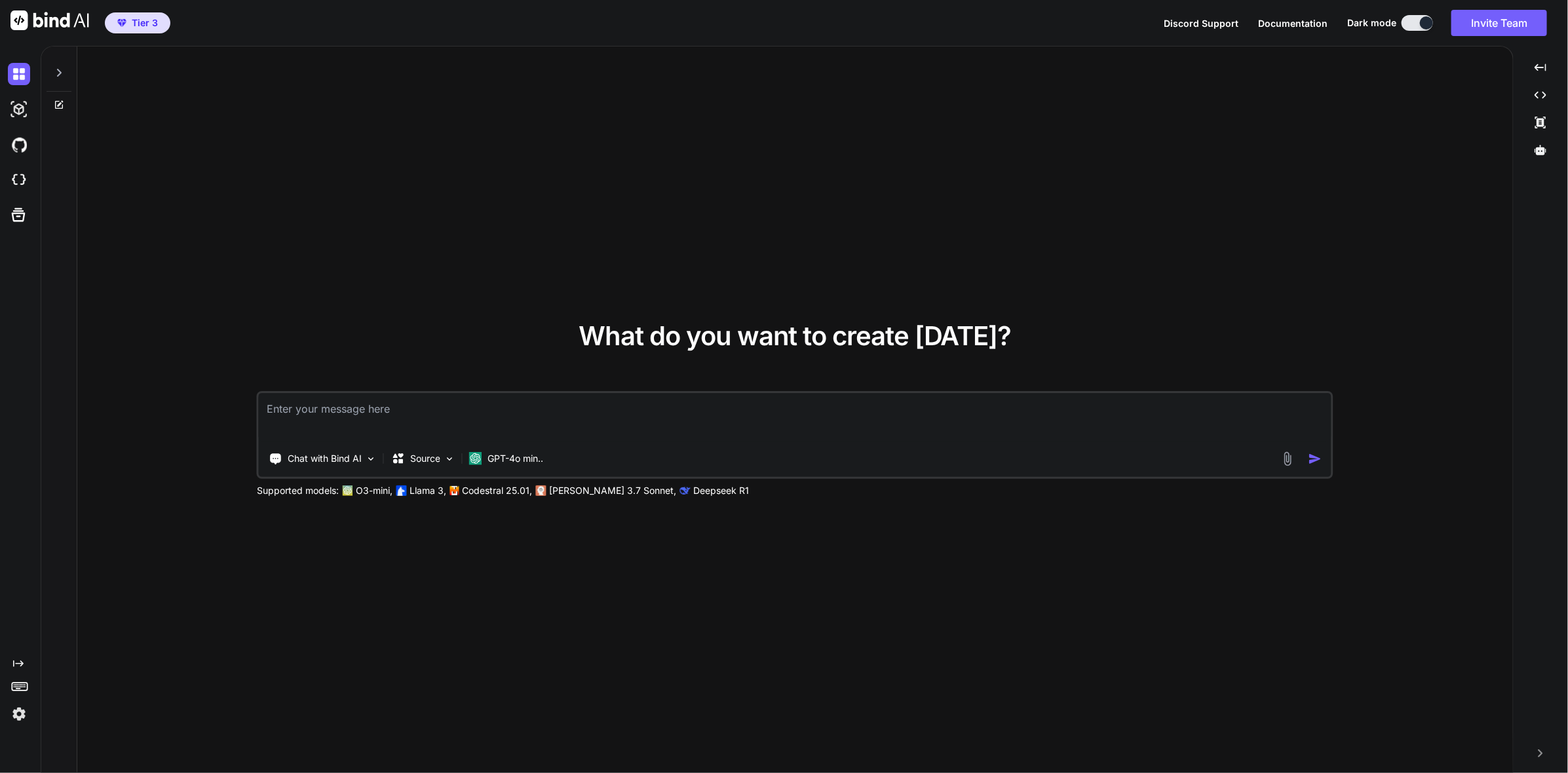
click at [56, 68] on icon at bounding box center [59, 73] width 11 height 11
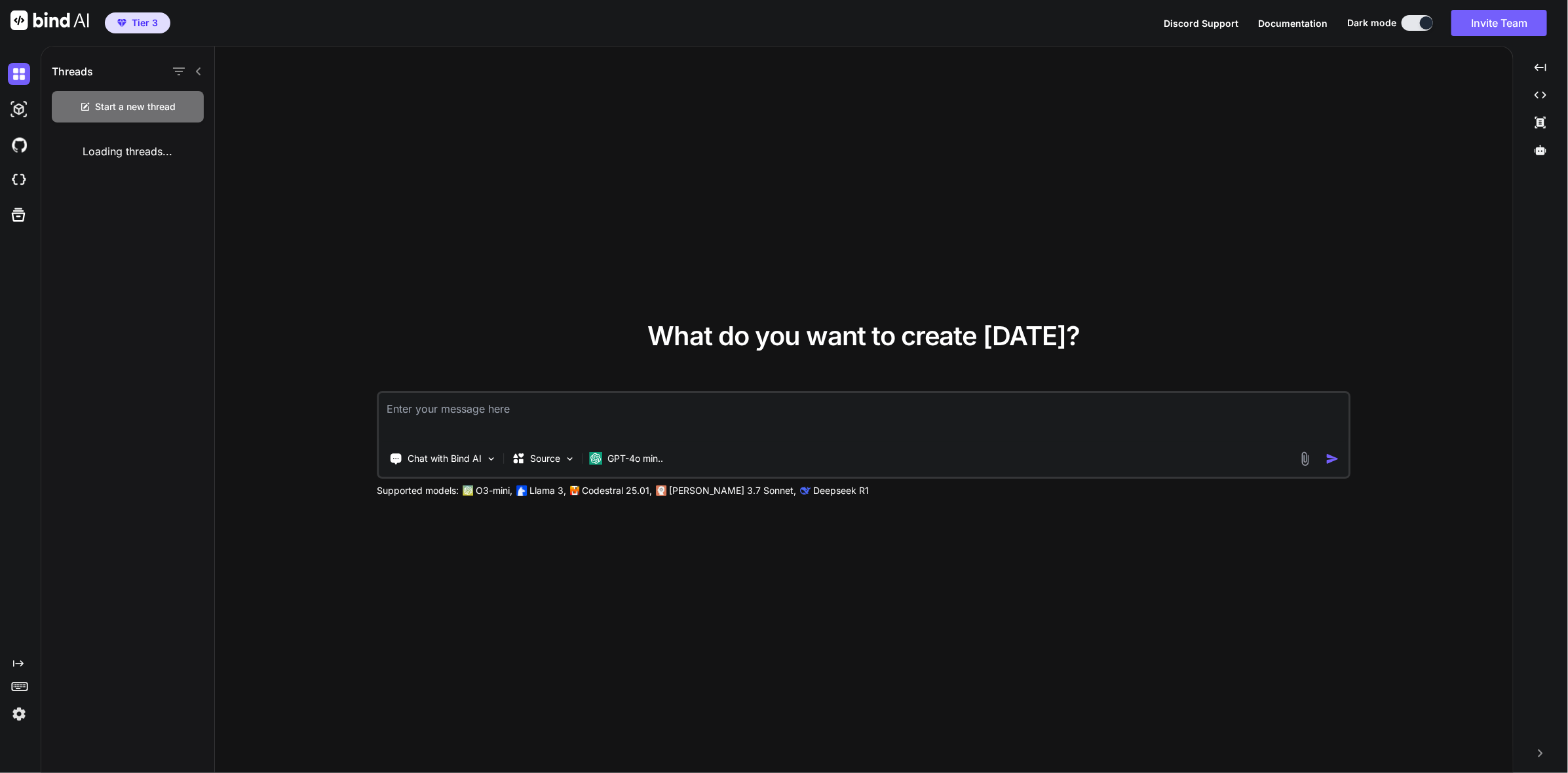
click at [202, 70] on icon at bounding box center [199, 71] width 11 height 11
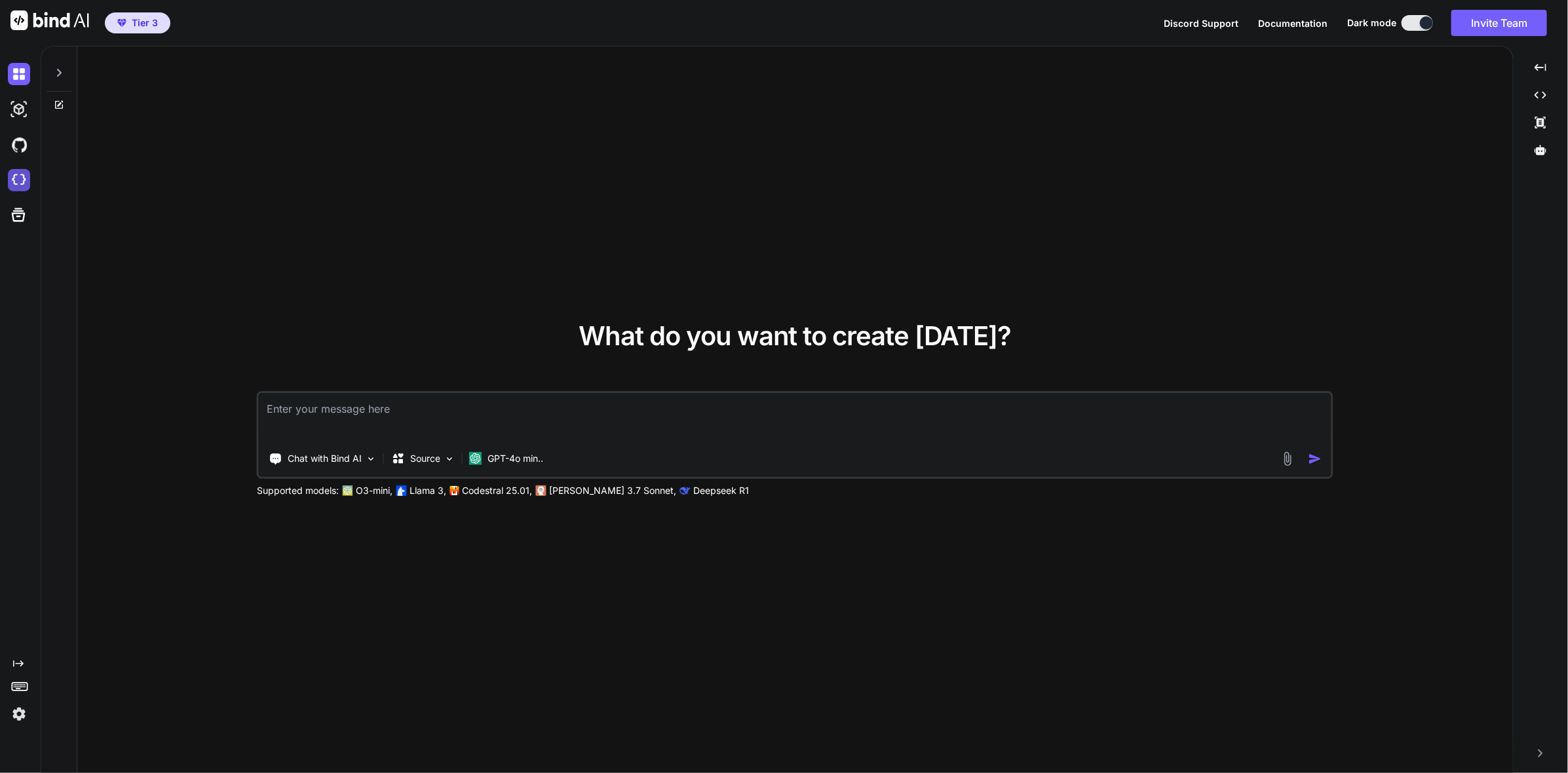
type textarea "x"
click at [22, 185] on img at bounding box center [18, 180] width 22 height 22
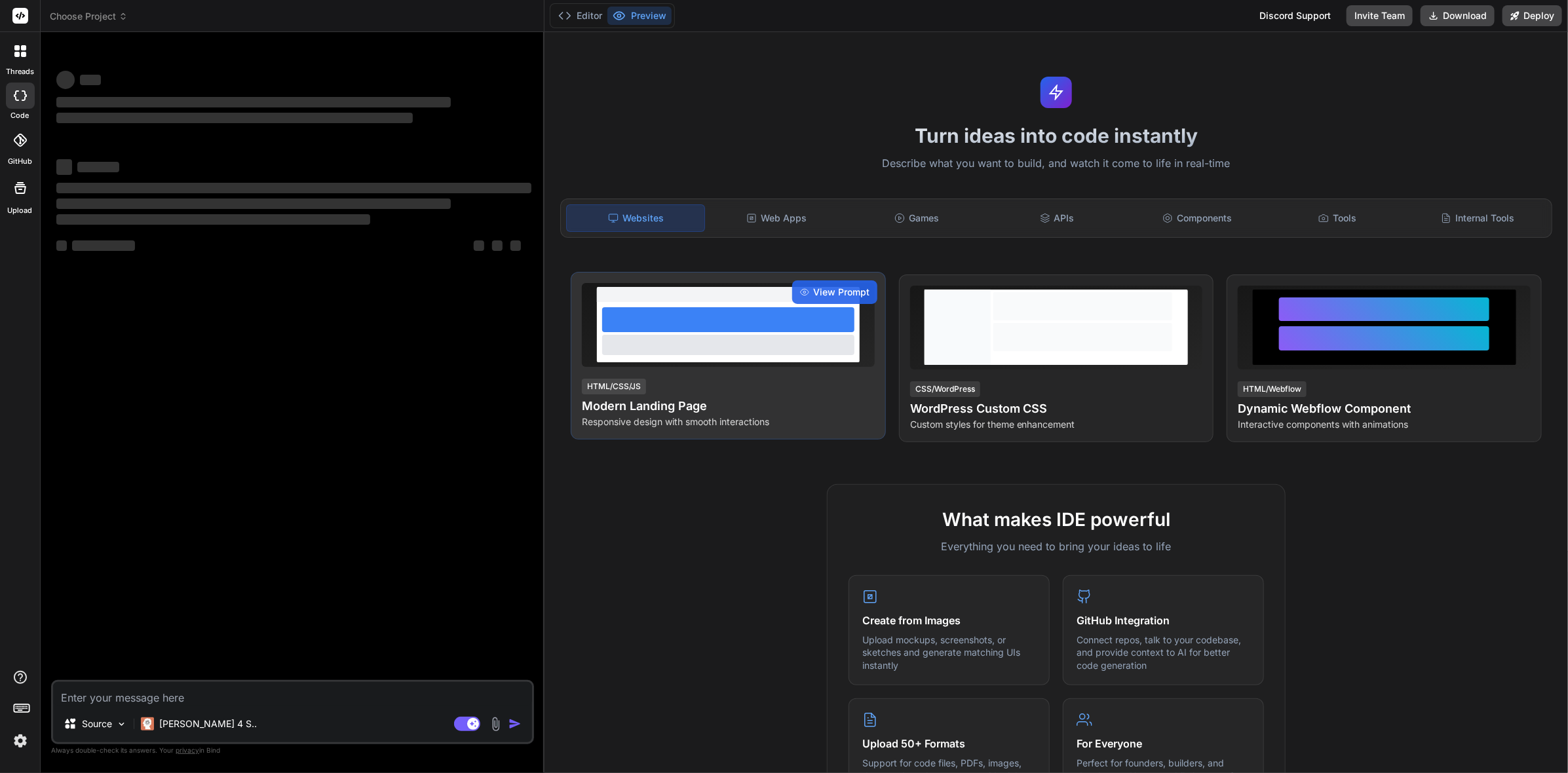
click at [709, 332] on div at bounding box center [729, 333] width 264 height 61
type textarea "x"
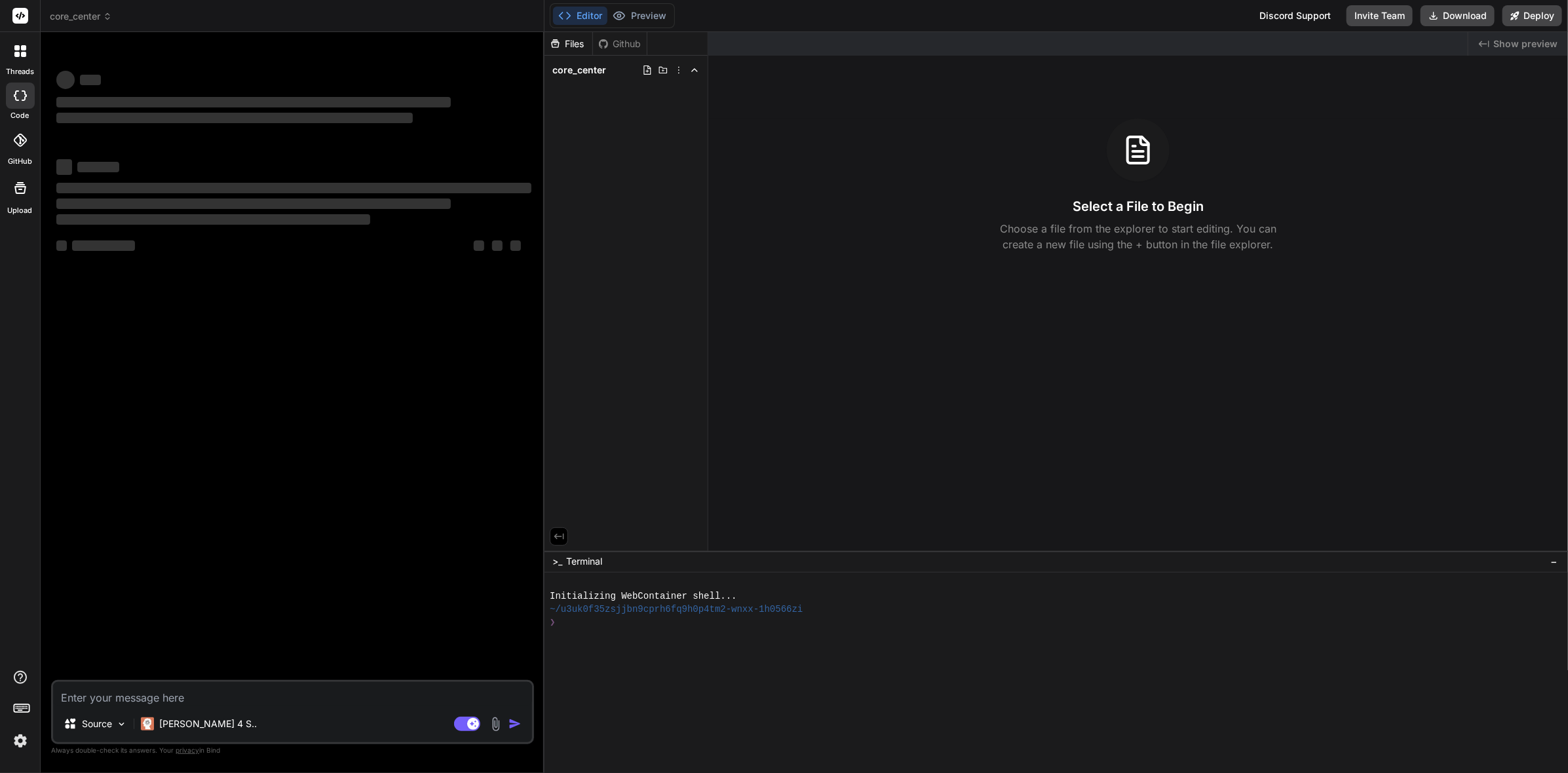
click at [834, 293] on div "Files Github core_center Created with Pixso. Show preview Select a File to Begi…" at bounding box center [1056, 402] width 1023 height 741
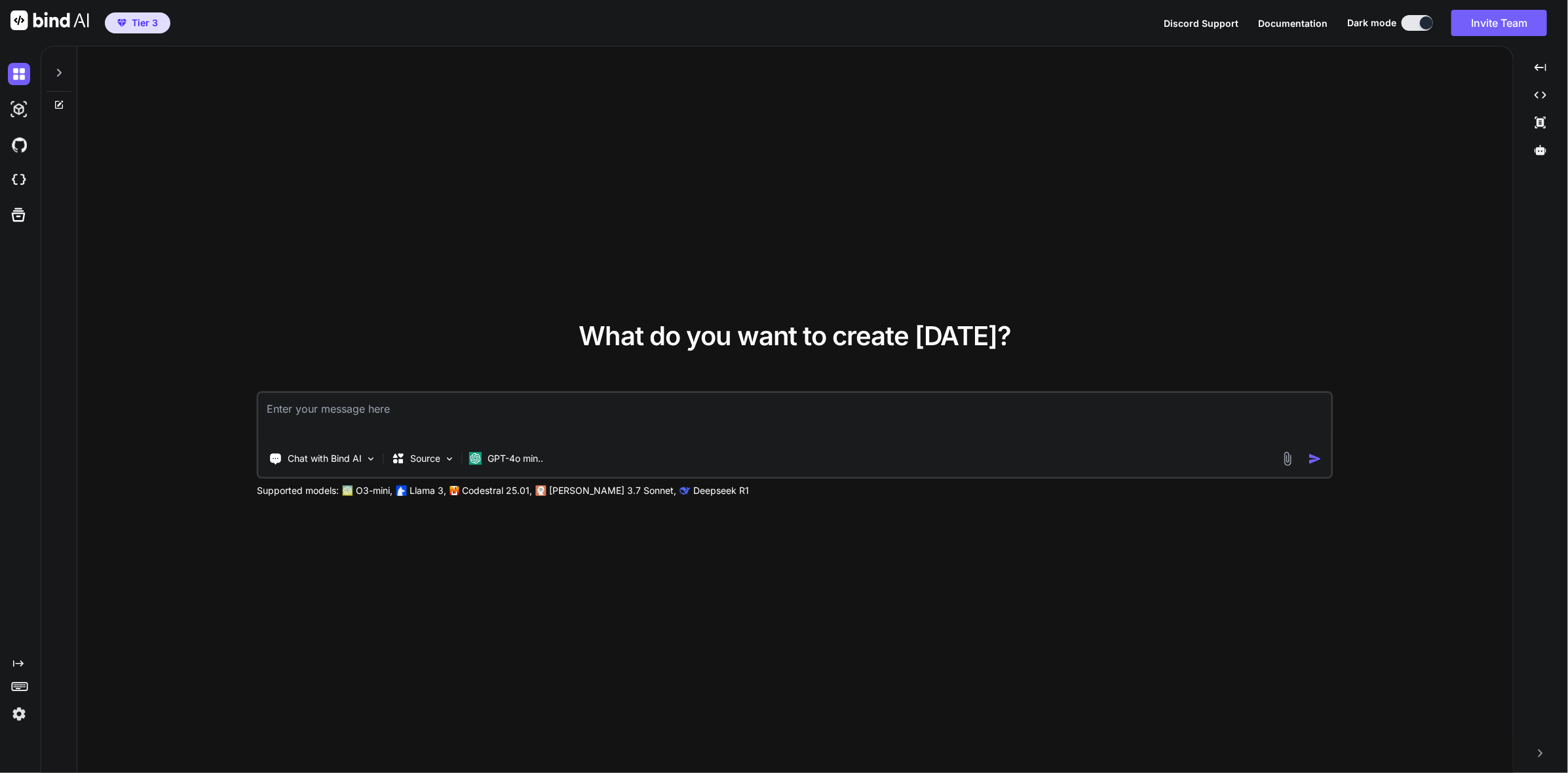
type textarea "x"
click at [61, 103] on icon at bounding box center [60, 103] width 6 height 6
click at [356, 396] on textarea at bounding box center [794, 418] width 1072 height 49
type textarea "a"
type textarea "x"
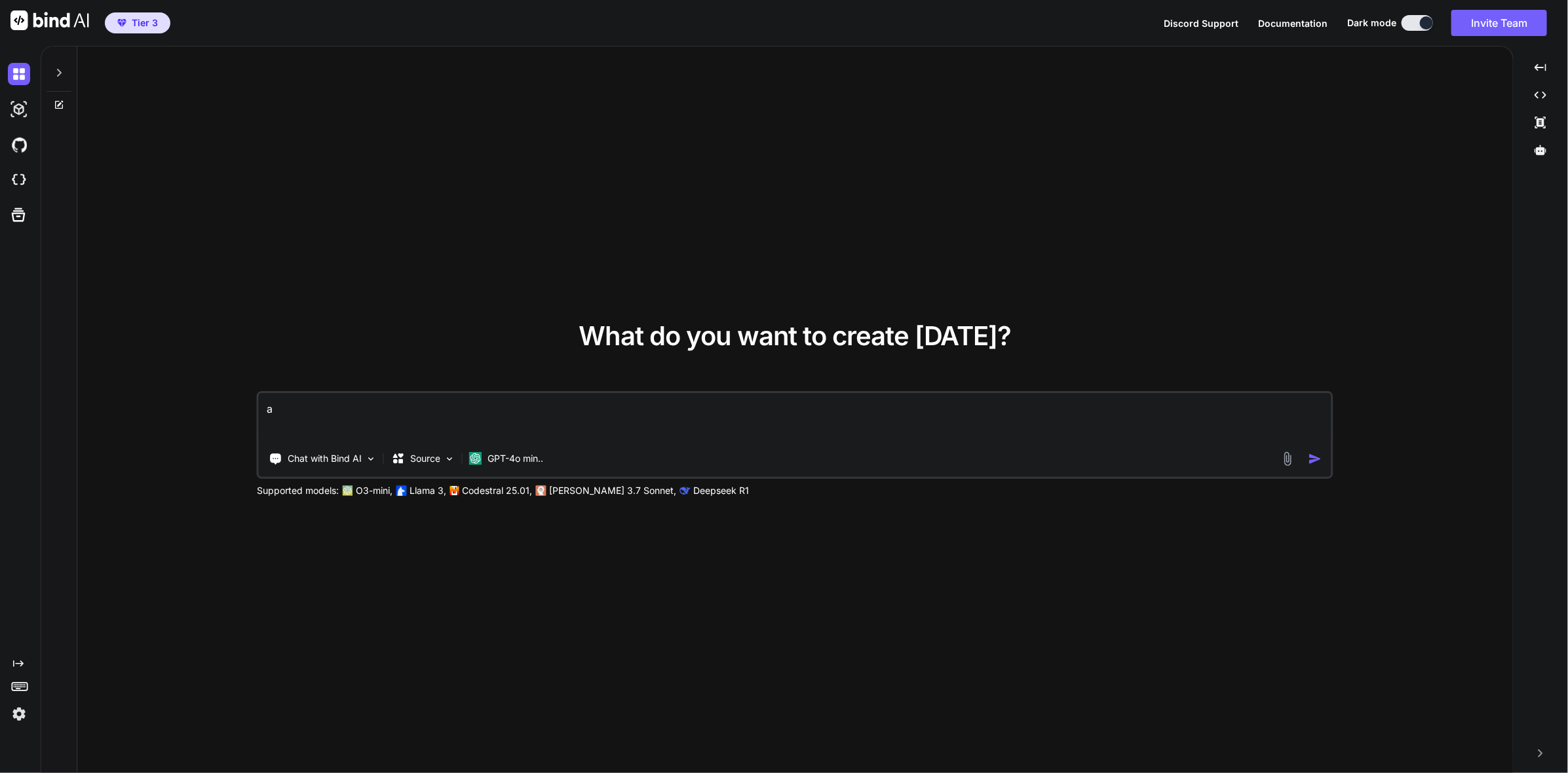
type textarea "ad"
type textarea "x"
type textarea "a"
type textarea "x"
type textarea "a"
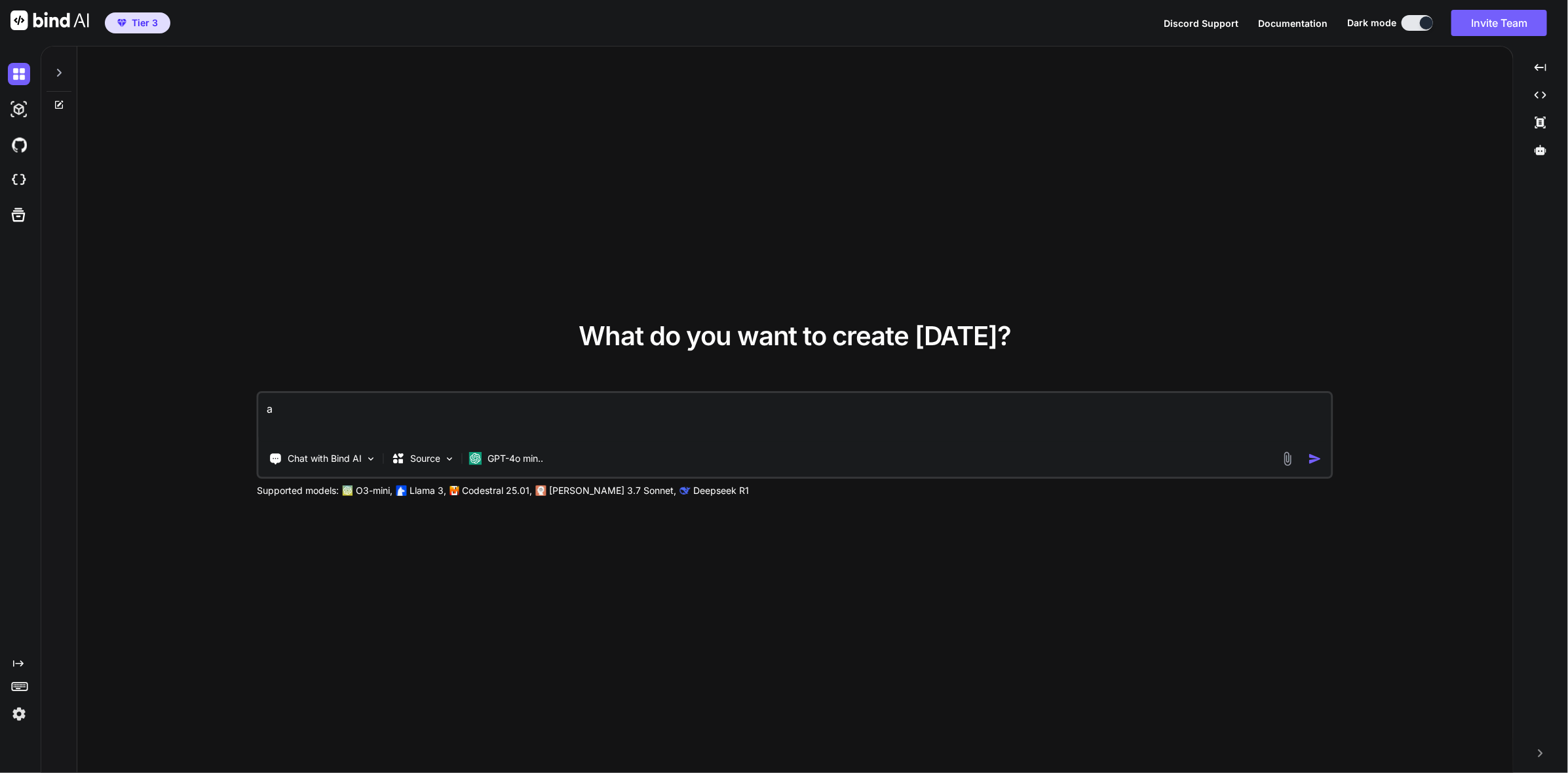
type textarea "x"
type textarea "a a"
type textarea "x"
type textarea "a ae"
type textarea "x"
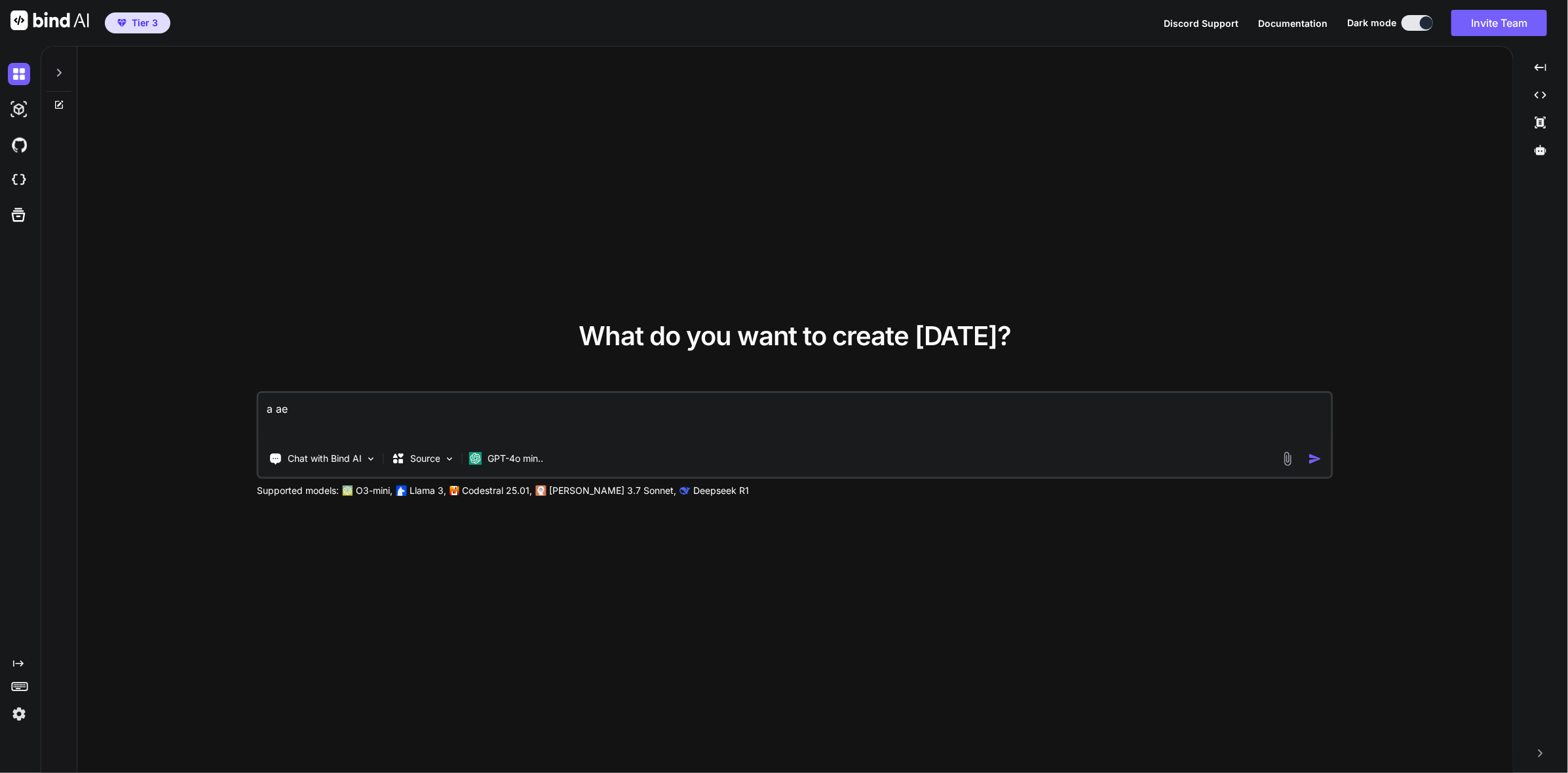
type textarea "a aeb"
type textarea "x"
type textarea "a ae"
type textarea "x"
type textarea "a a"
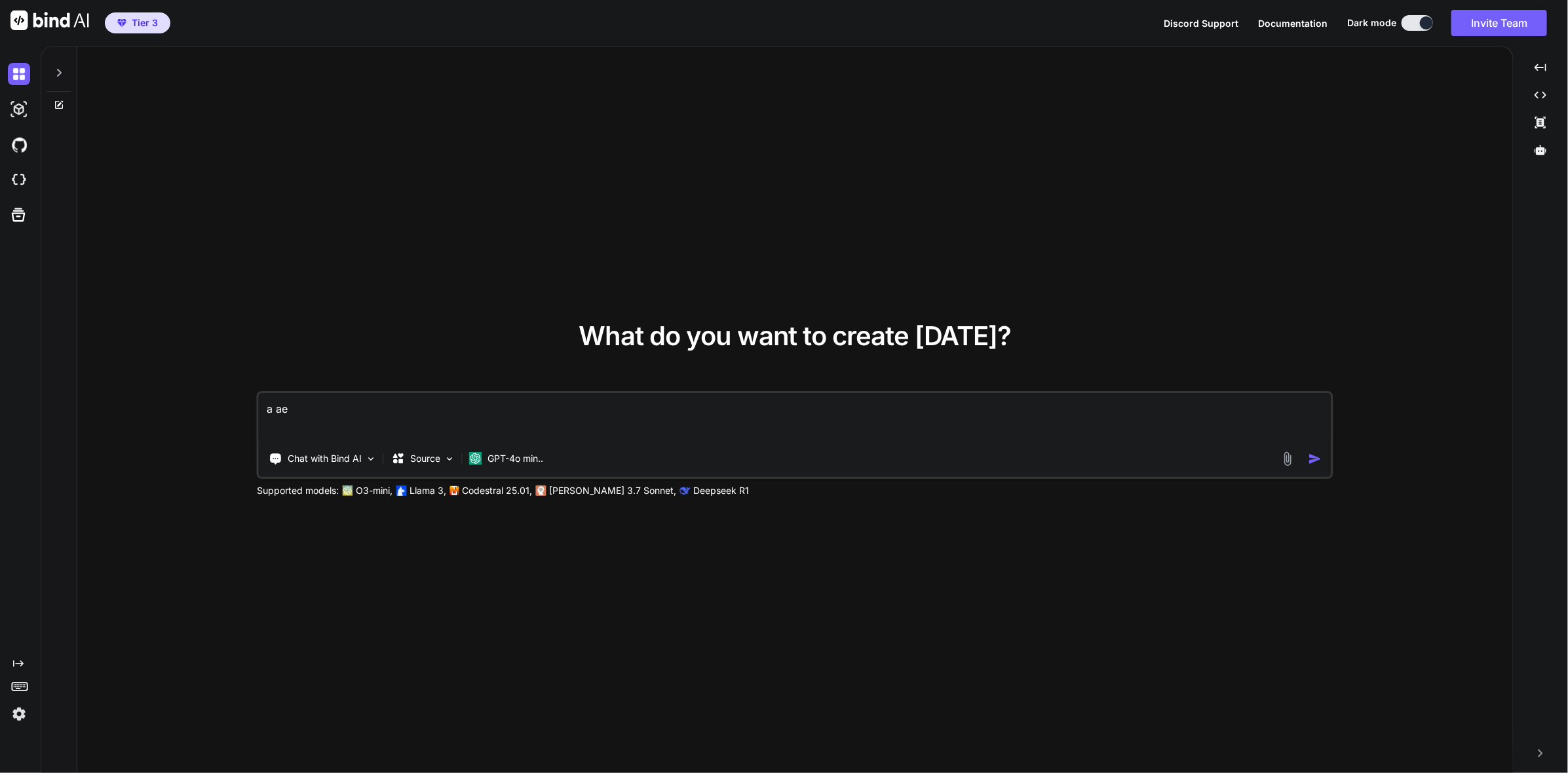
type textarea "x"
type textarea "a"
type textarea "x"
type textarea "a l"
type textarea "x"
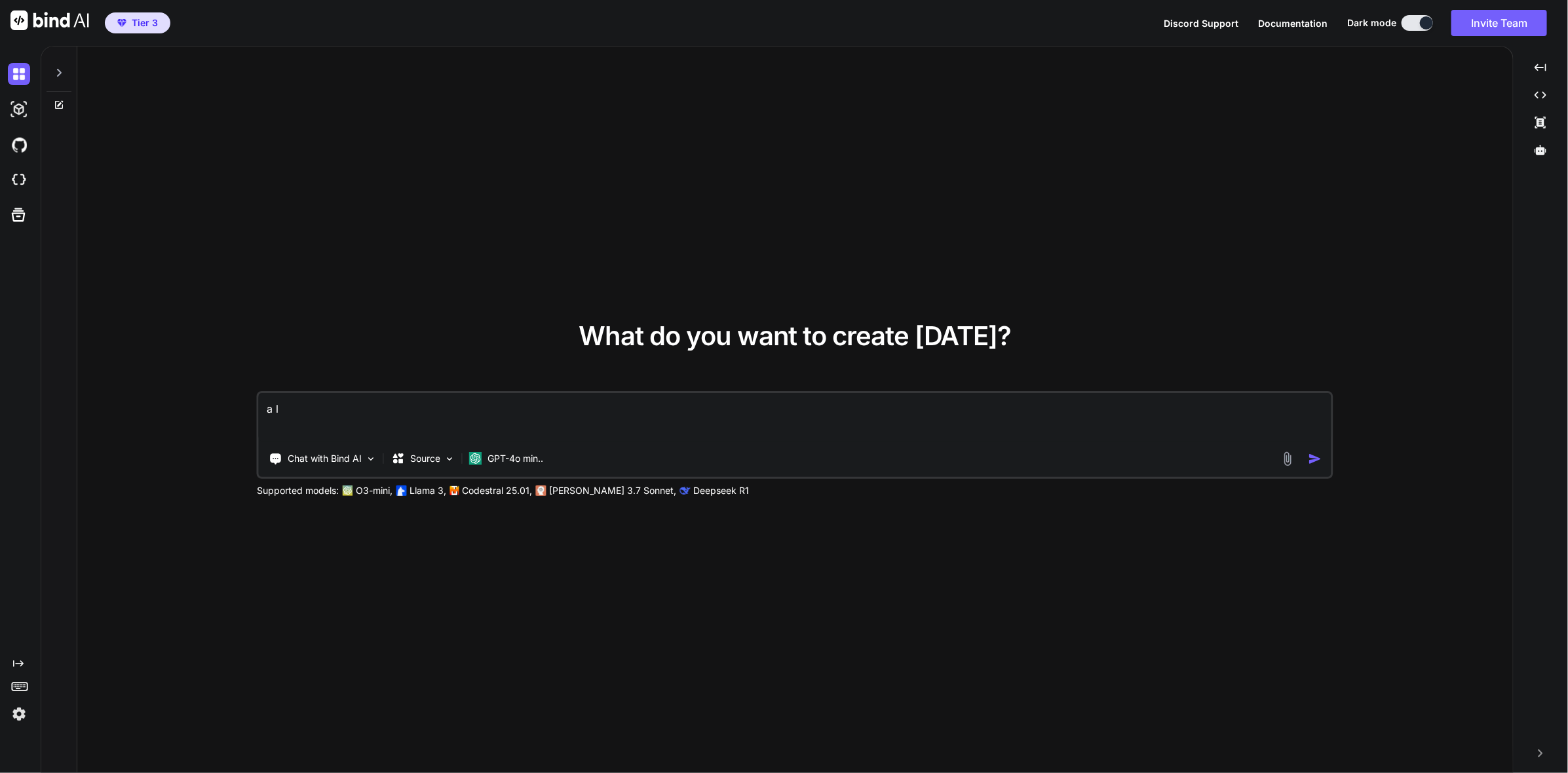
type textarea "a la"
type textarea "x"
type textarea "a lan"
type textarea "x"
type textarea "a land"
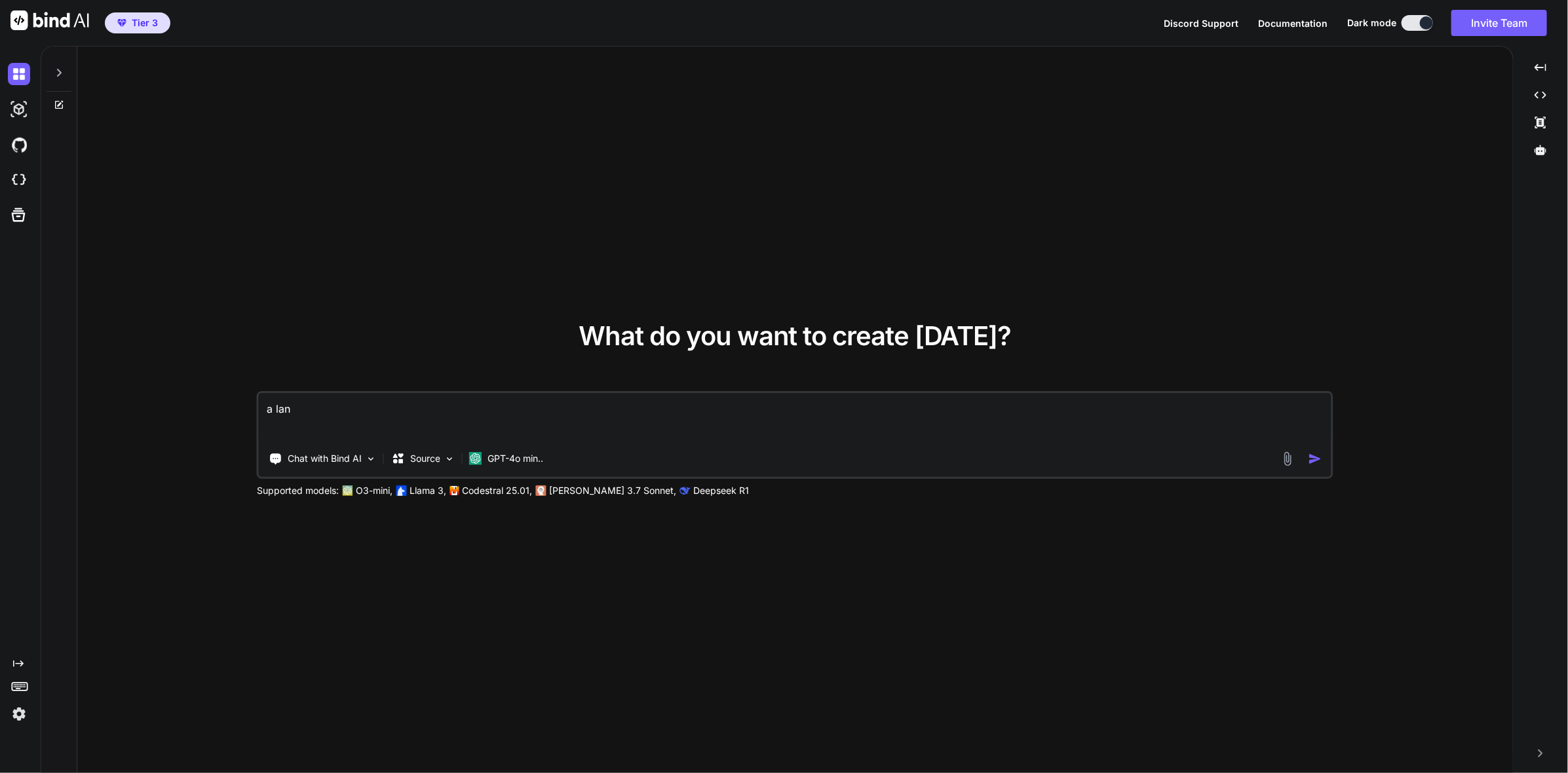
type textarea "x"
type textarea "a [PERSON_NAME]"
type textarea "x"
type textarea "a [PERSON_NAME]"
type textarea "x"
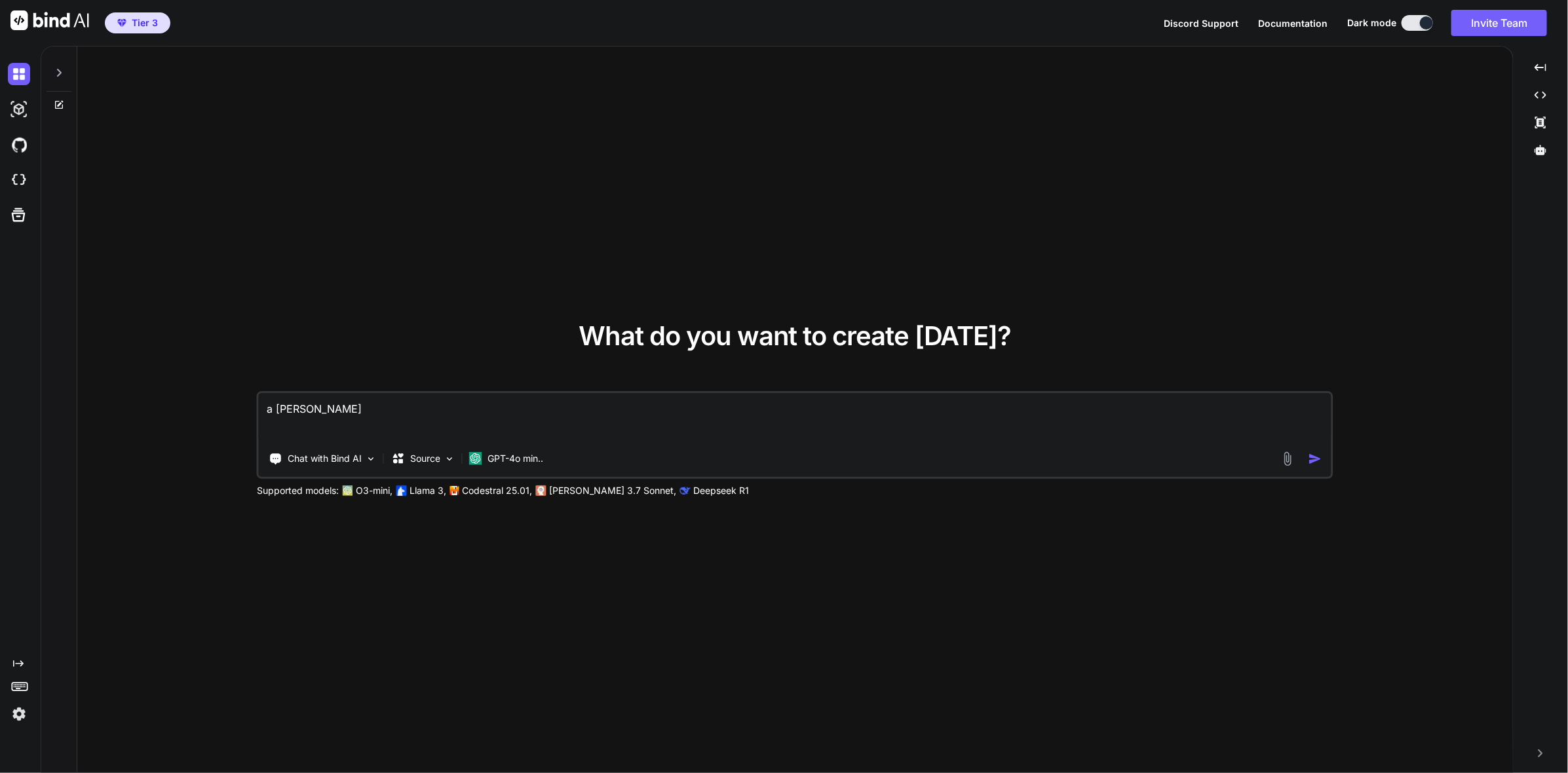
type textarea "a landing"
type textarea "x"
type textarea "a landing"
type textarea "x"
type textarea "a landing p"
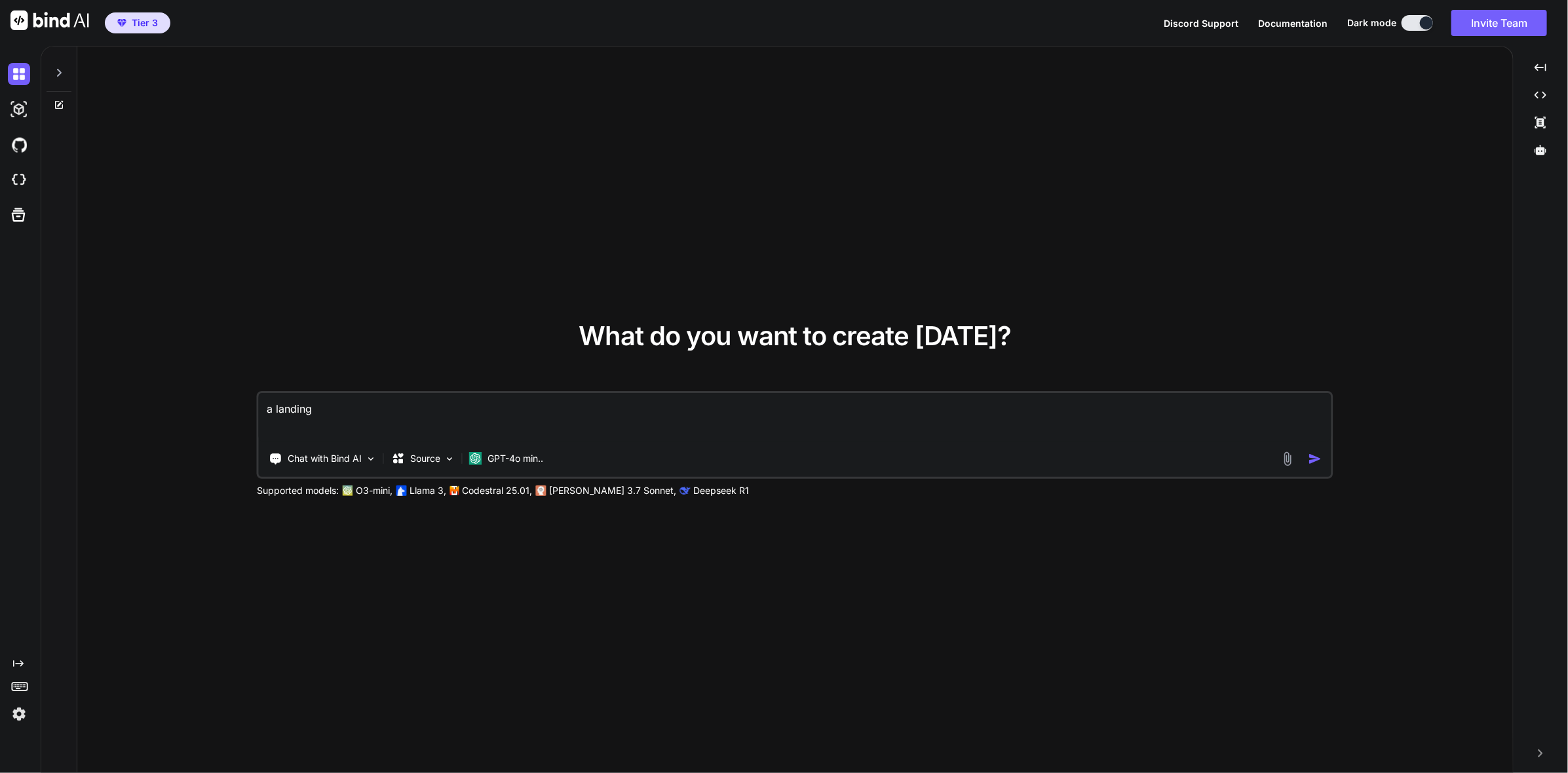
type textarea "x"
type textarea "a landing pa"
type textarea "x"
type textarea "a landing pag"
type textarea "x"
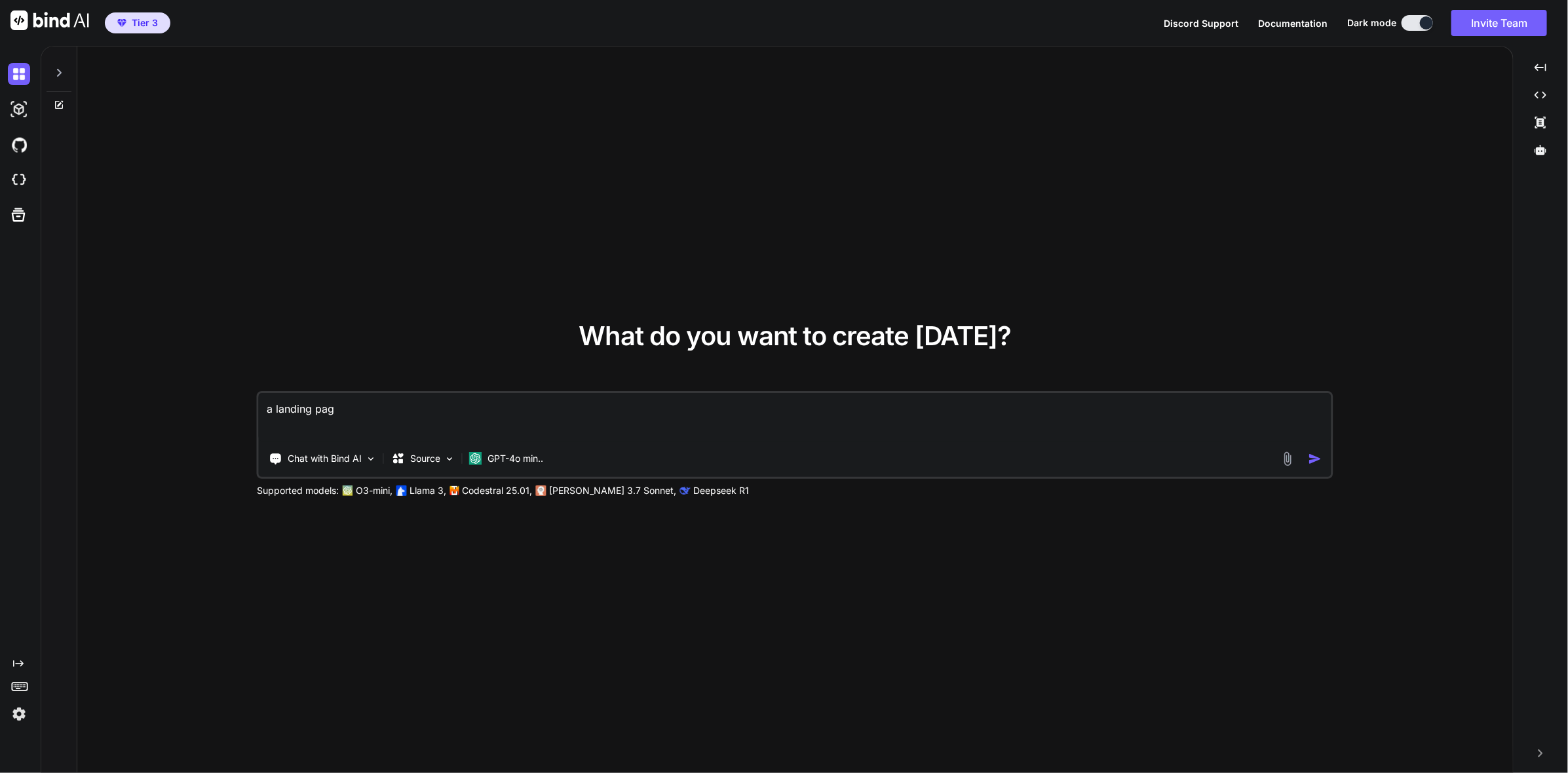
type textarea "a landing page"
type textarea "x"
type textarea "a landing page,"
type textarea "x"
type textarea "a landing page,"
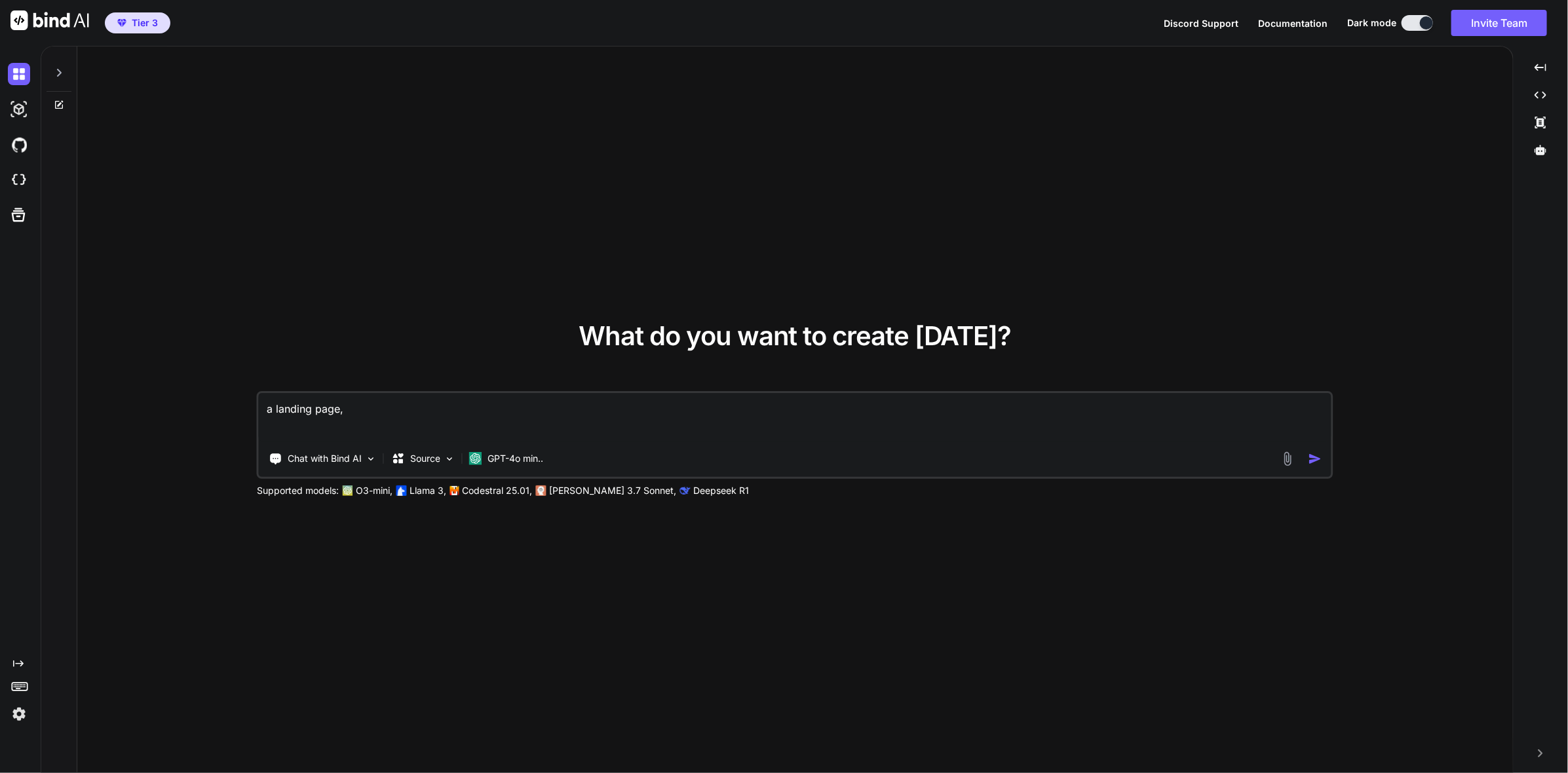
type textarea "x"
type textarea "a landing page, w"
type textarea "x"
type textarea "a landing page, we"
type textarea "x"
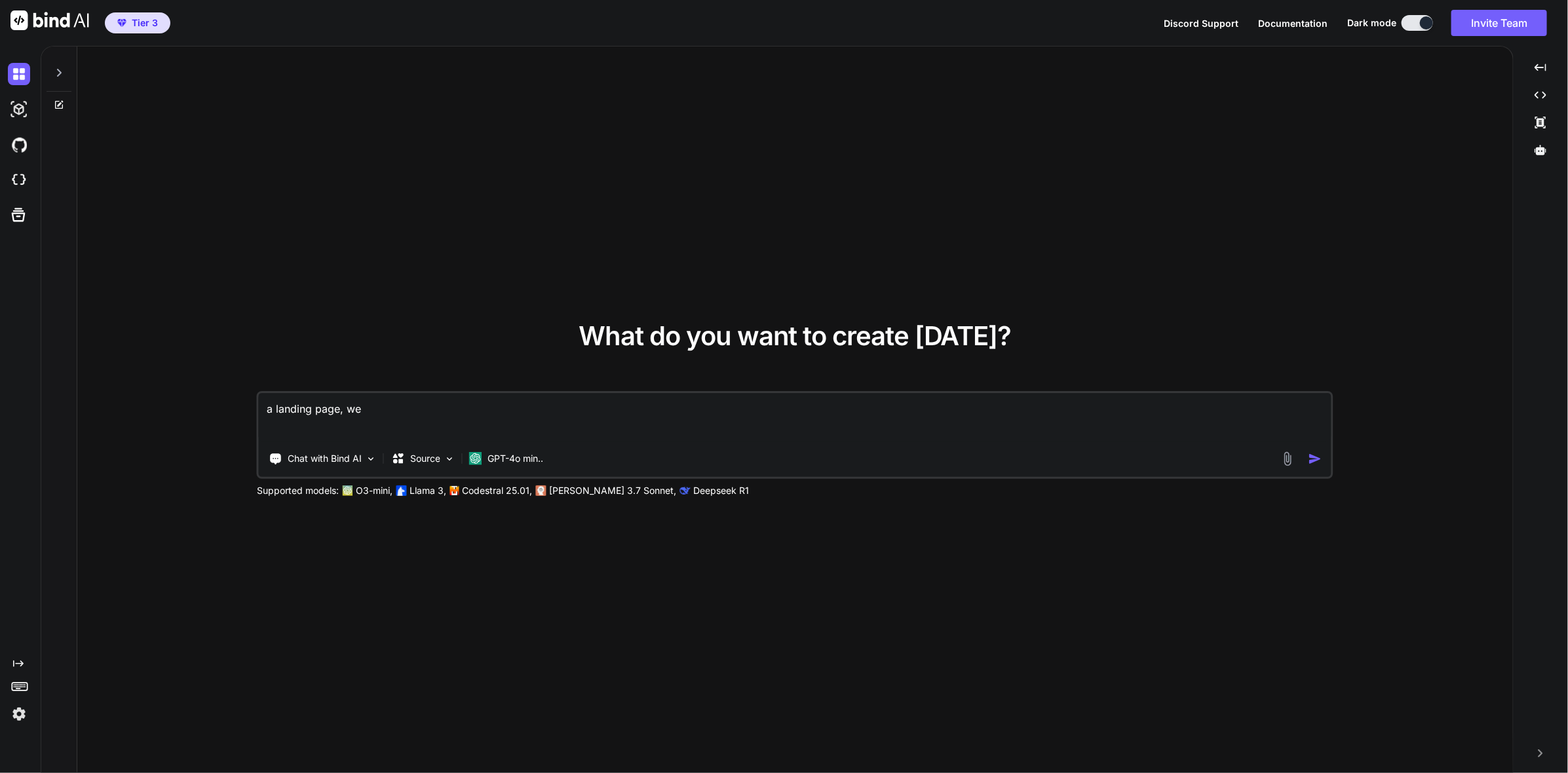
type textarea "a landing page, web"
type textarea "x"
type textarea "a landing page, webi"
type textarea "x"
type textarea "a landing page, webis"
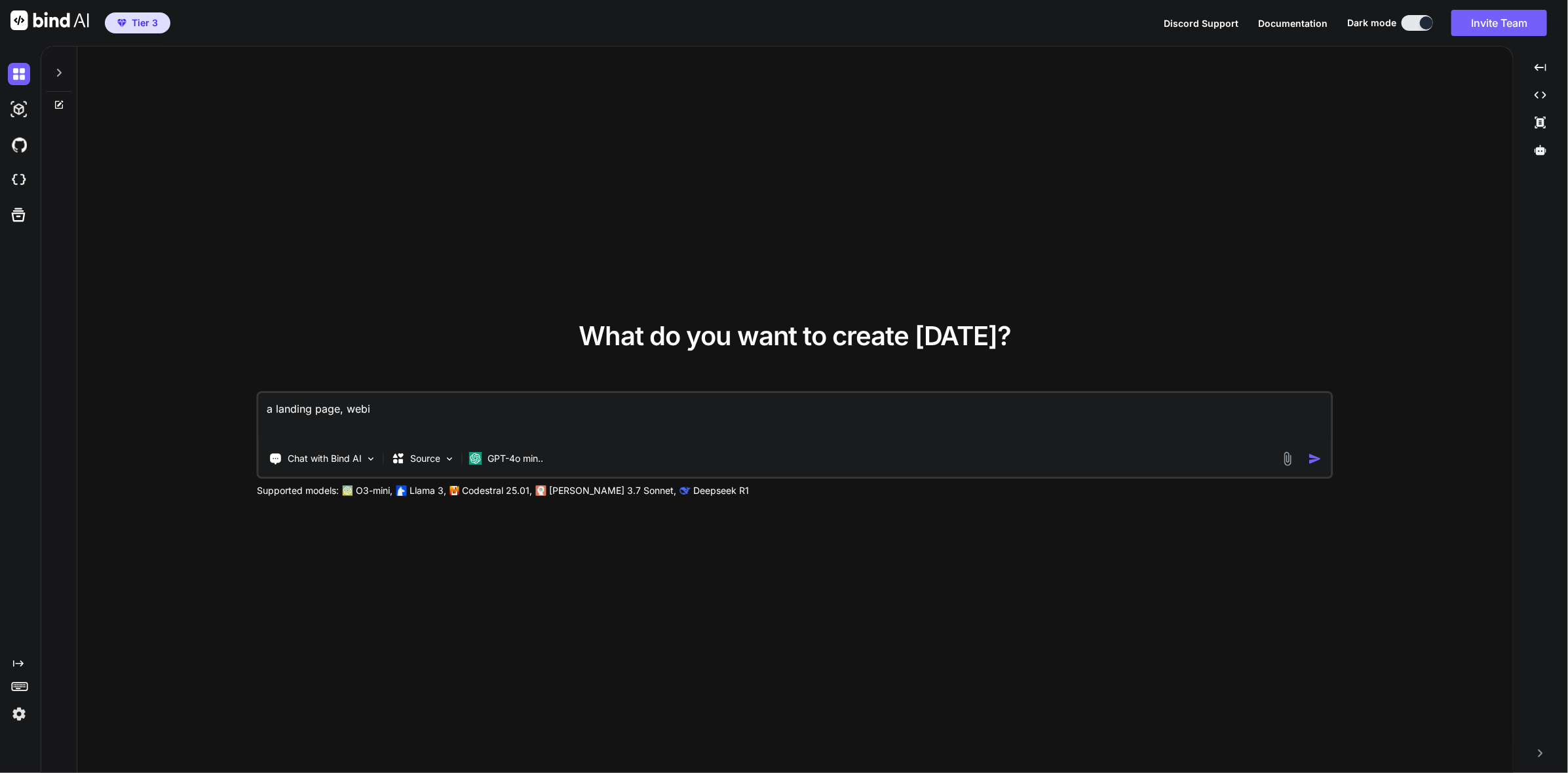
type textarea "x"
type textarea "a landing page, webist"
type textarea "x"
type textarea "a landing page, webiste"
type textarea "x"
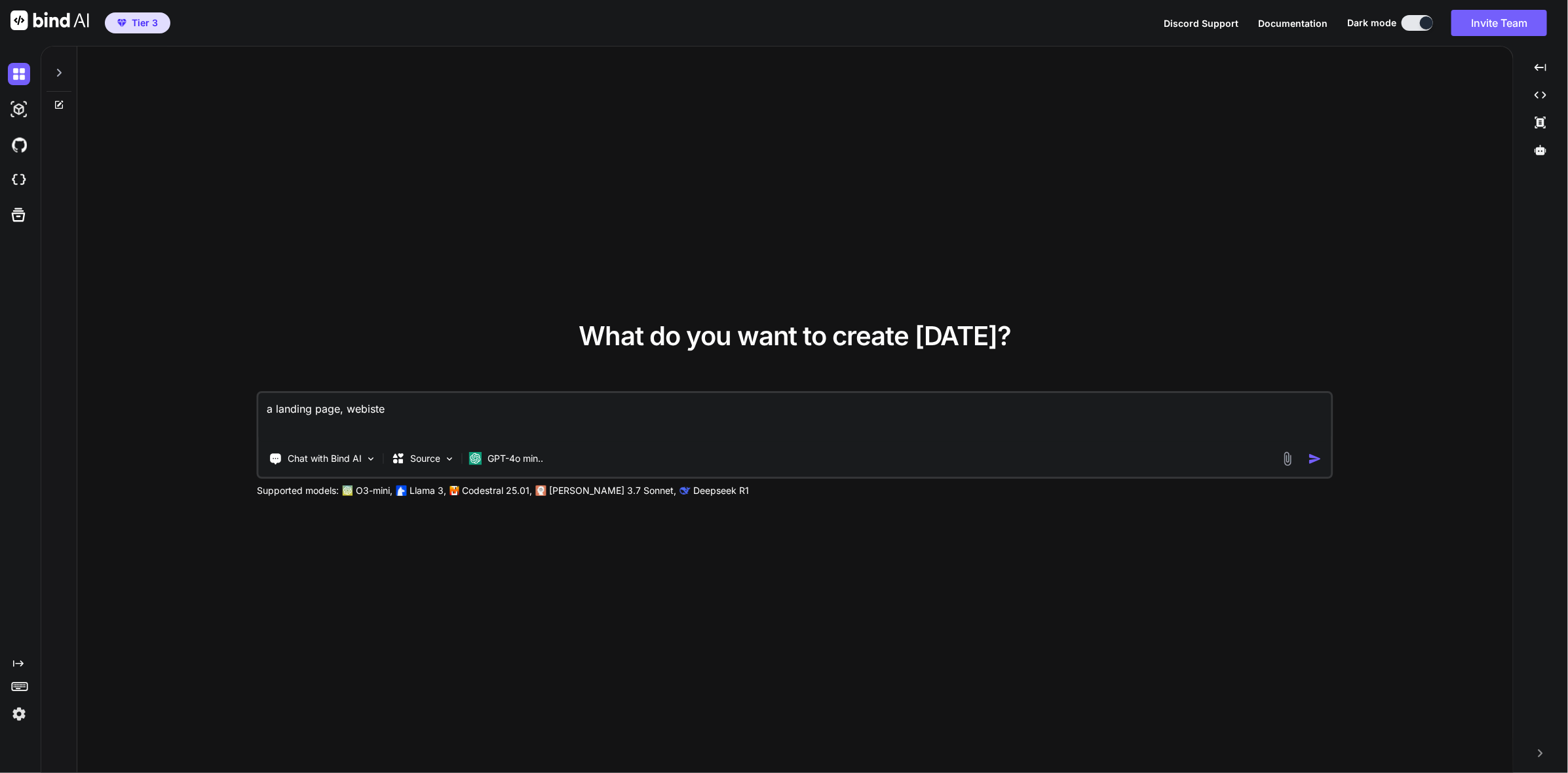
type textarea "a landing page, webiste"
type textarea "x"
type textarea "a landing page, webiste"
type textarea "x"
type textarea "a landing page, webist"
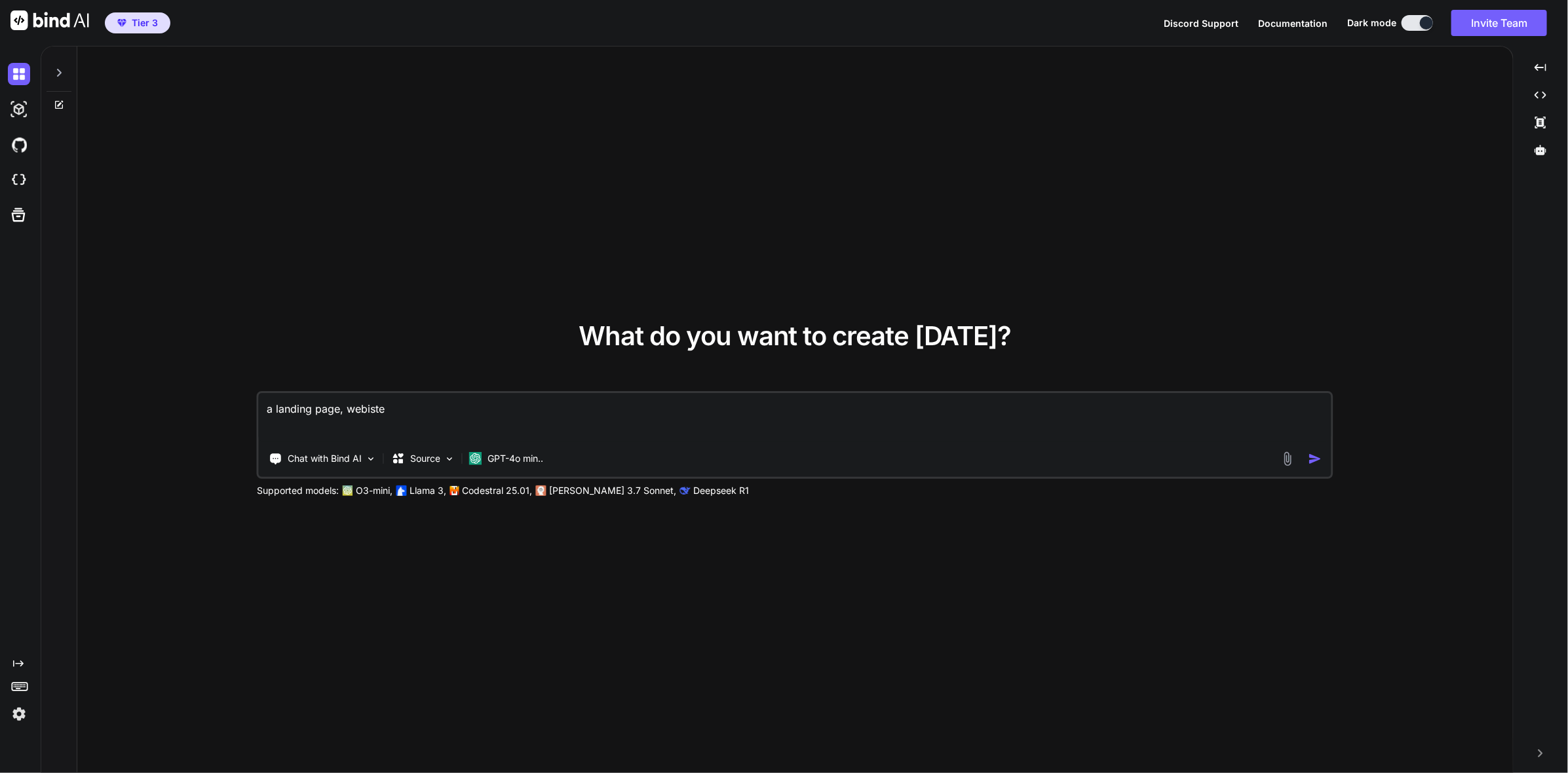
type textarea "x"
type textarea "a landing page, webis"
type textarea "x"
type textarea "a landing page, webi"
type textarea "x"
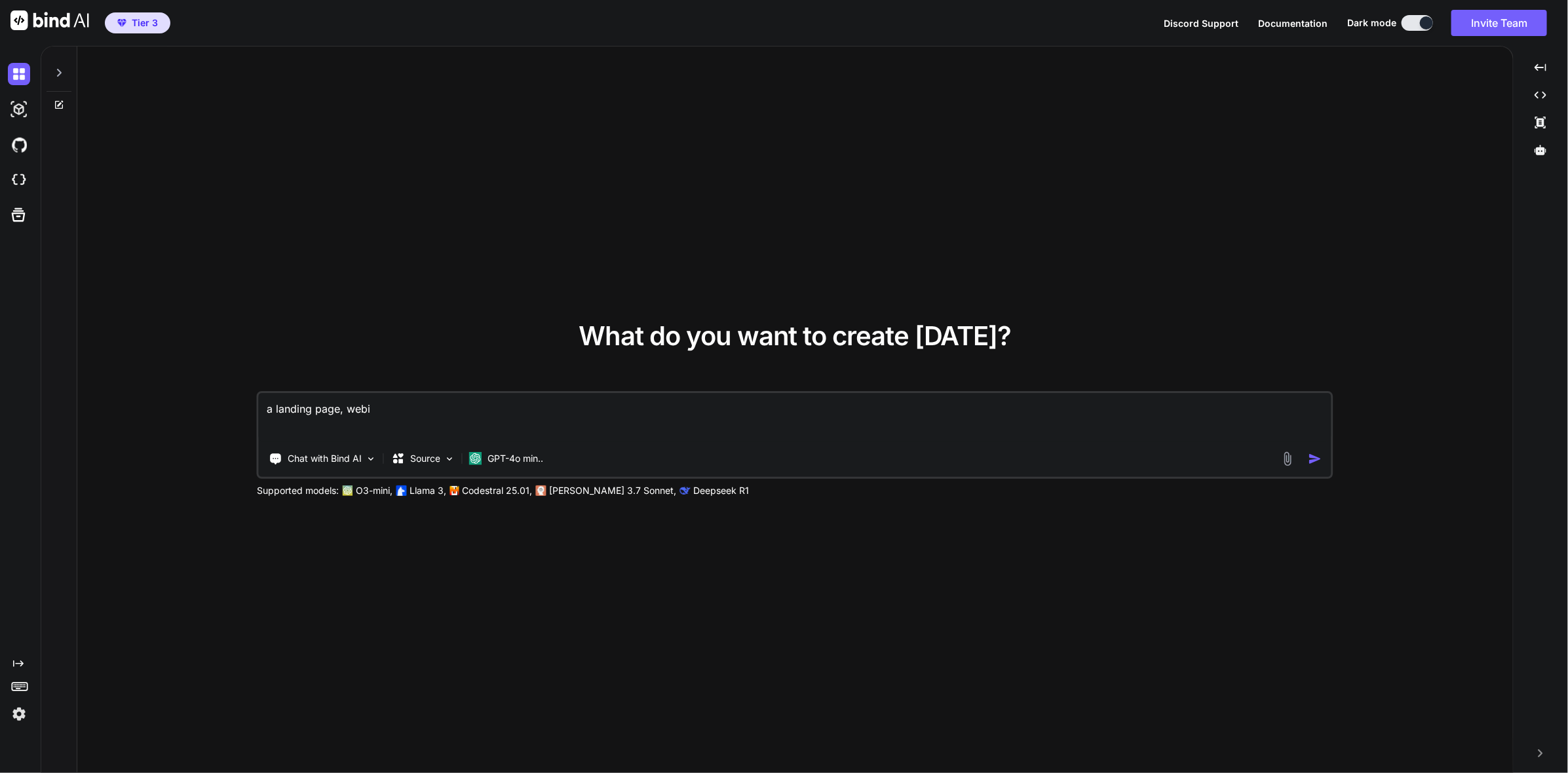
type textarea "a landing page, web"
type textarea "x"
type textarea "a landing page, we"
type textarea "x"
type textarea "a landing page, w"
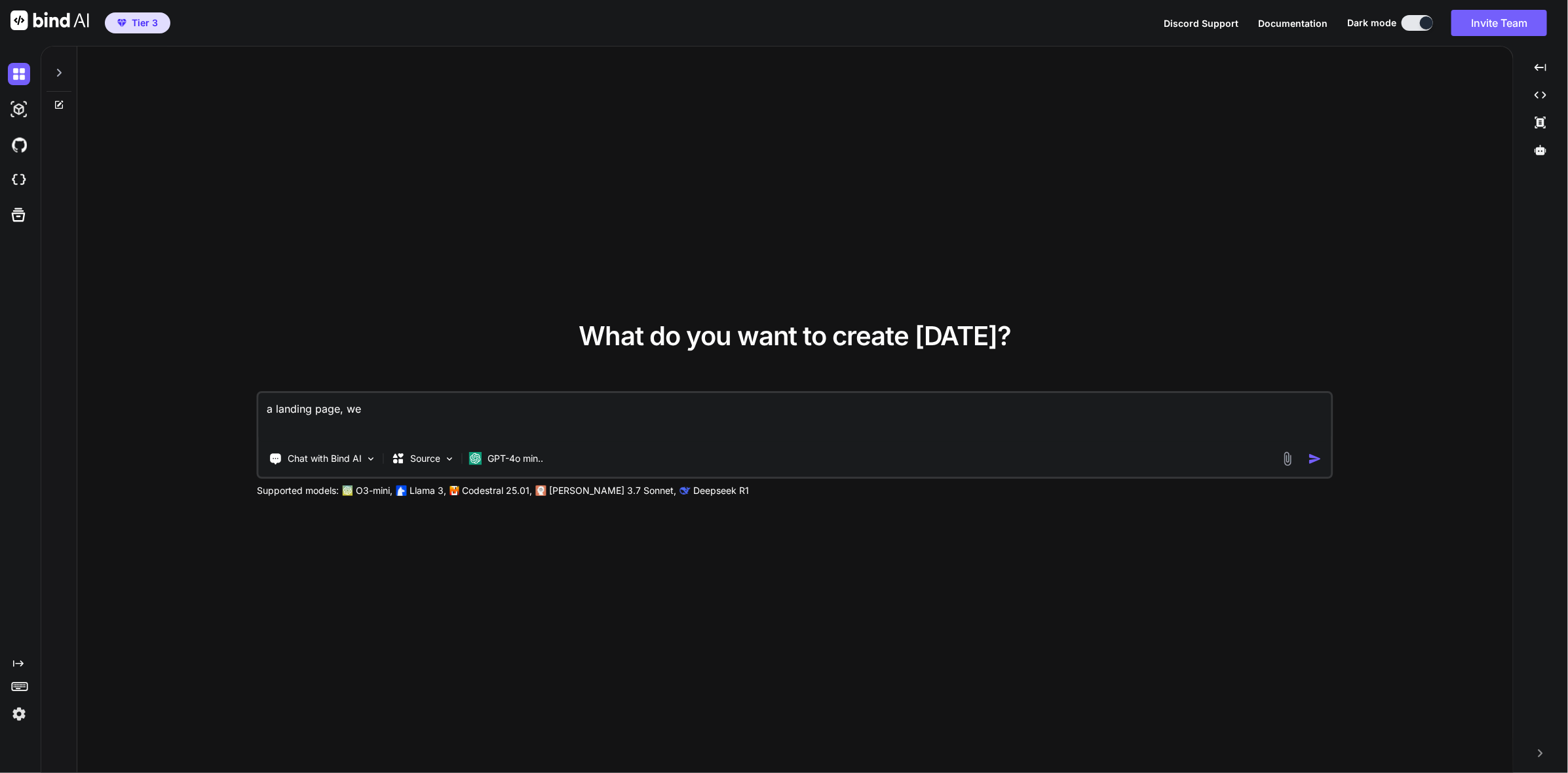
type textarea "x"
type textarea "a landing page,"
type textarea "x"
type textarea "a landing page, ""
type textarea "x"
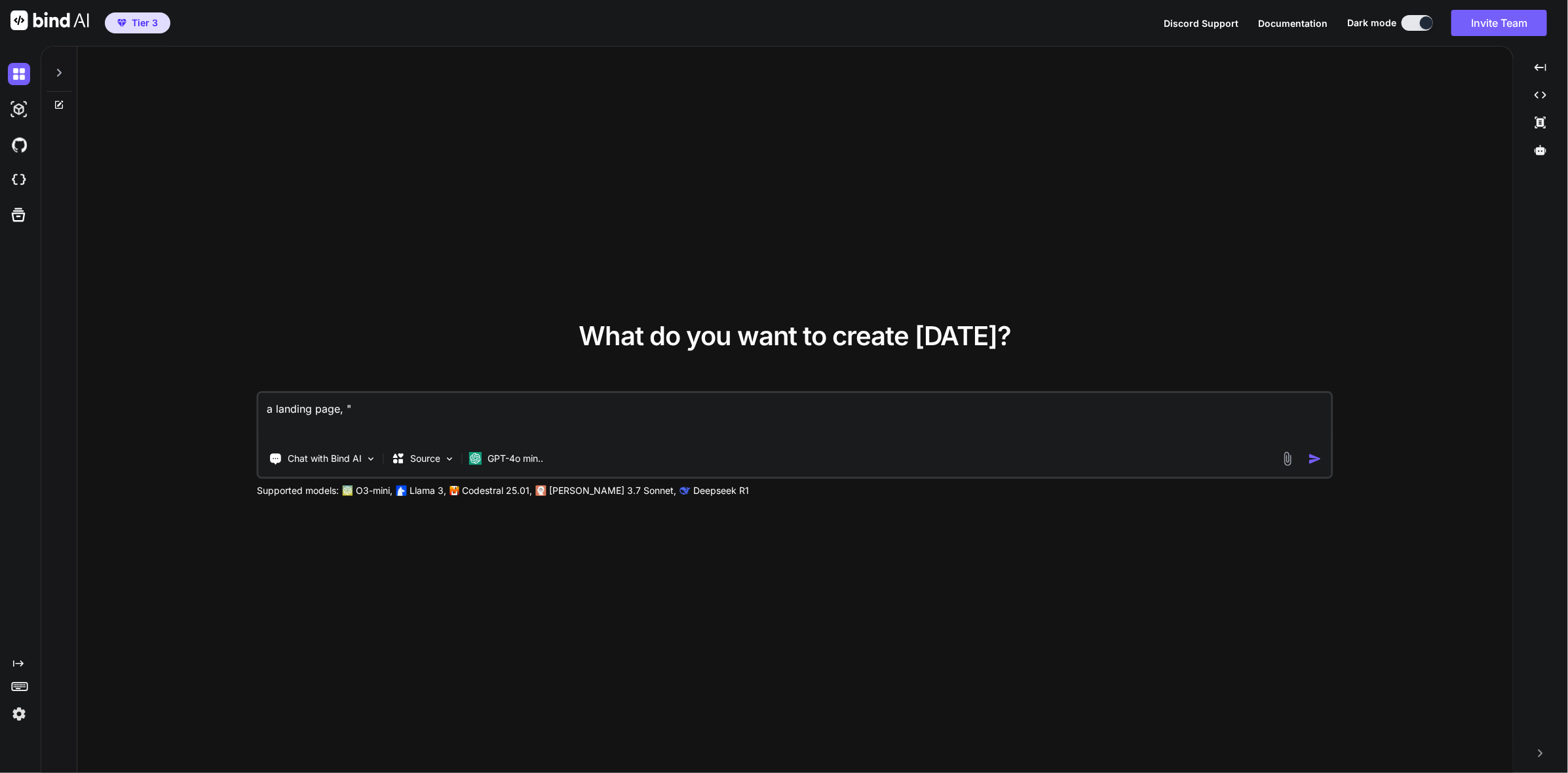
type textarea "a landing page, "C"
type textarea "x"
type textarea "a landing page, "Co"
type textarea "x"
type textarea "a landing page, "Cor"
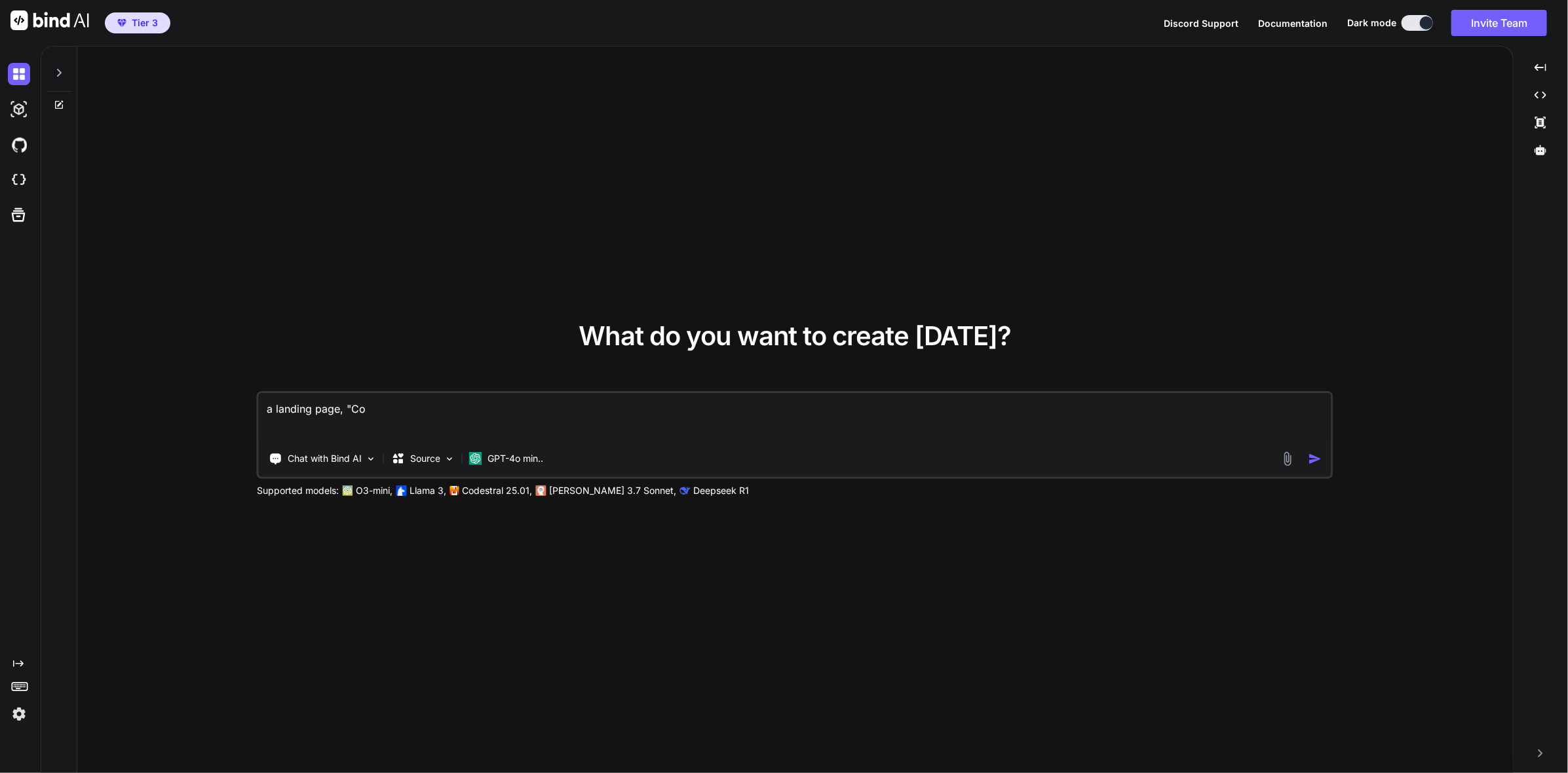
type textarea "x"
type textarea "a landing page, "Core"
type textarea "x"
type textarea "a landing page, "Core"
type textarea "x"
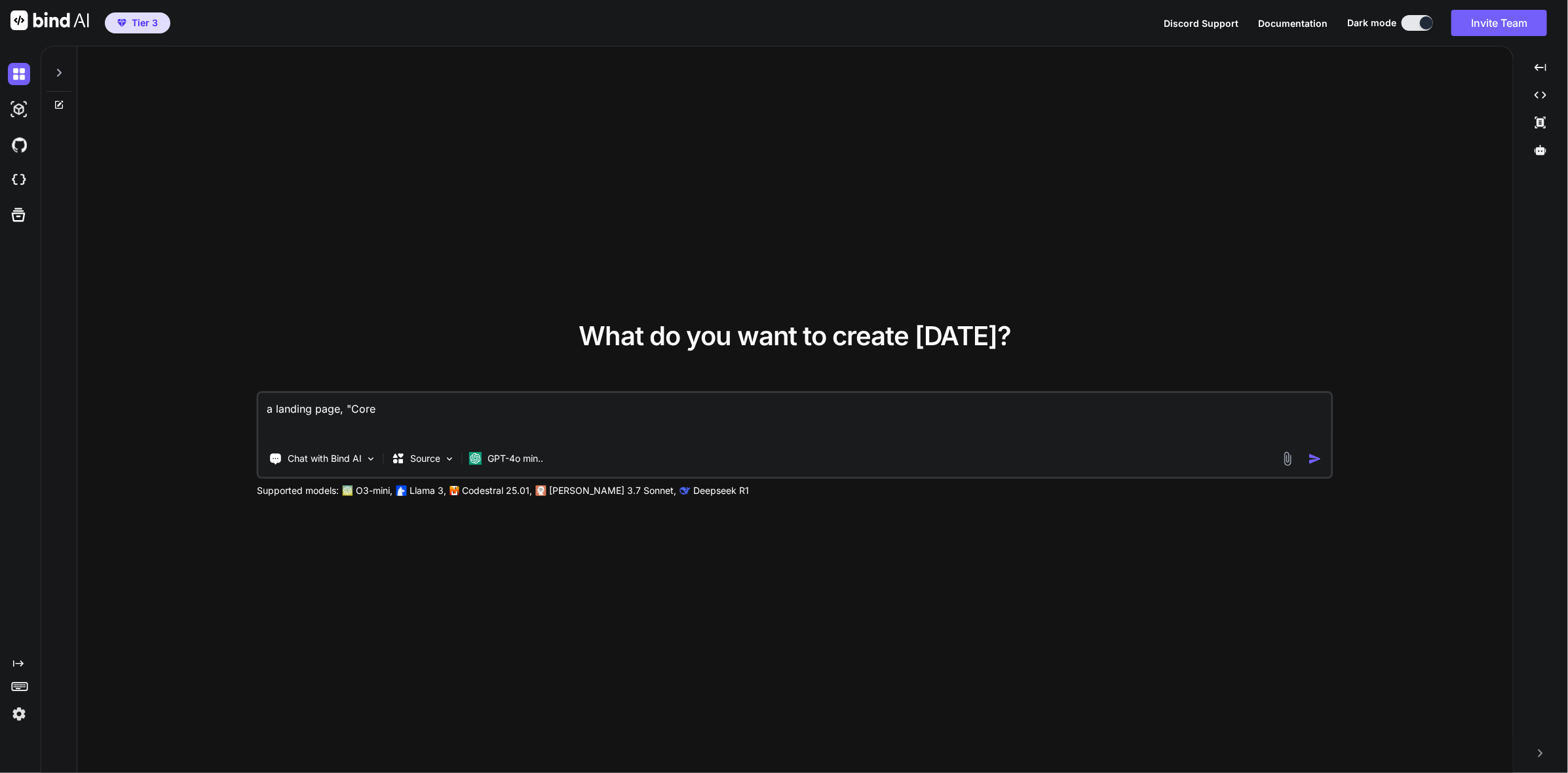
type textarea "a landing page, "Core C"
type textarea "x"
type textarea "a landing page, "Core Ce"
type textarea "x"
type textarea "a landing page, "Core Cen"
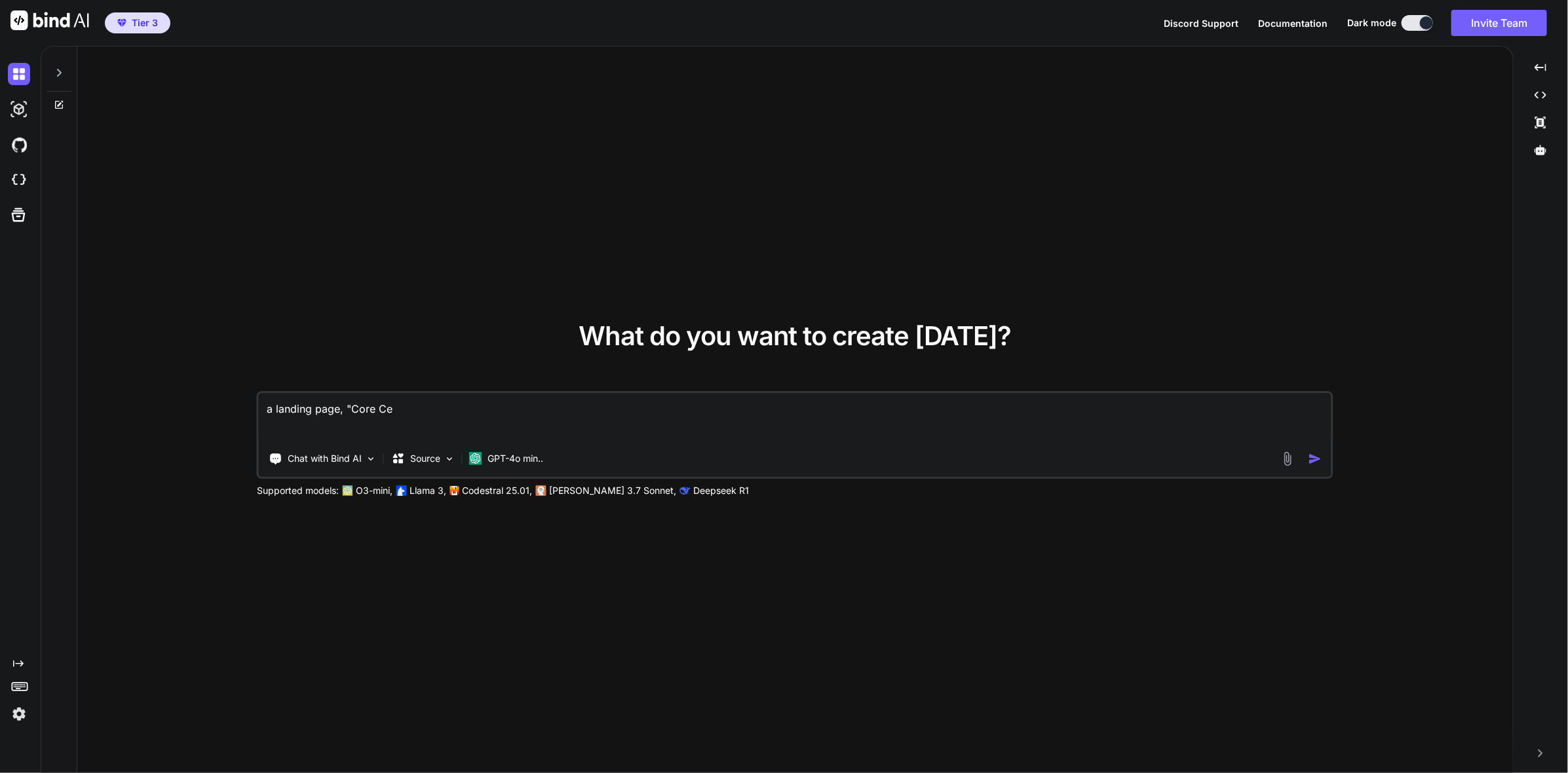
type textarea "x"
type textarea "a landing page, "Core Cent"
type textarea "x"
type textarea "a landing page, "Core Cente"
type textarea "x"
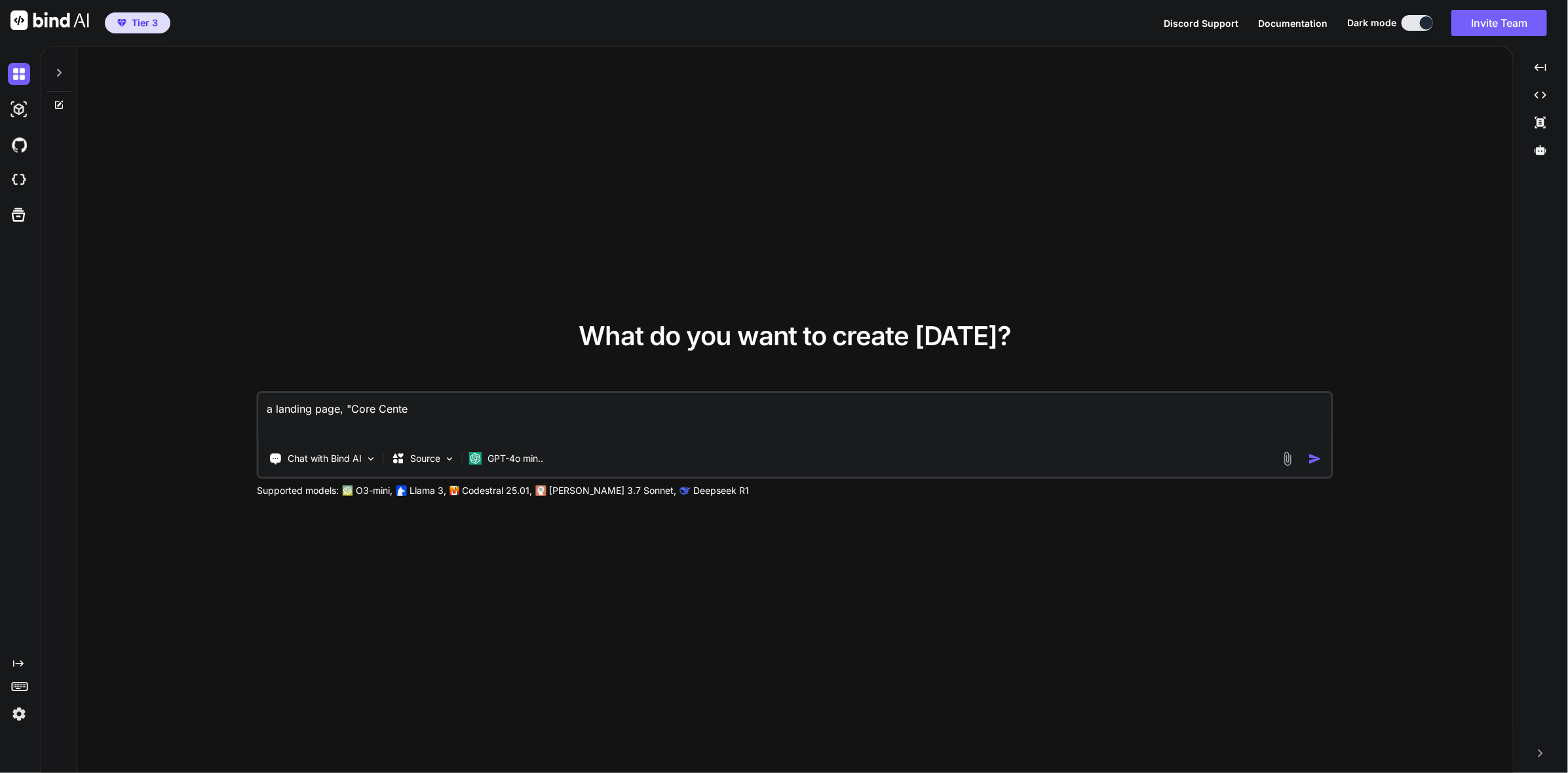
type textarea "a landing page, "Core Center"
type textarea "x"
type textarea "a landing page, "Core Center""
type textarea "x"
type textarea "a landing page, "Core Center""
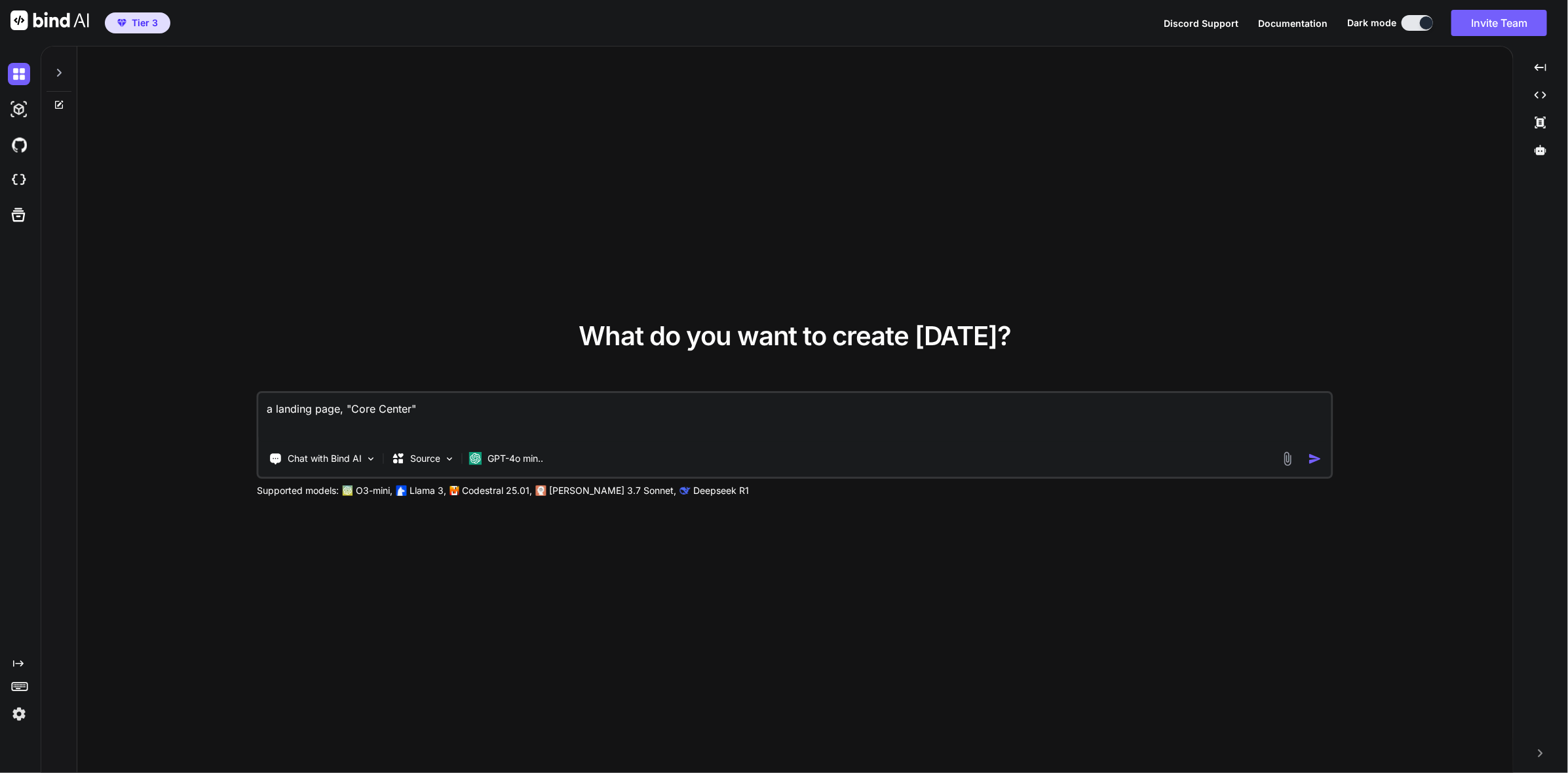
type textarea "x"
type textarea "a landing page, "Core Center" C"
type textarea "x"
type textarea "a landing page, "Core Center" Co"
type textarea "x"
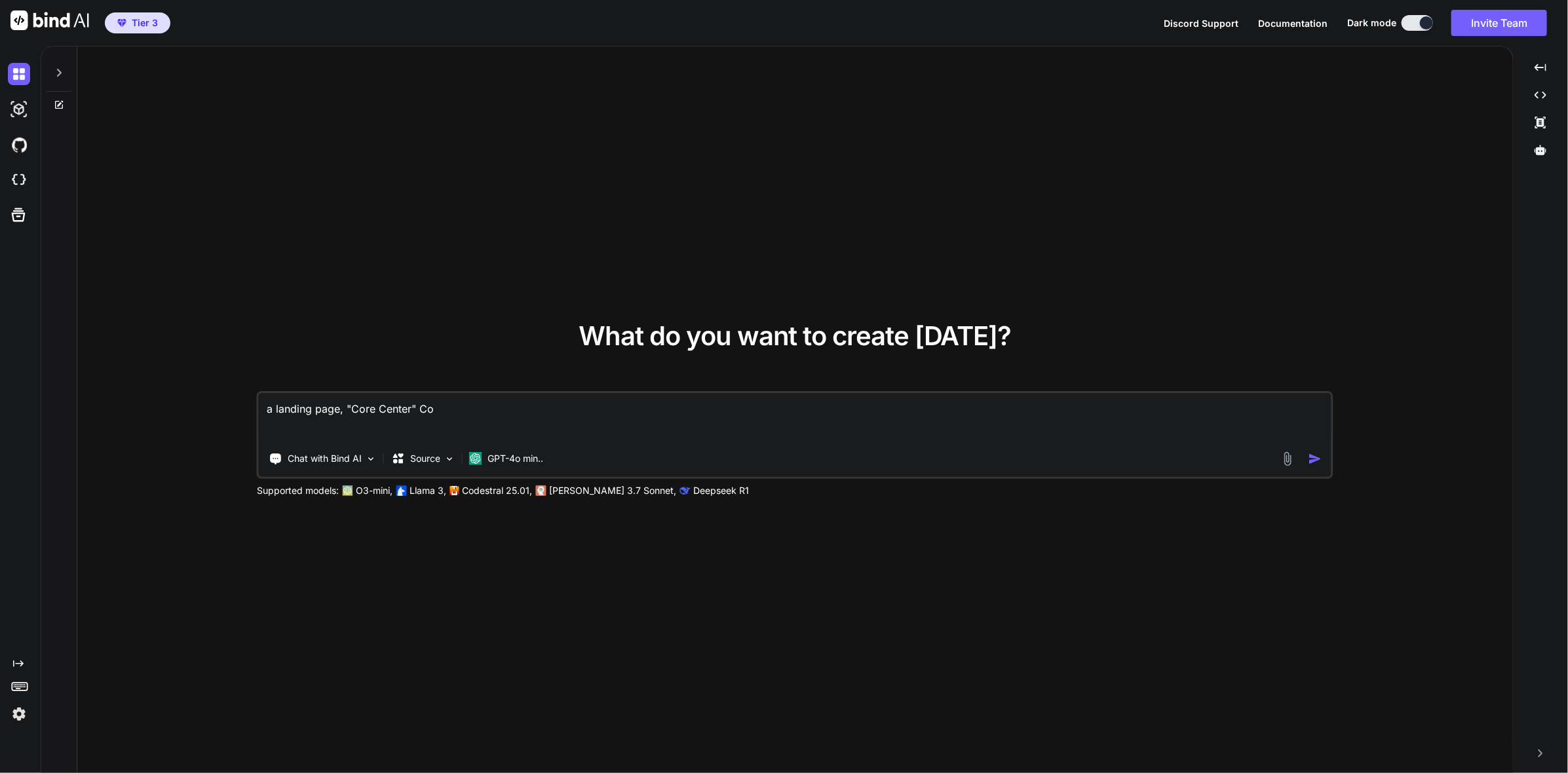
type textarea "a landing page, "Core Center" Con"
type textarea "x"
type textarea "a landing page, "Core Center" Co"
type textarea "x"
type textarea "a landing page, "Core Center" Coo"
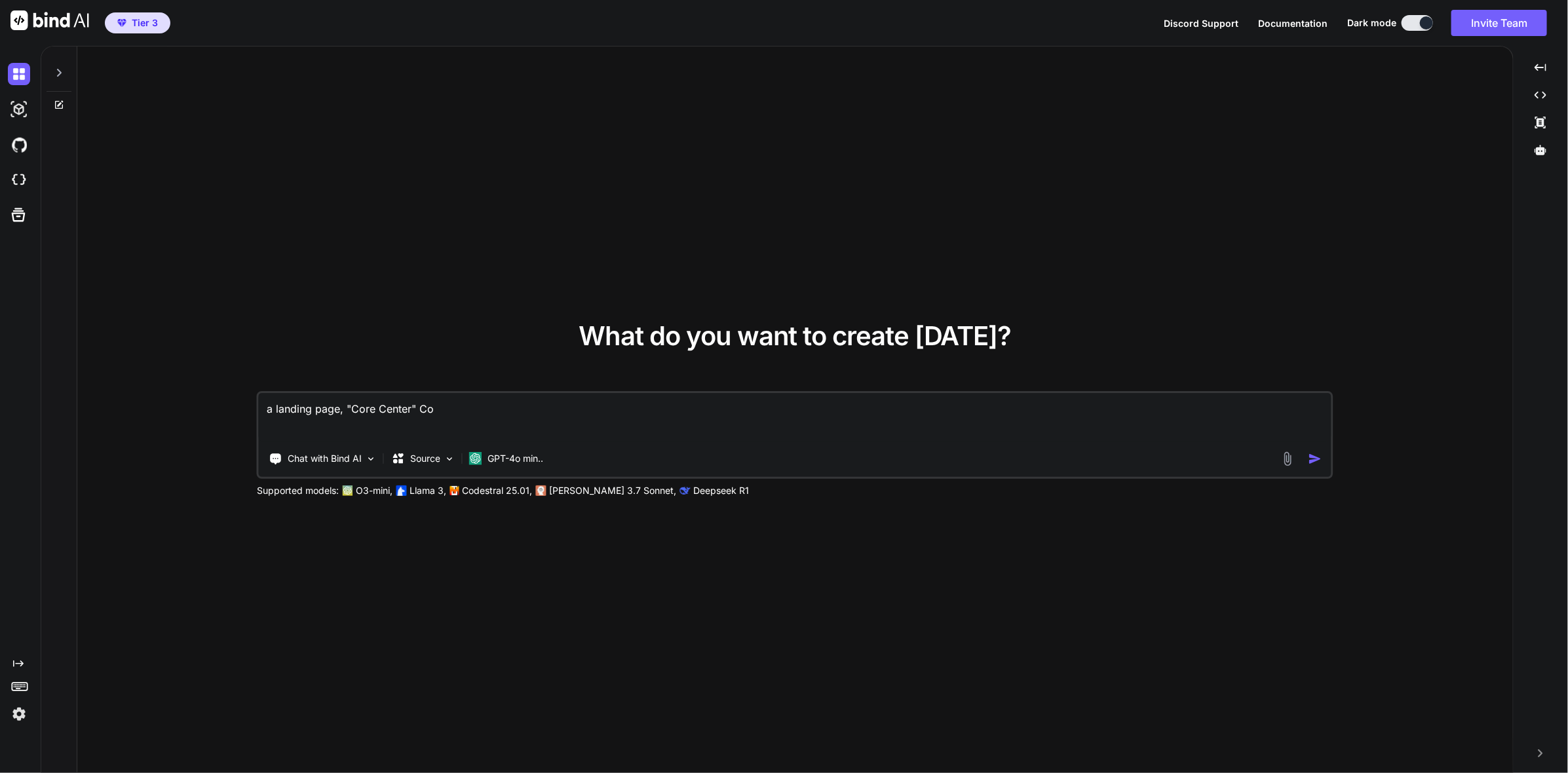
type textarea "x"
type textarea "a landing page, "Core Center" Co"
type textarea "x"
type textarea "a landing page, "Core Center" Col"
type textarea "x"
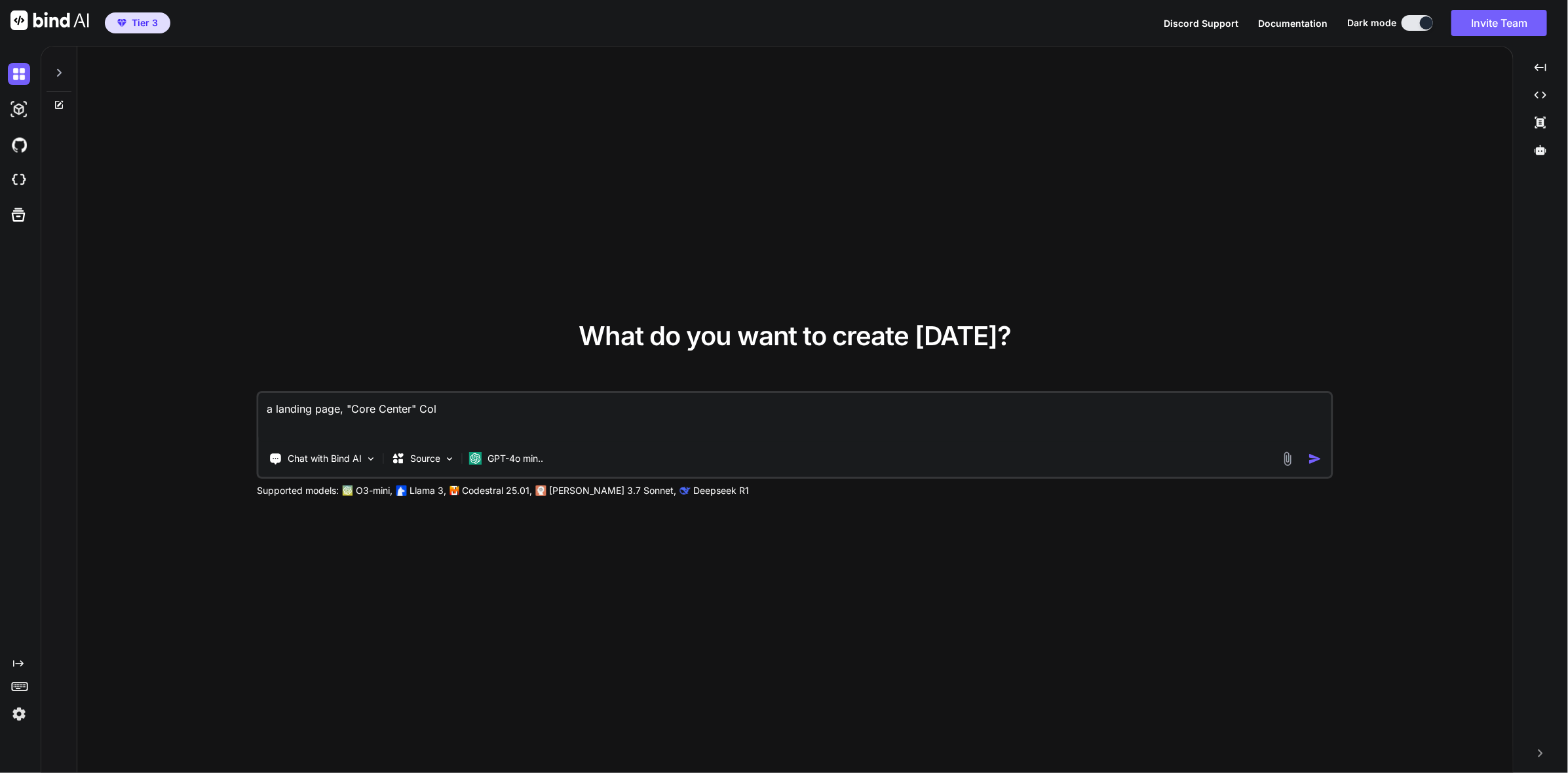
type textarea "a landing page, "Core Center" Colo"
type textarea "x"
type textarea "a landing page, "Core Center" Color"
type textarea "x"
type textarea "a landing page, "Core Center" Colorf"
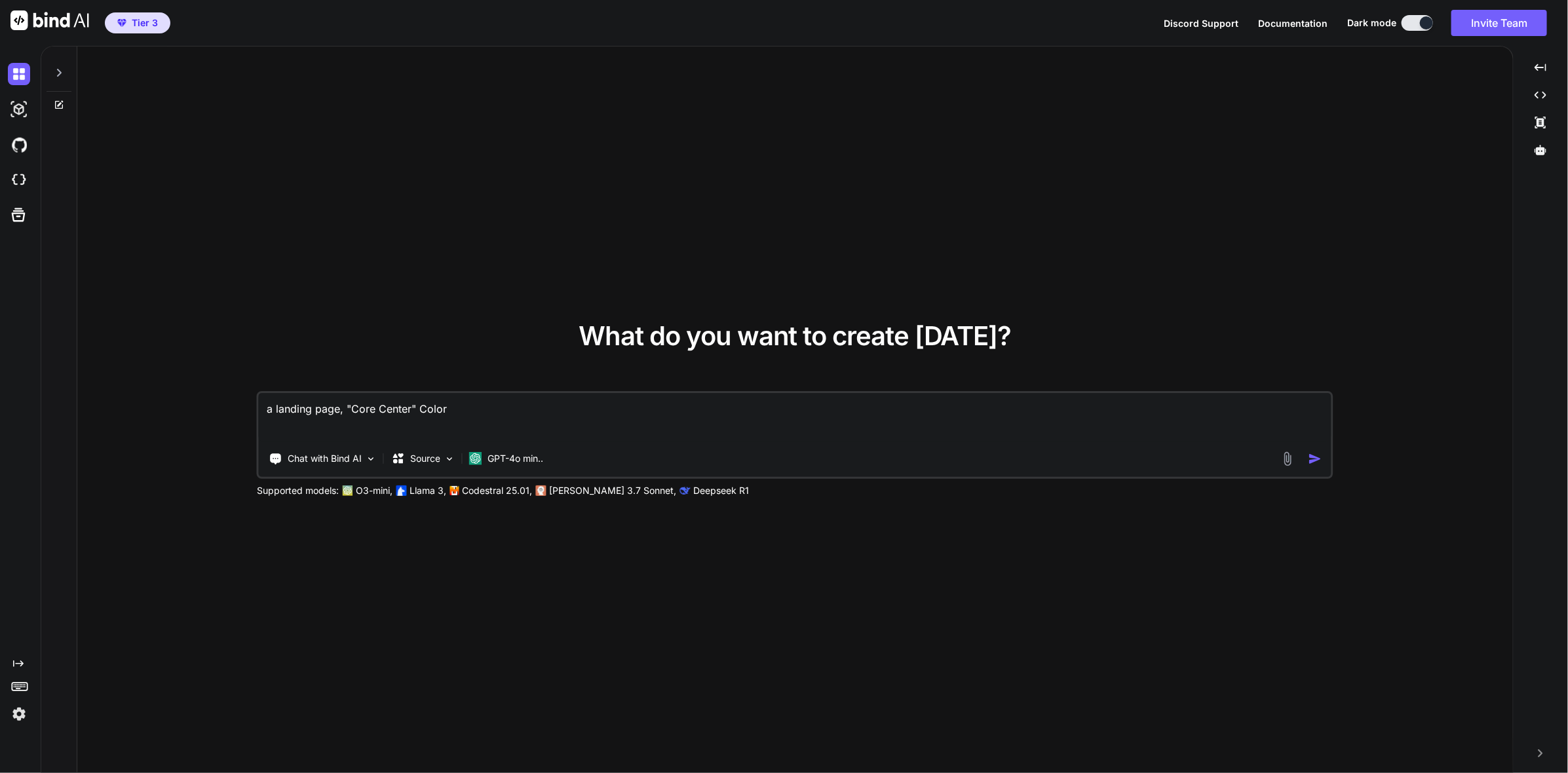
type textarea "x"
type textarea "a landing page, "Core Center" Colorfu"
type textarea "x"
type textarea "a landing page, "Core Center" Colorful"
type textarea "x"
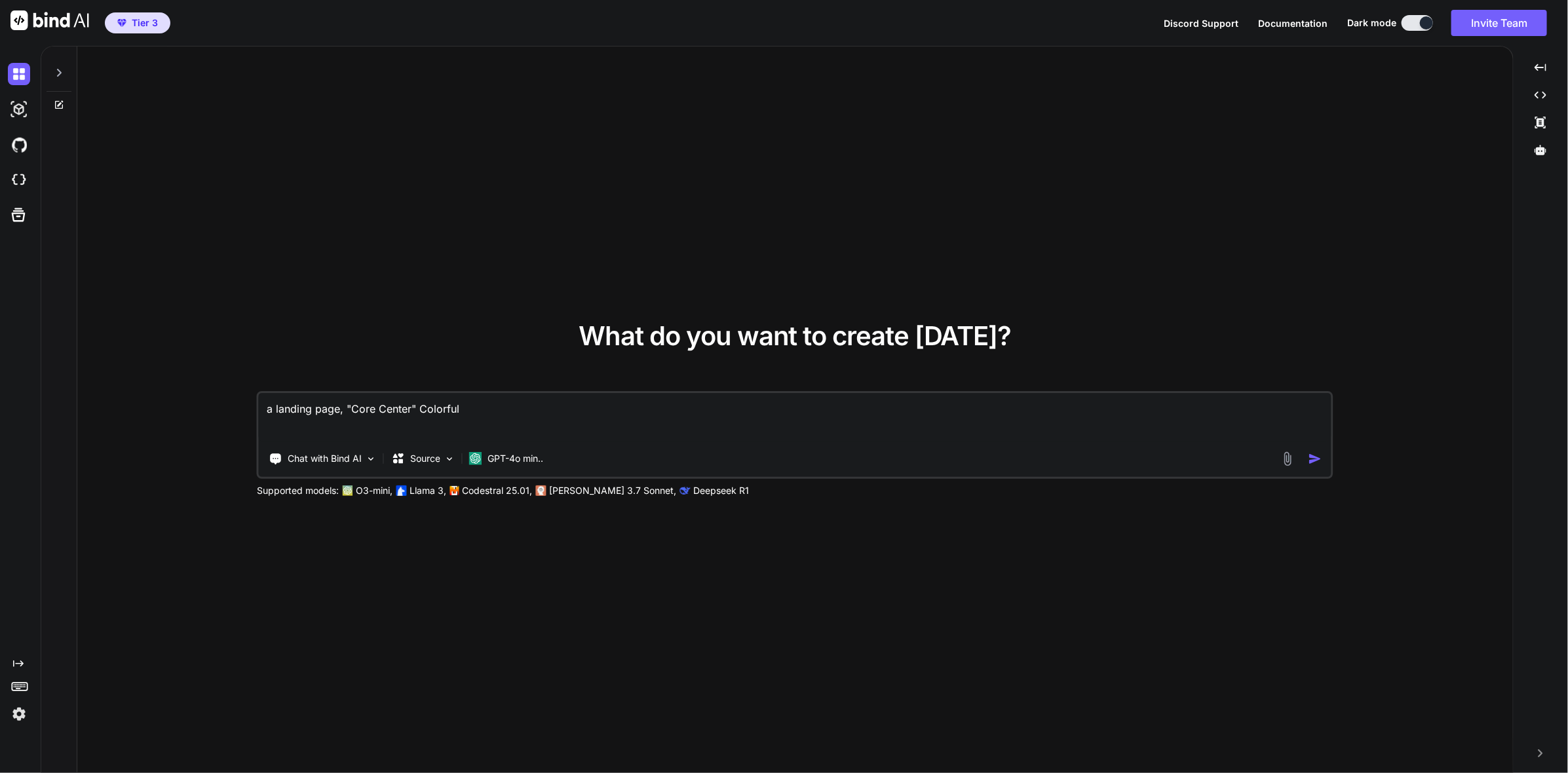
type textarea "a landing page, "Core Center" Colorful"
type textarea "x"
type textarea "a landing page, "Core Center" Colorful M"
type textarea "x"
type textarea "a landing page, "Core Center" Colorful Ma"
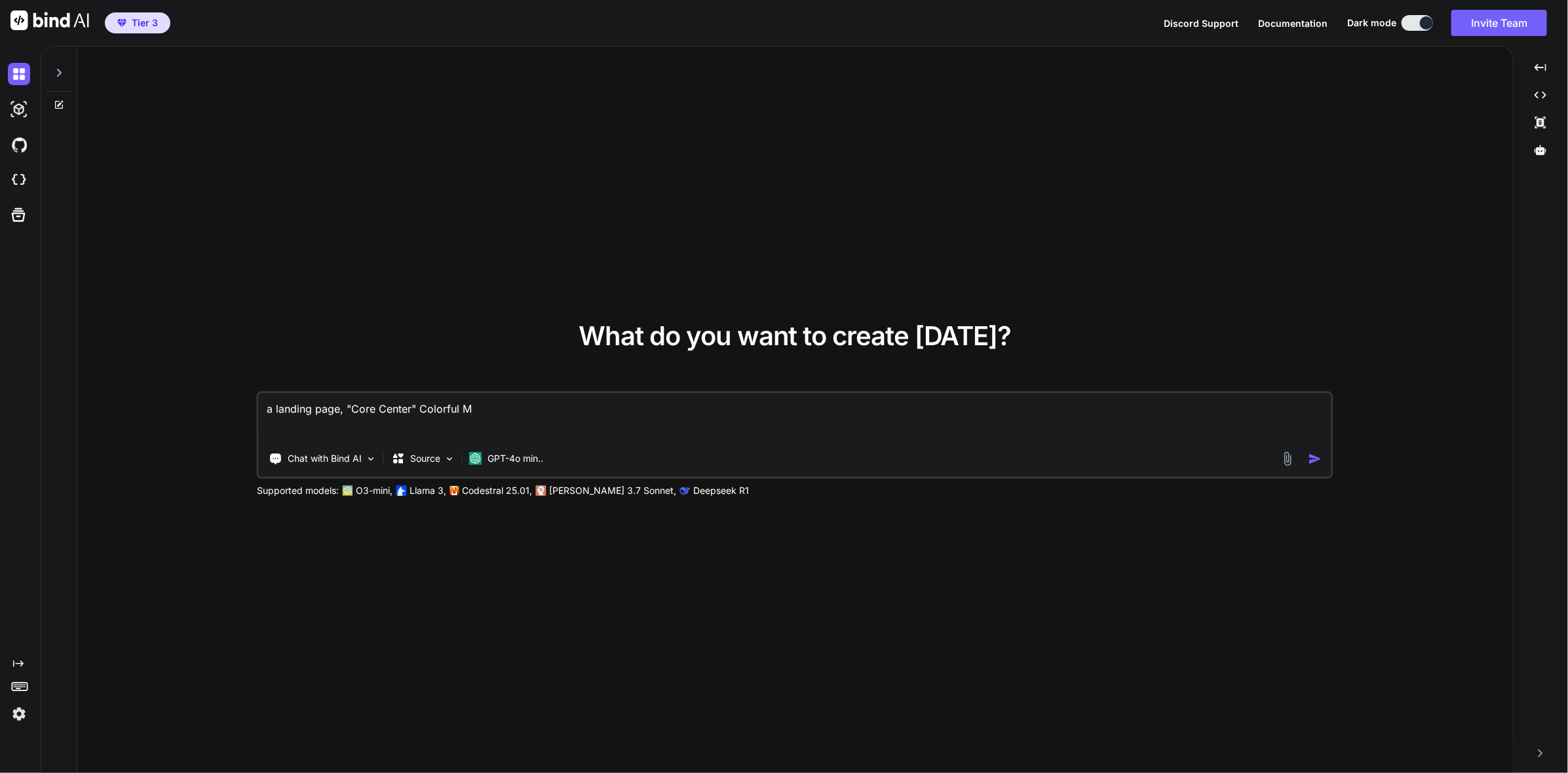
type textarea "x"
type textarea "a landing page, "Core Center" Colorful Mat"
type textarea "x"
type textarea "a landing page, "Core Center" Colorful Mate"
type textarea "x"
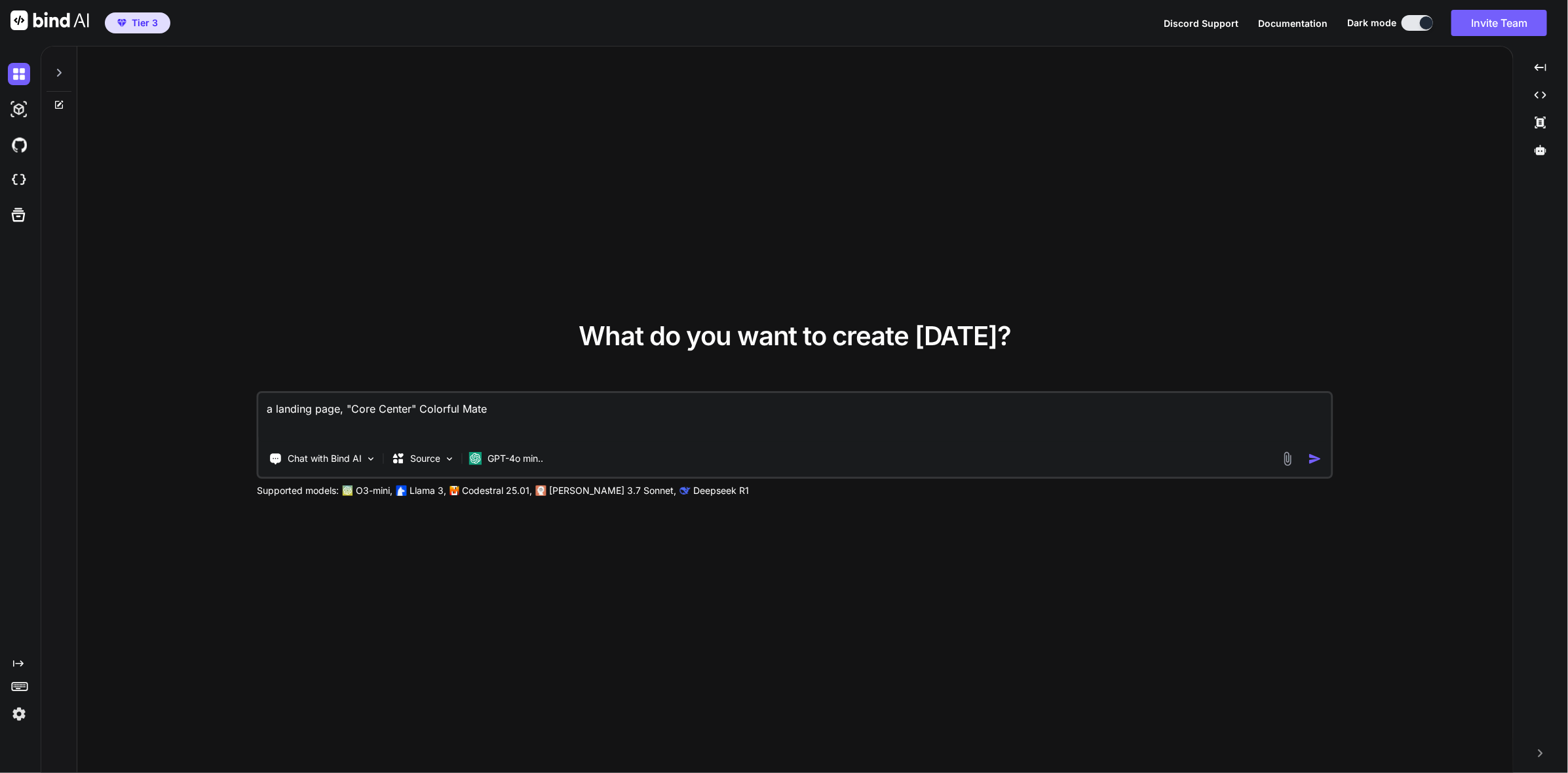
type textarea "a landing page, "Core Center" Colorful Mater"
type textarea "x"
type textarea "a landing page, "Core Center" Colorful Materi"
type textarea "x"
type textarea "a landing page, "Core Center" Colorful Materia"
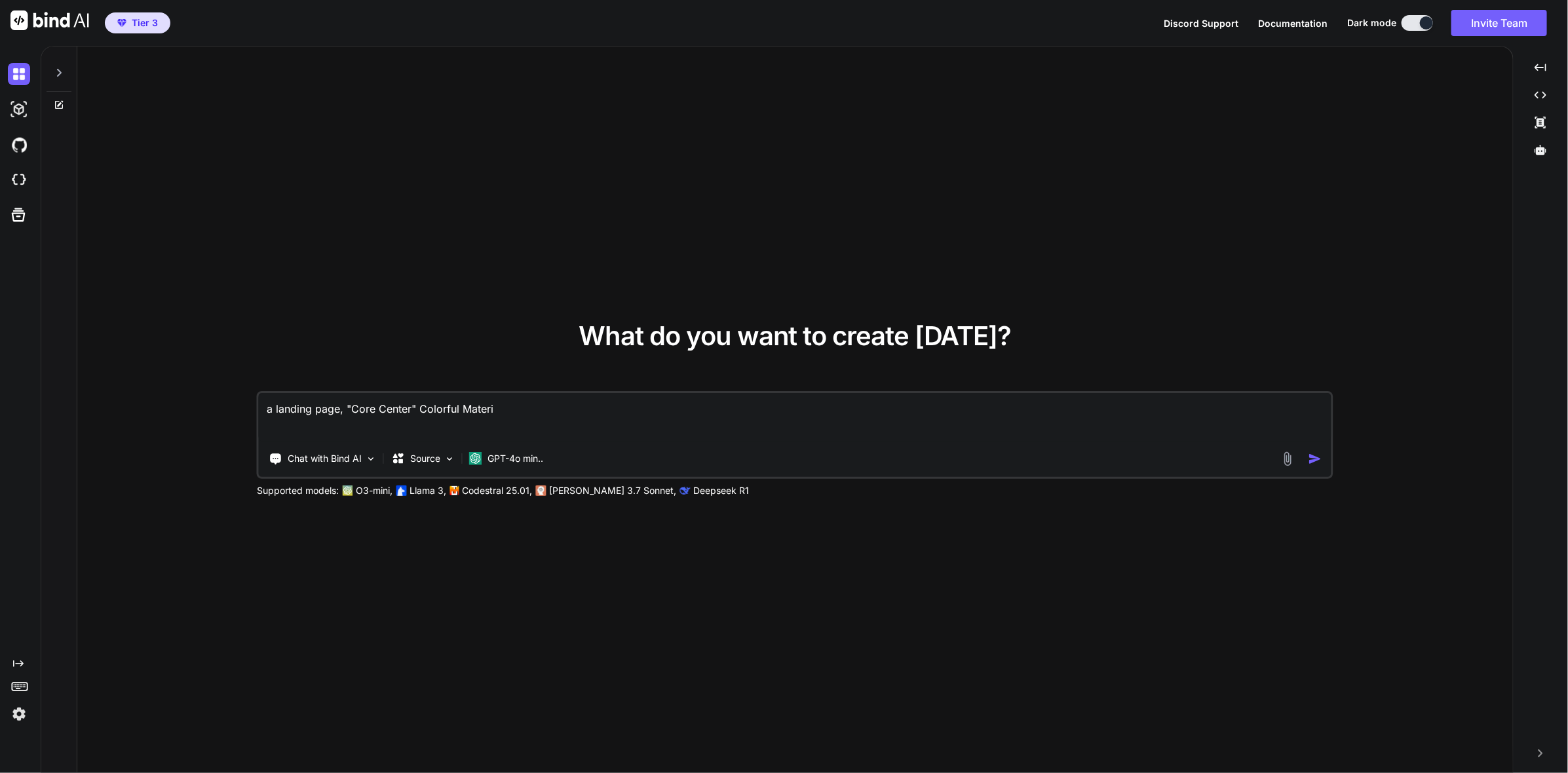
type textarea "x"
type textarea "a landing page, "Core Center" Colorful Material"
type textarea "x"
type textarea "a landing page, "Core Center" Colorful Material"
type textarea "x"
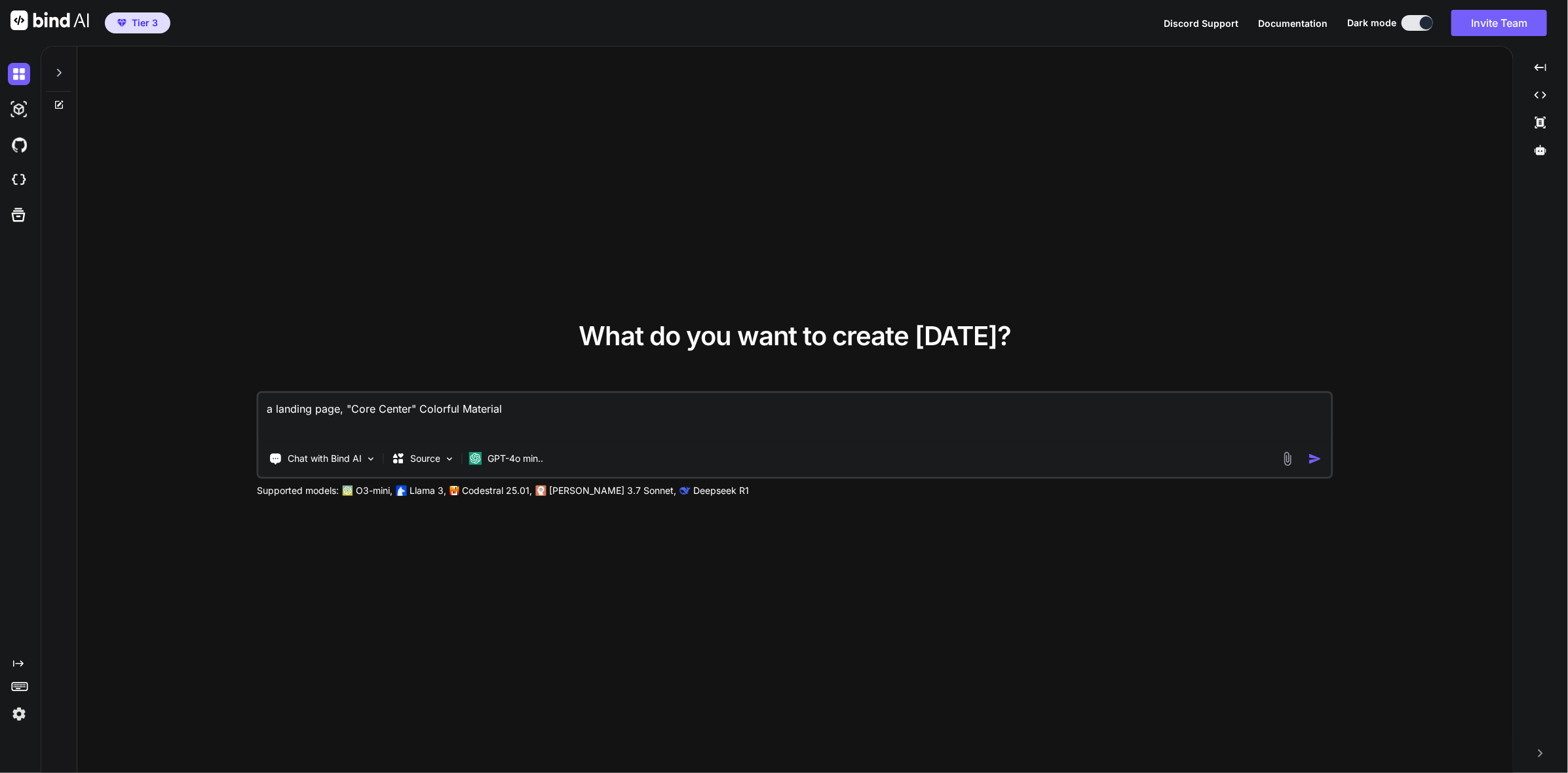
type textarea "a landing page, "Core Center" Colorful Material U"
type textarea "x"
type textarea "a landing page, "Core Center" Colorful Material UI"
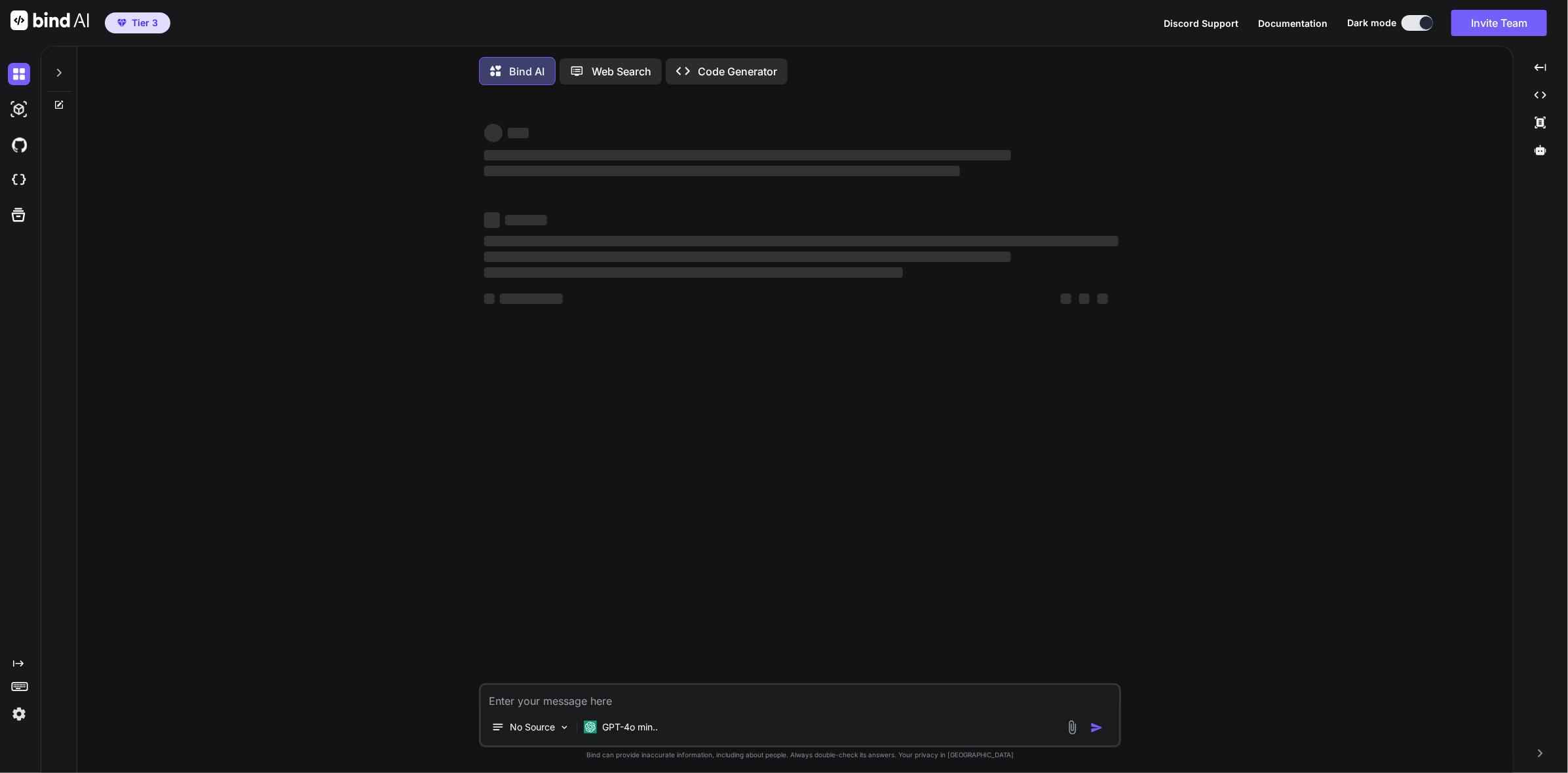
type textarea "x"
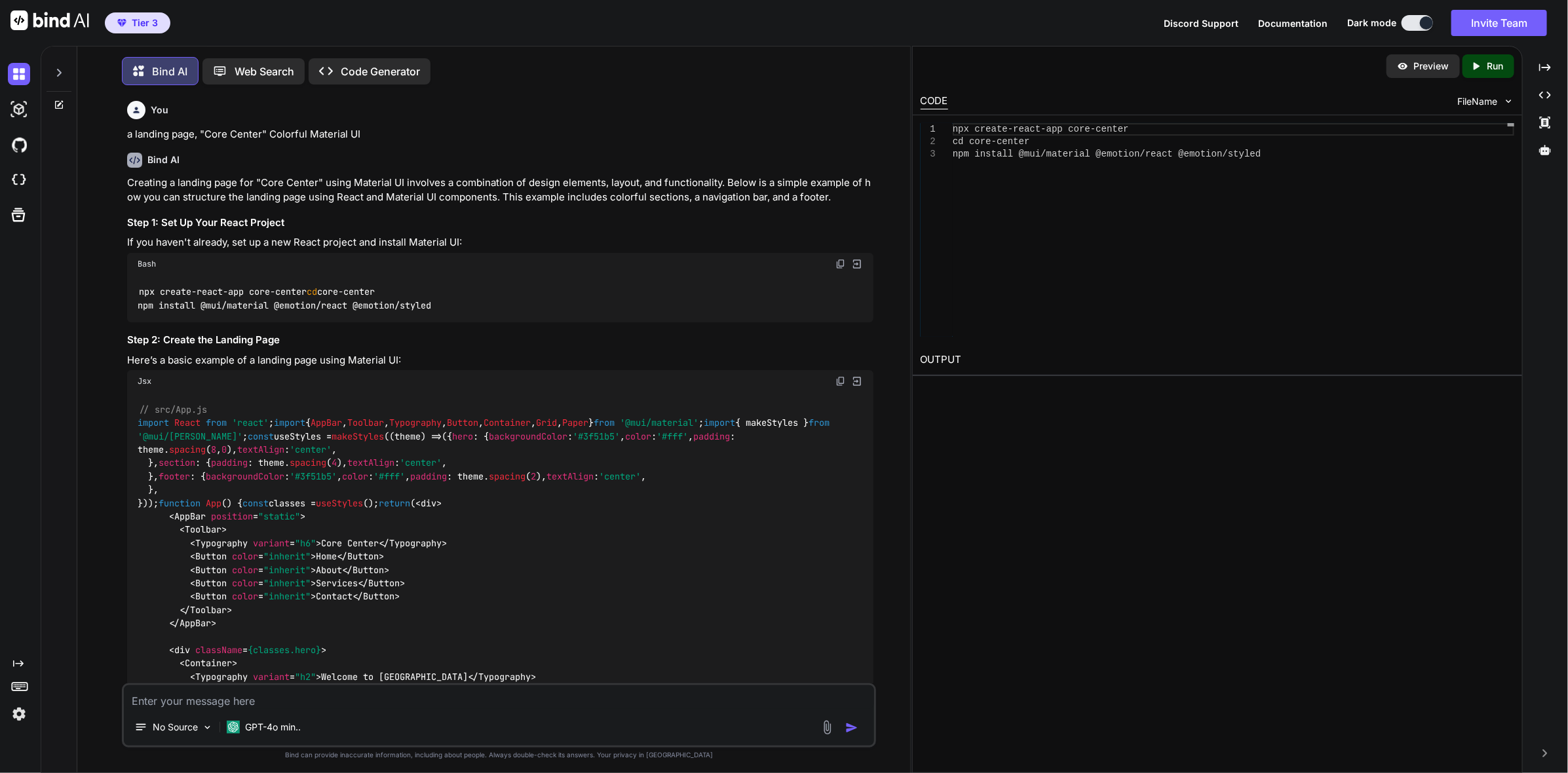
scroll to position [6, 0]
click at [1418, 71] on p "Preview" at bounding box center [1431, 66] width 36 height 13
click at [1482, 71] on icon "Created with Pixso." at bounding box center [1479, 67] width 17 height 12
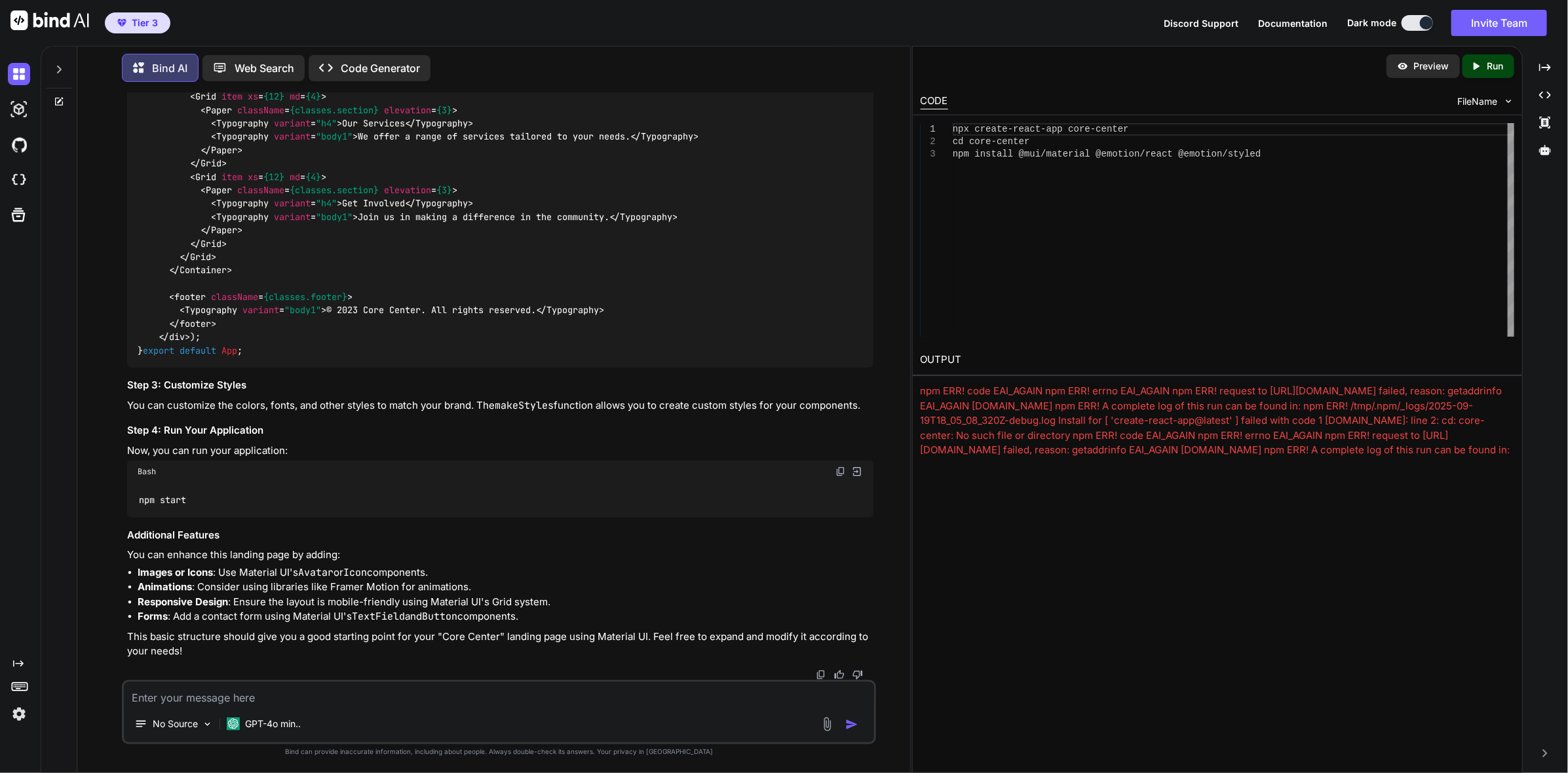
scroll to position [1097, 0]
click at [924, 390] on div "npm ERR! code EAI_AGAIN npm ERR! errno EAI_AGAIN npm ERR! request to https://re…" at bounding box center [1217, 428] width 593 height 89
click at [1491, 69] on p "Run" at bounding box center [1495, 66] width 17 height 13
drag, startPoint x: 1510, startPoint y: 435, endPoint x: 1224, endPoint y: 471, distance: 288.3
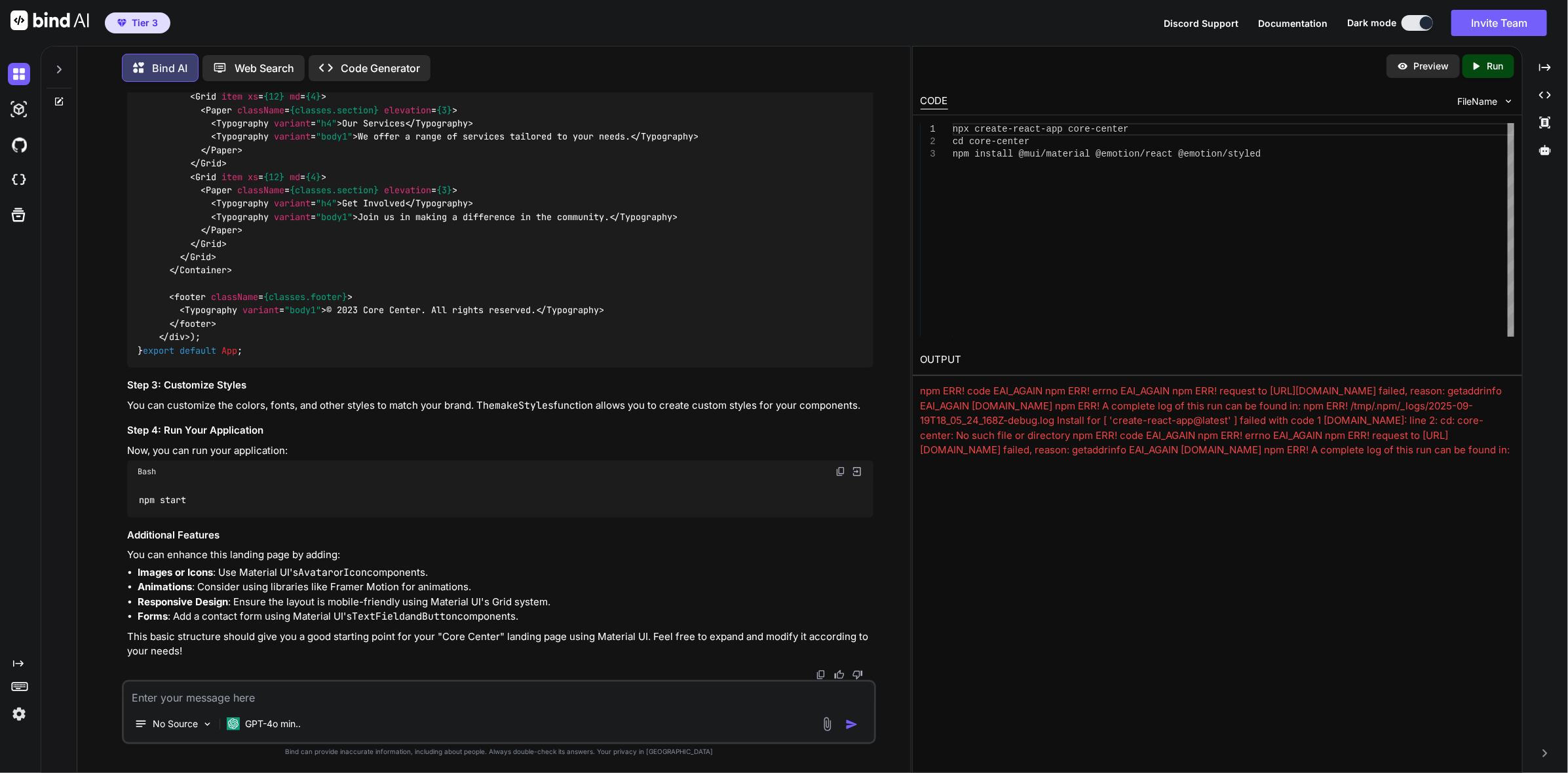
click at [1224, 471] on div "Preview Created with Pixso. Run CODE FileName 1 2 3 npx create-react-app core-c…" at bounding box center [1217, 410] width 611 height 728
click at [1485, 424] on div "npm ERR! code EAI_AGAIN npm ERR! errno EAI_AGAIN npm ERR! request to https://re…" at bounding box center [1217, 428] width 593 height 89
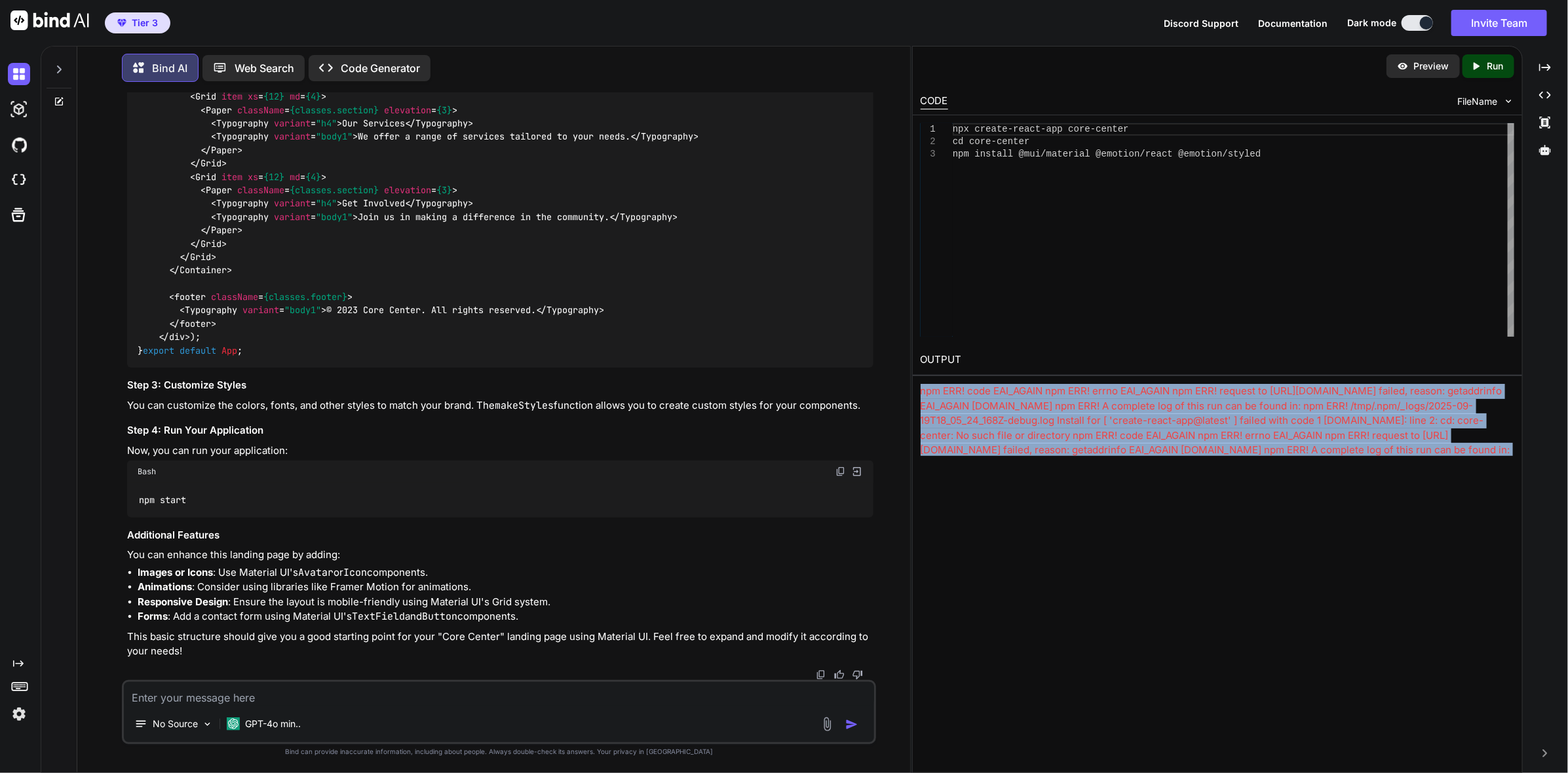
click at [1485, 424] on div "npm ERR! code EAI_AGAIN npm ERR! errno EAI_AGAIN npm ERR! request to https://re…" at bounding box center [1217, 428] width 593 height 89
copy body "npm ERR! code EAI_AGAIN npm ERR! errno EAI_AGAIN npm ERR! request to https://re…"
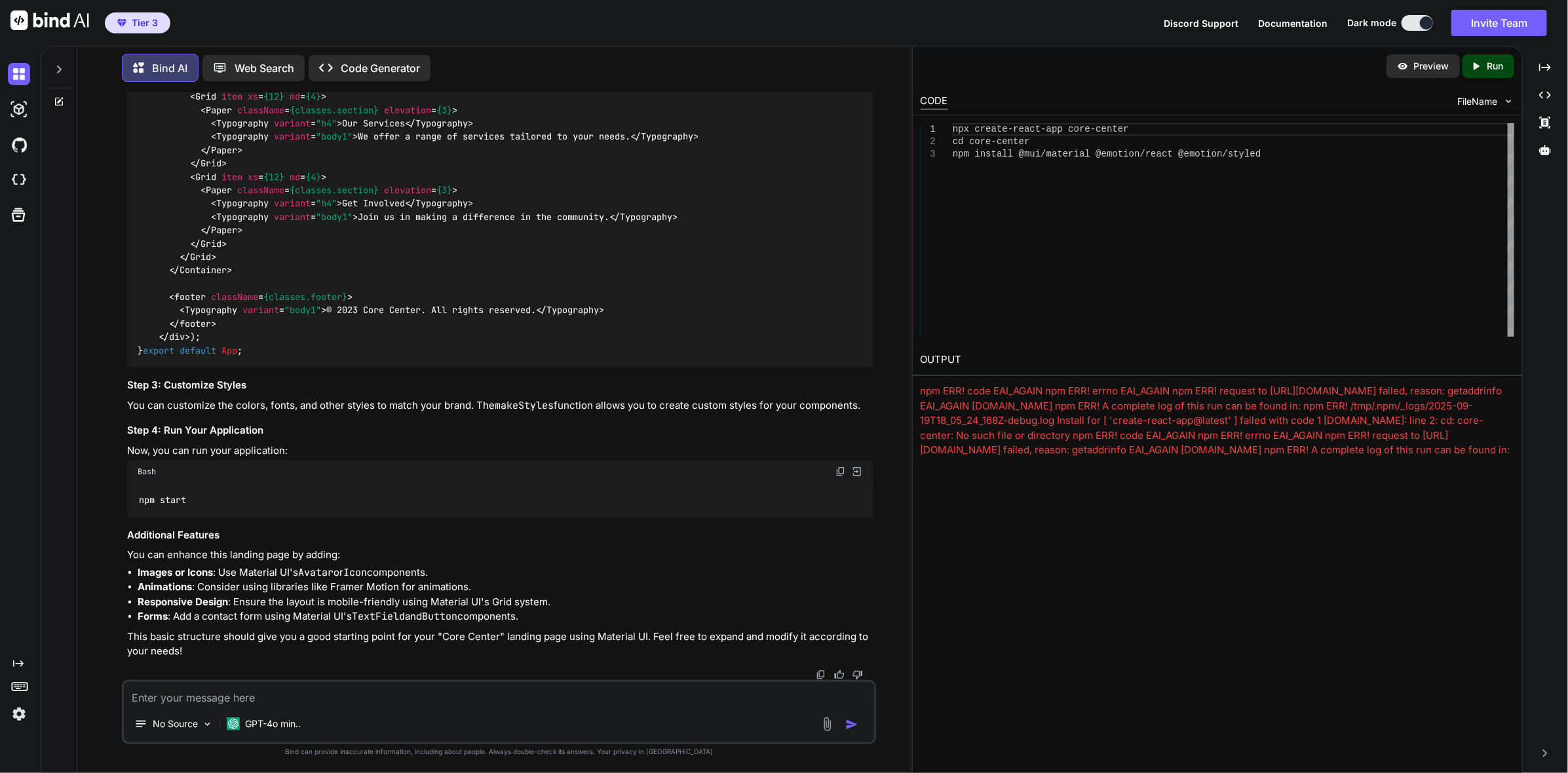
click at [405, 704] on textarea at bounding box center [498, 693] width 750 height 23
paste textarea "npm ERR! code EAI_AGAIN npm ERR! errno EAI_AGAIN npm ERR! request to https://re…"
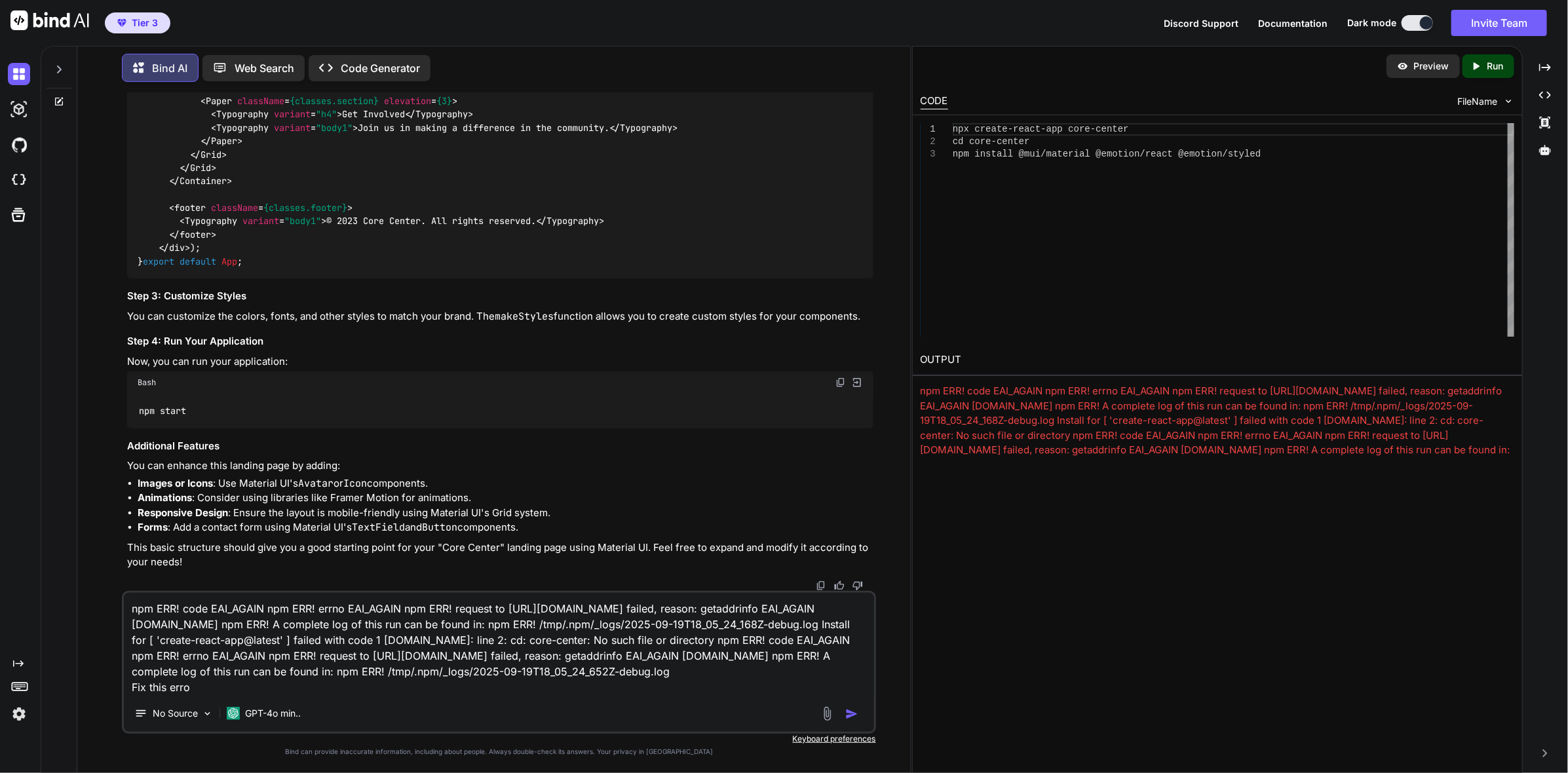
type textarea "npm ERR! code EAI_AGAIN npm ERR! errno EAI_AGAIN npm ERR! request to https://re…"
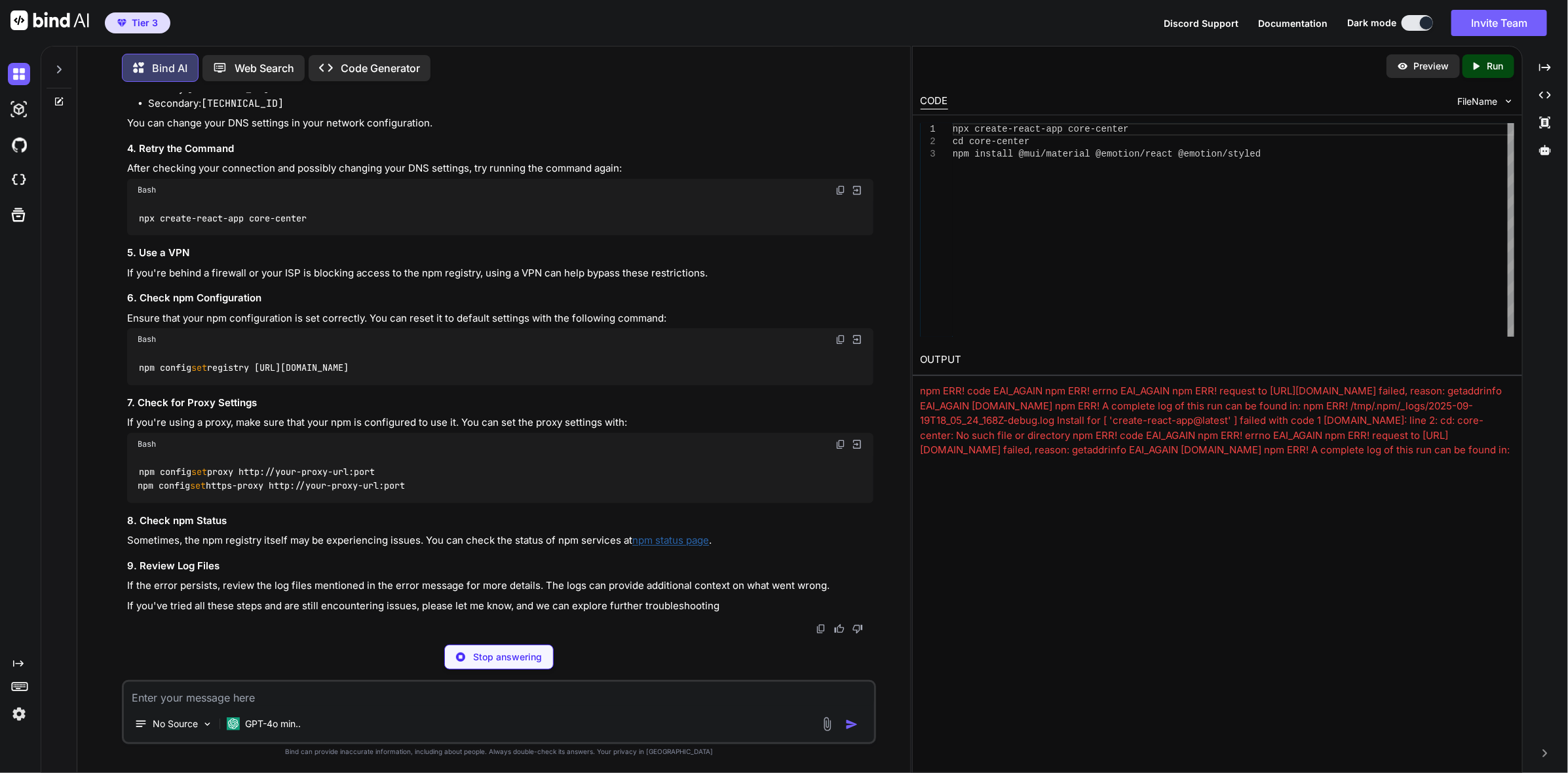
scroll to position [2264, 0]
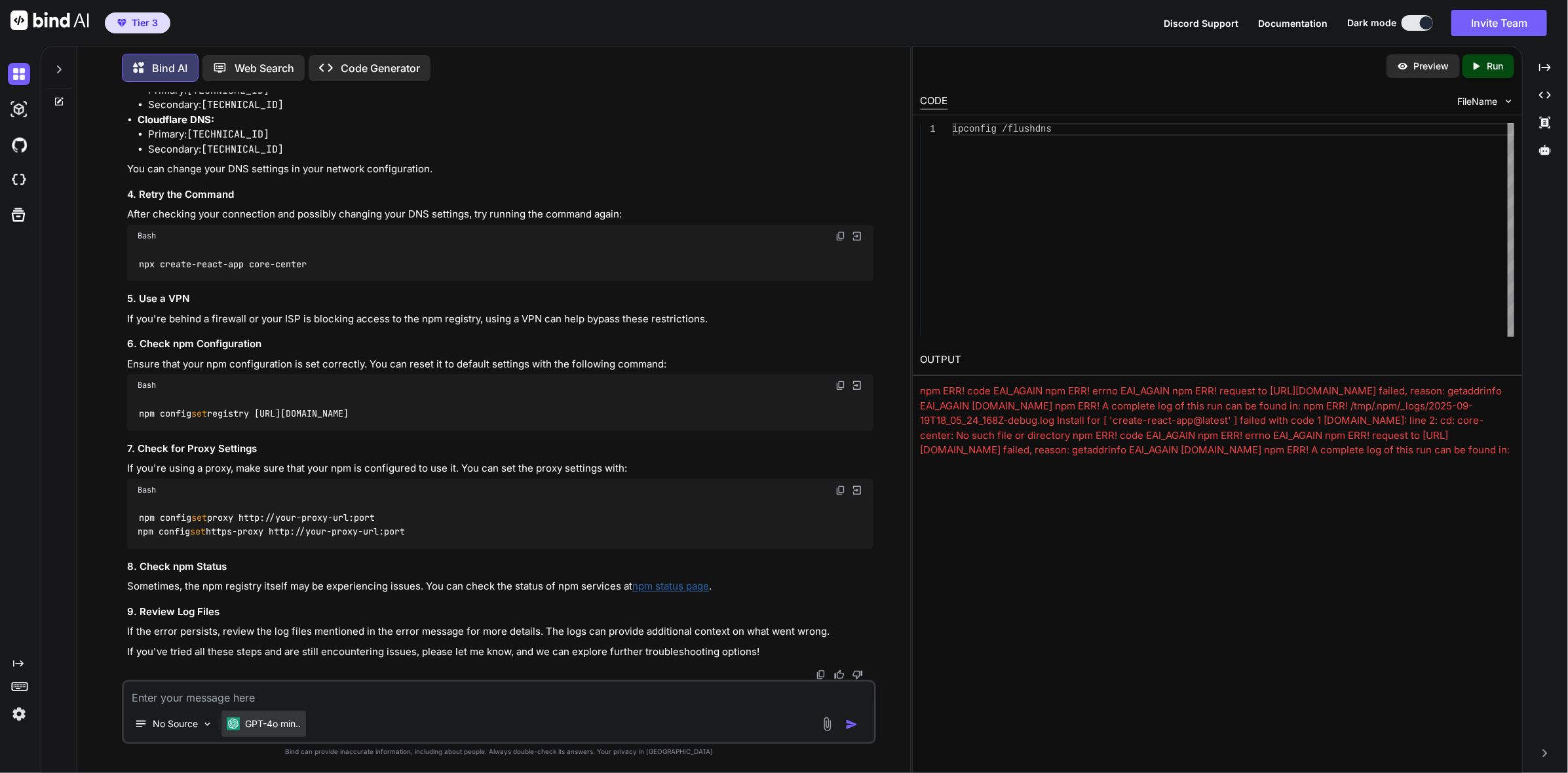
click at [305, 724] on div "GPT-4o min.." at bounding box center [264, 724] width 85 height 27
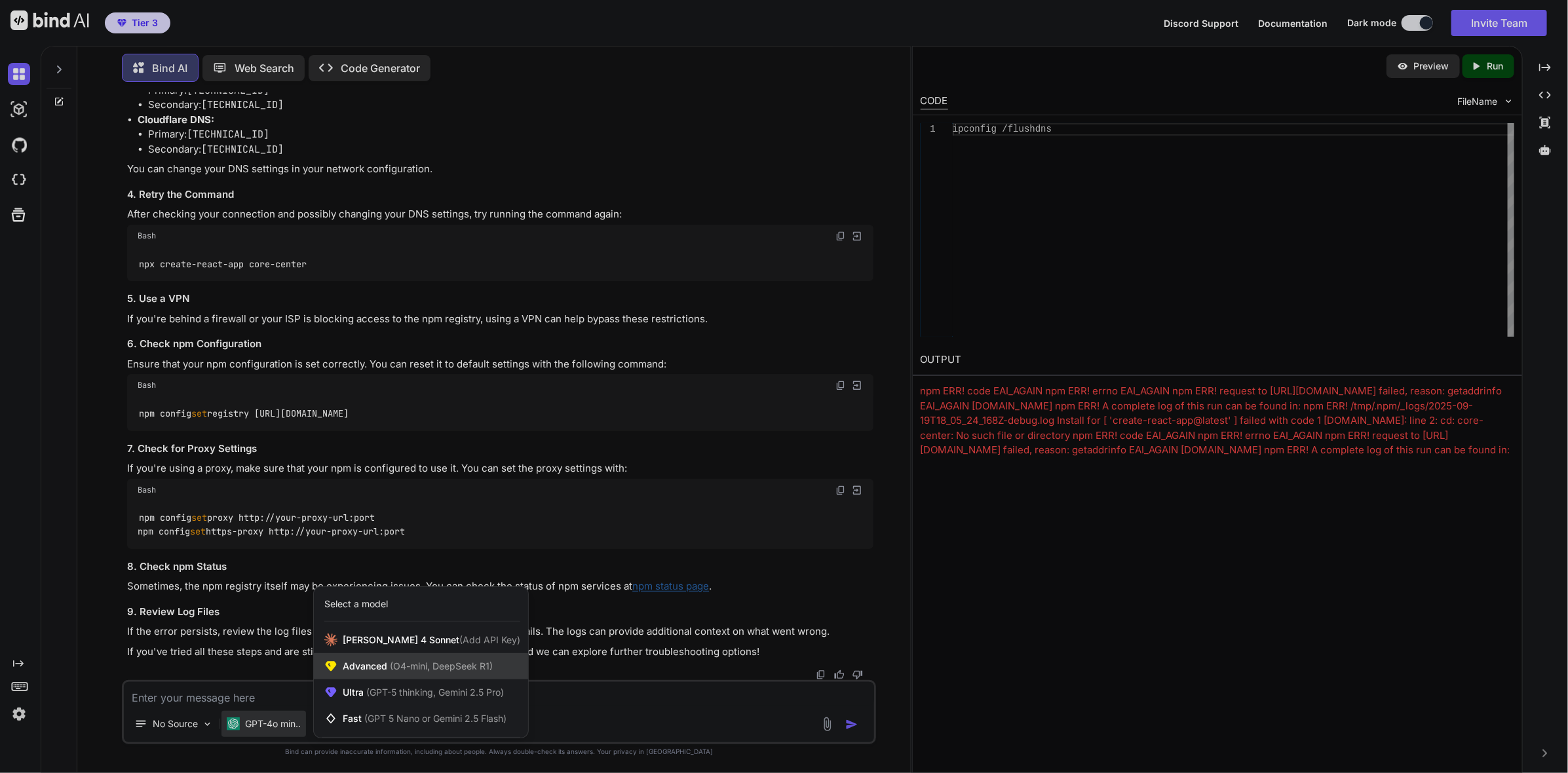
click at [374, 670] on span "Advanced (O4-mini, DeepSeek R1)" at bounding box center [418, 665] width 150 height 13
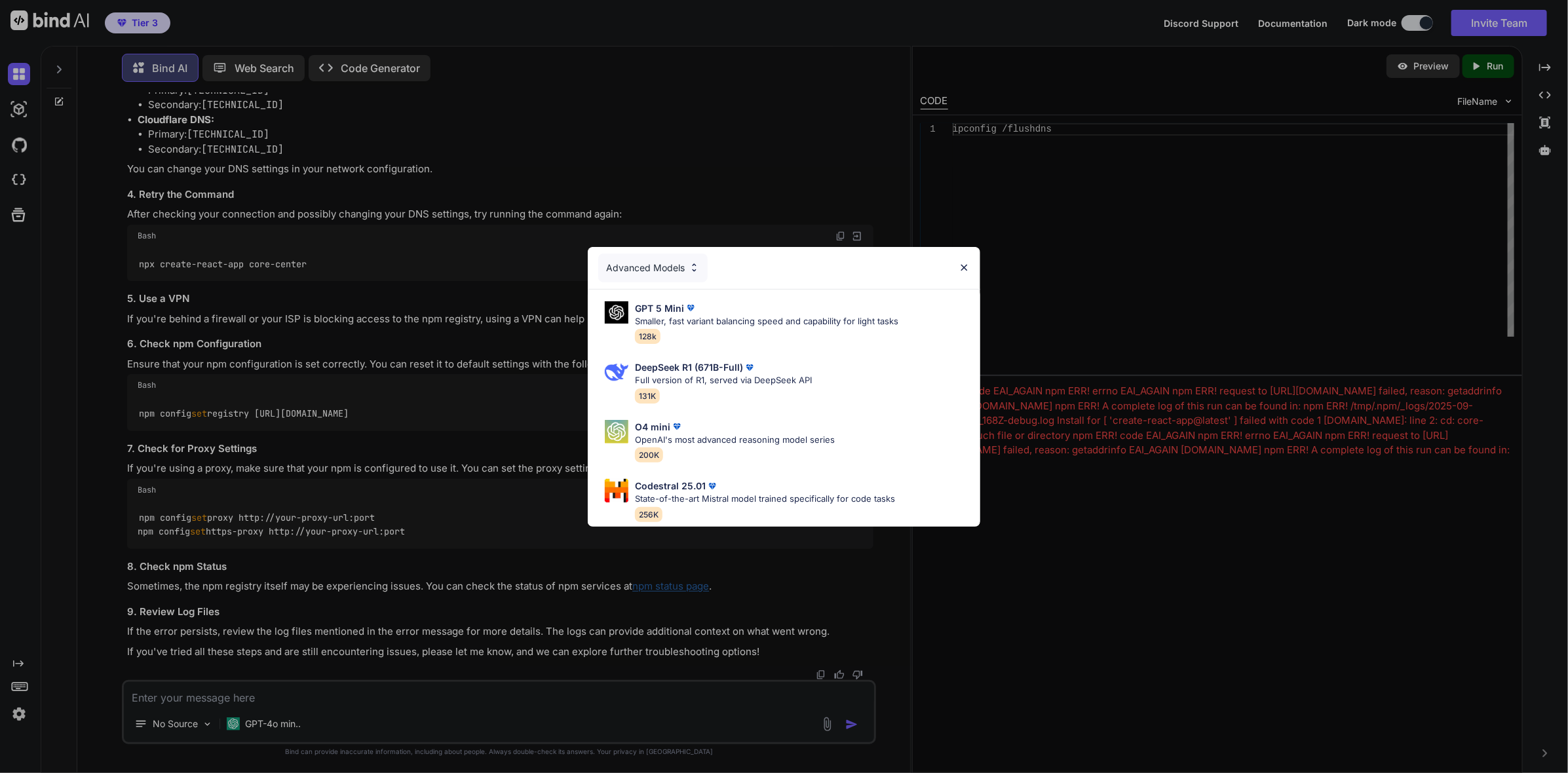
click at [308, 724] on div "Advanced Models GPT 5 Mini Smaller, fast variant balancing speed and capability…" at bounding box center [784, 386] width 1568 height 773
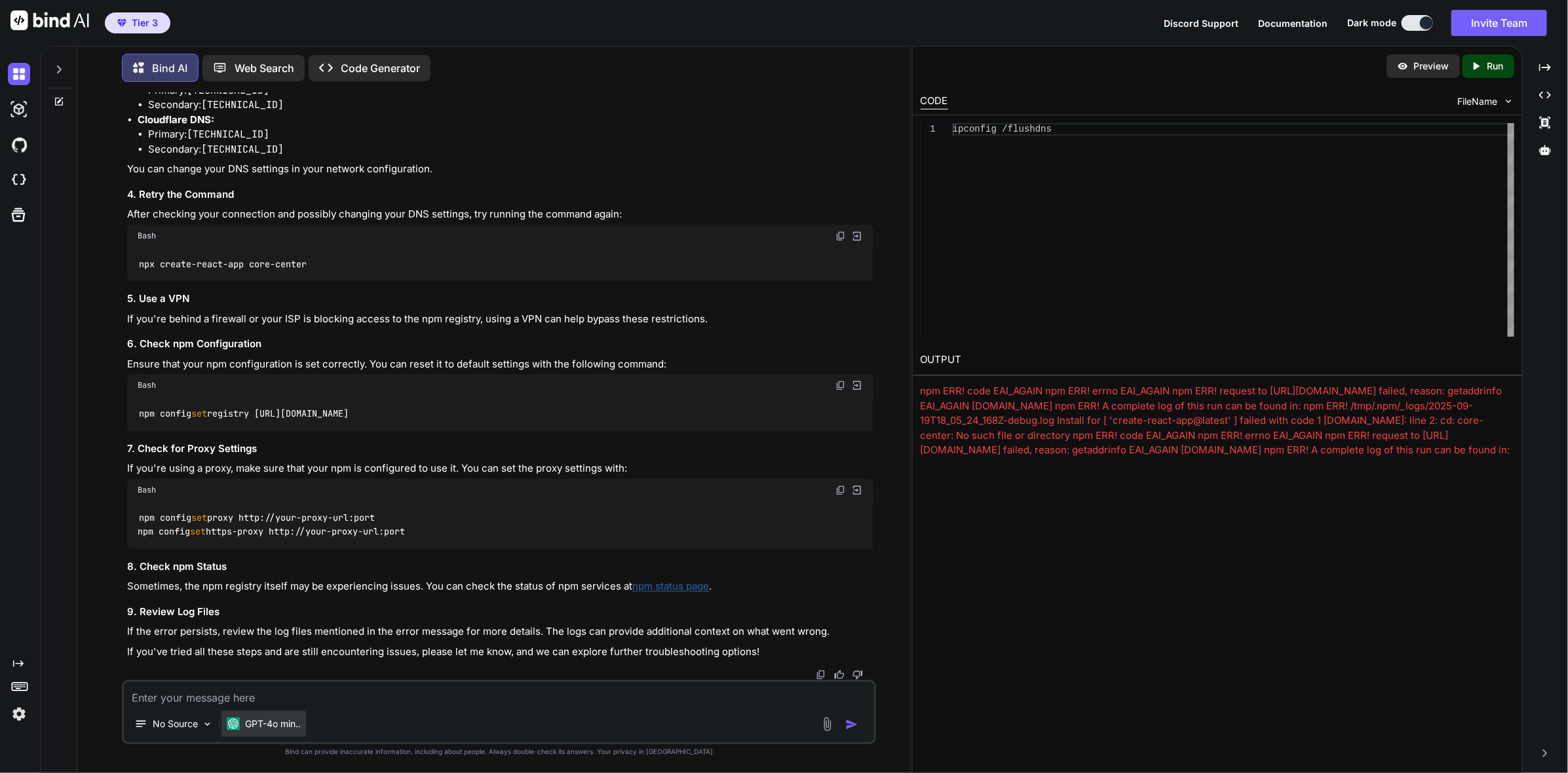
click at [296, 724] on p "GPT-4o min.." at bounding box center [272, 724] width 55 height 13
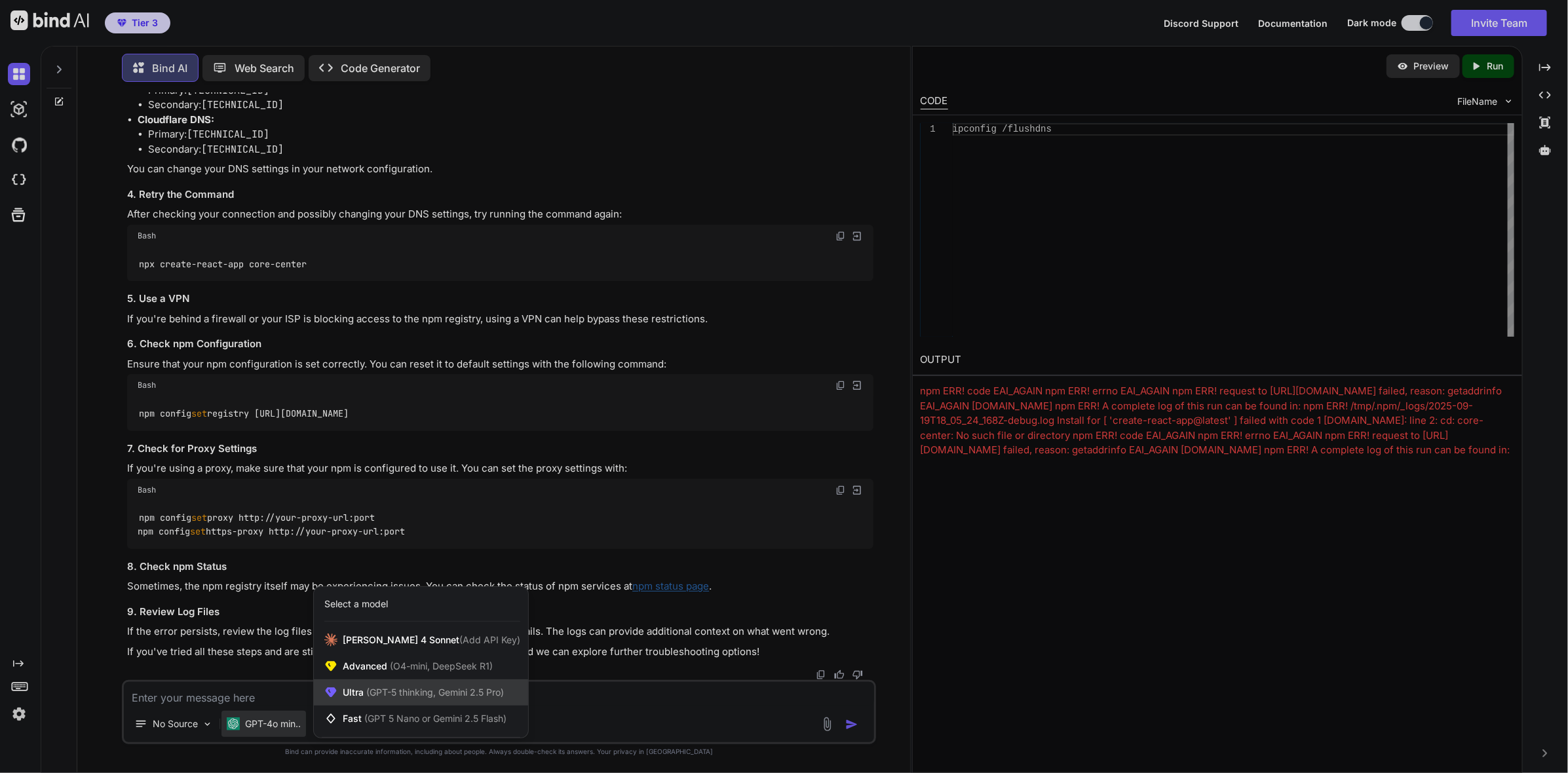
click at [360, 691] on span "Ultra (GPT-5 thinking, Gemini 2.5 Pro)" at bounding box center [423, 692] width 161 height 13
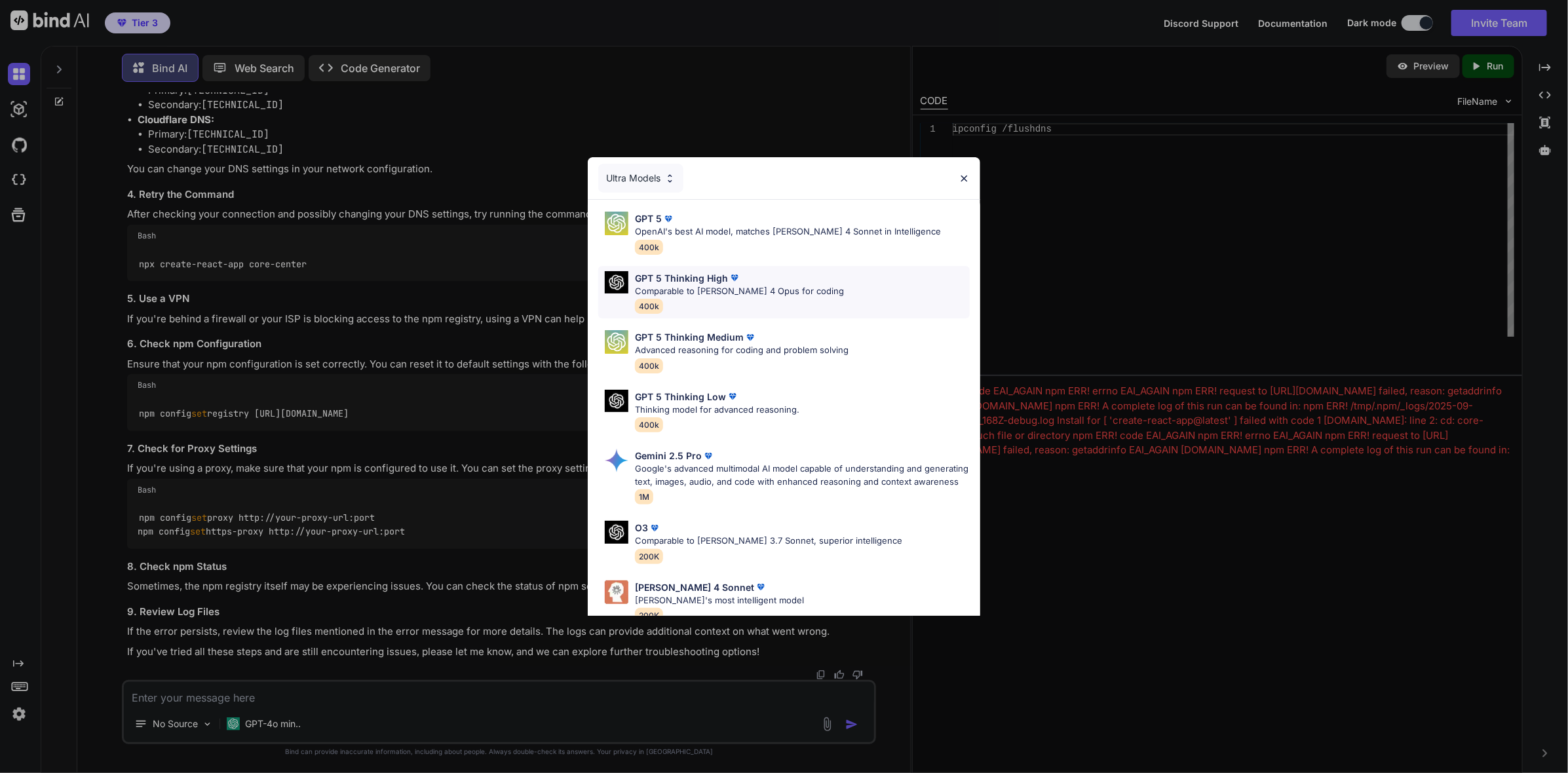
click at [701, 293] on p "Comparable to Claude 4 Opus for coding" at bounding box center [740, 291] width 209 height 13
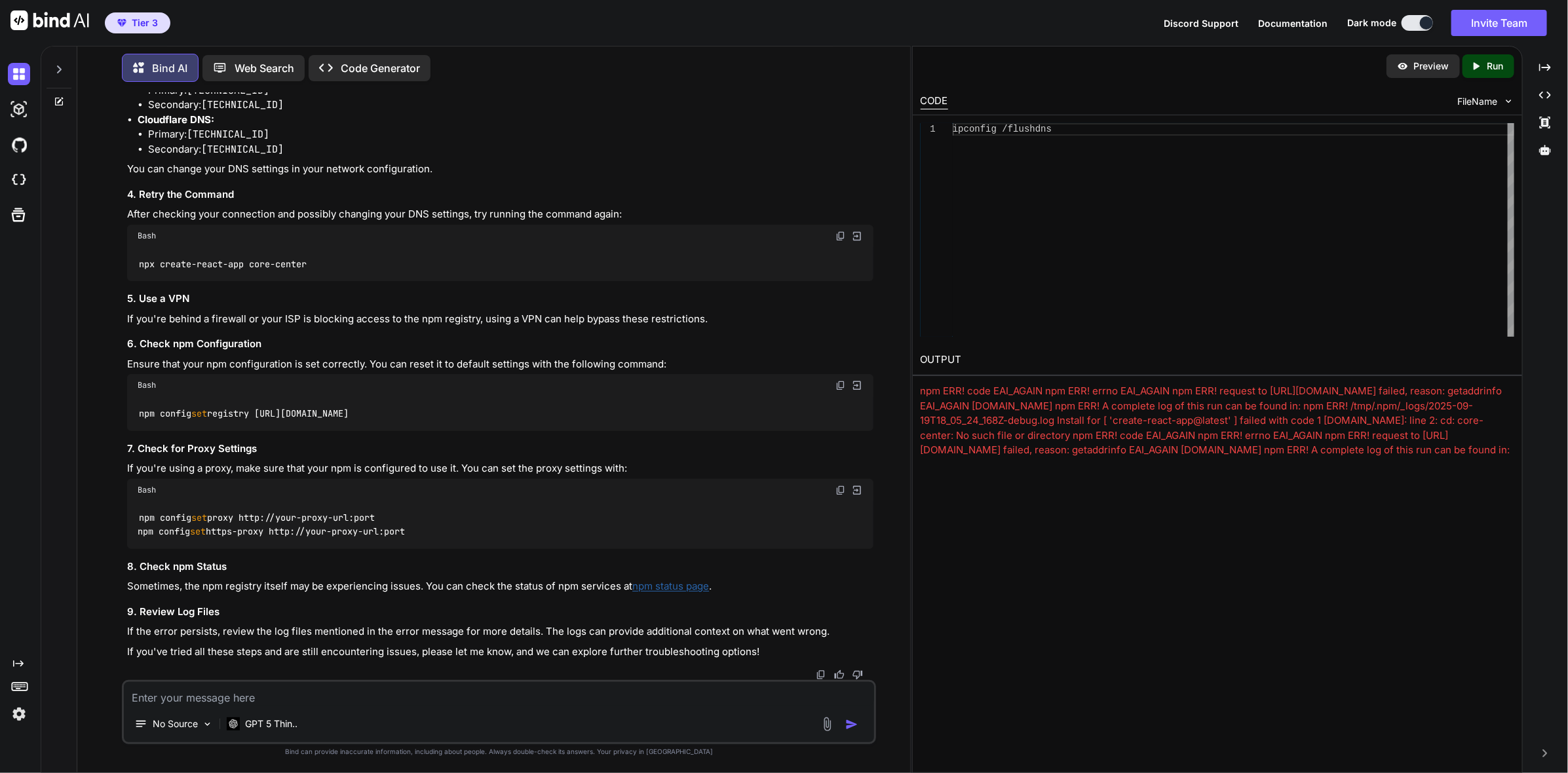
click at [373, 698] on textarea at bounding box center [498, 693] width 750 height 23
type textarea "fix this error and restart the server"
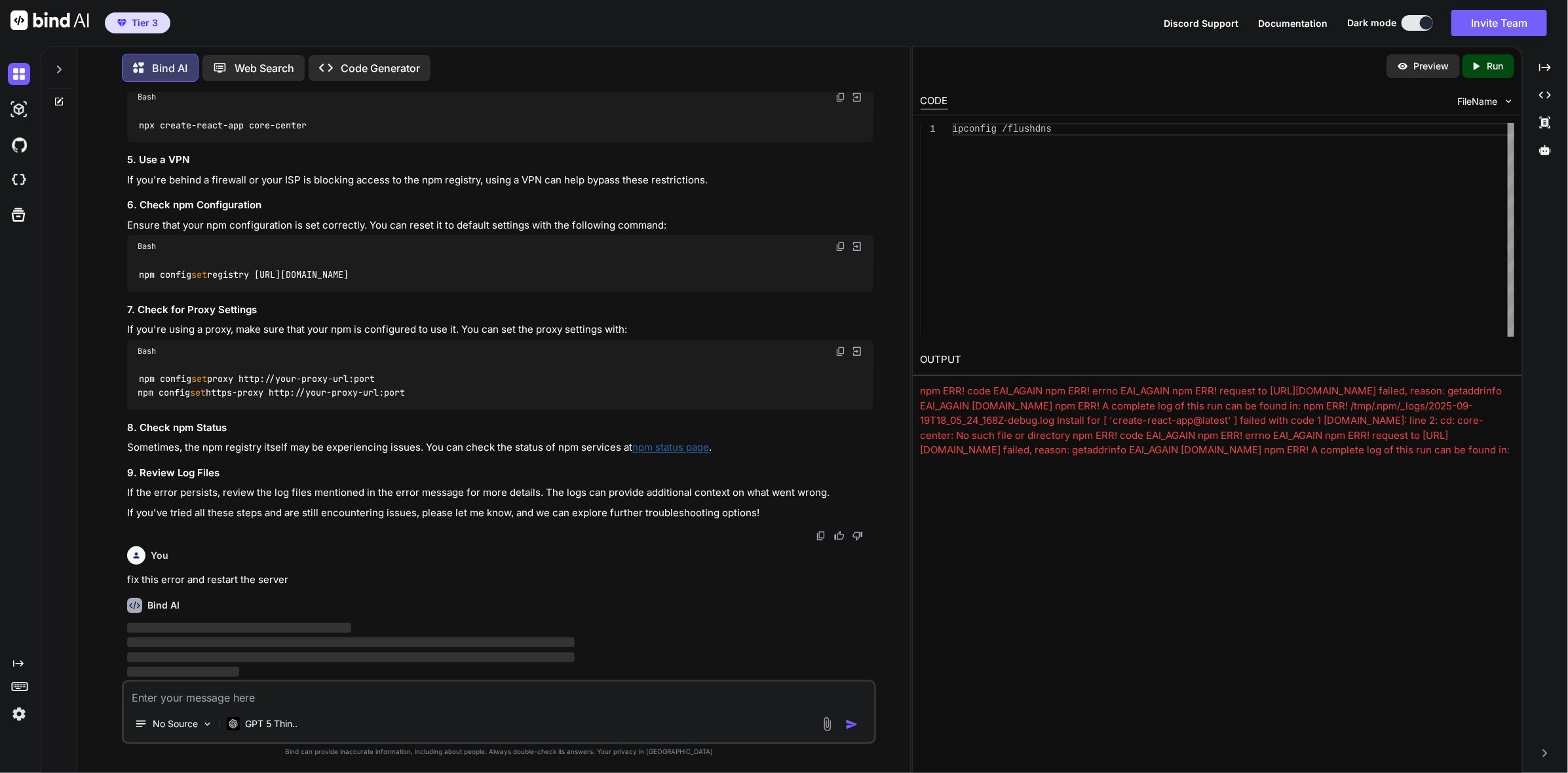
scroll to position [2402, 0]
click at [1424, 24] on div at bounding box center [1426, 23] width 13 height 13
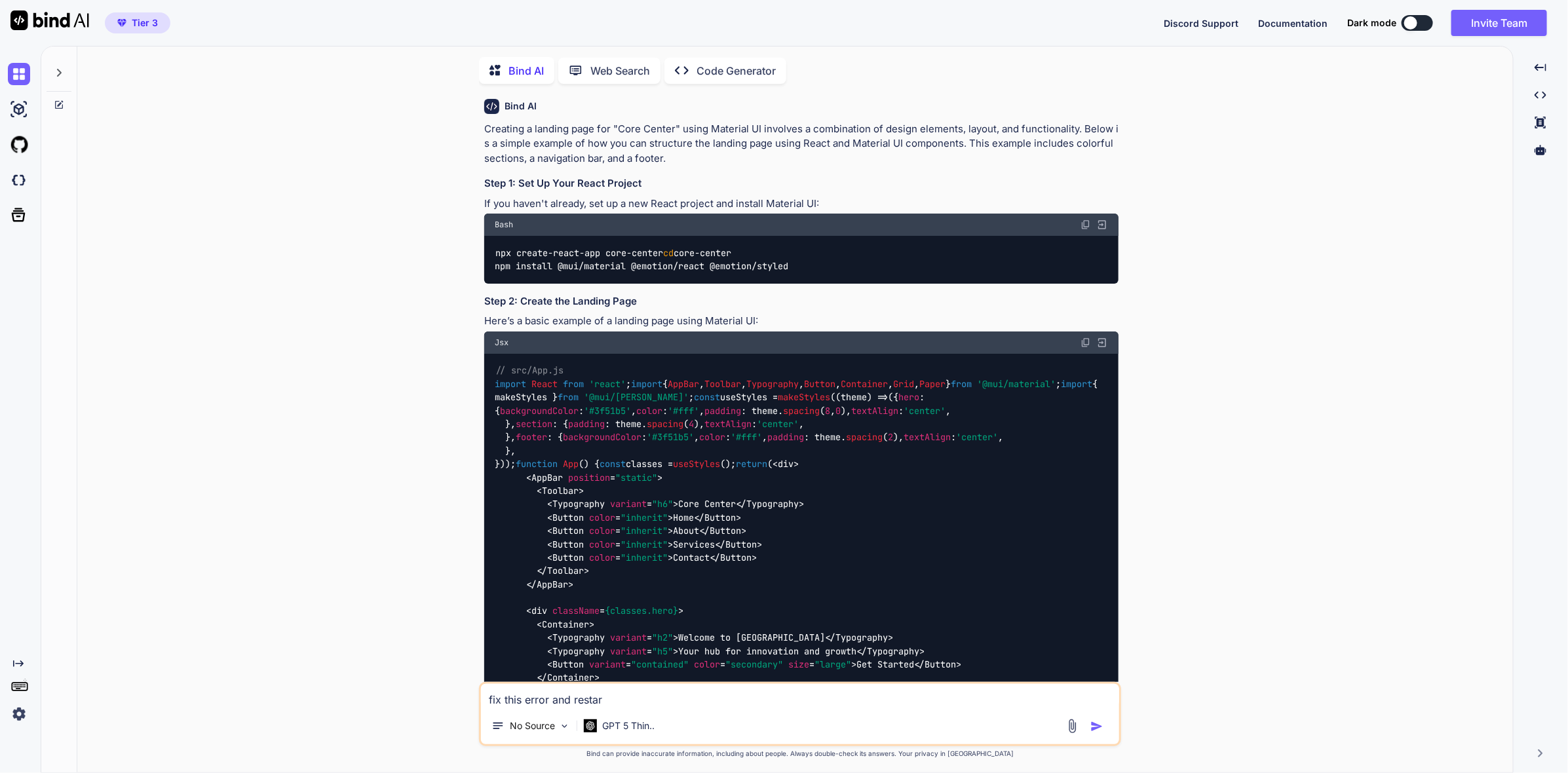
scroll to position [5, 0]
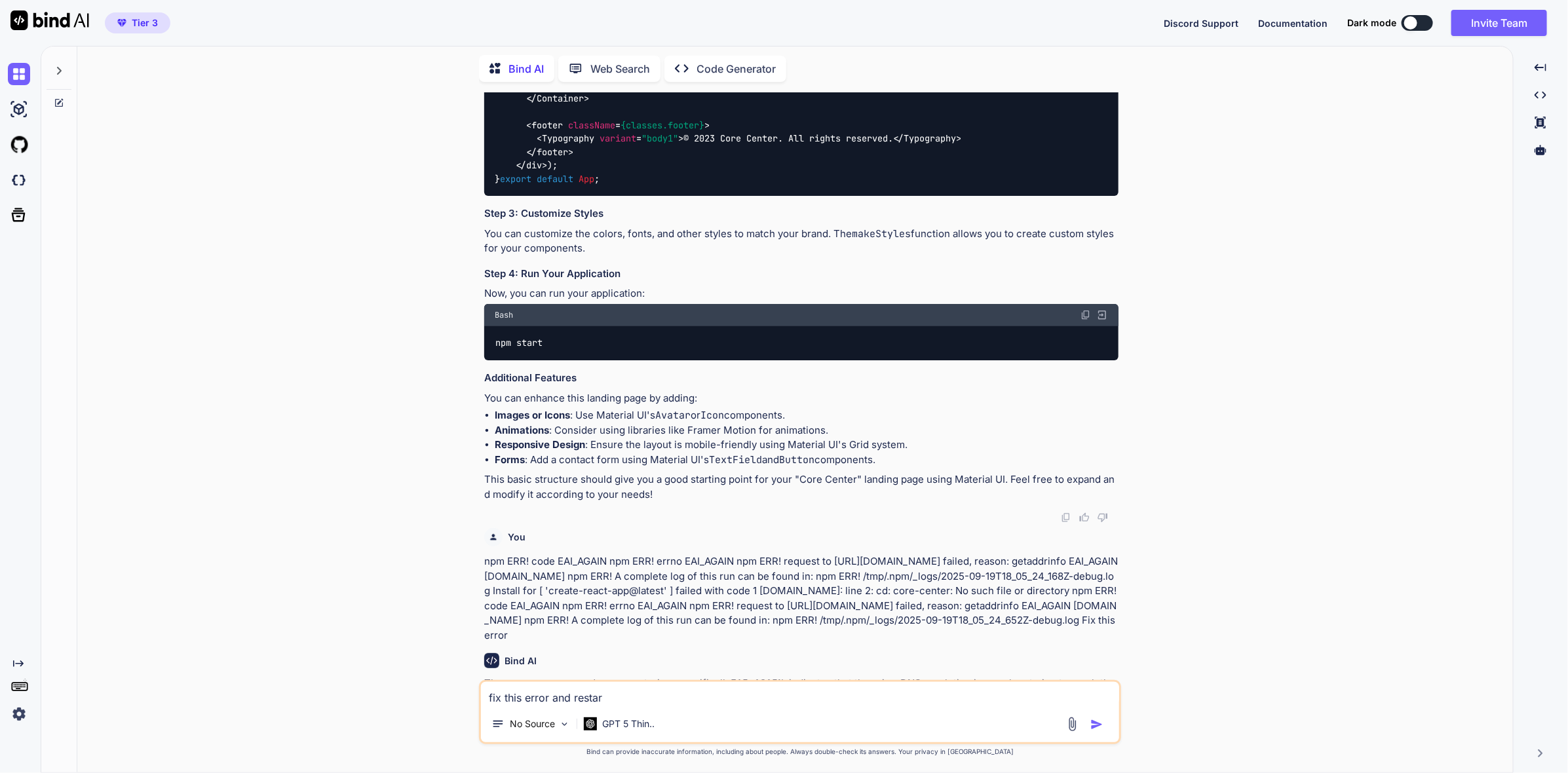
type textarea "x"
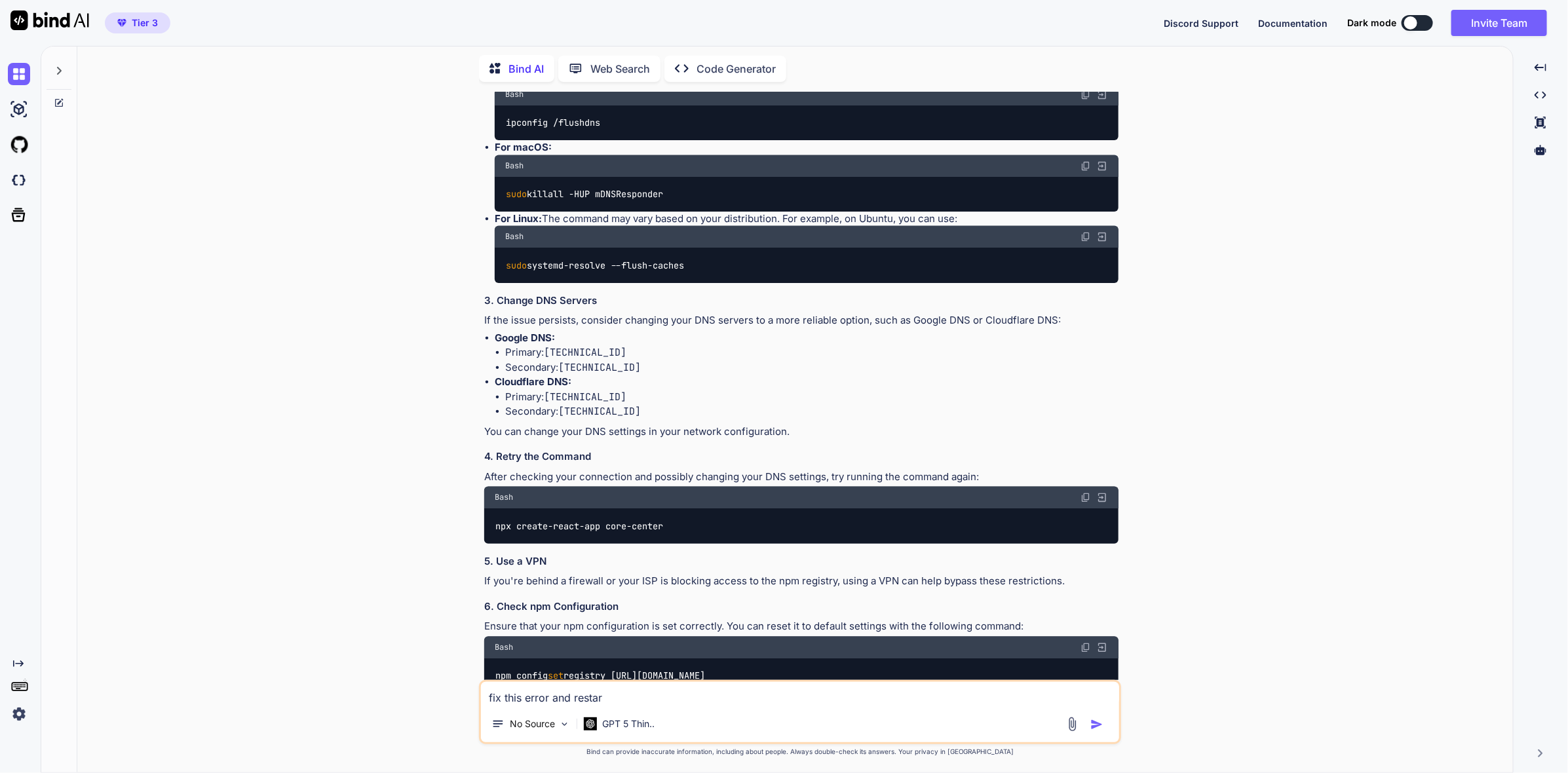
scroll to position [1729, 0]
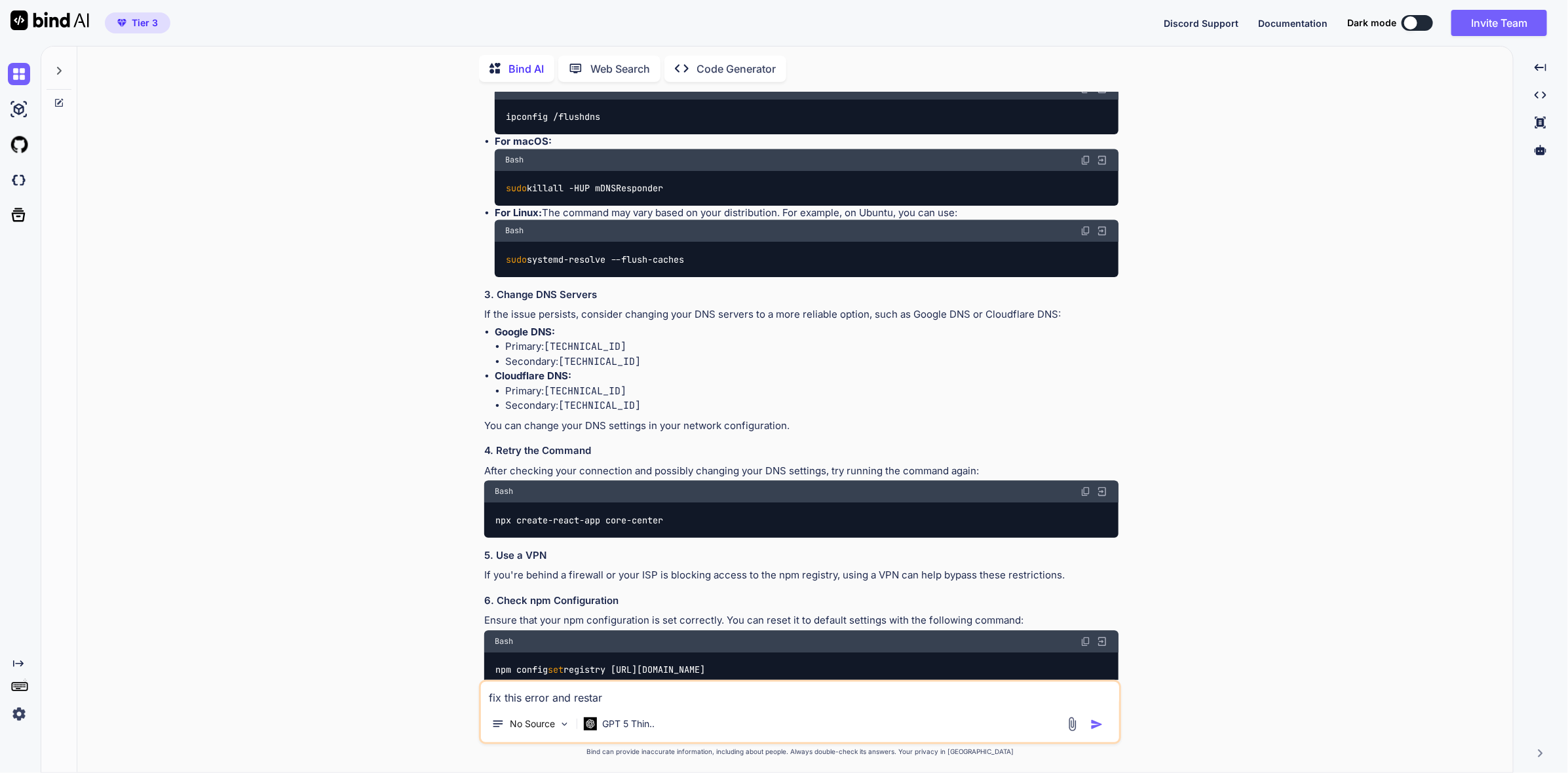
click at [655, 693] on textarea "fix this error and restar" at bounding box center [800, 693] width 638 height 23
type textarea "fix this error and restart"
type textarea "x"
type textarea "fix this error and restart"
click at [1094, 718] on img "button" at bounding box center [1096, 724] width 13 height 13
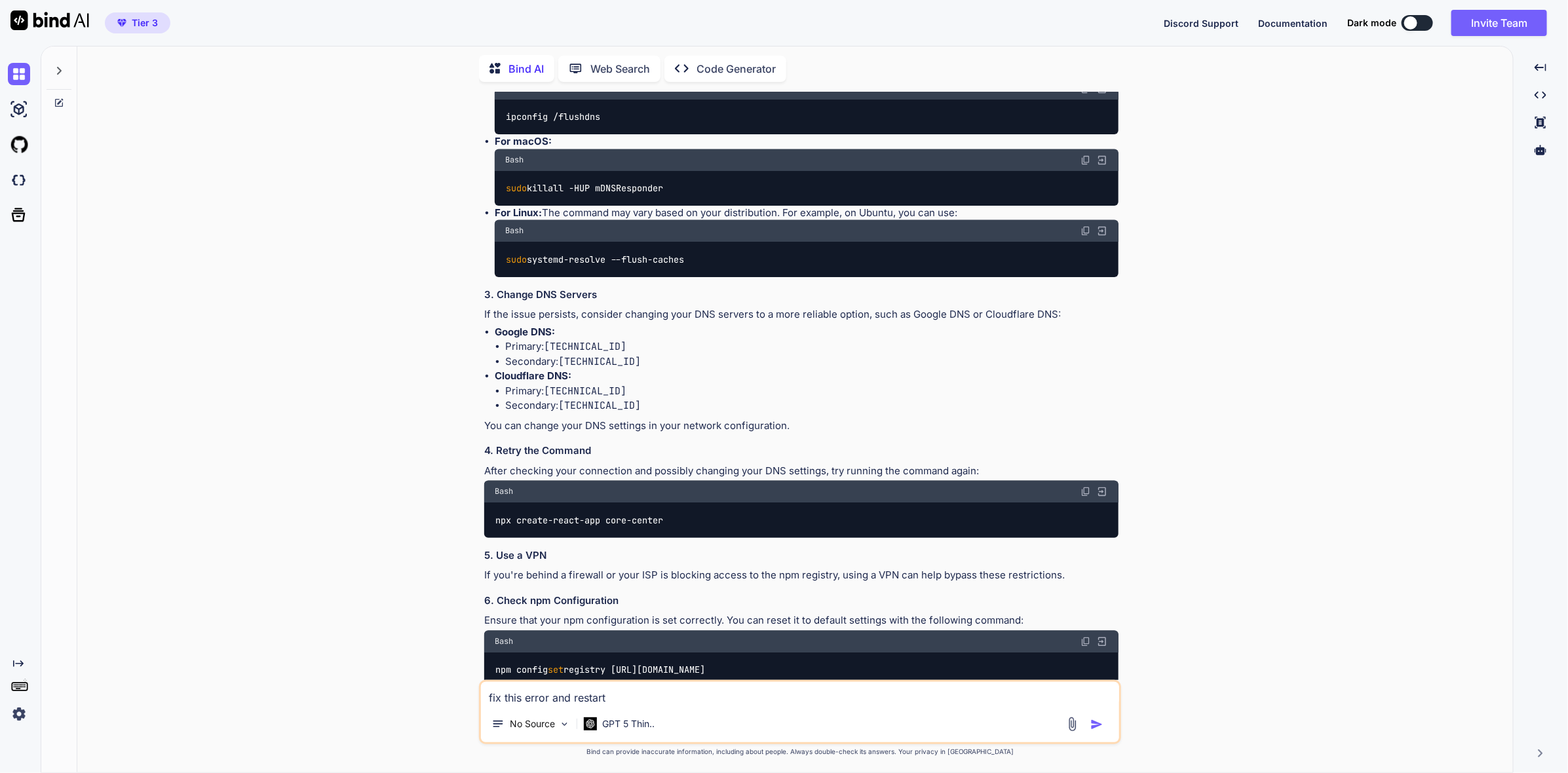
type textarea "x"
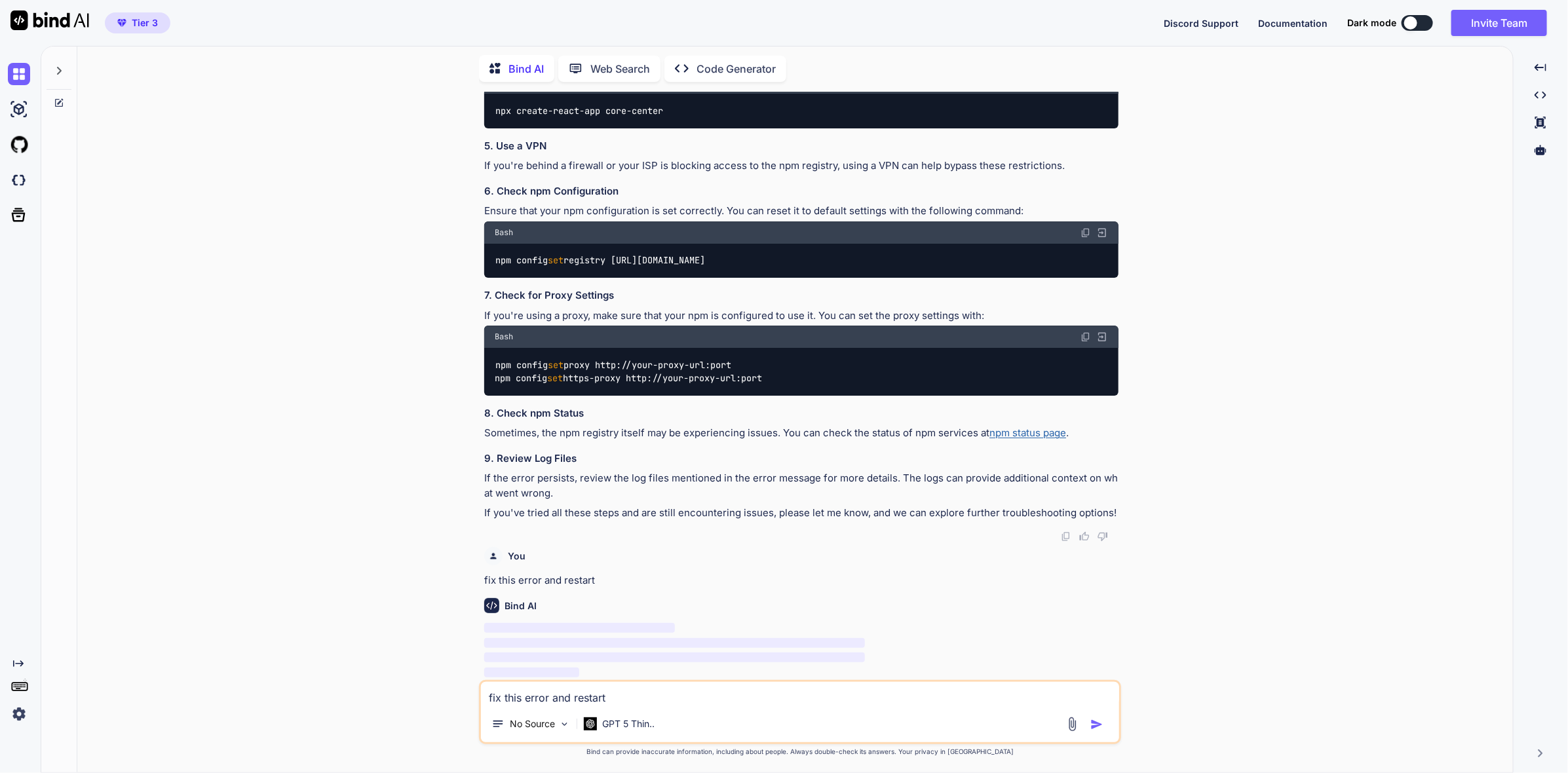
scroll to position [2490, 0]
